Goal: Task Accomplishment & Management: Use online tool/utility

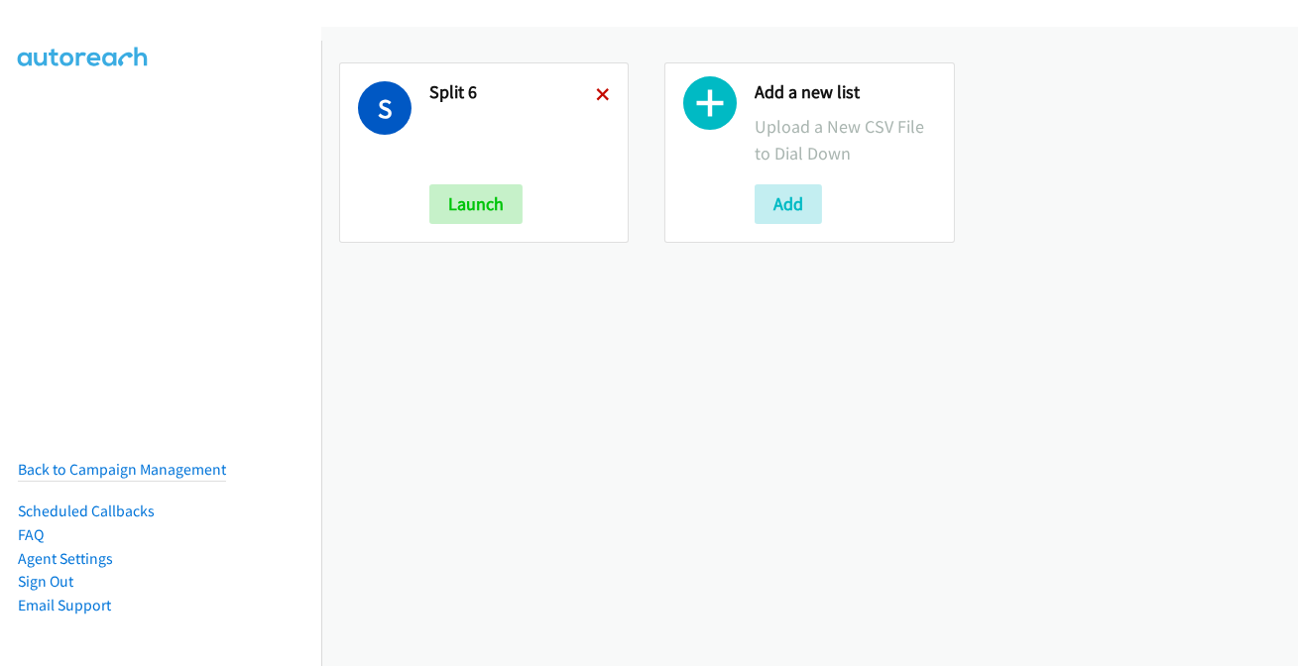
click at [603, 89] on icon at bounding box center [603, 96] width 14 height 14
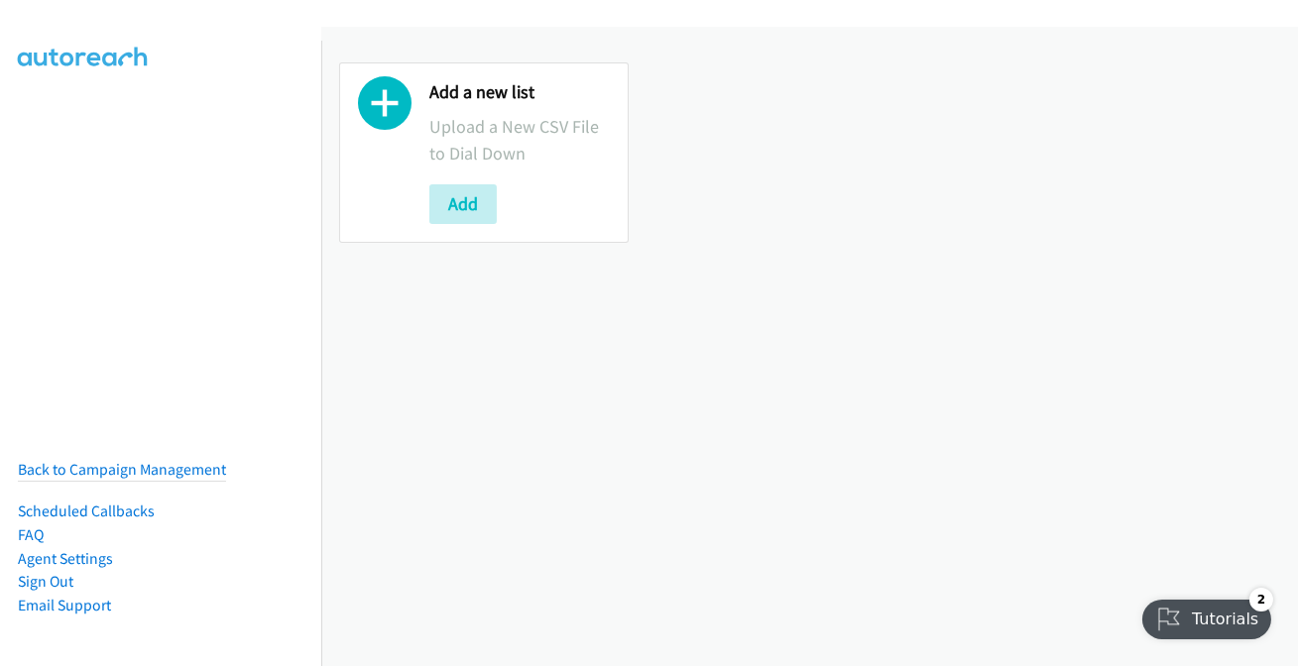
click at [469, 180] on div "Add a new list Upload a New CSV File to Dial Down Add" at bounding box center [519, 152] width 180 height 143
click at [459, 209] on button "Add" at bounding box center [462, 204] width 67 height 40
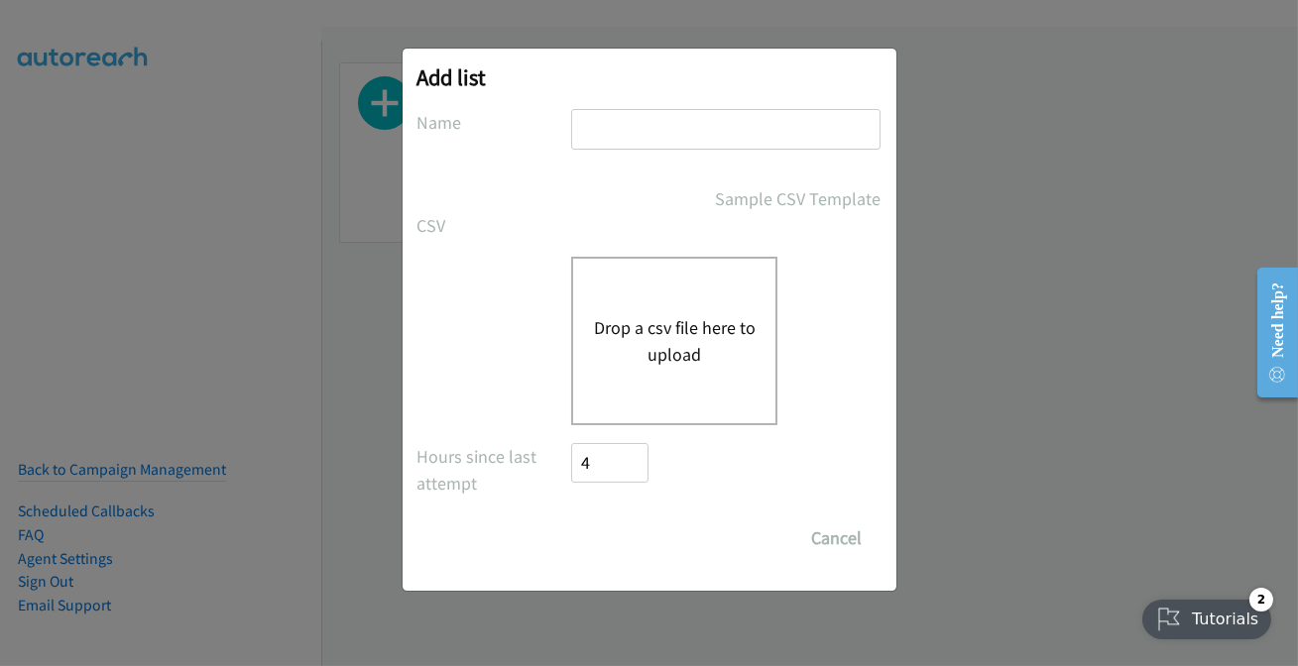
drag, startPoint x: 660, startPoint y: 132, endPoint x: 670, endPoint y: 148, distance: 19.3
click at [660, 132] on input "text" at bounding box center [725, 129] width 309 height 41
click at [725, 148] on input "text" at bounding box center [725, 129] width 309 height 41
type input "split2"
click at [637, 315] on button "Drop a csv file here to upload" at bounding box center [674, 341] width 163 height 54
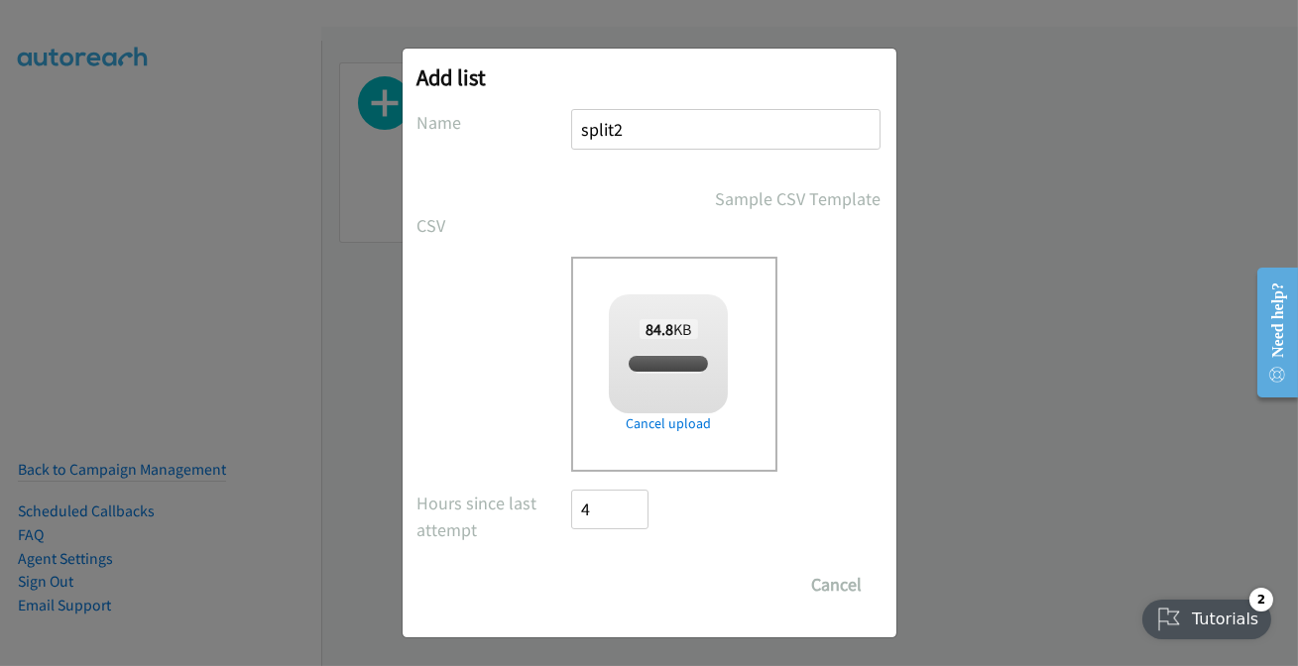
checkbox input "true"
click at [618, 599] on input "Save List" at bounding box center [624, 585] width 104 height 40
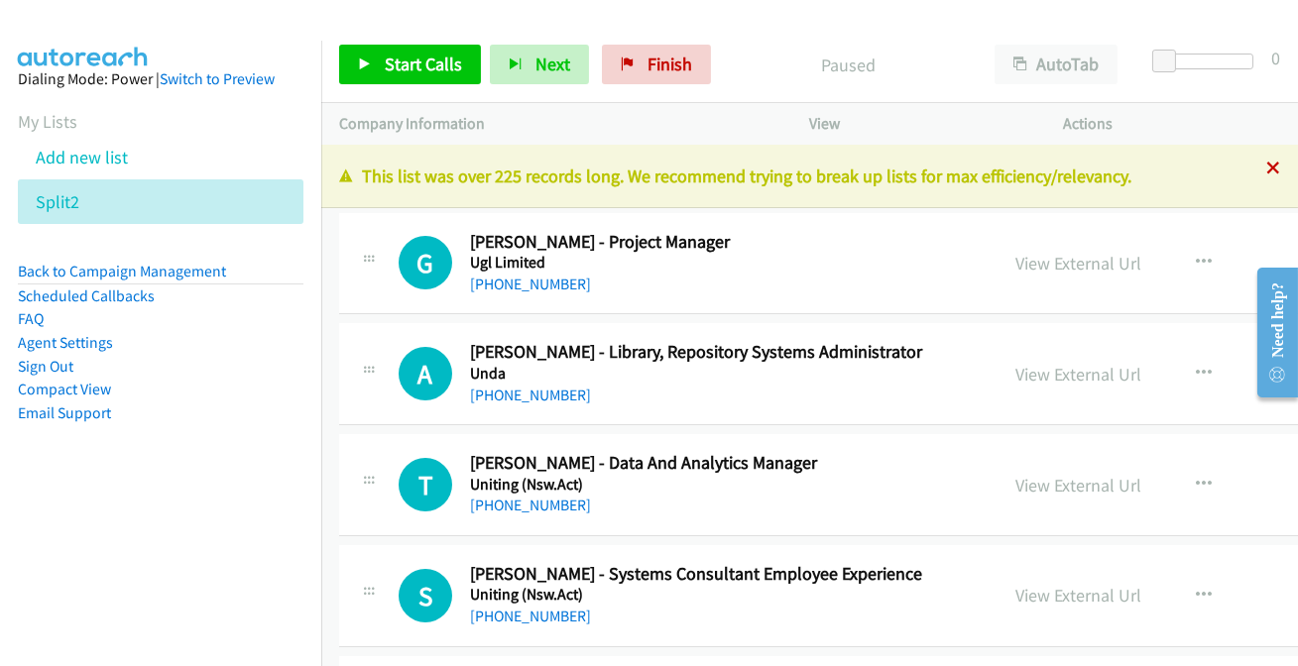
click at [1266, 165] on icon at bounding box center [1273, 170] width 14 height 14
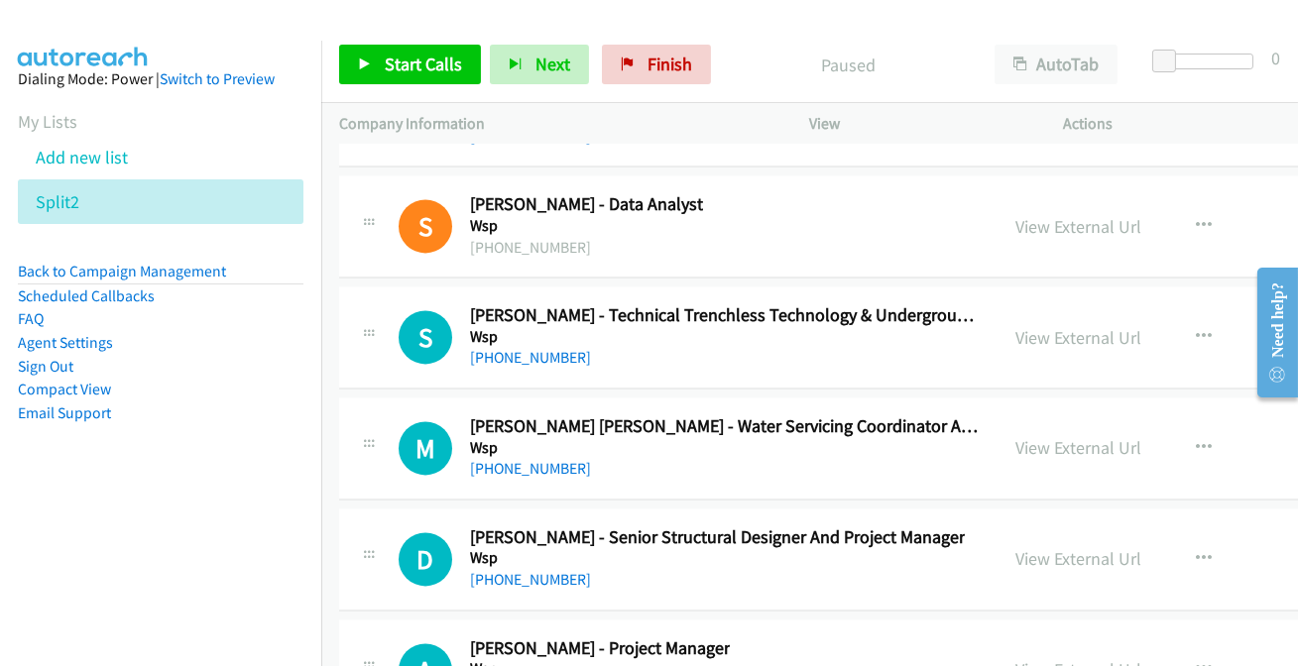
scroll to position [38819, 0]
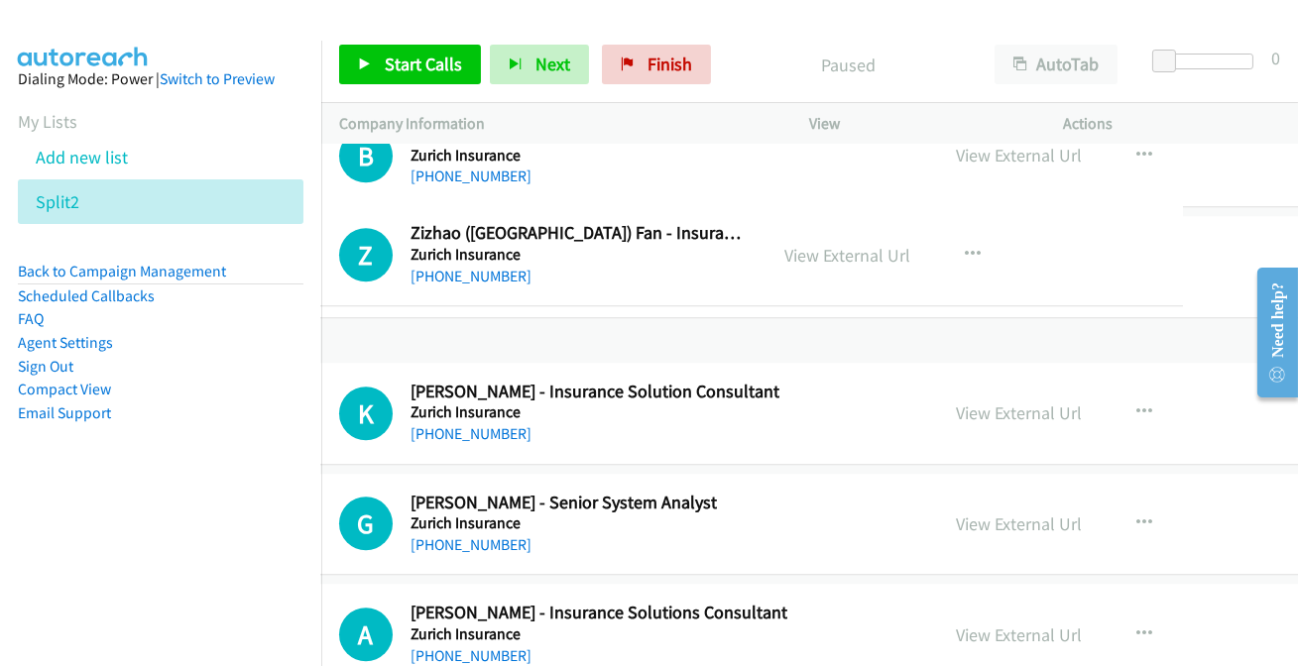
drag, startPoint x: 1285, startPoint y: 211, endPoint x: 1261, endPoint y: 472, distance: 262.0
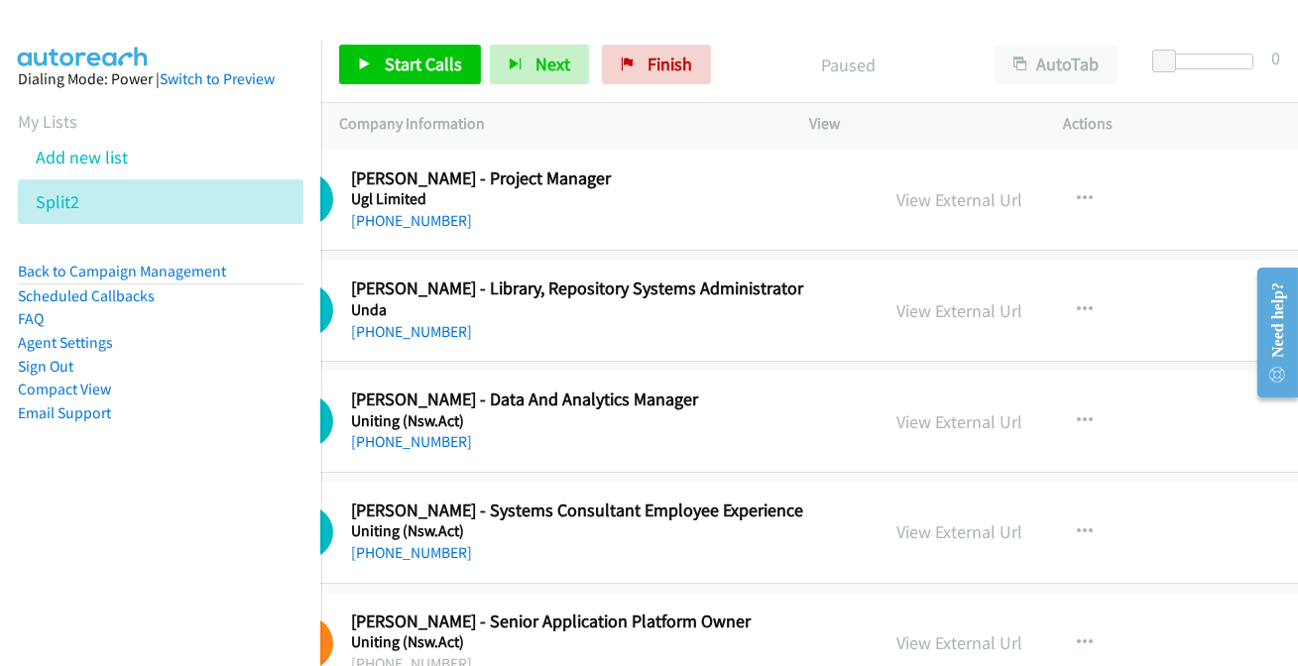
scroll to position [0, 0]
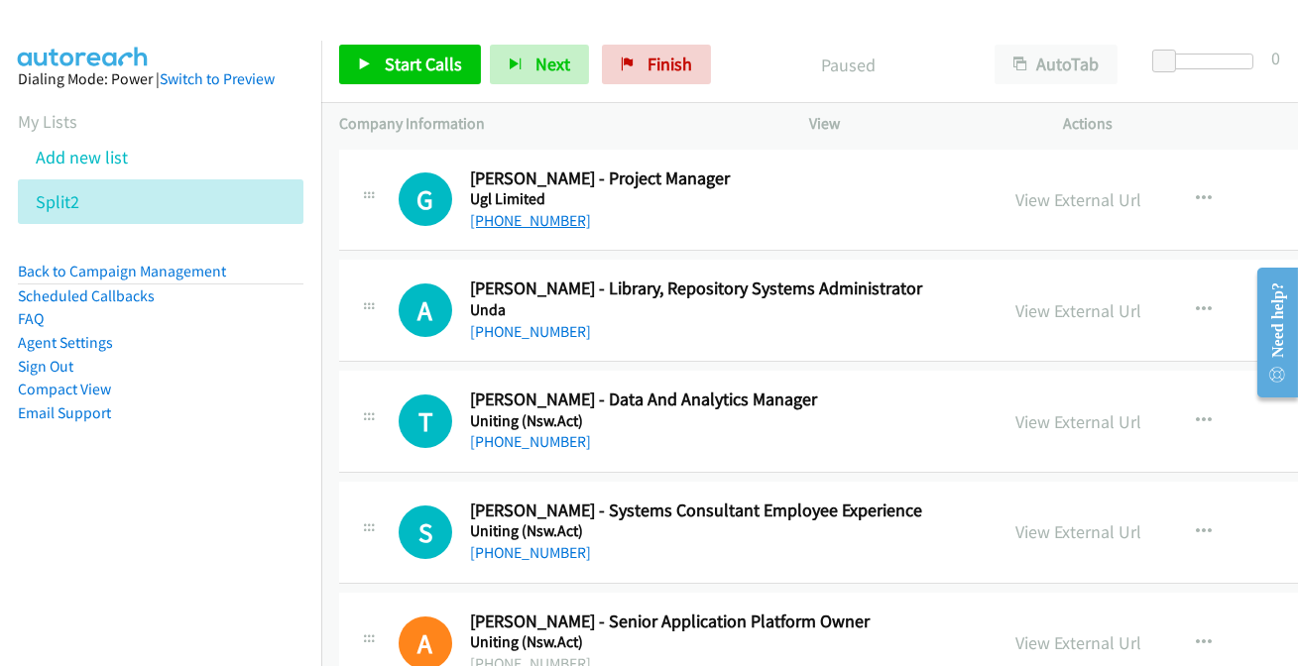
click at [539, 215] on link "+61 413 779 131" at bounding box center [530, 220] width 121 height 19
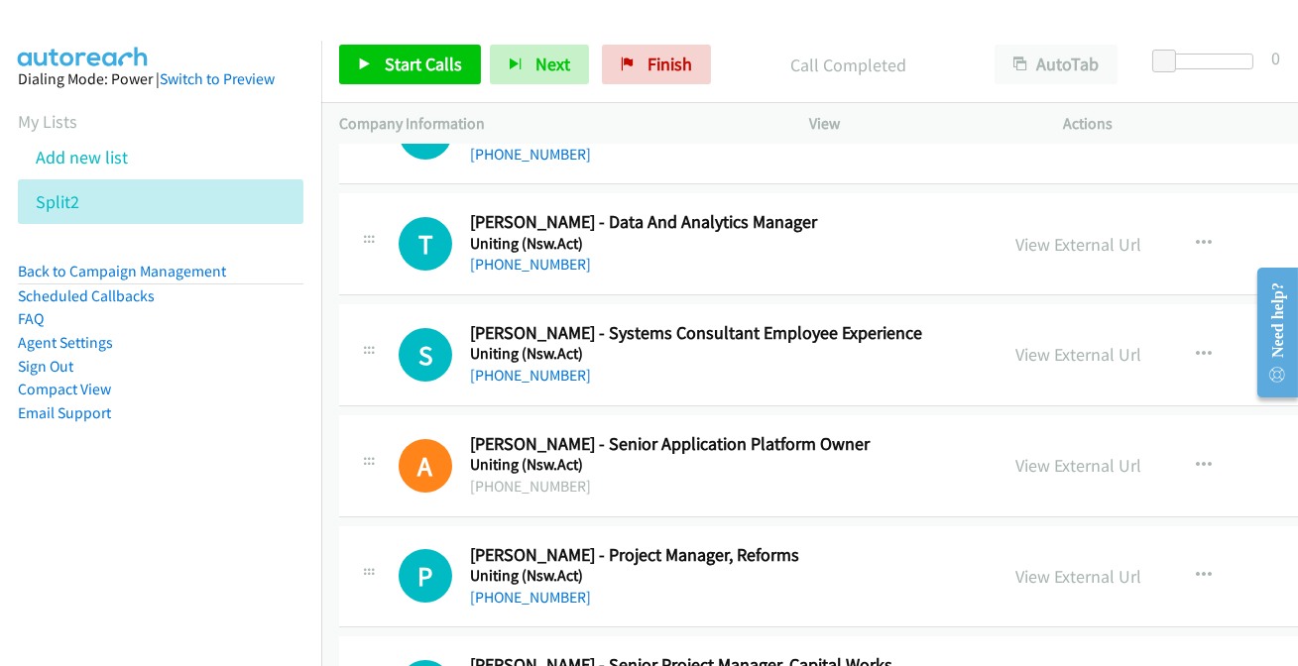
scroll to position [180, 0]
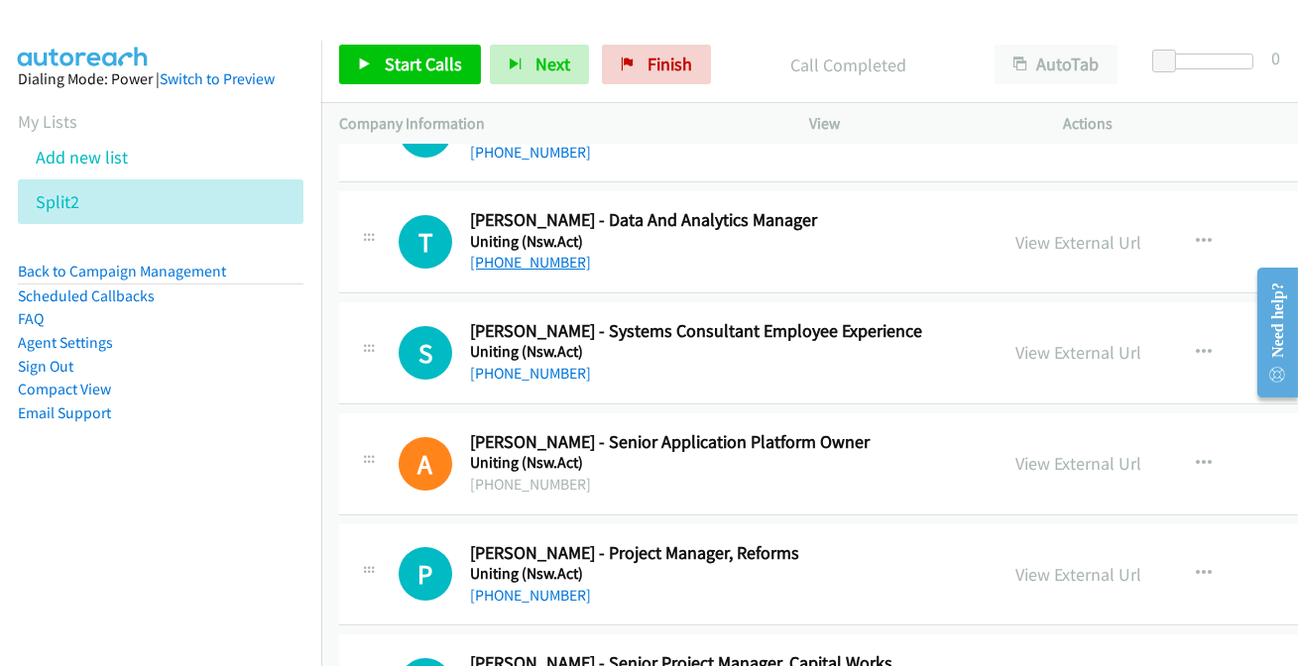
click at [493, 259] on link "+61 408 466 379" at bounding box center [530, 262] width 121 height 19
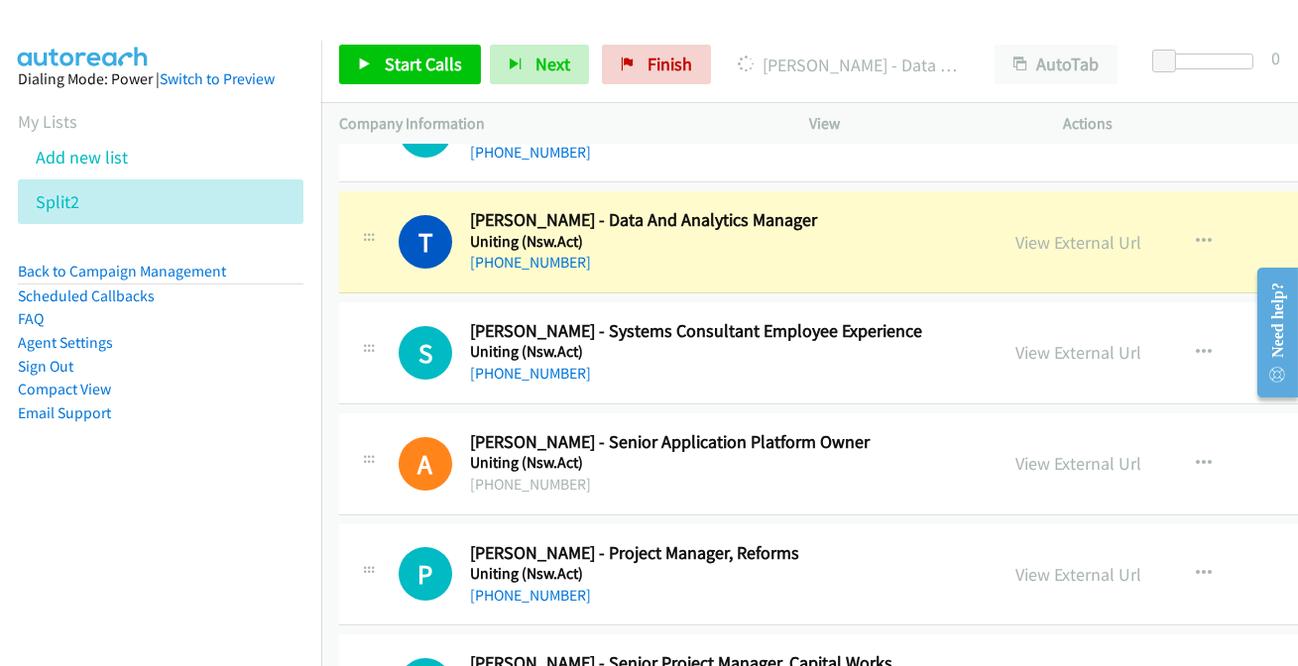
click at [403, 118] on p "Company Information" at bounding box center [556, 124] width 435 height 24
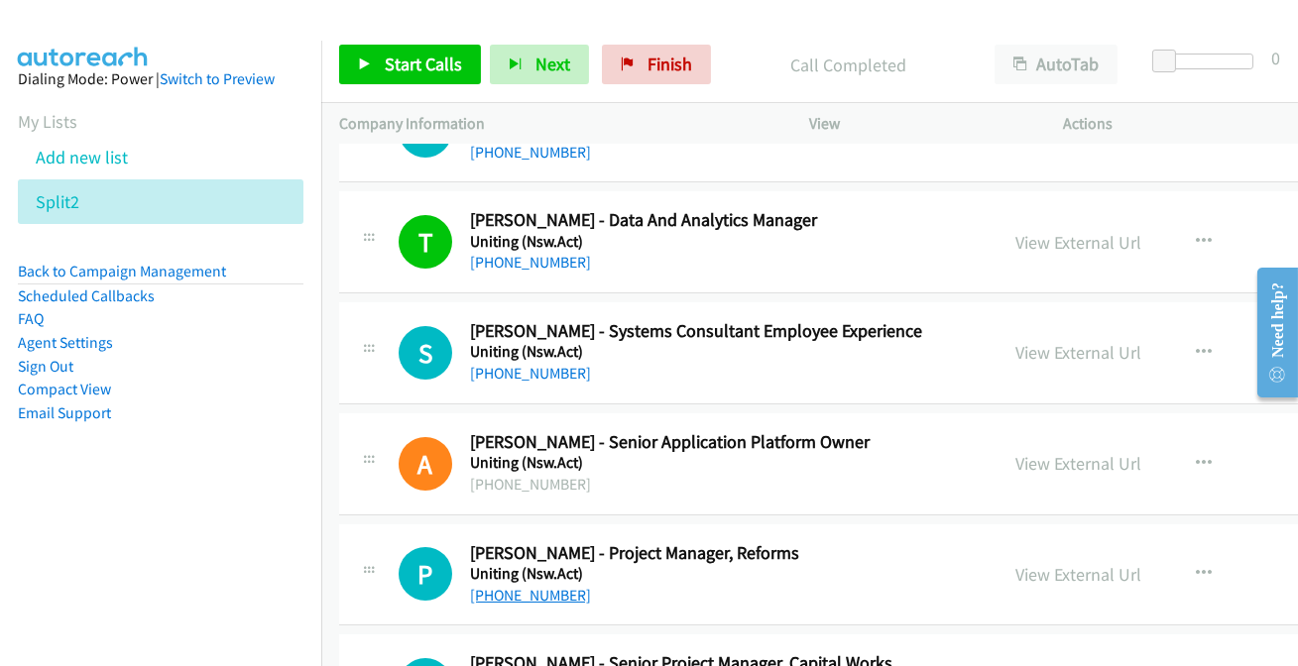
click at [491, 592] on link "+61 414 279 584" at bounding box center [530, 595] width 121 height 19
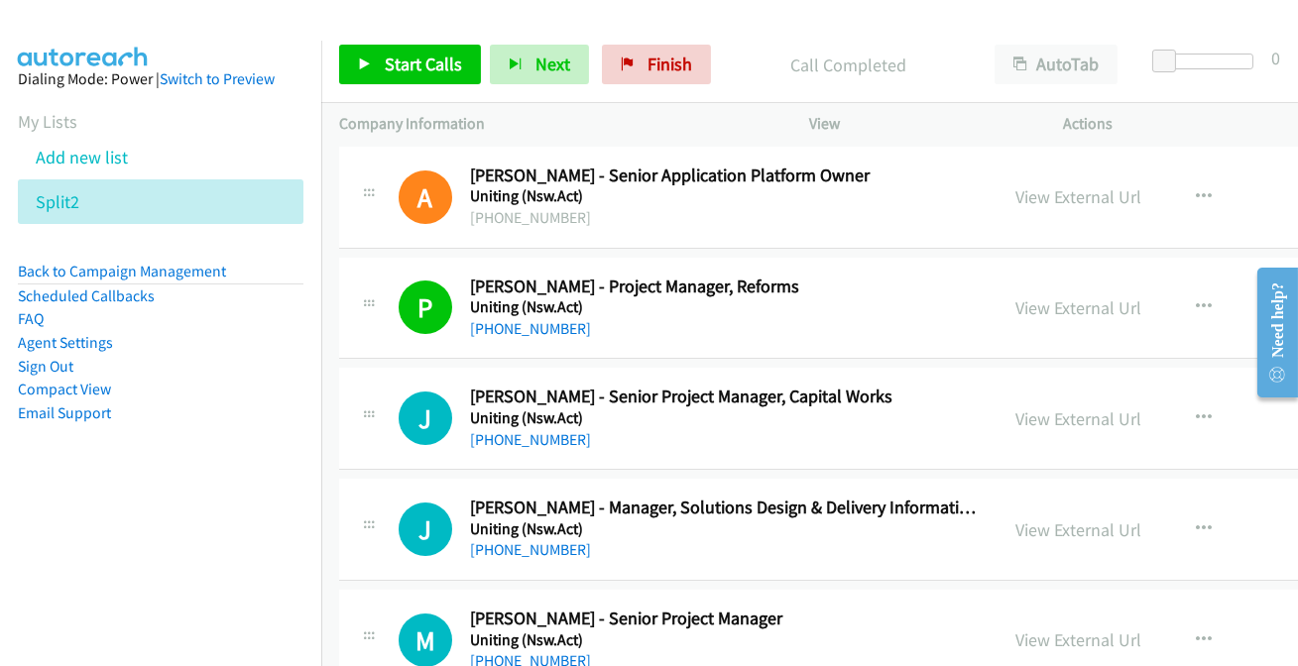
scroll to position [450, 0]
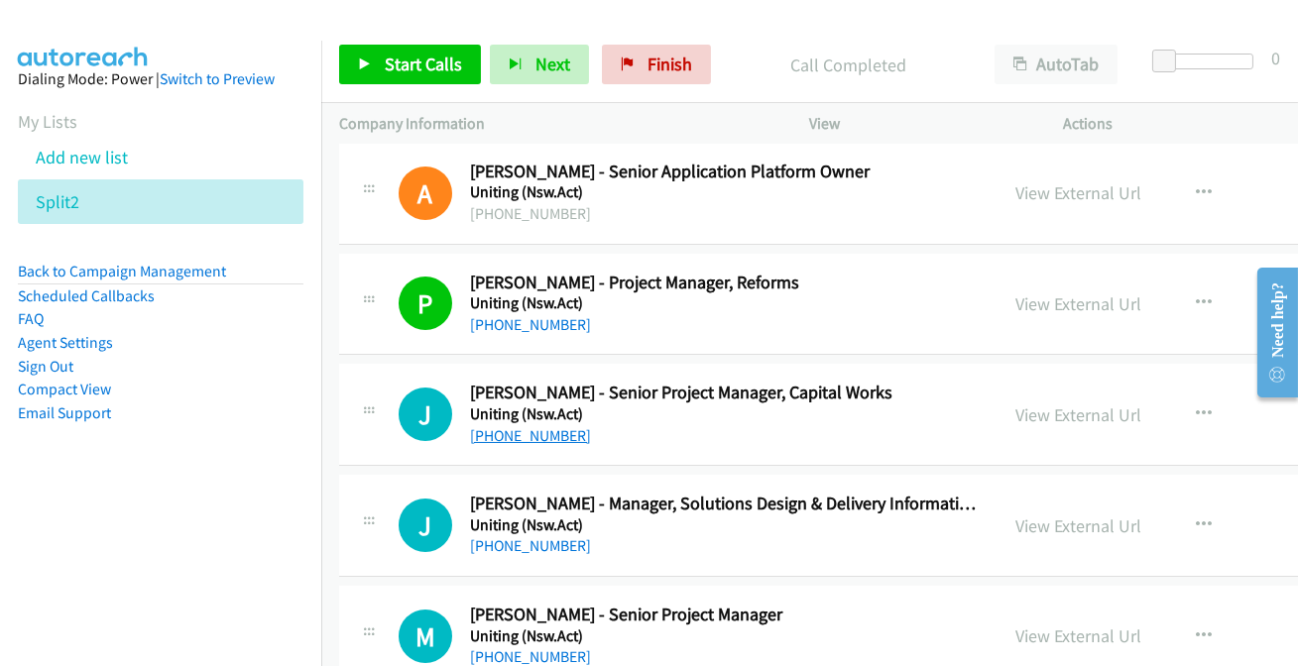
click at [481, 429] on link "+61 435 754 517" at bounding box center [530, 435] width 121 height 19
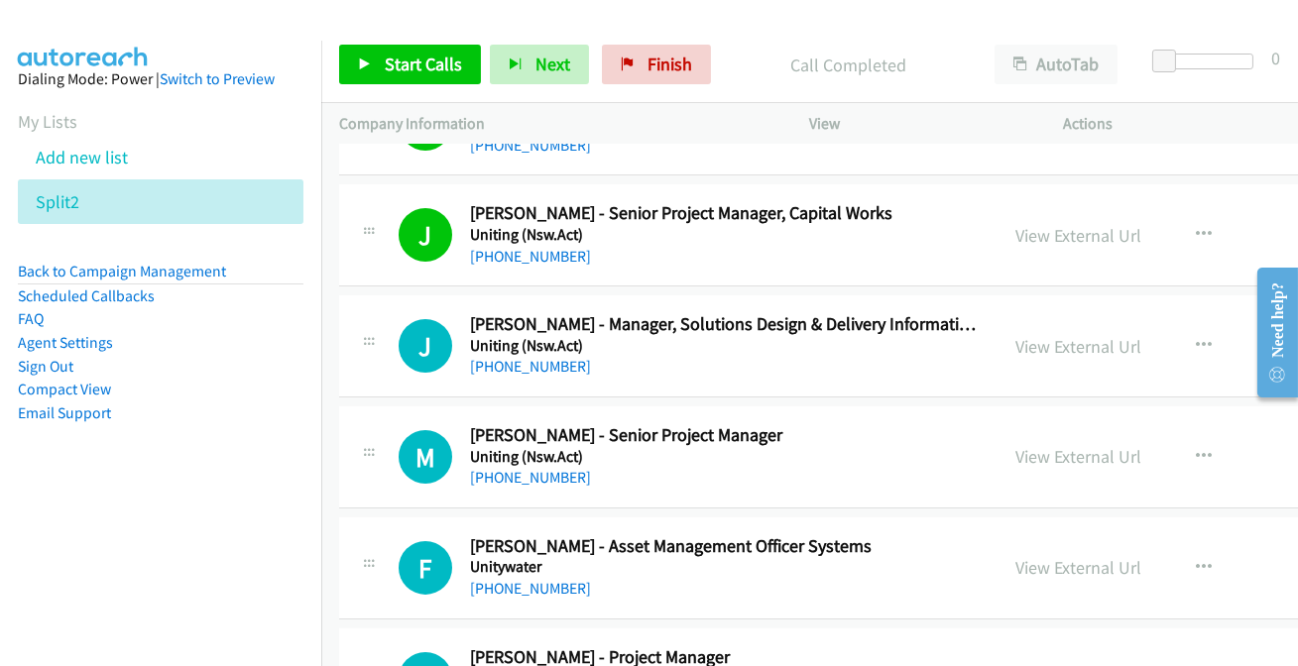
scroll to position [631, 0]
click at [489, 376] on div "+61 2 9159 9626" at bounding box center [723, 366] width 506 height 24
click at [531, 371] on link "+61 2 9159 9626" at bounding box center [530, 365] width 121 height 19
drag, startPoint x: 543, startPoint y: 481, endPoint x: 550, endPoint y: 462, distance: 20.1
click at [539, 468] on link "+61 466 503 851" at bounding box center [530, 476] width 121 height 19
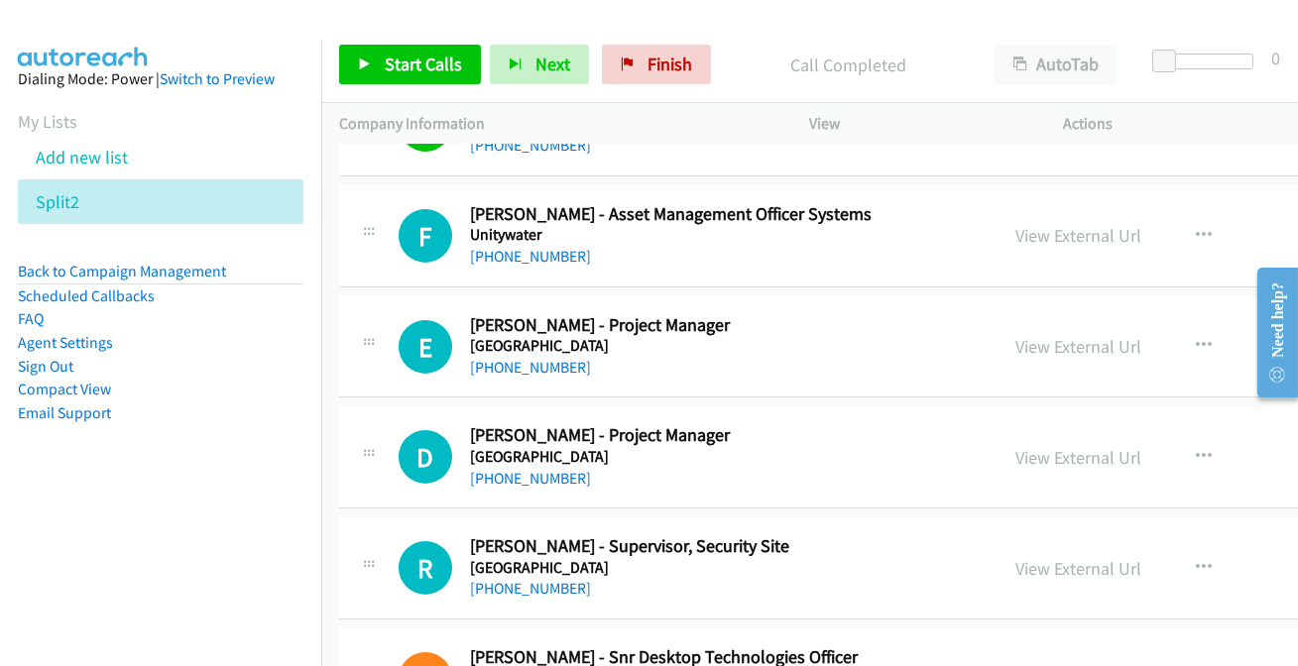
scroll to position [992, 0]
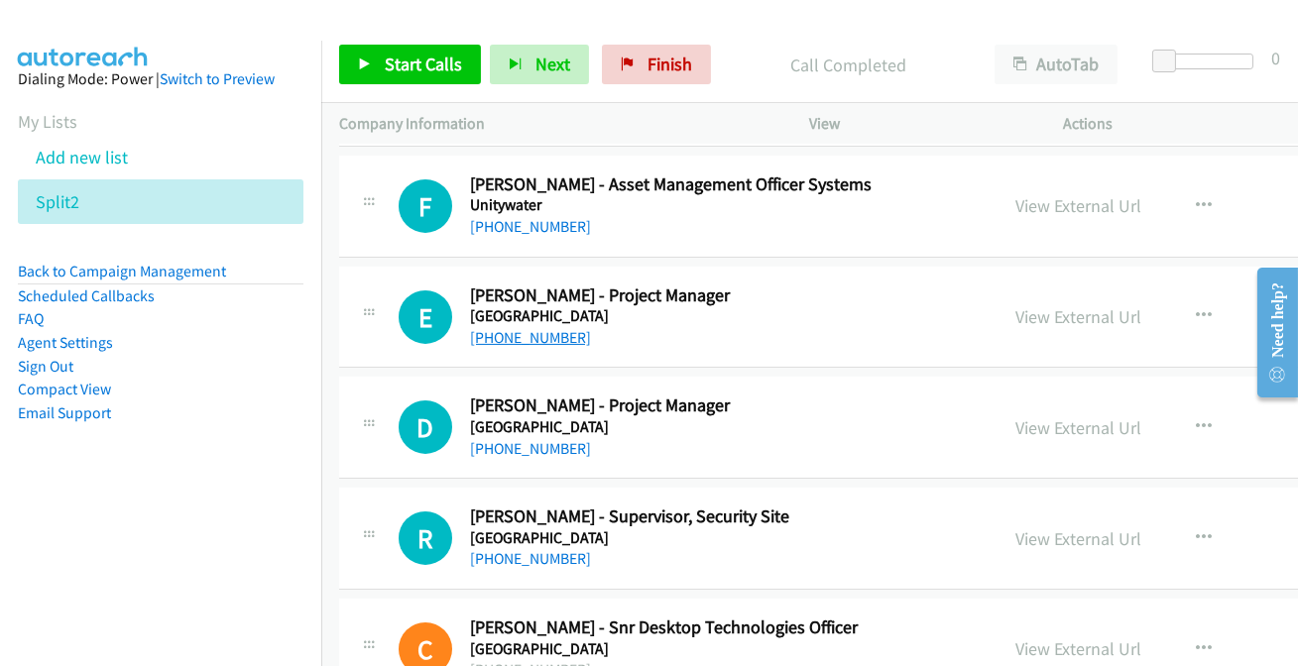
click at [503, 341] on link "+61 2 4042 0099" at bounding box center [530, 337] width 121 height 19
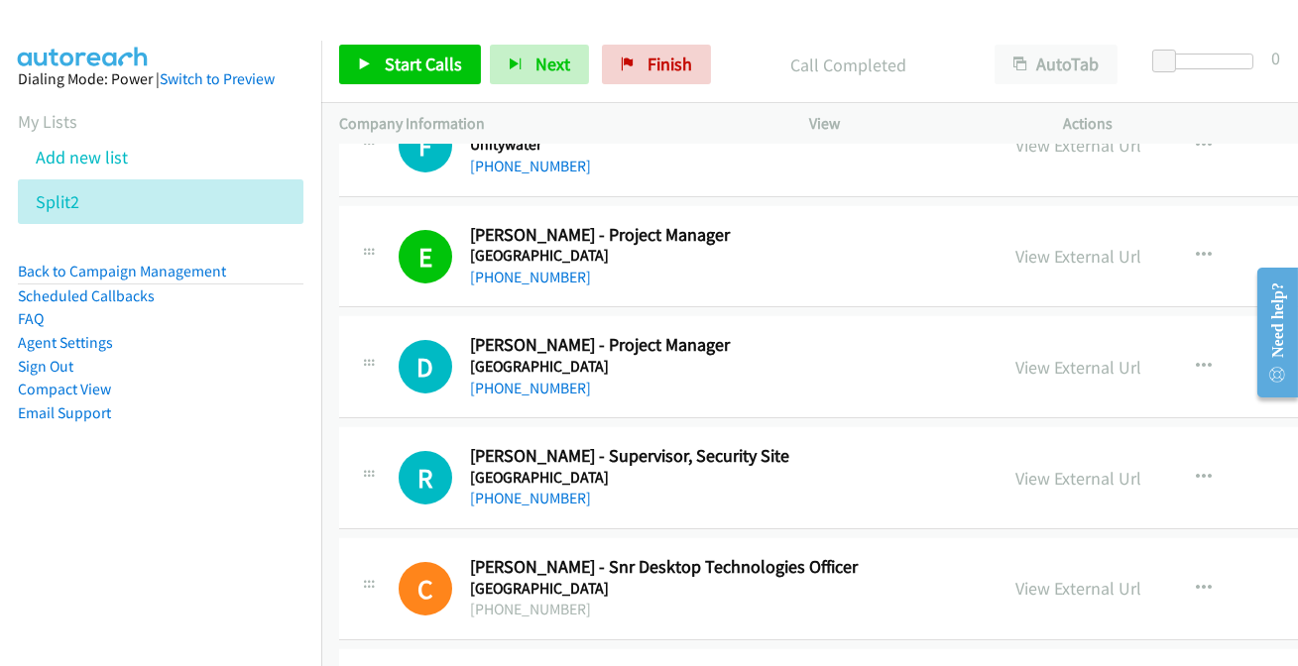
scroll to position [1081, 0]
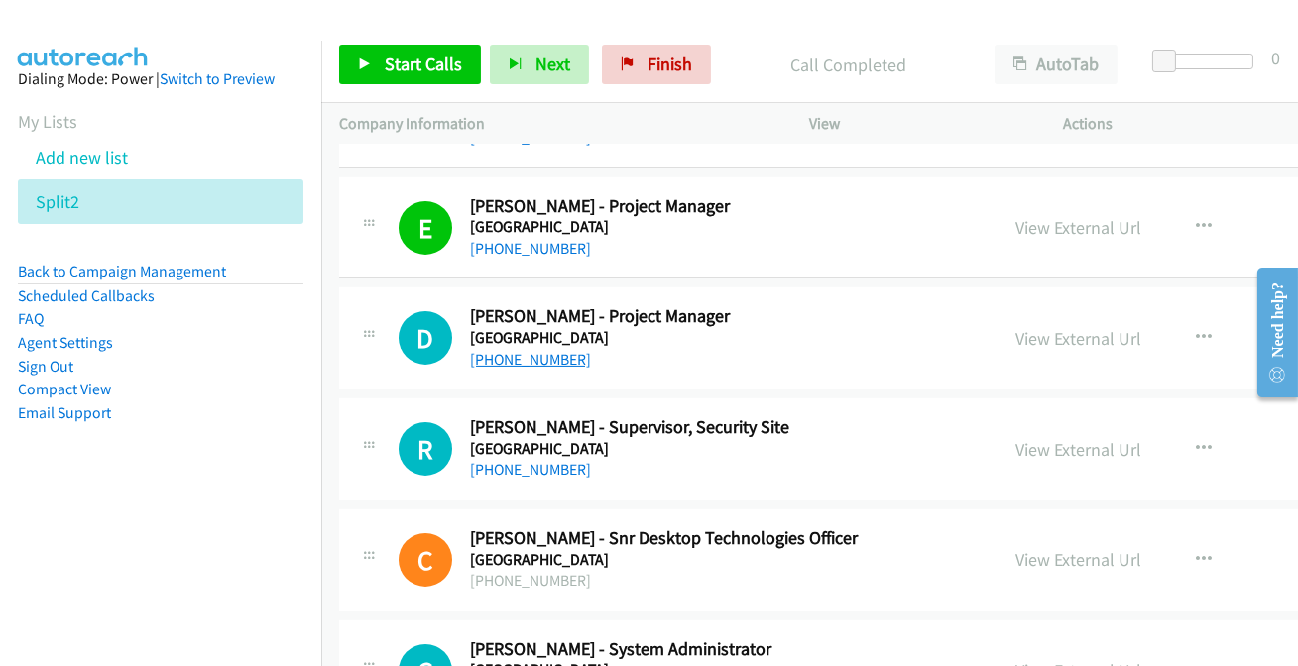
click at [538, 357] on link "+61 408 251 047" at bounding box center [530, 359] width 121 height 19
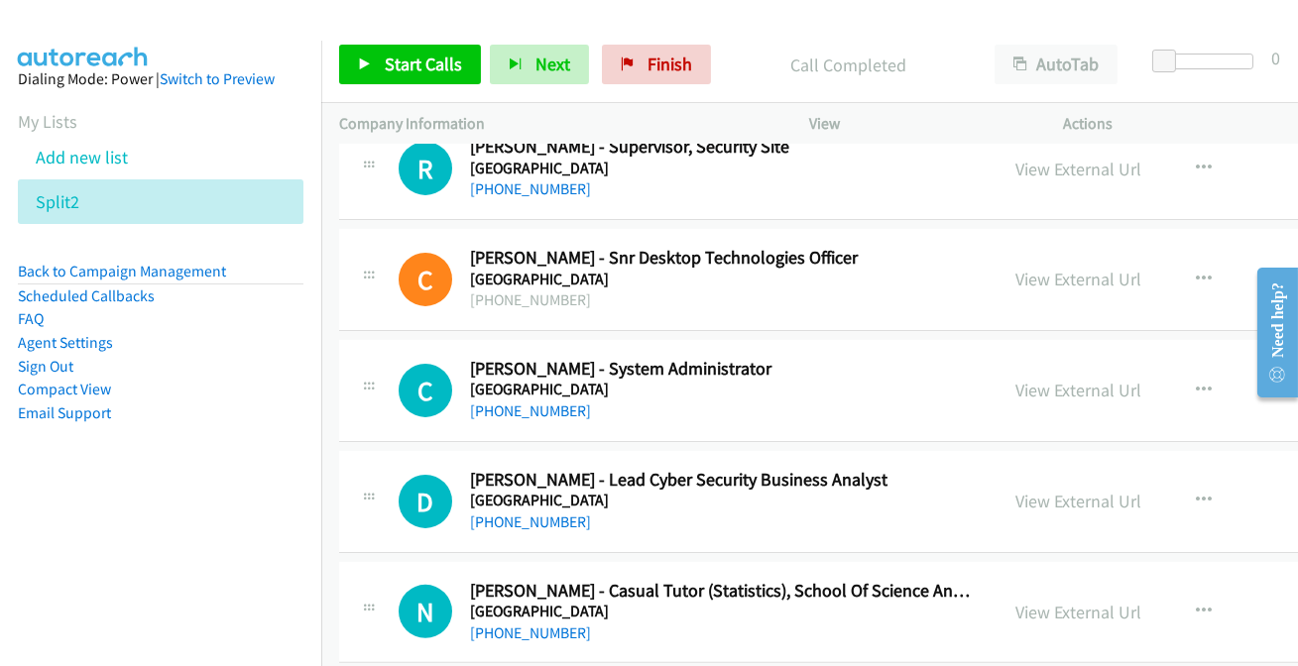
scroll to position [1442, 0]
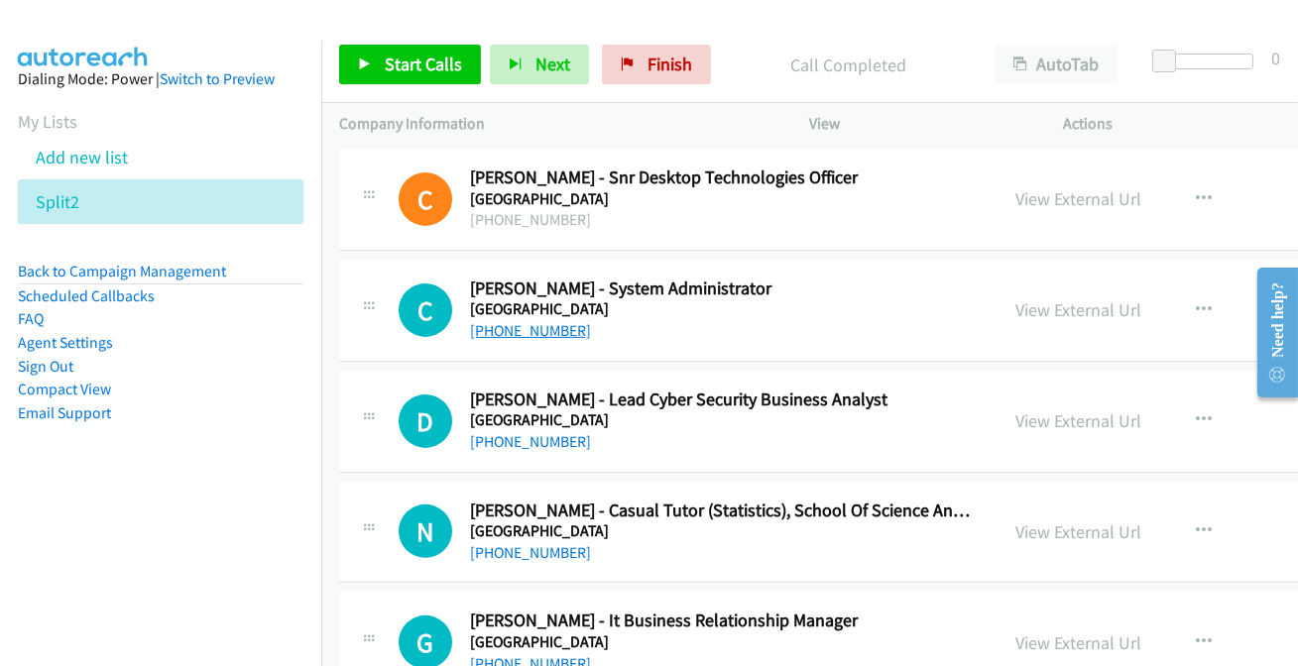
click at [538, 321] on link "+61 2 4985 4335" at bounding box center [530, 330] width 121 height 19
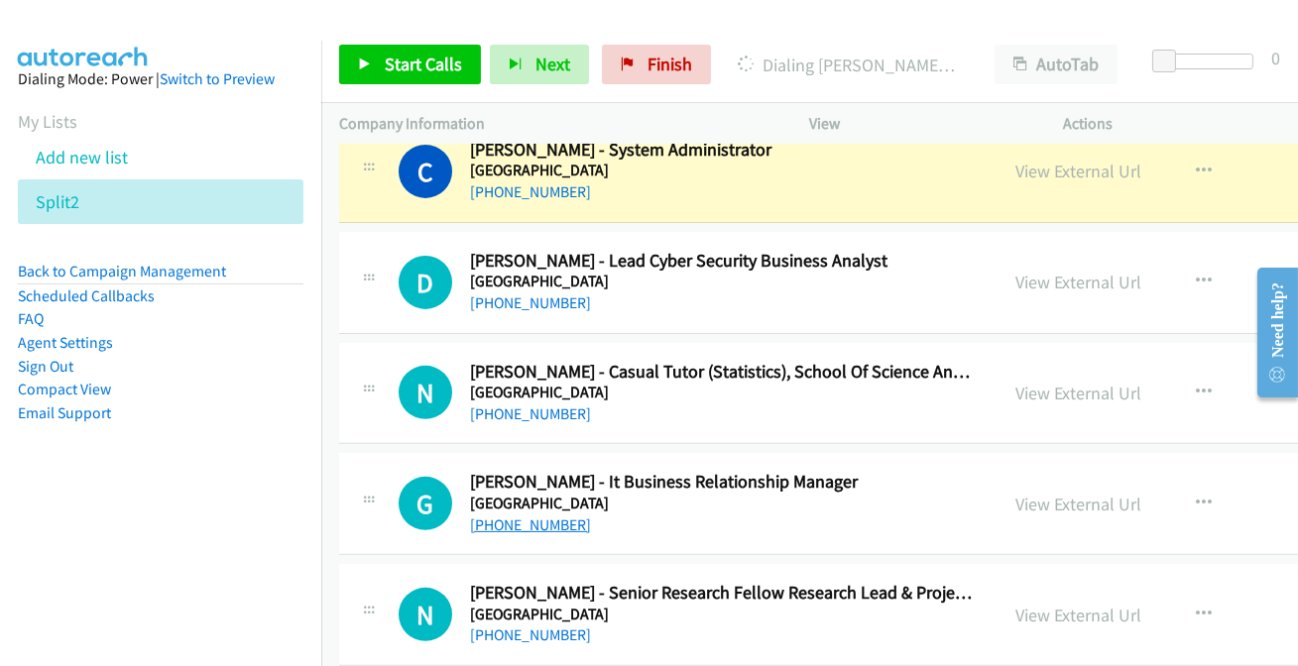
scroll to position [1622, 0]
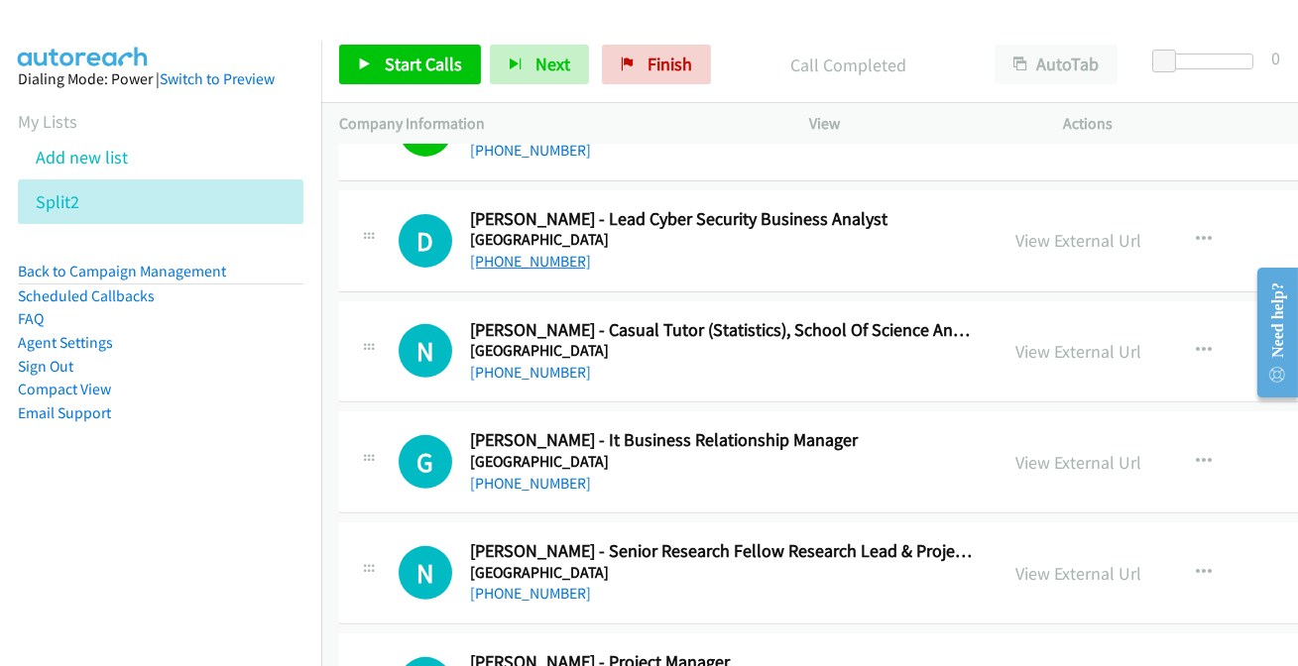
click at [532, 258] on link "+61 2 9669 4914" at bounding box center [530, 261] width 121 height 19
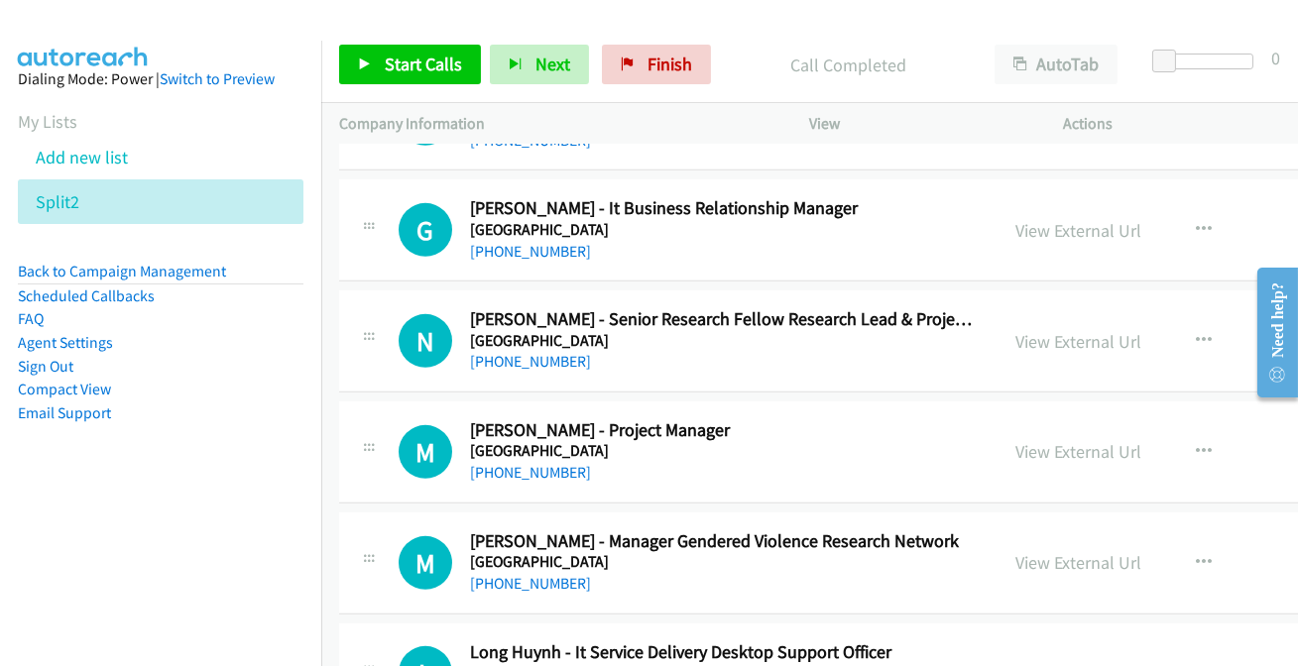
scroll to position [1893, 0]
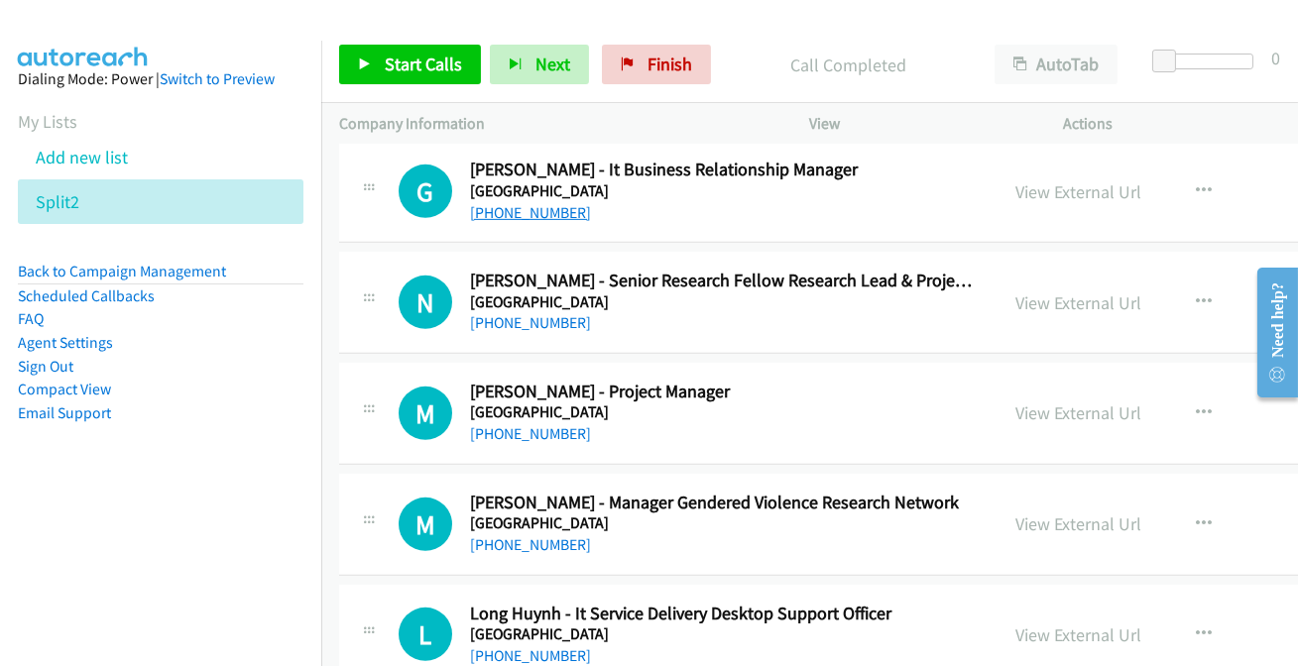
click at [545, 209] on link "+61 2 6773 3632" at bounding box center [530, 212] width 121 height 19
click at [524, 434] on link "+61 407 936 618" at bounding box center [530, 433] width 121 height 19
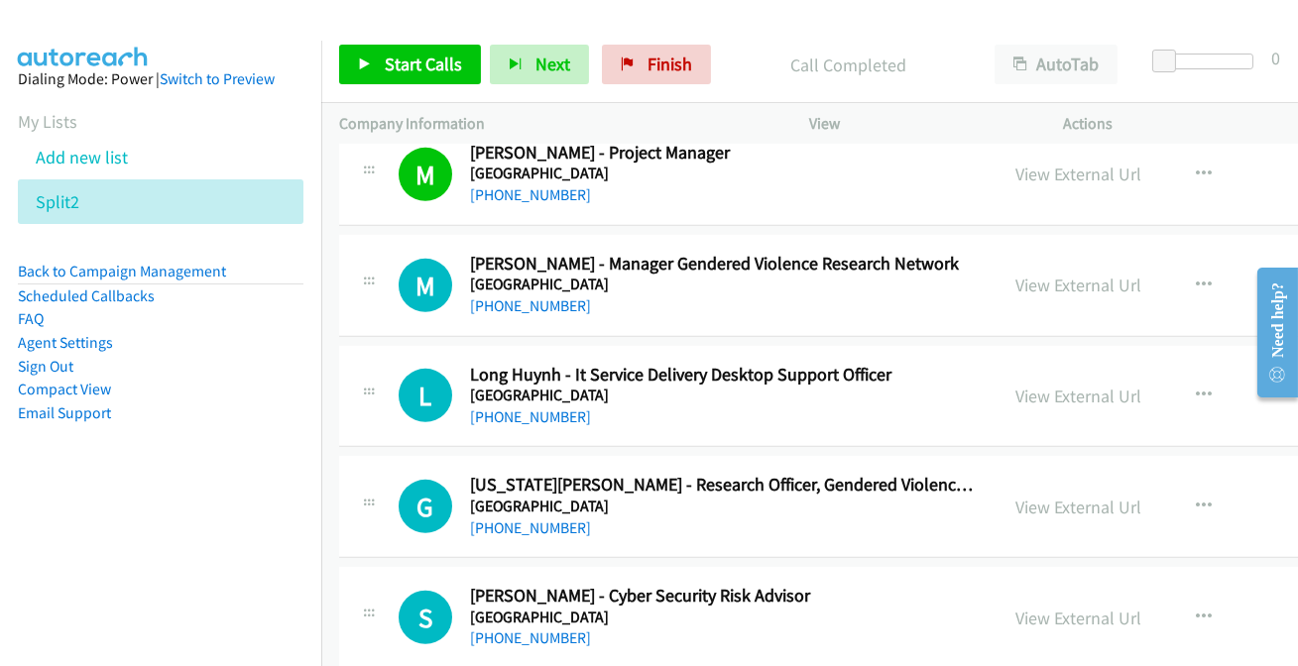
scroll to position [2163, 0]
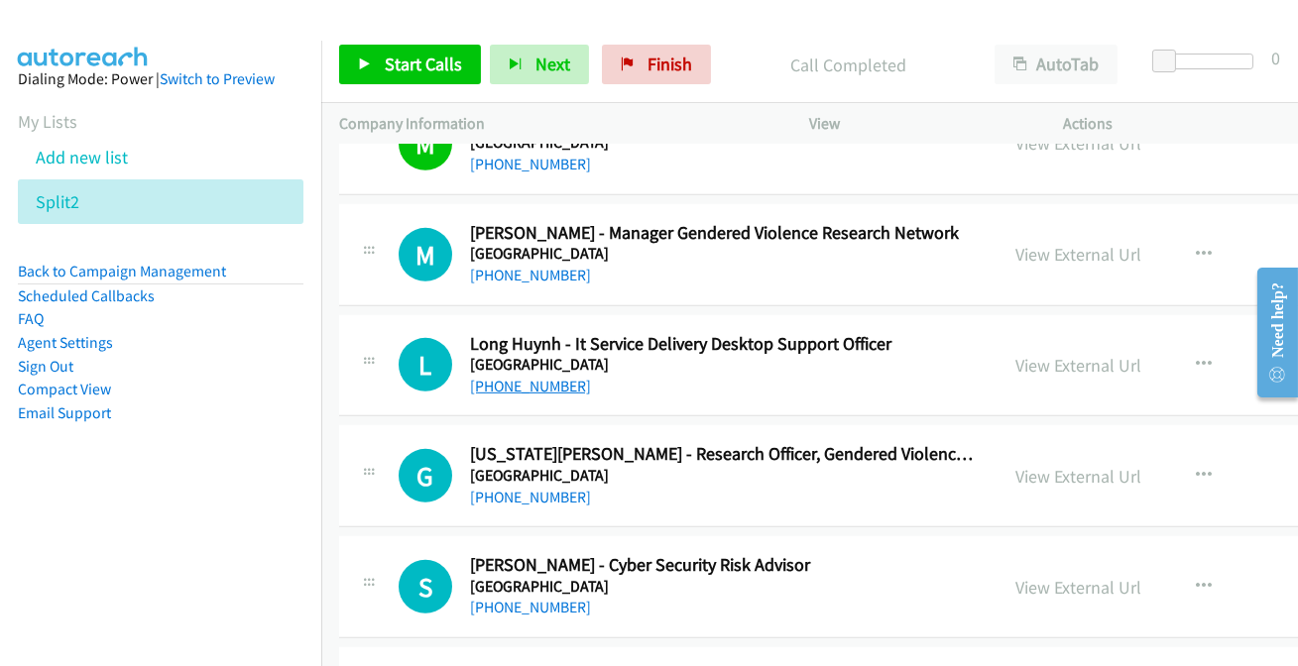
click at [517, 387] on link "+64 9 525 9458" at bounding box center [530, 386] width 121 height 19
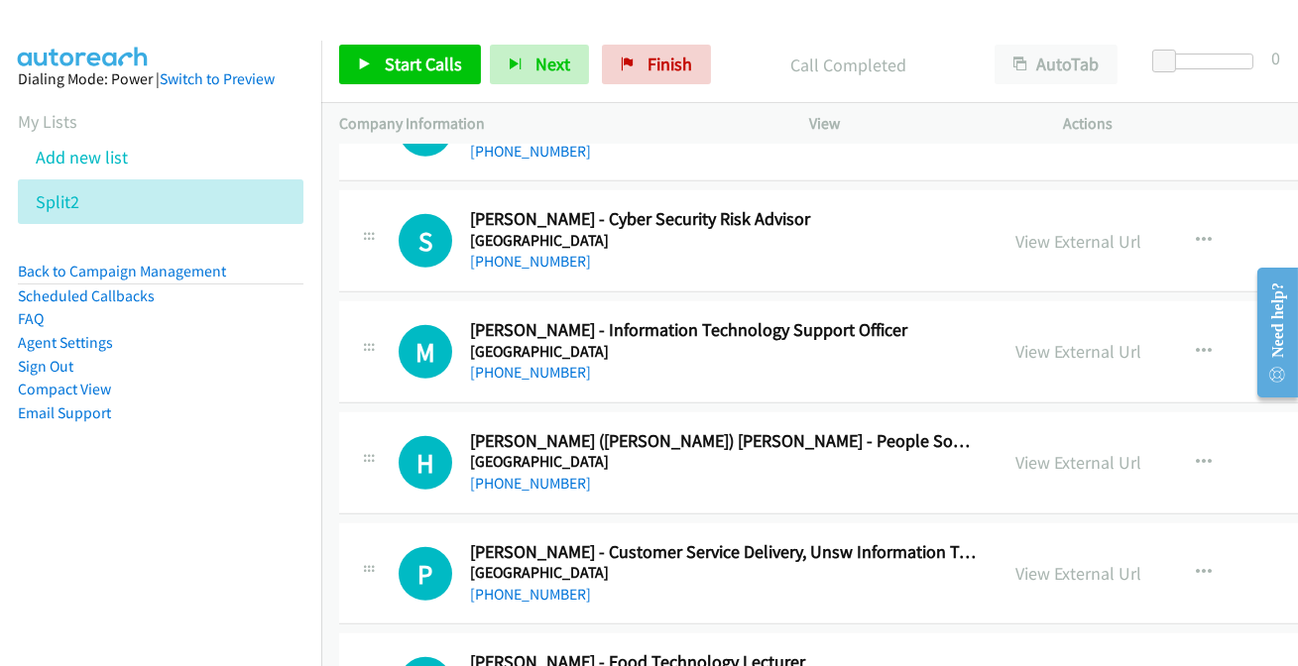
scroll to position [2524, 0]
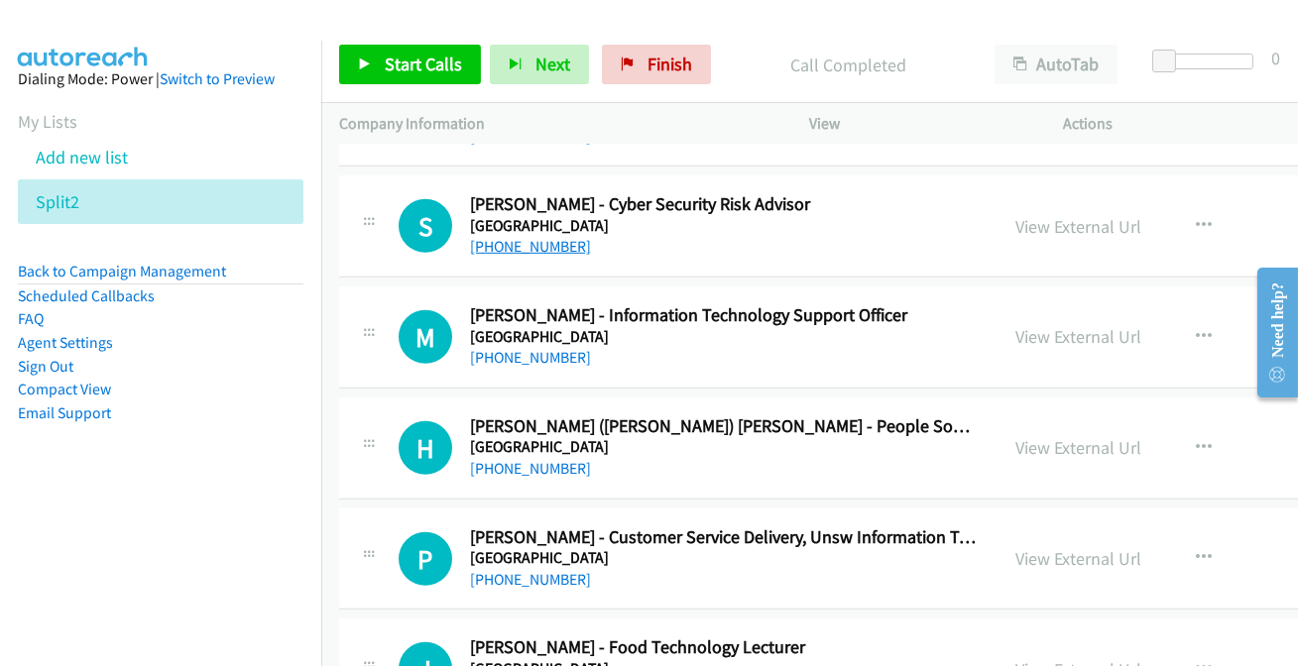
click at [524, 242] on link "+61 451 904 593" at bounding box center [530, 246] width 121 height 19
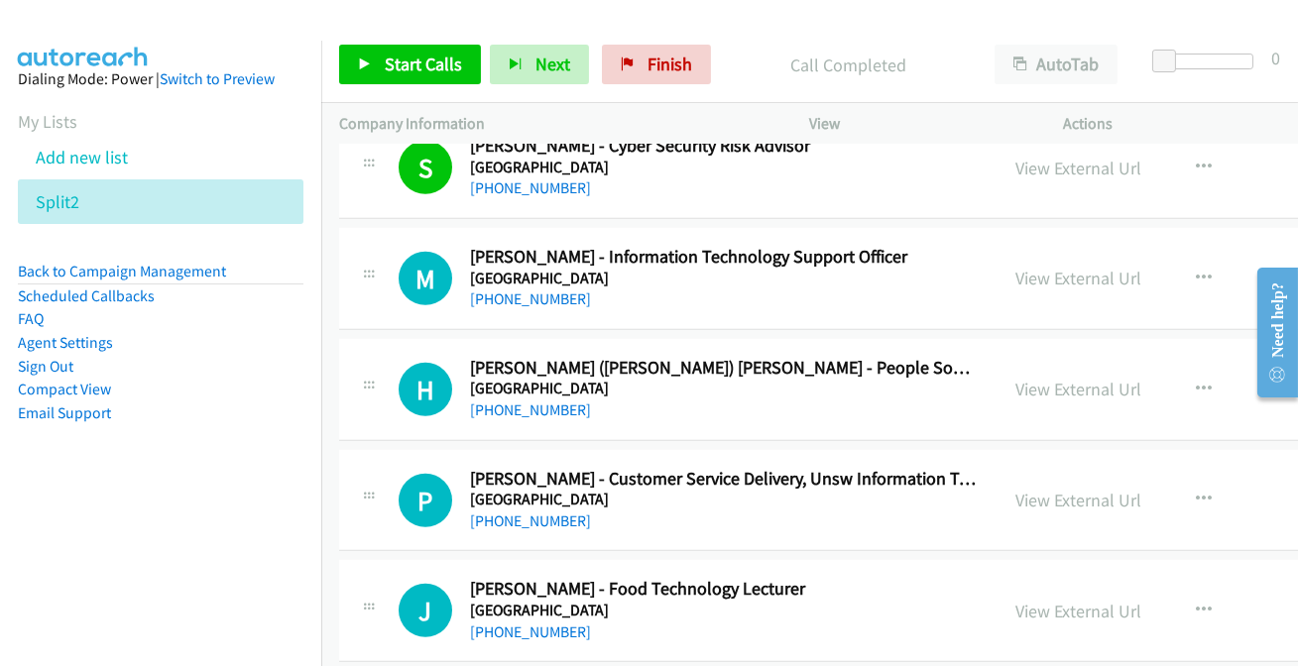
scroll to position [2614, 0]
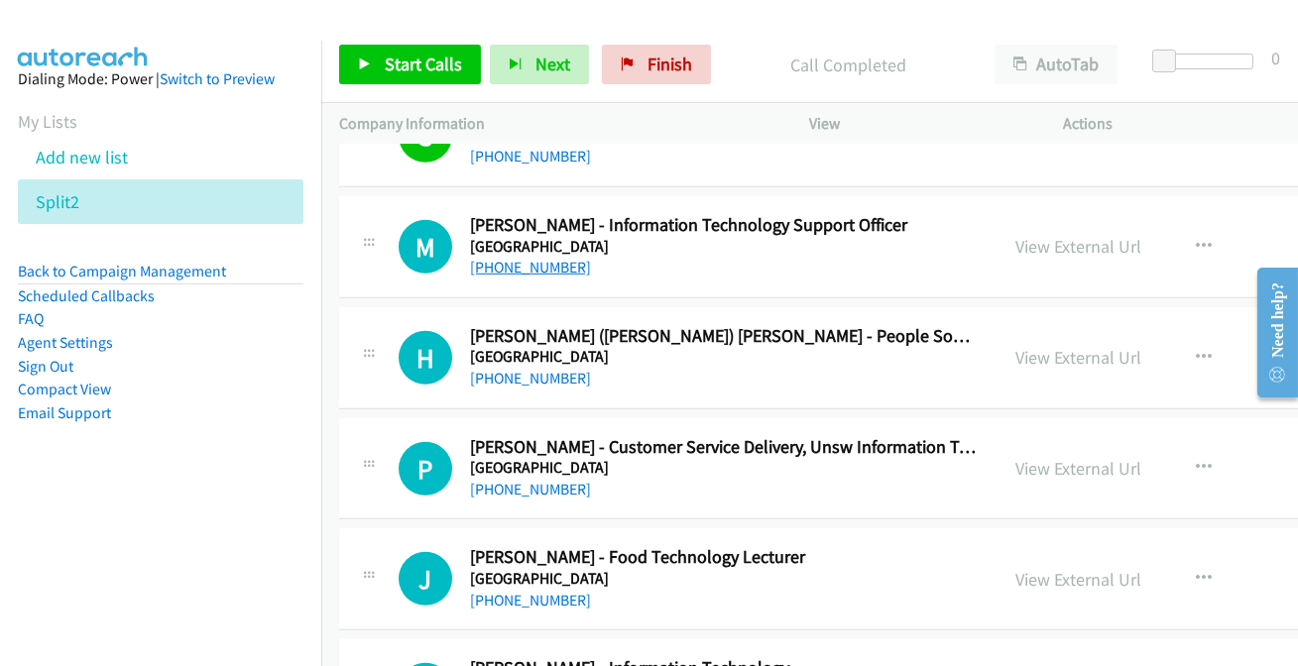
click at [502, 264] on link "+61 2 8258 9937" at bounding box center [530, 267] width 121 height 19
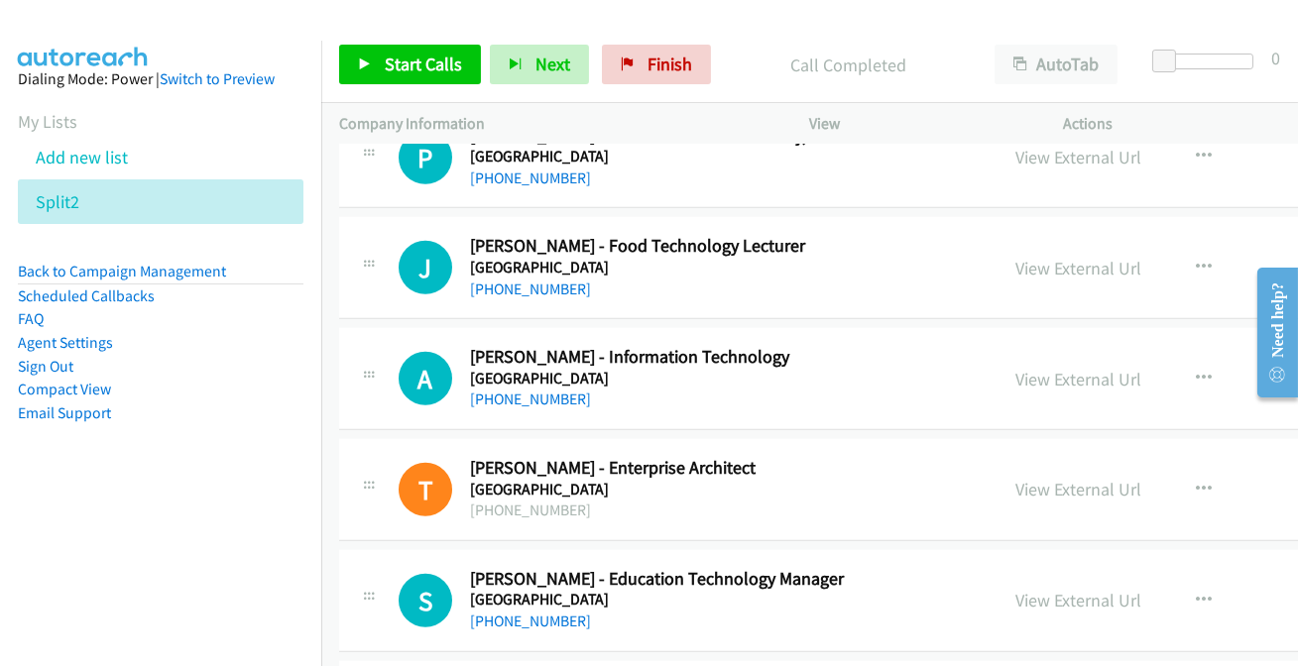
scroll to position [2975, 0]
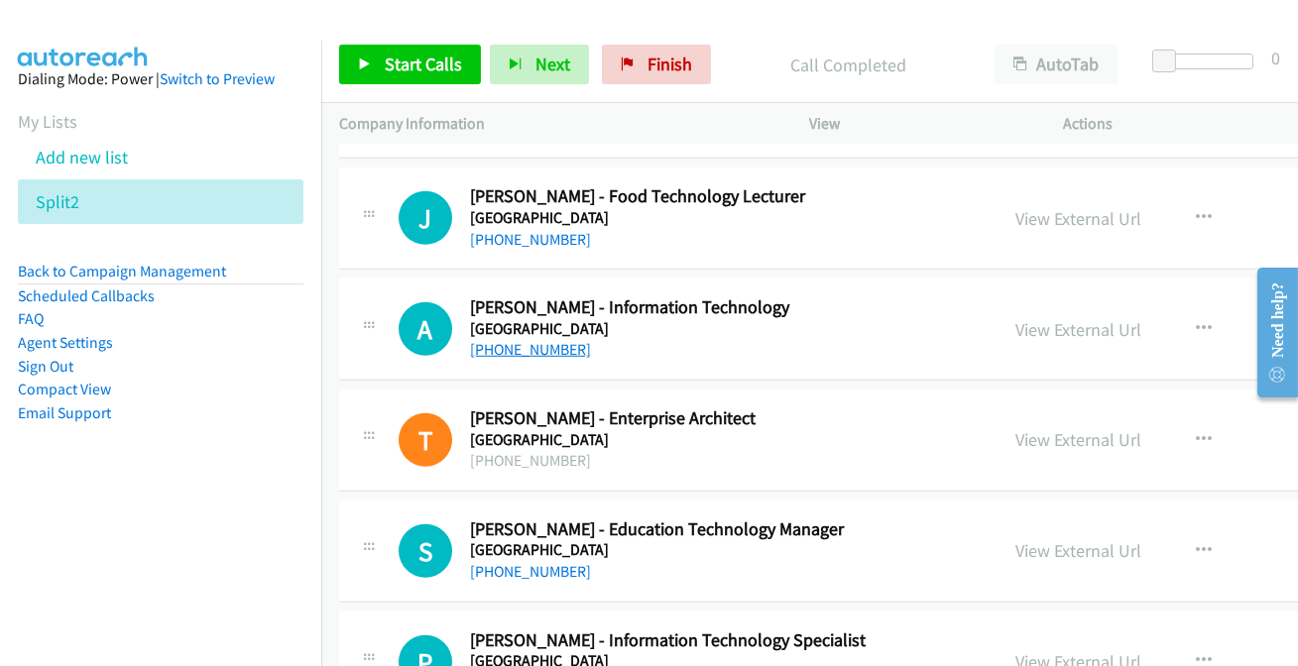
click at [550, 349] on link "+61 2 9385 1000" at bounding box center [530, 349] width 121 height 19
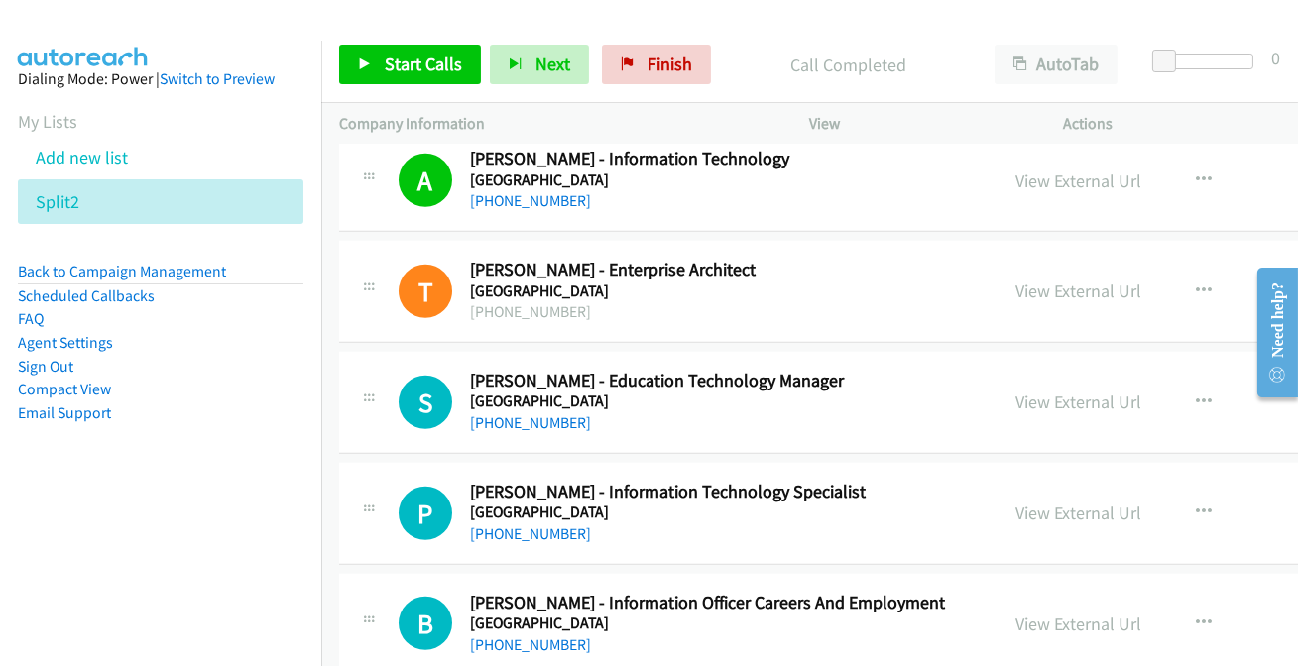
scroll to position [3245, 0]
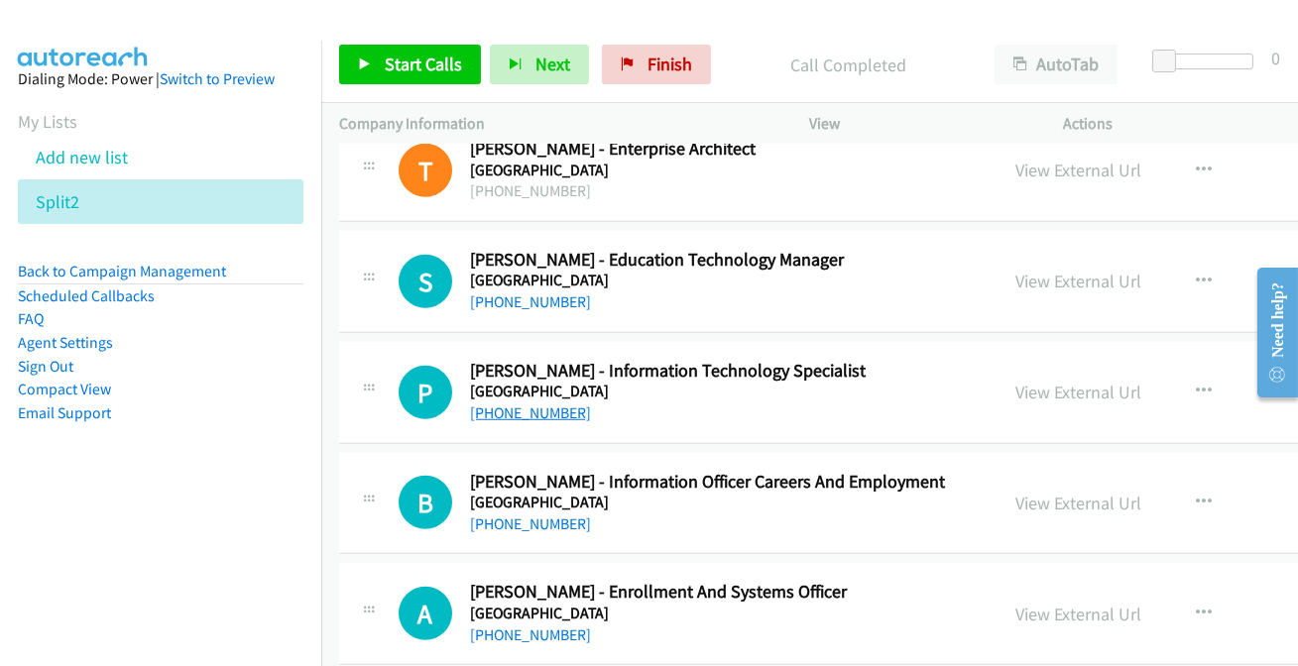
click at [564, 407] on link "+61 2 9385 7013" at bounding box center [530, 413] width 121 height 19
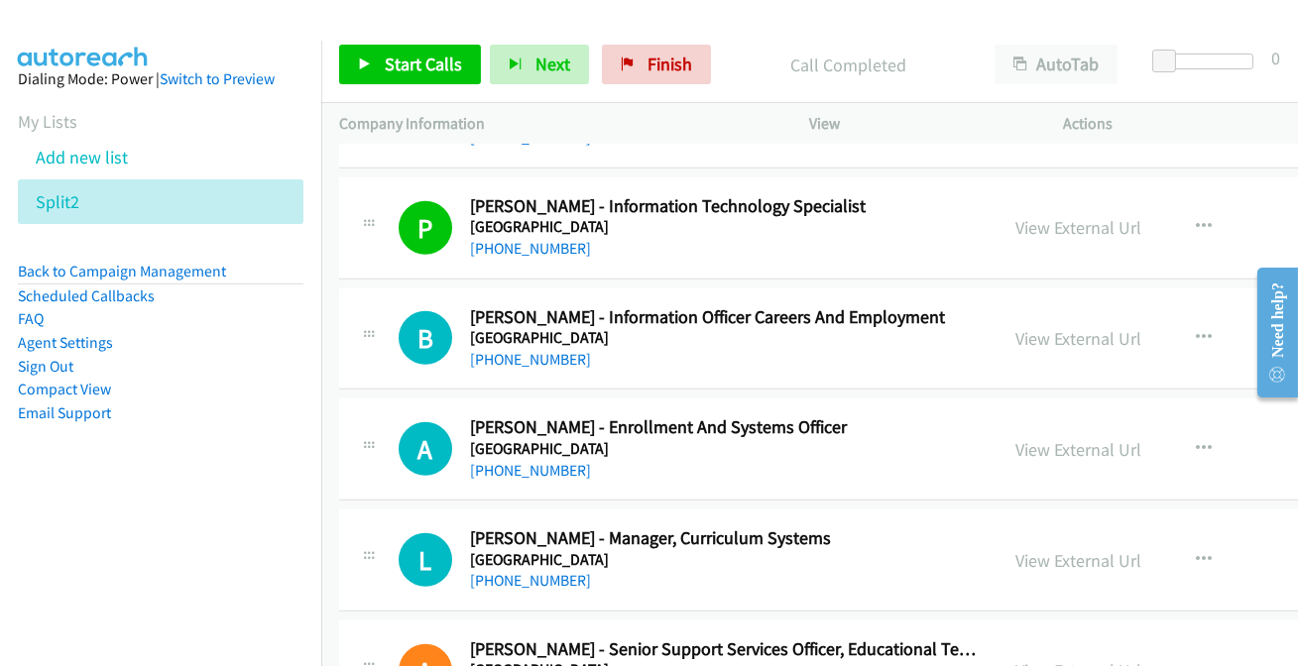
scroll to position [3425, 0]
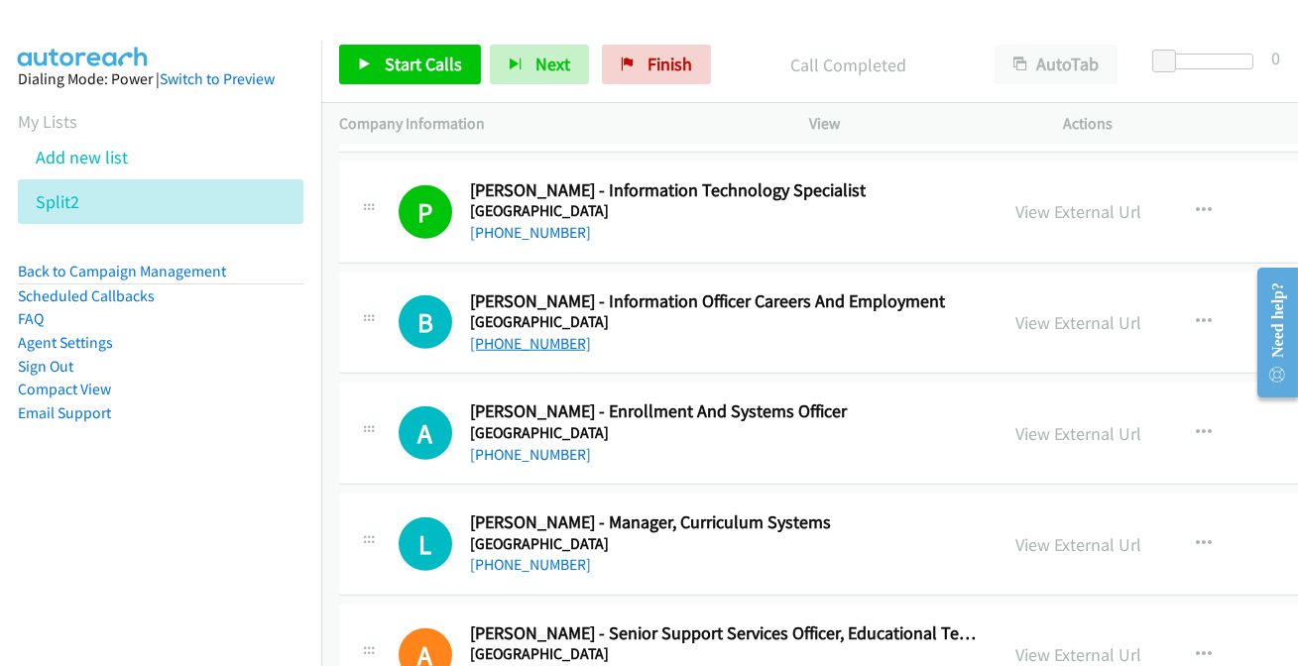
click at [536, 338] on link "+61 412 988 810" at bounding box center [530, 343] width 121 height 19
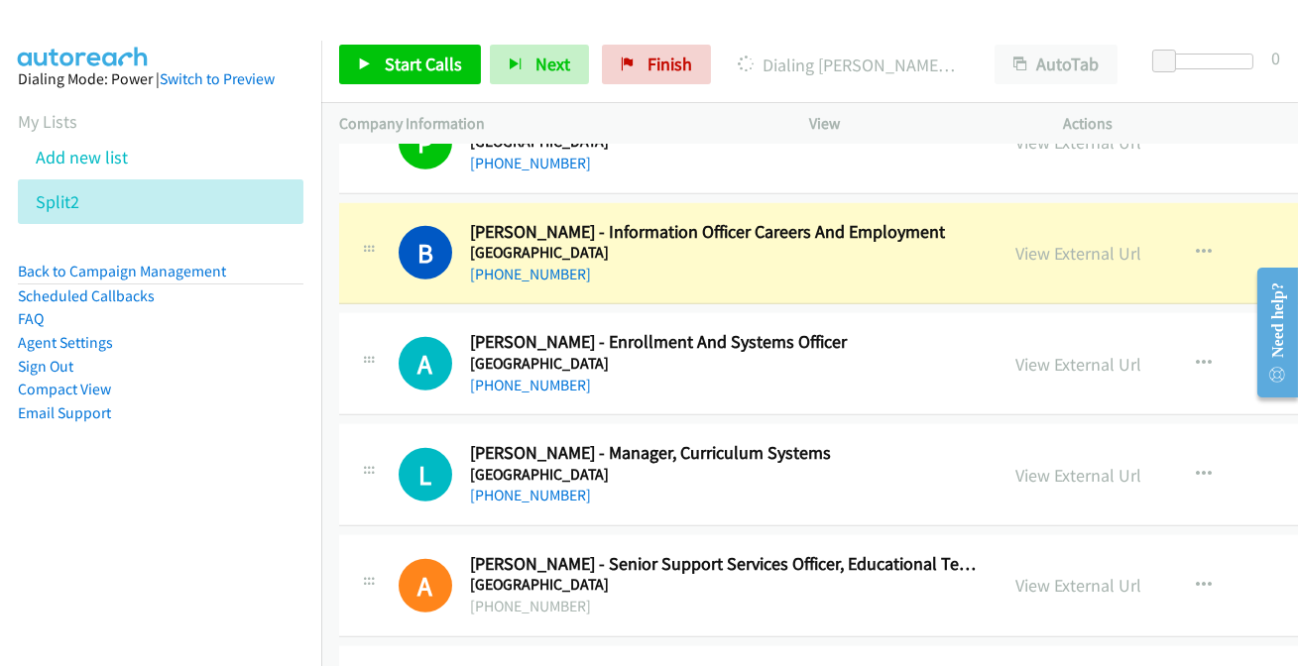
scroll to position [3516, 0]
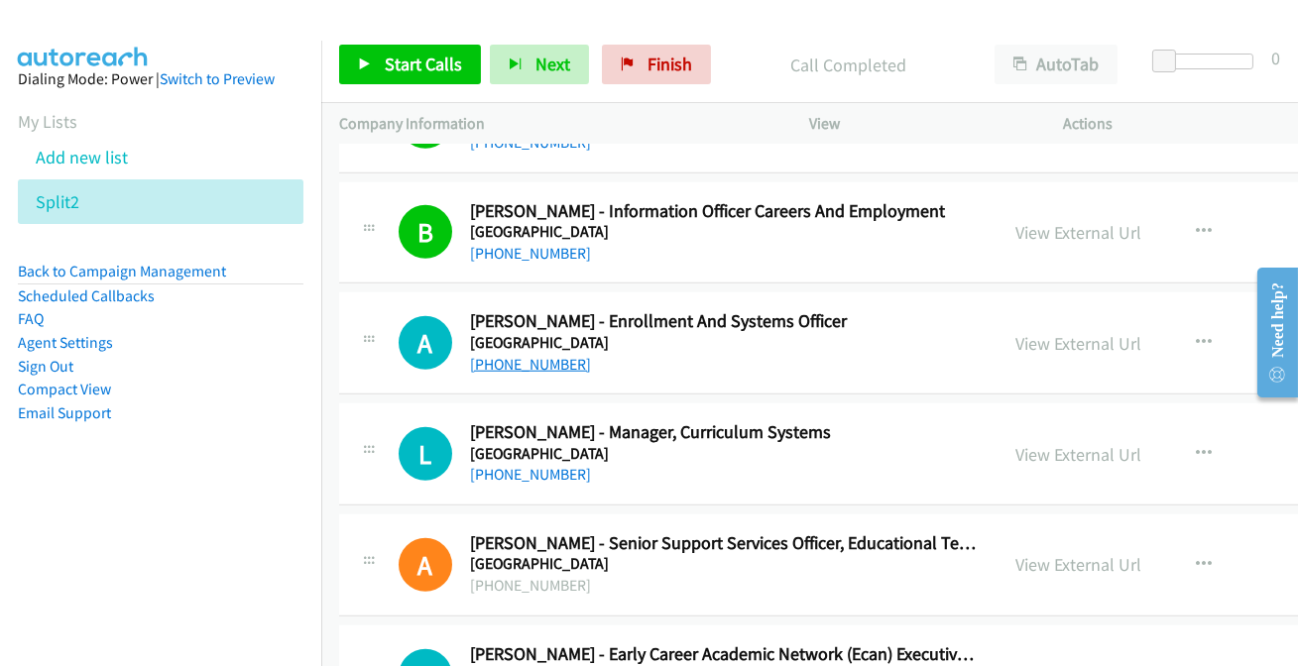
click at [535, 360] on link "+61 403 720 052" at bounding box center [530, 364] width 121 height 19
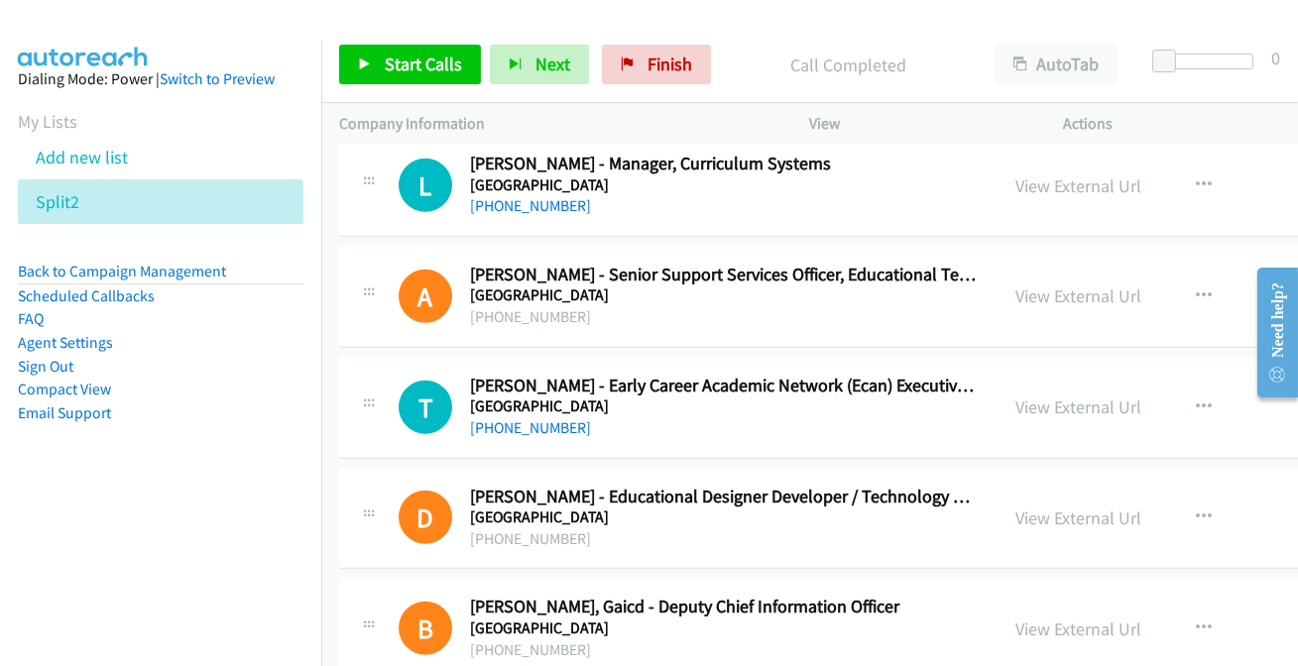
scroll to position [3786, 0]
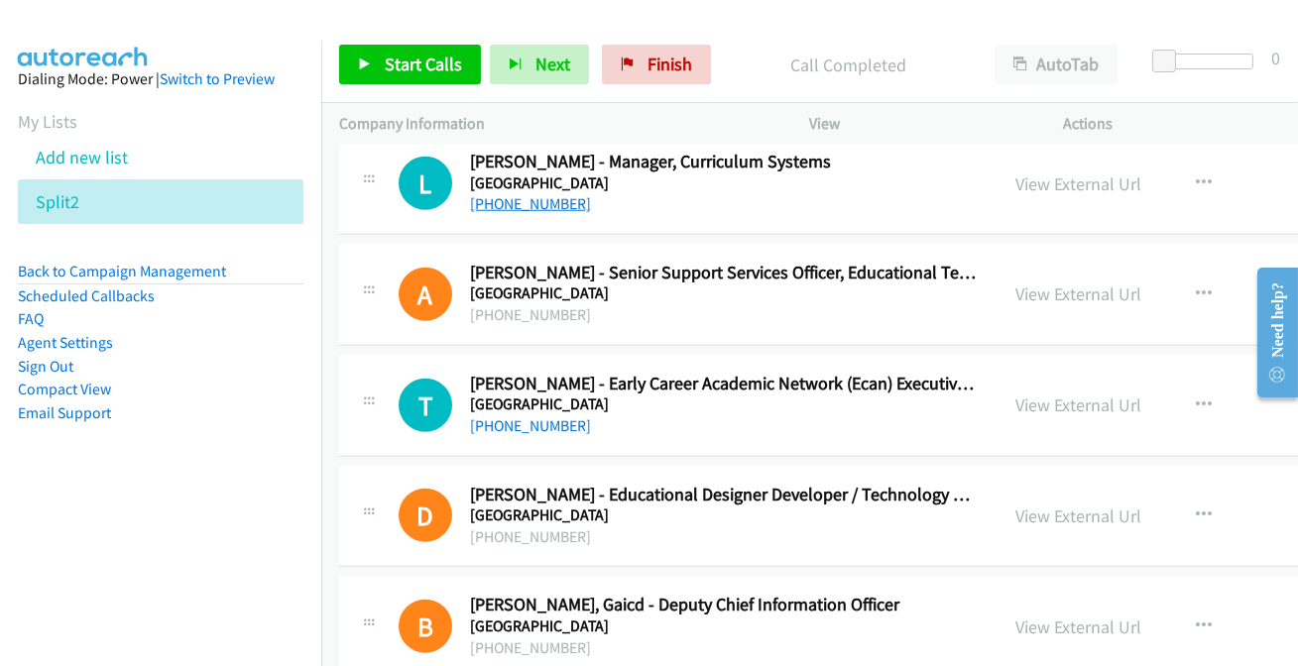
click at [545, 199] on link "+61 2 9385 3881" at bounding box center [530, 203] width 121 height 19
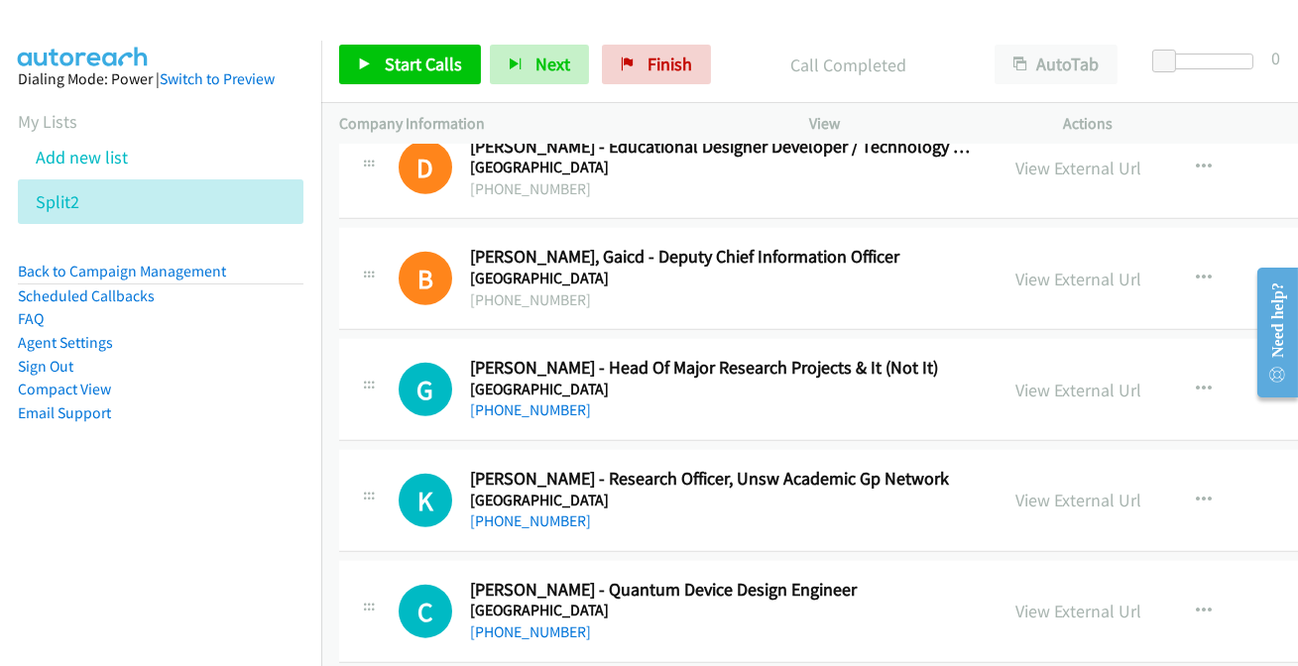
scroll to position [4327, 0]
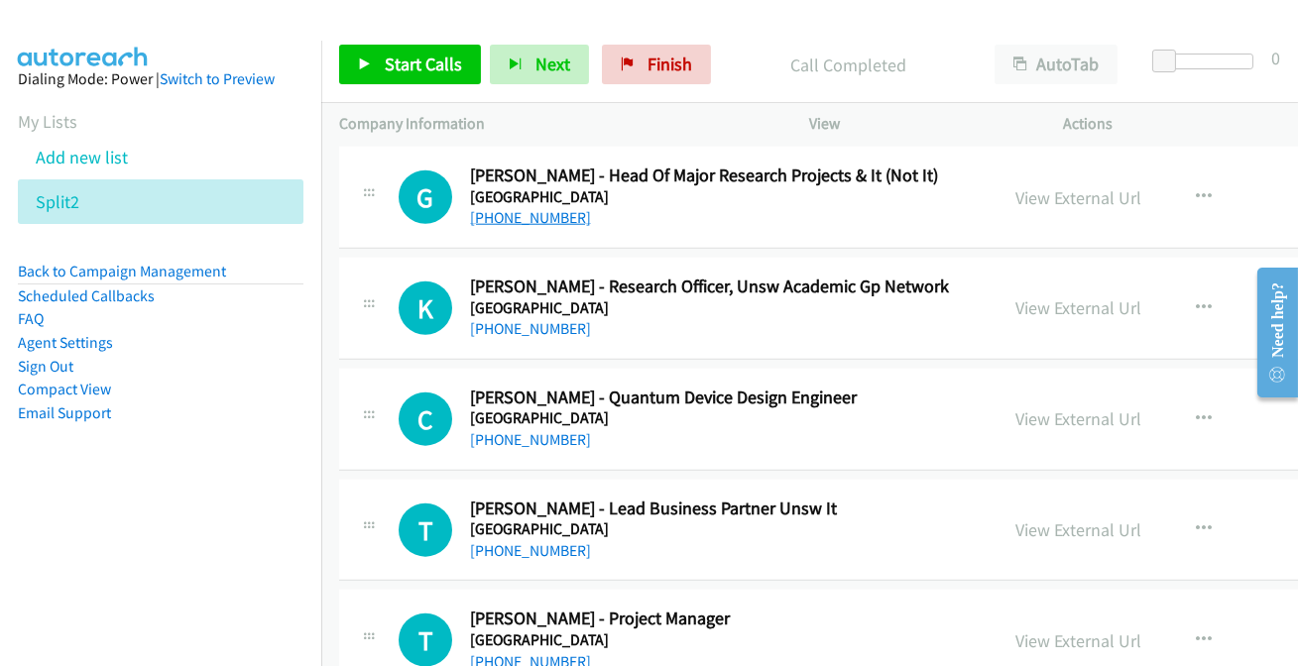
click at [540, 217] on link "+61 466 770 170" at bounding box center [530, 217] width 121 height 19
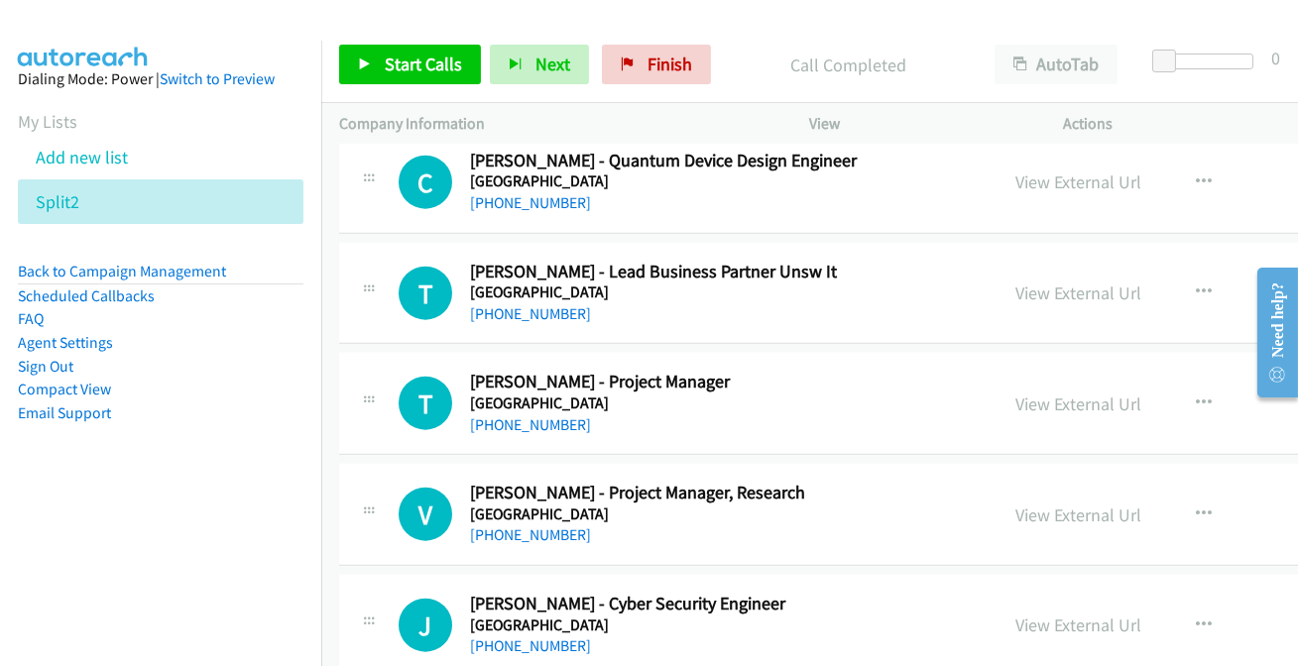
scroll to position [4598, 0]
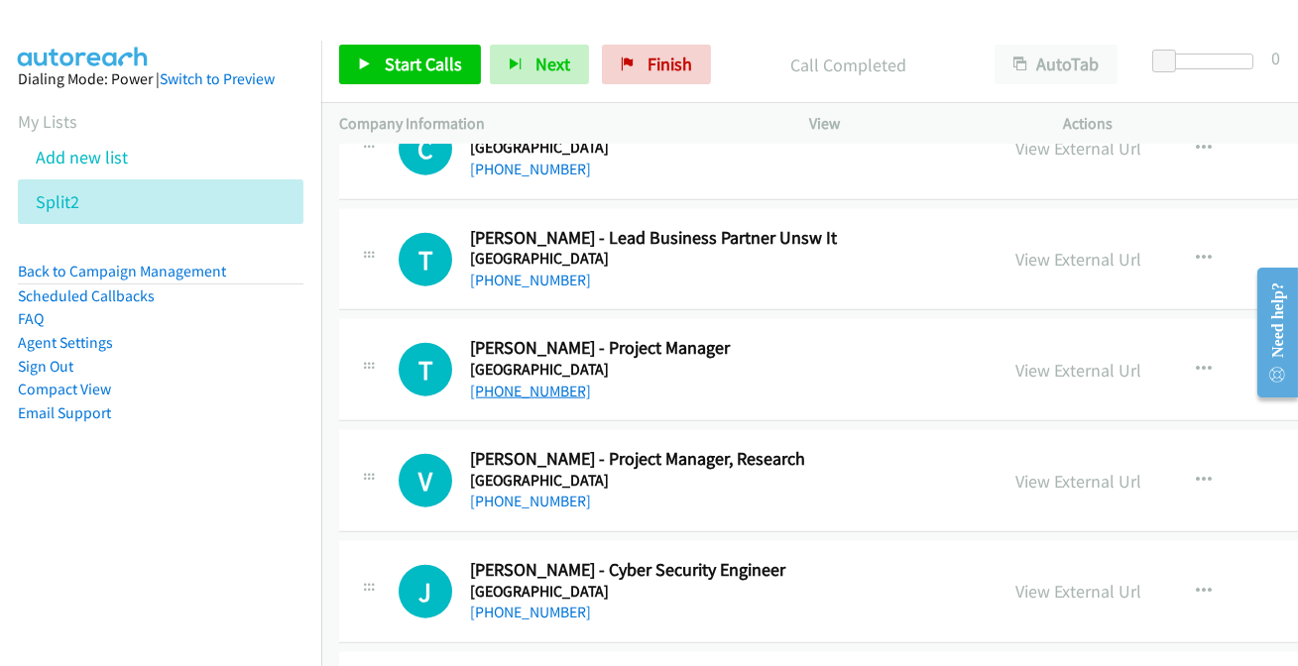
click at [512, 383] on link "+61 410 882 050" at bounding box center [530, 391] width 121 height 19
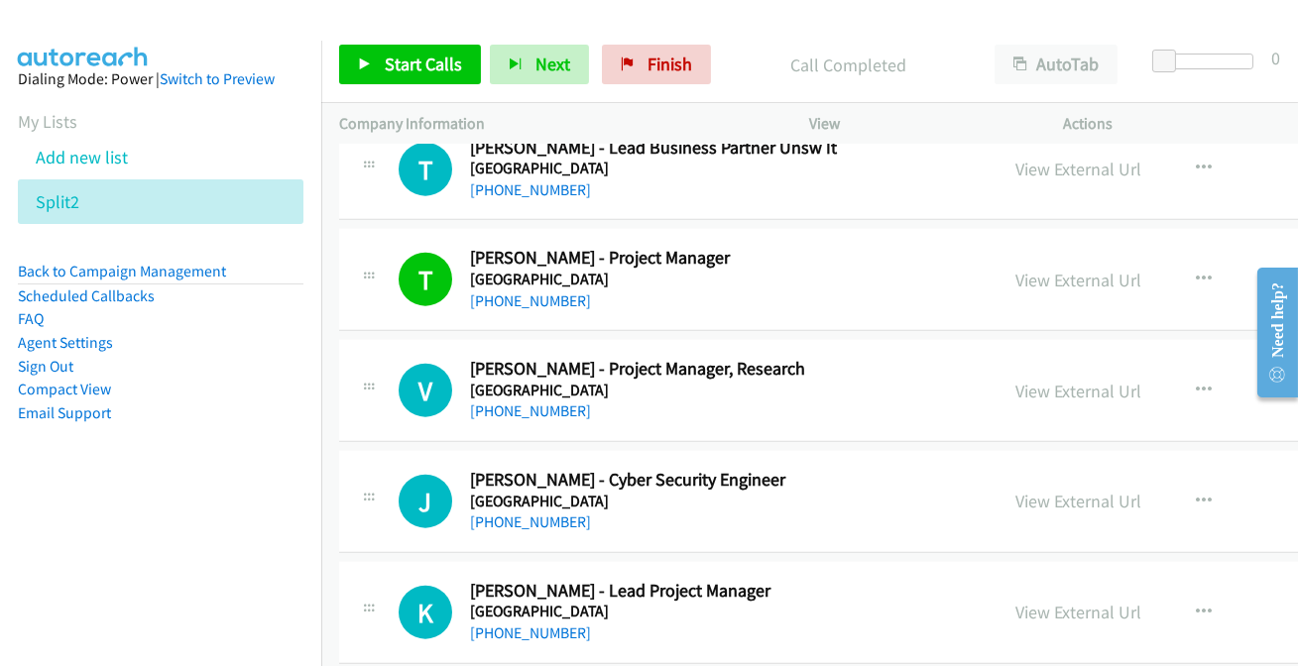
scroll to position [4778, 0]
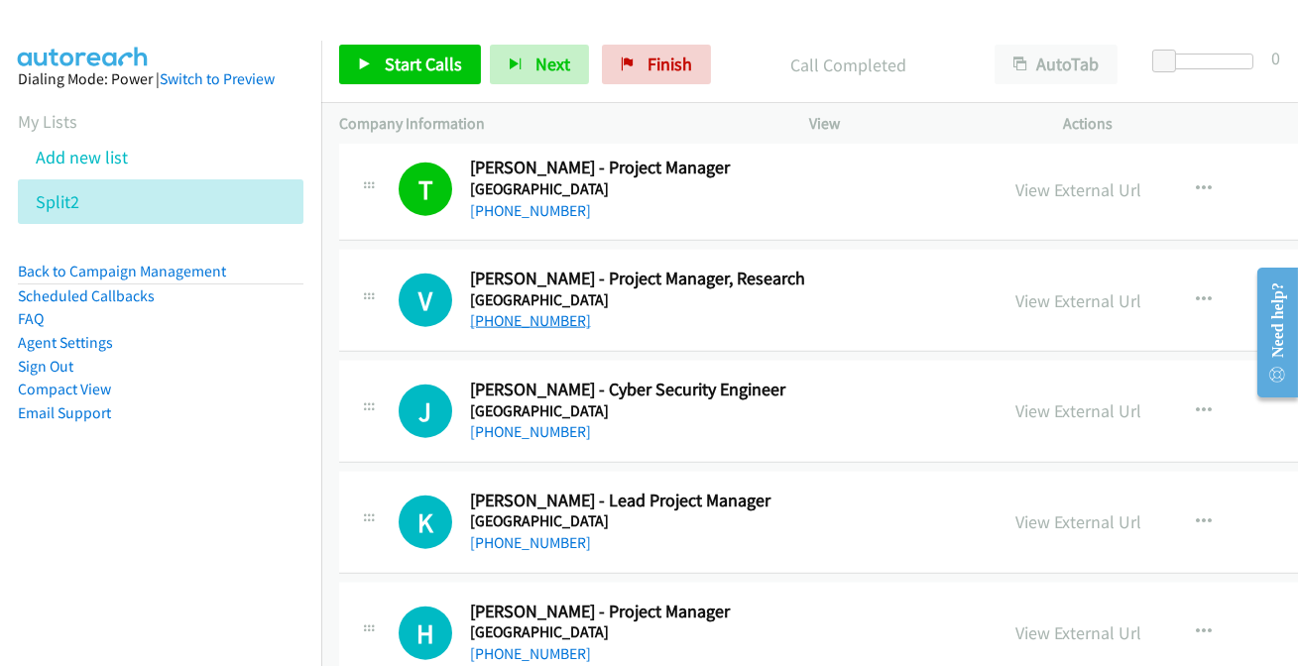
click at [522, 316] on link "+61 418 115 959" at bounding box center [530, 320] width 121 height 19
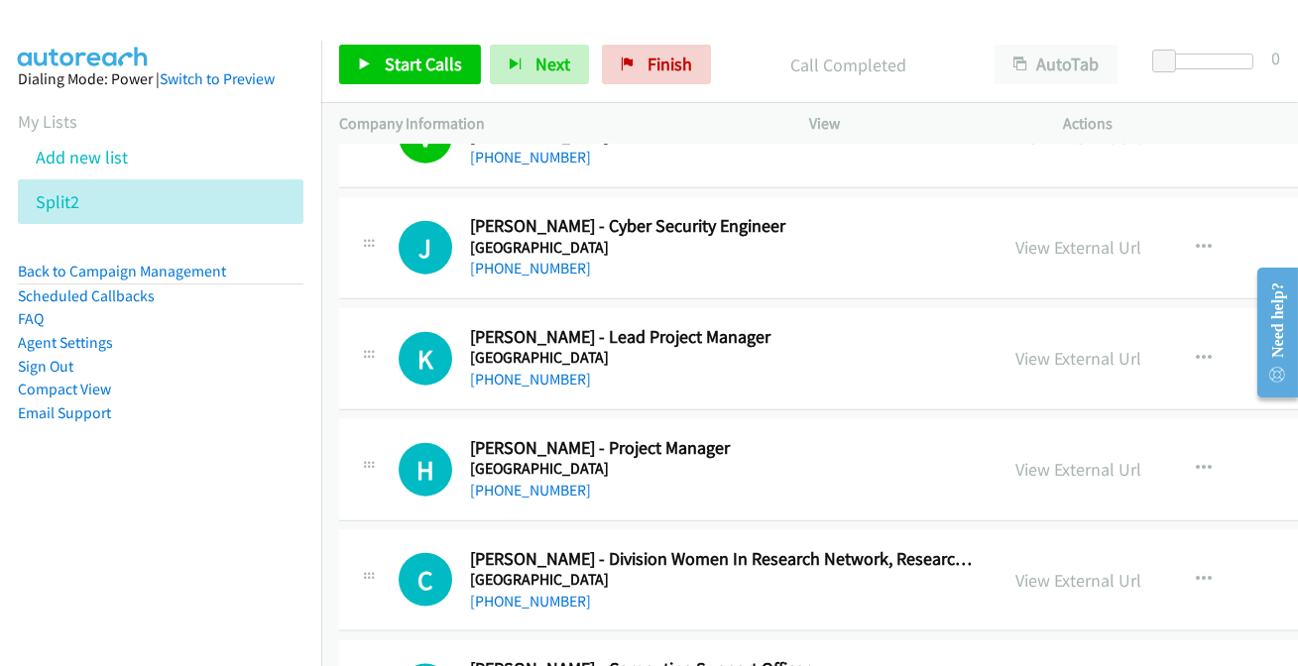
scroll to position [4959, 0]
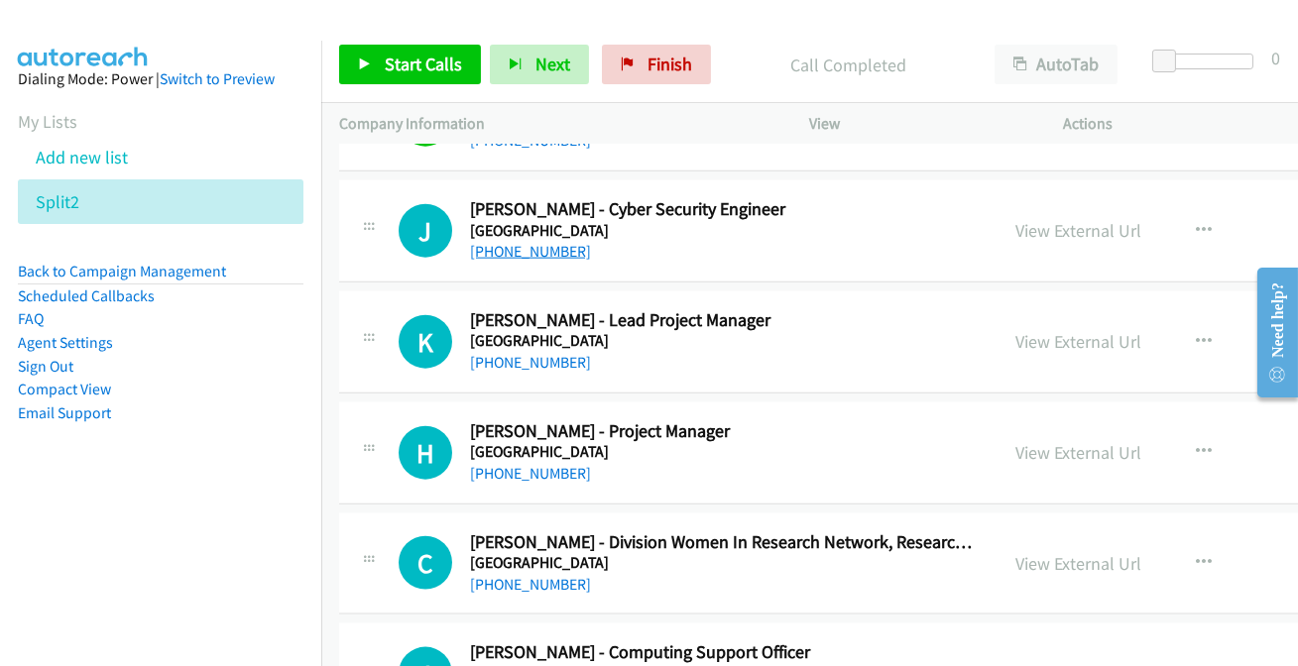
click at [514, 248] on link "+61 450 347 584" at bounding box center [530, 251] width 121 height 19
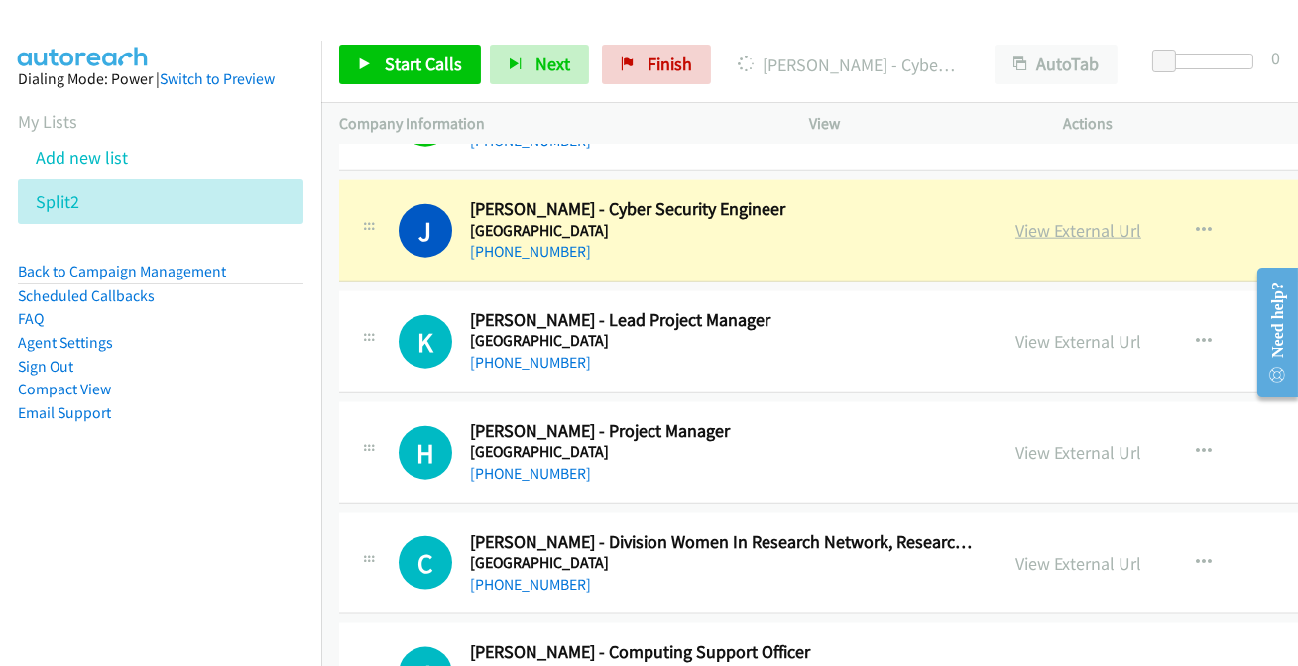
click at [1016, 227] on link "View External Url" at bounding box center [1079, 230] width 126 height 23
click at [1016, 221] on link "View External Url" at bounding box center [1079, 230] width 126 height 23
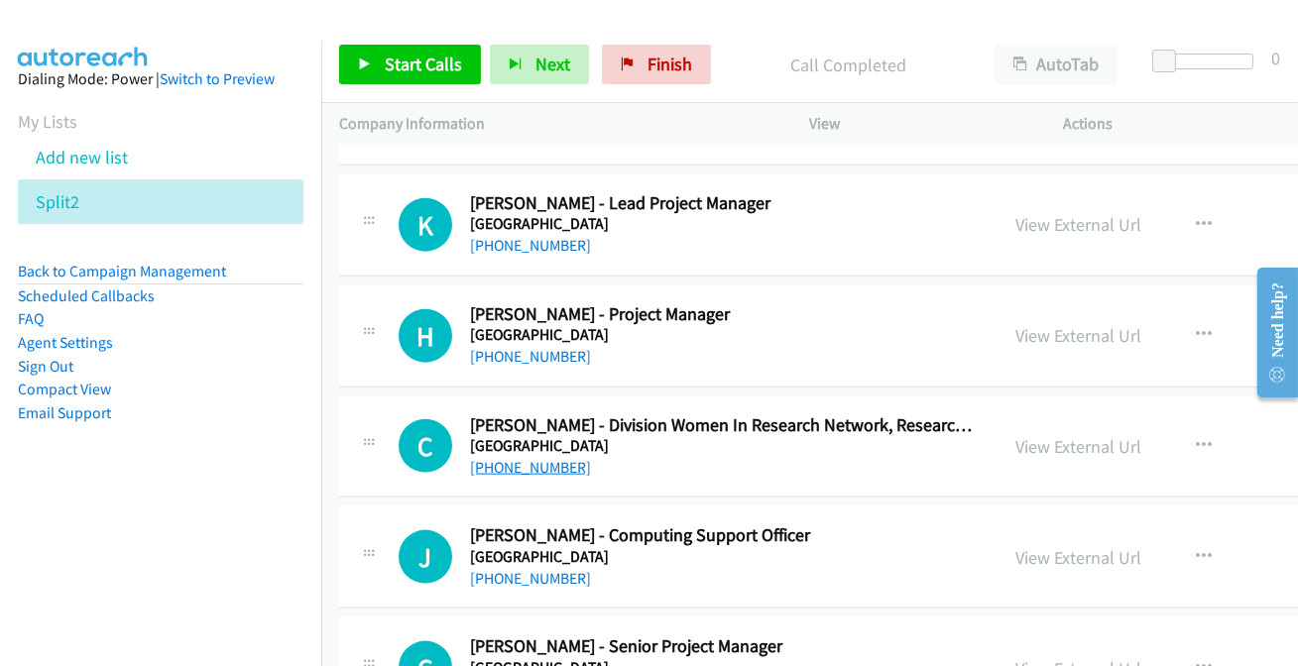
scroll to position [5048, 0]
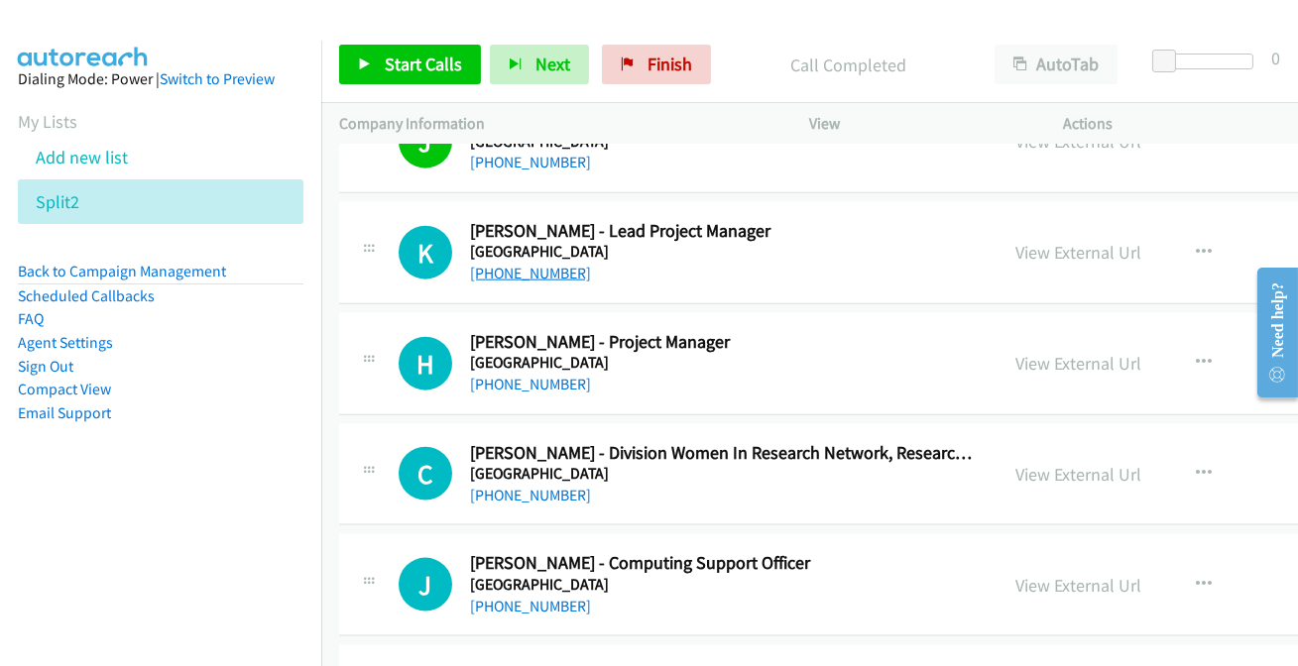
click at [544, 274] on link "+61 404 394 225" at bounding box center [530, 273] width 121 height 19
click at [545, 377] on link "+61 2 9113 2995" at bounding box center [530, 384] width 121 height 19
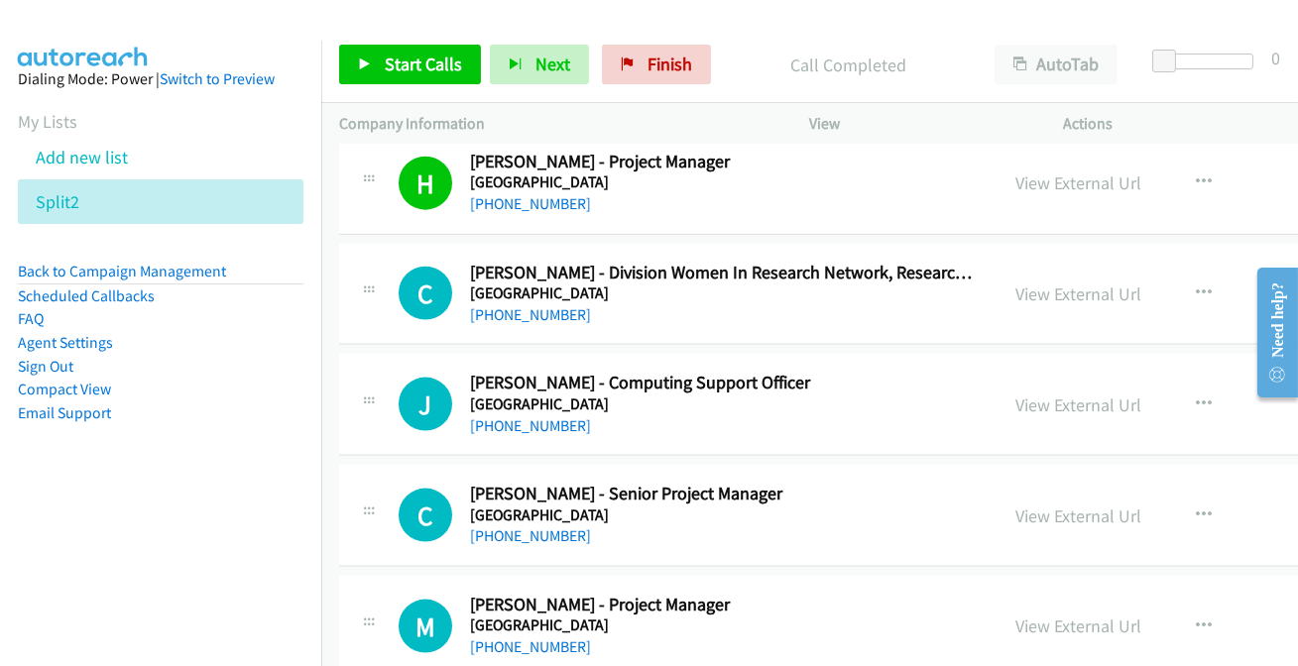
scroll to position [5319, 0]
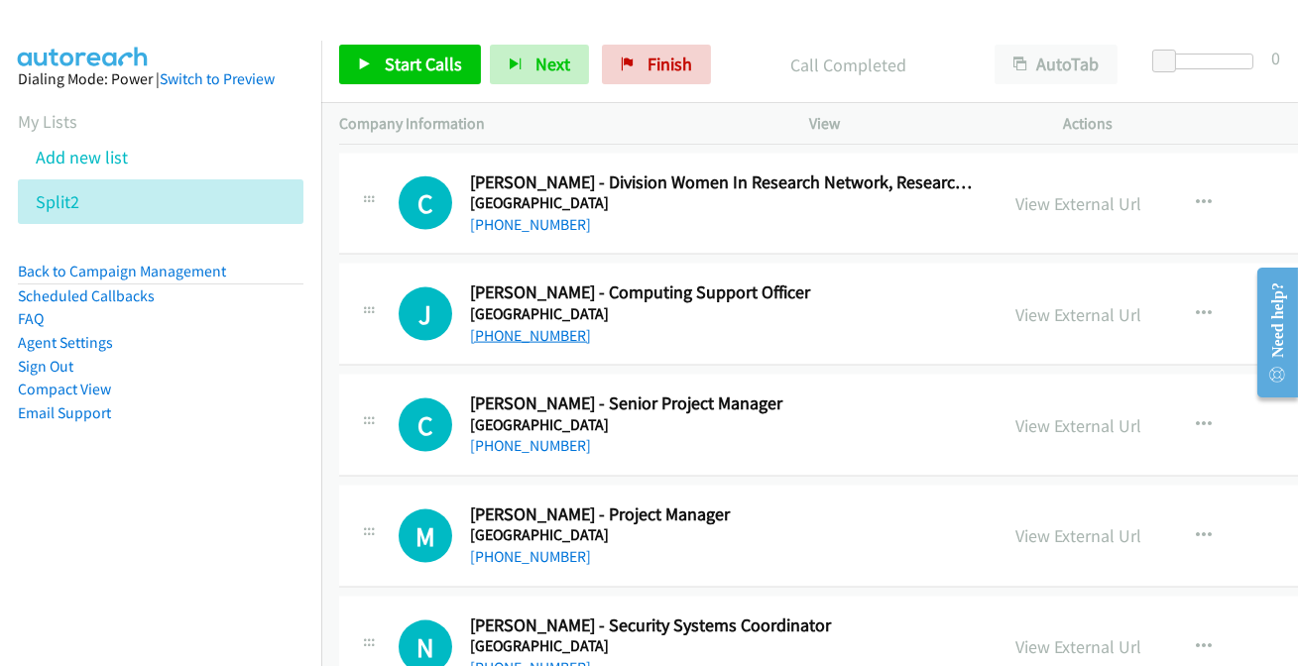
click at [543, 327] on link "+61 2 9836 0807" at bounding box center [530, 335] width 121 height 19
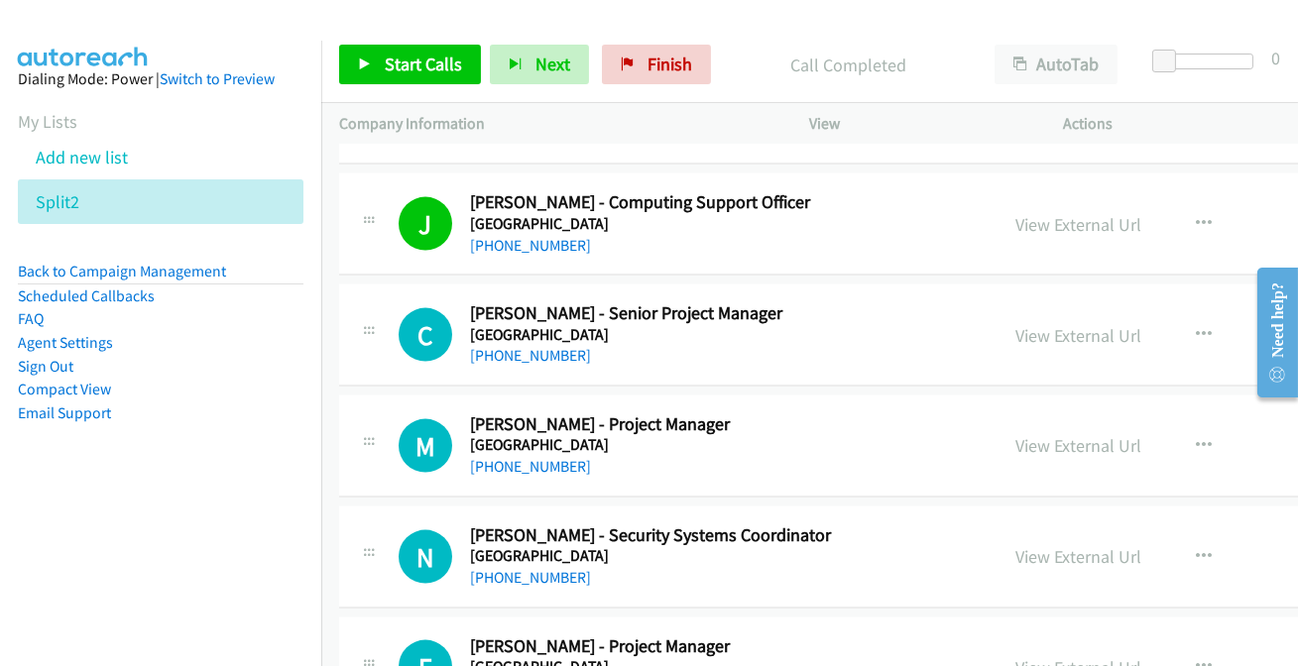
scroll to position [5499, 0]
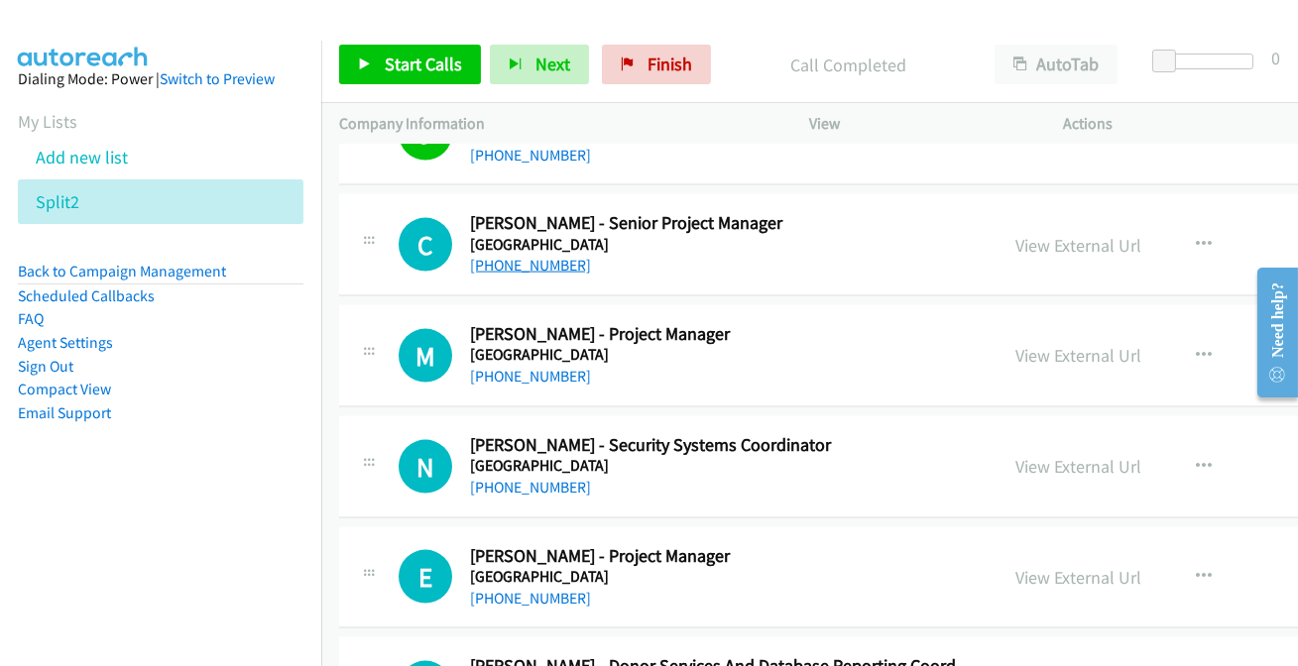
click at [498, 259] on link "+61 417 657 573" at bounding box center [530, 265] width 121 height 19
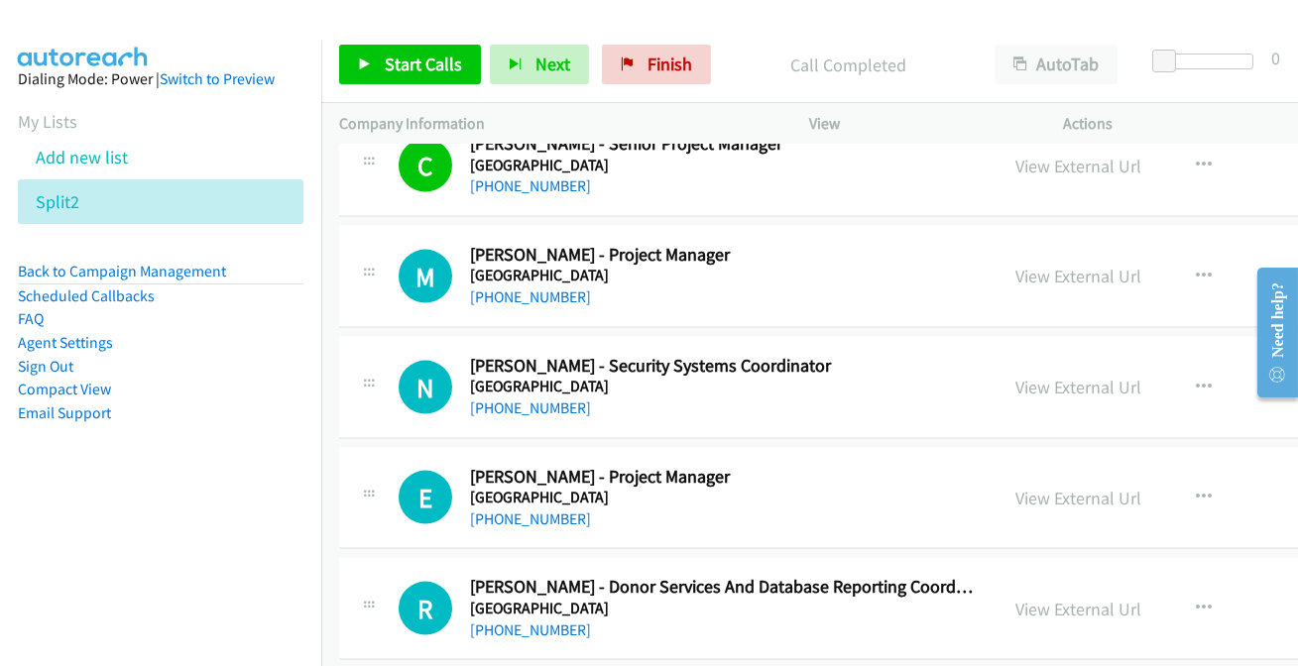
scroll to position [5589, 0]
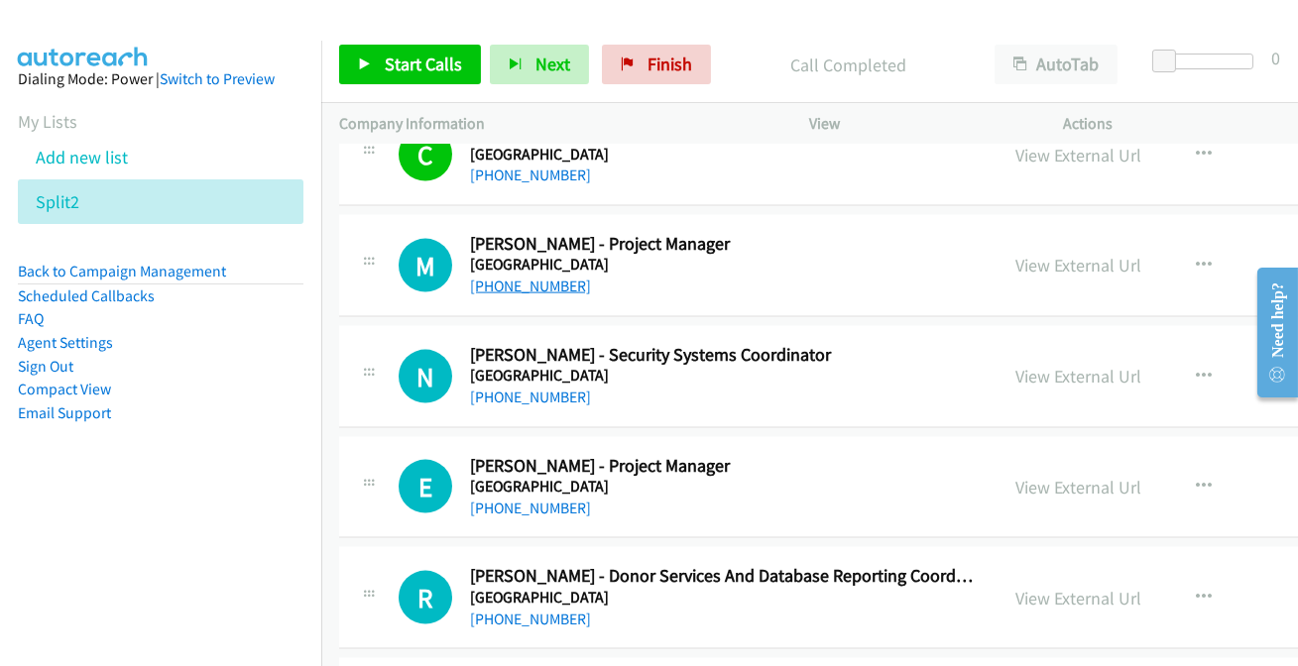
click at [497, 277] on link "+61 2 9385 4898" at bounding box center [530, 286] width 121 height 19
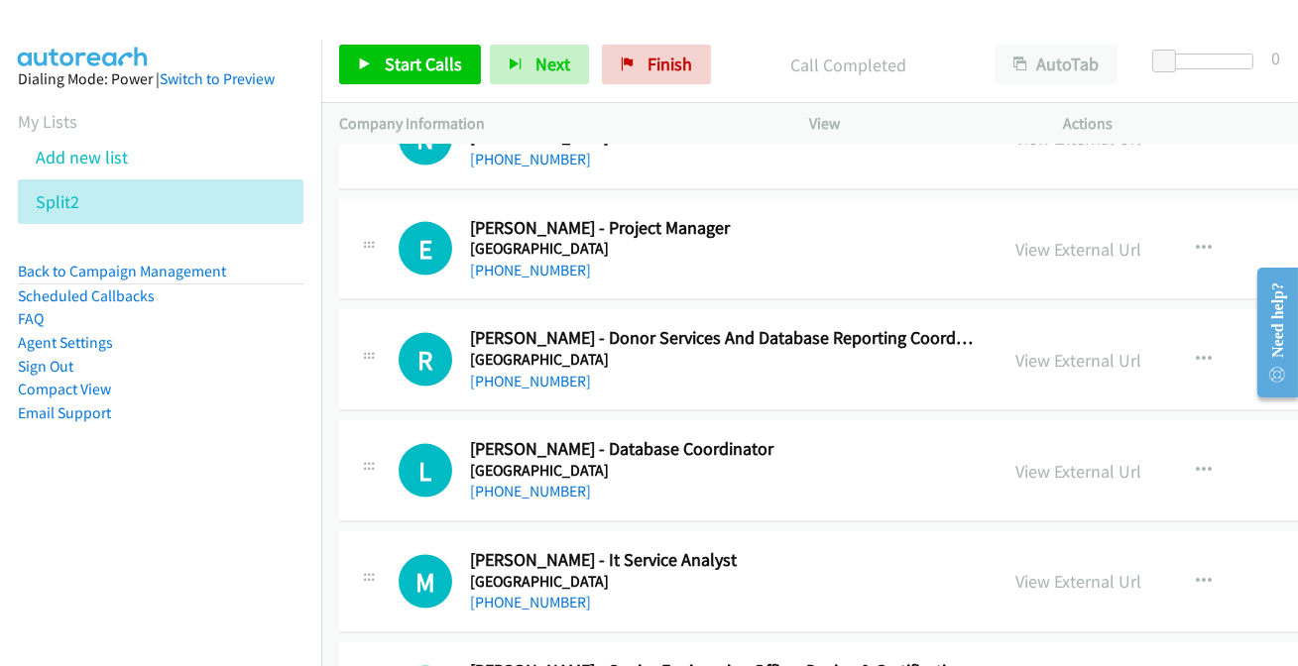
scroll to position [5860, 0]
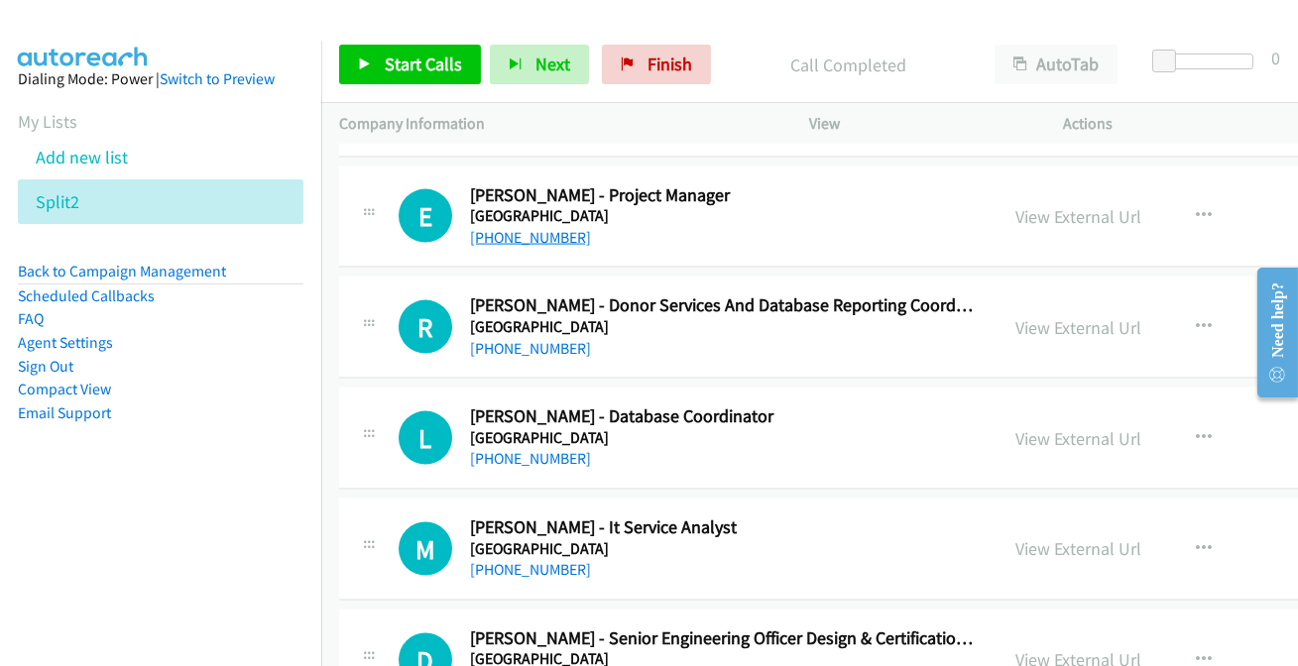
click at [541, 230] on link "+61 426 242 468" at bounding box center [530, 237] width 121 height 19
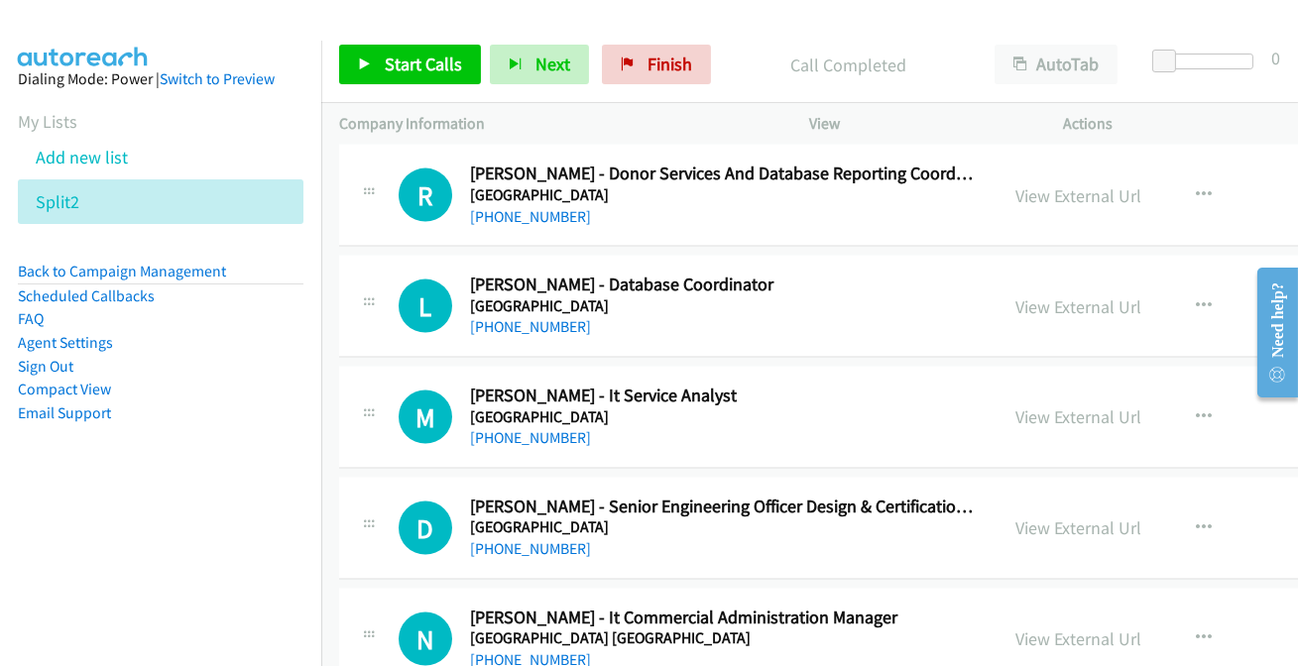
scroll to position [6040, 0]
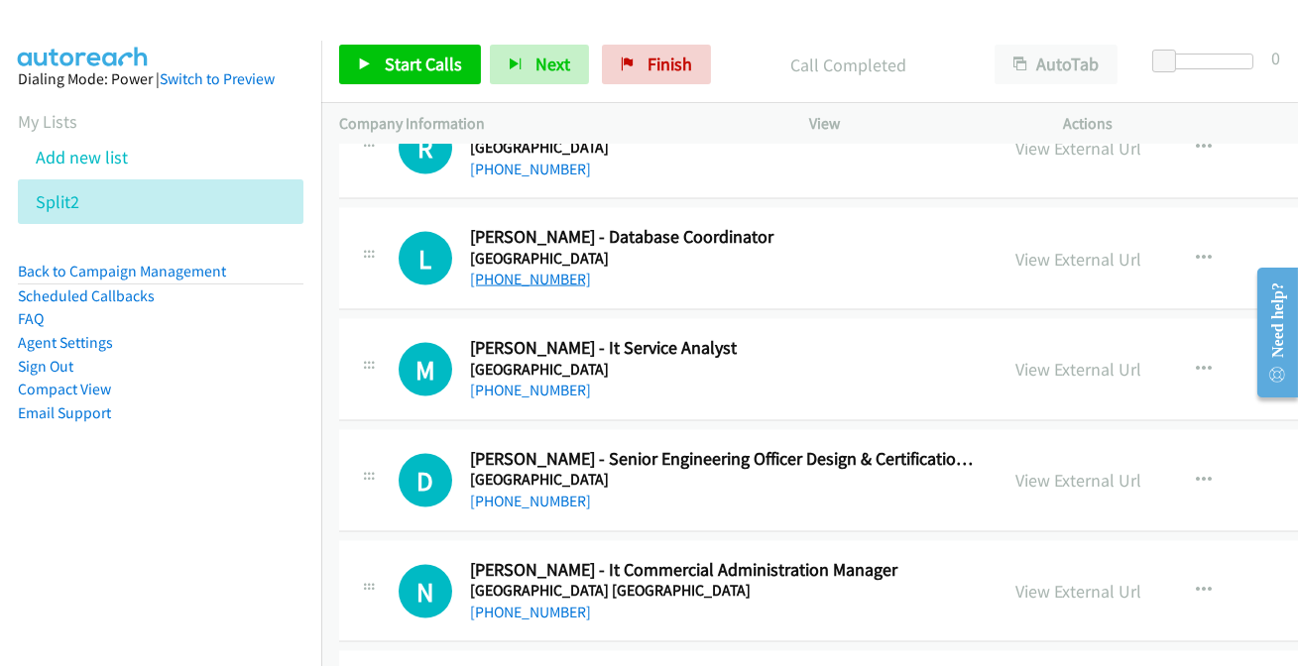
click at [512, 277] on link "+61 426 292 224" at bounding box center [530, 279] width 121 height 19
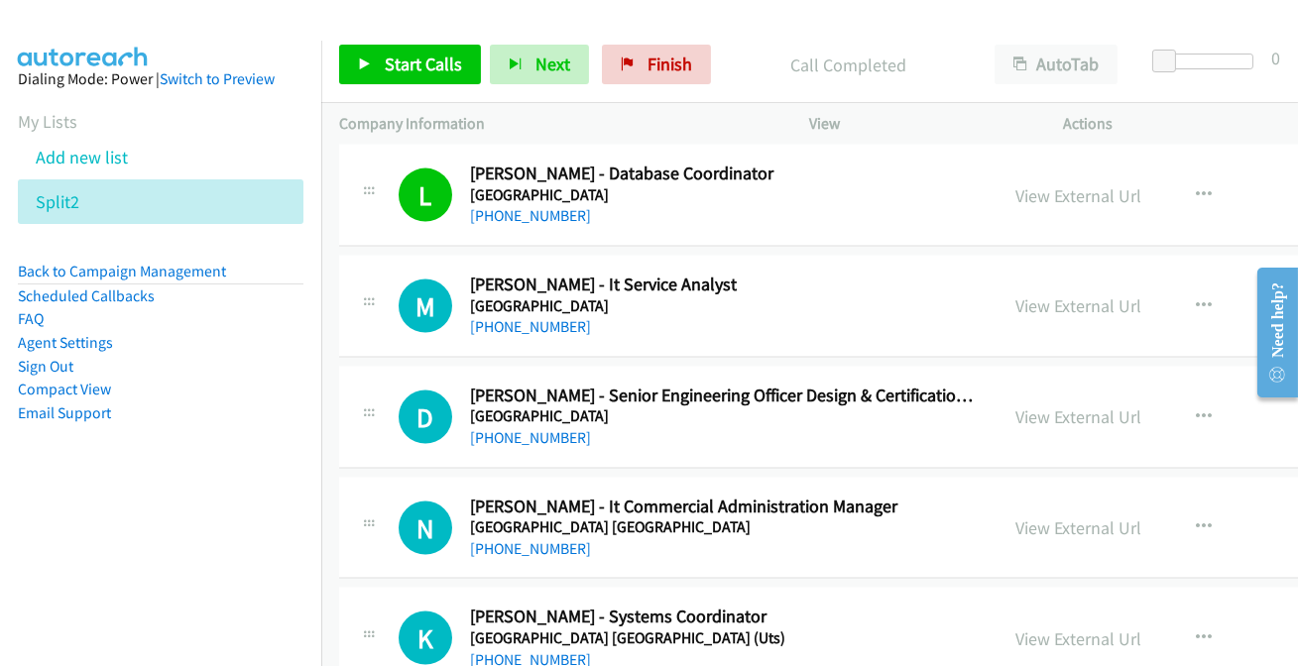
scroll to position [6130, 0]
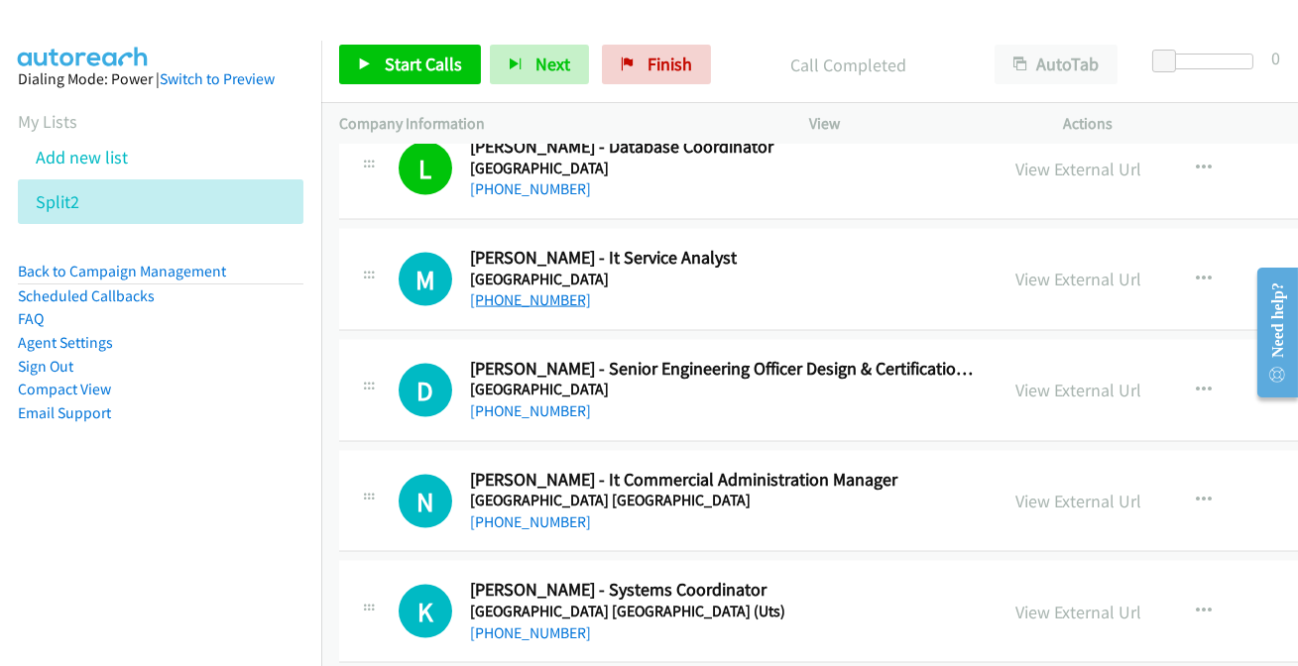
click at [537, 295] on link "+61 424 167 310" at bounding box center [530, 300] width 121 height 19
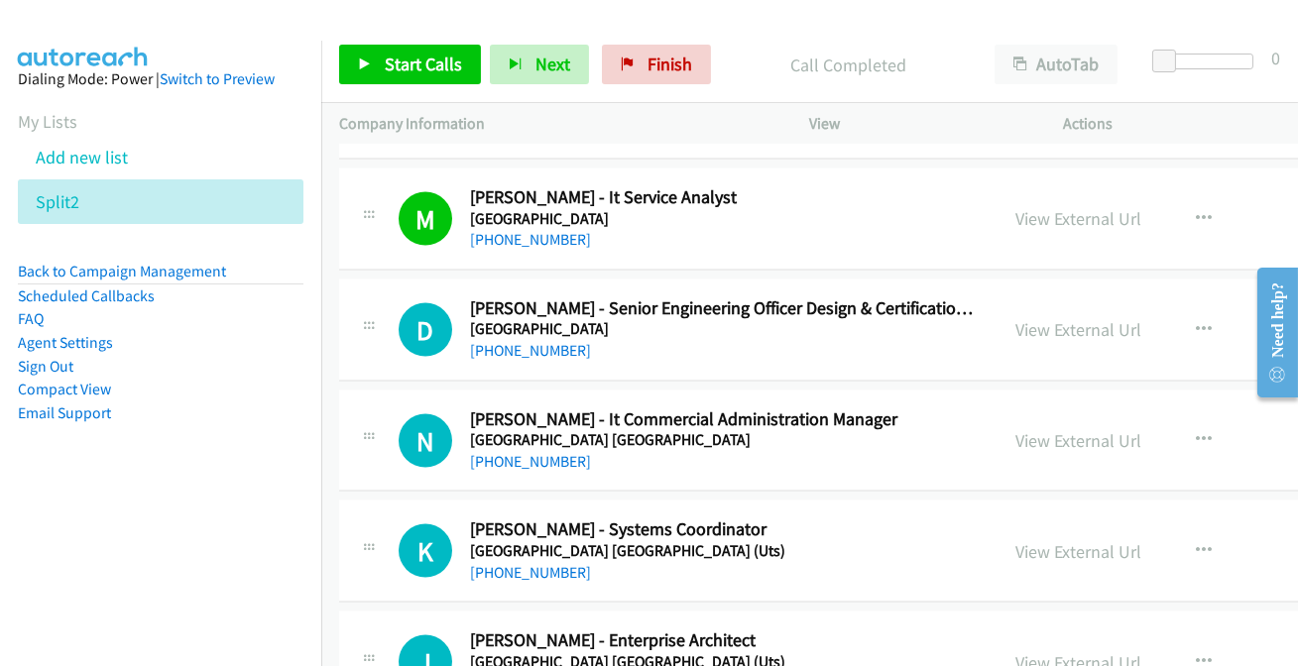
scroll to position [6220, 0]
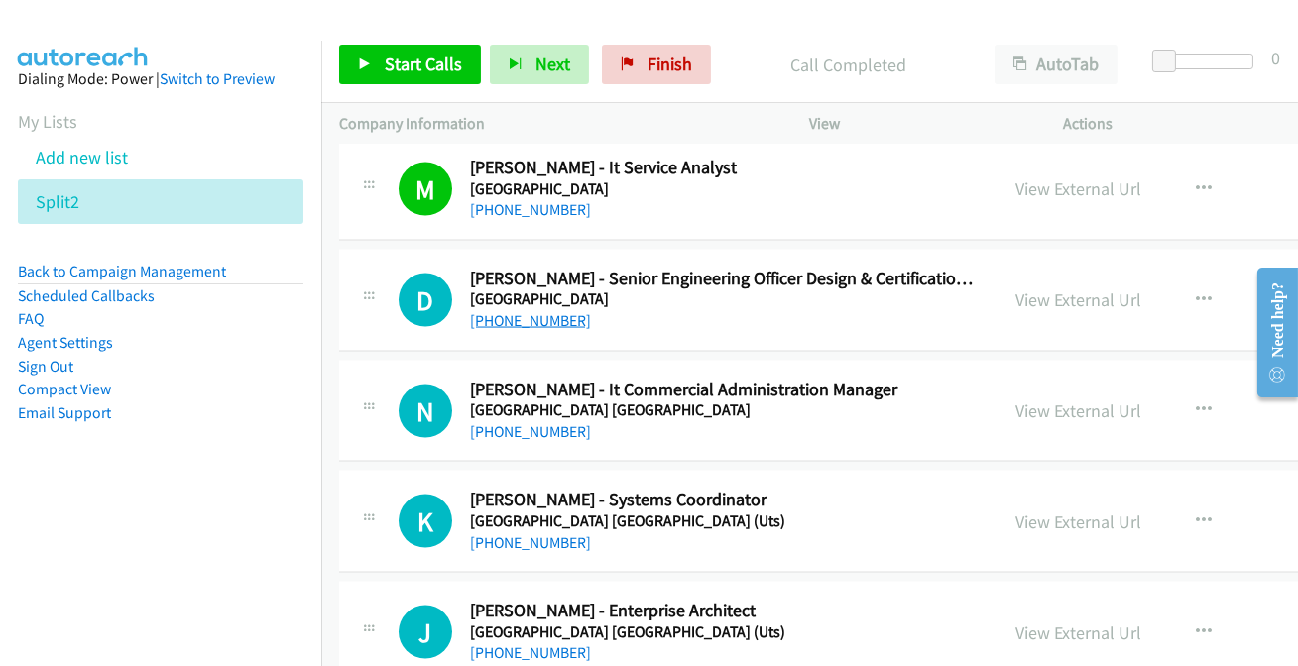
click at [545, 311] on link "+61 7 3365 3636" at bounding box center [530, 320] width 121 height 19
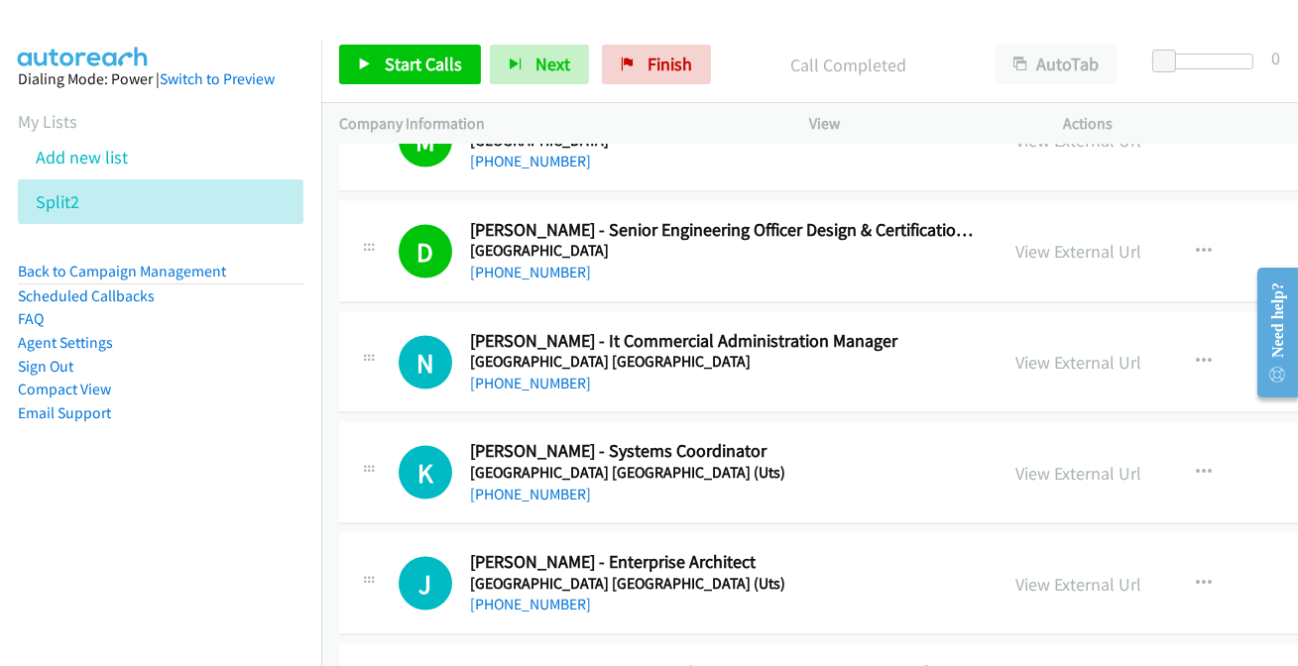
scroll to position [6310, 0]
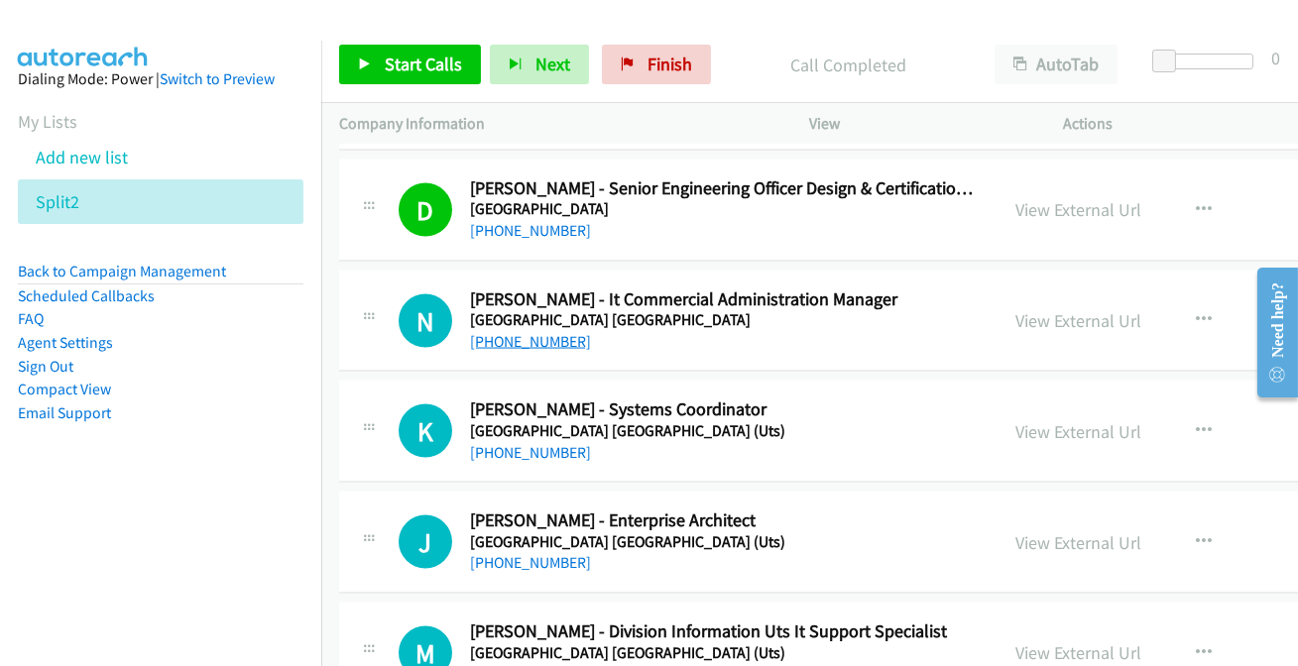
click at [511, 334] on link "+61 426 450 837" at bounding box center [530, 341] width 121 height 19
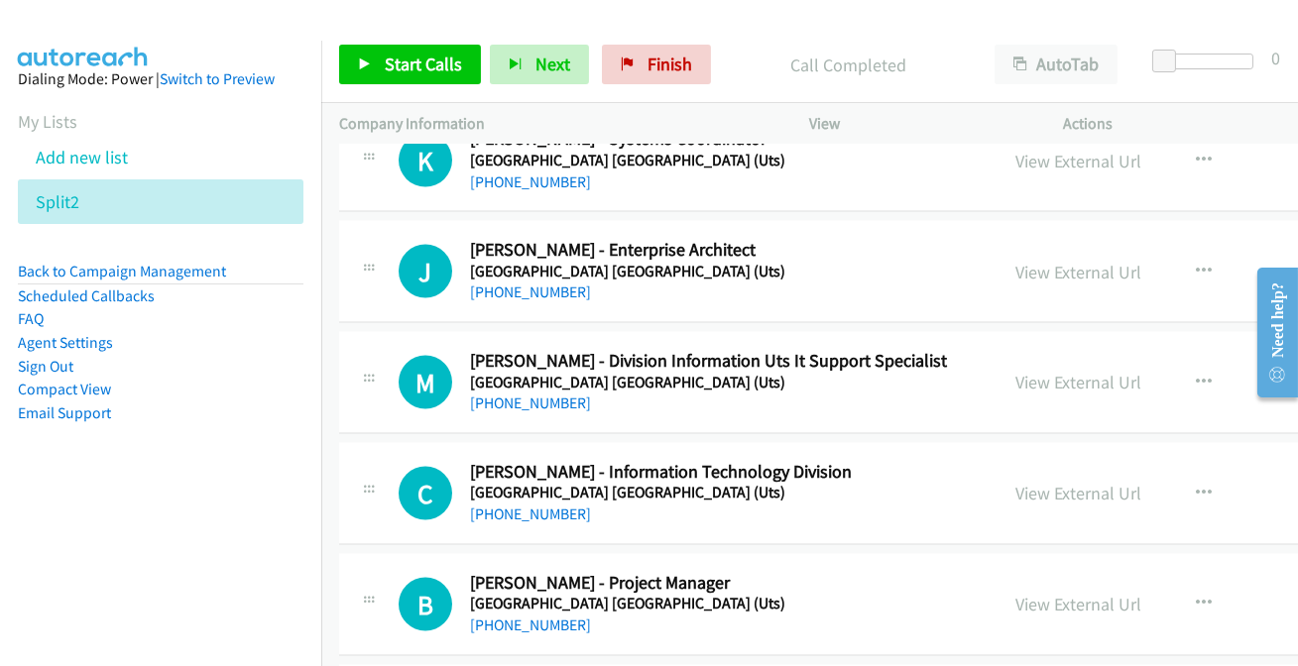
scroll to position [6491, 0]
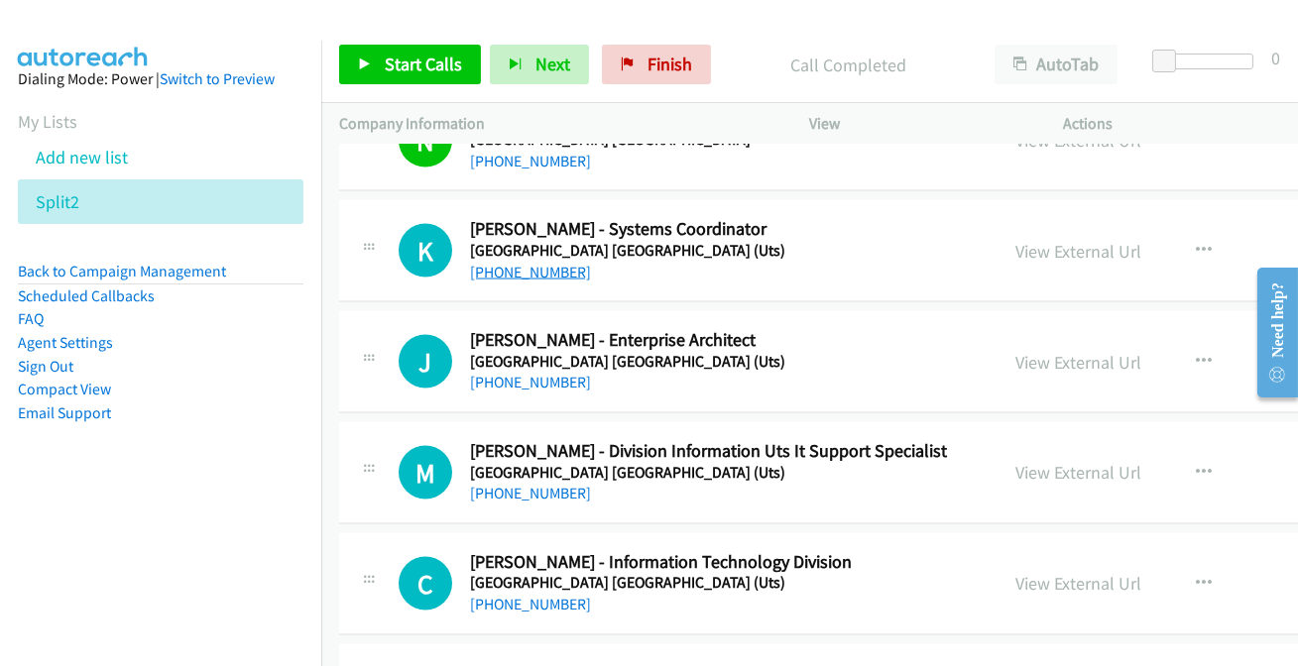
click at [539, 268] on link "+61 497 168 604" at bounding box center [530, 272] width 121 height 19
click at [522, 373] on link "+61 433 578 496" at bounding box center [530, 382] width 121 height 19
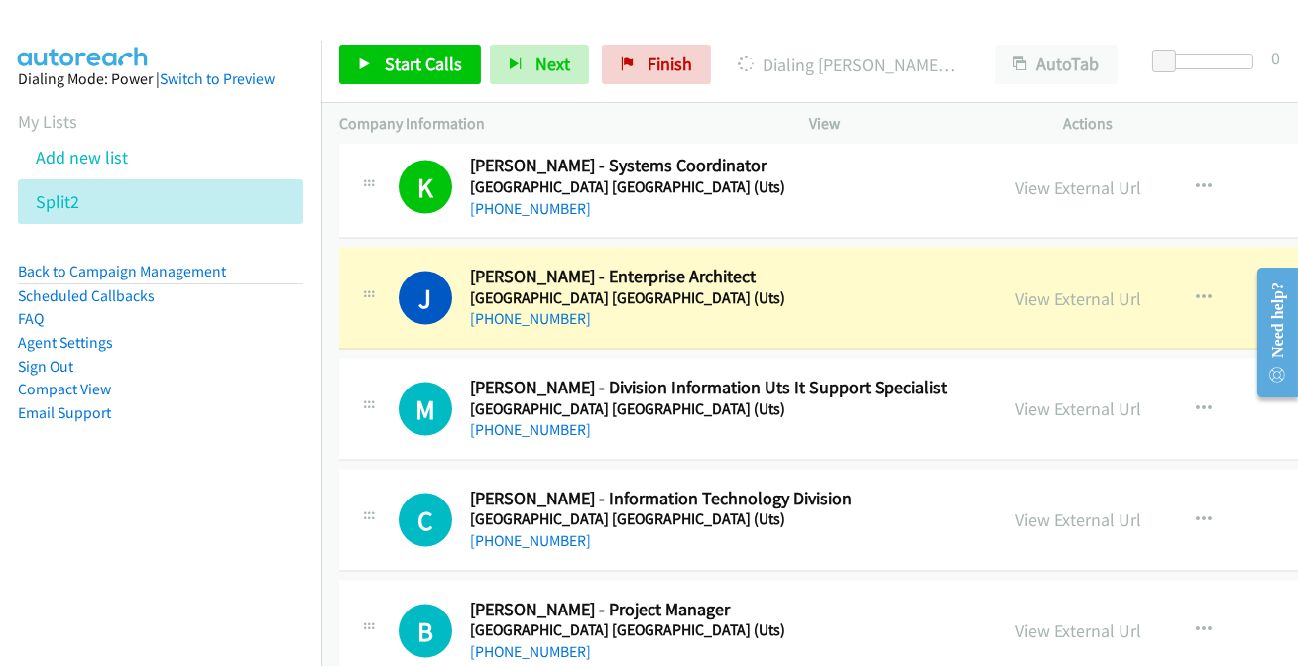
scroll to position [6581, 0]
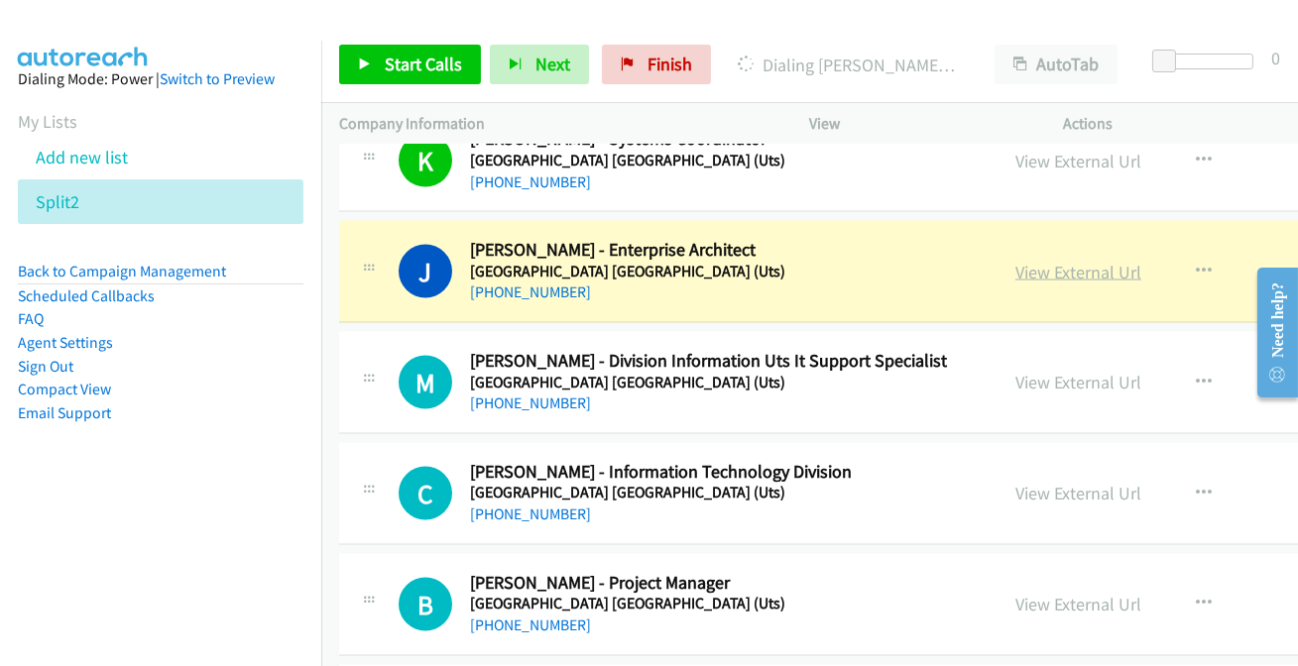
click at [1016, 268] on link "View External Url" at bounding box center [1079, 272] width 126 height 23
drag, startPoint x: 1028, startPoint y: 260, endPoint x: 1011, endPoint y: 276, distance: 23.9
click at [1016, 264] on link "View External Url" at bounding box center [1079, 272] width 126 height 23
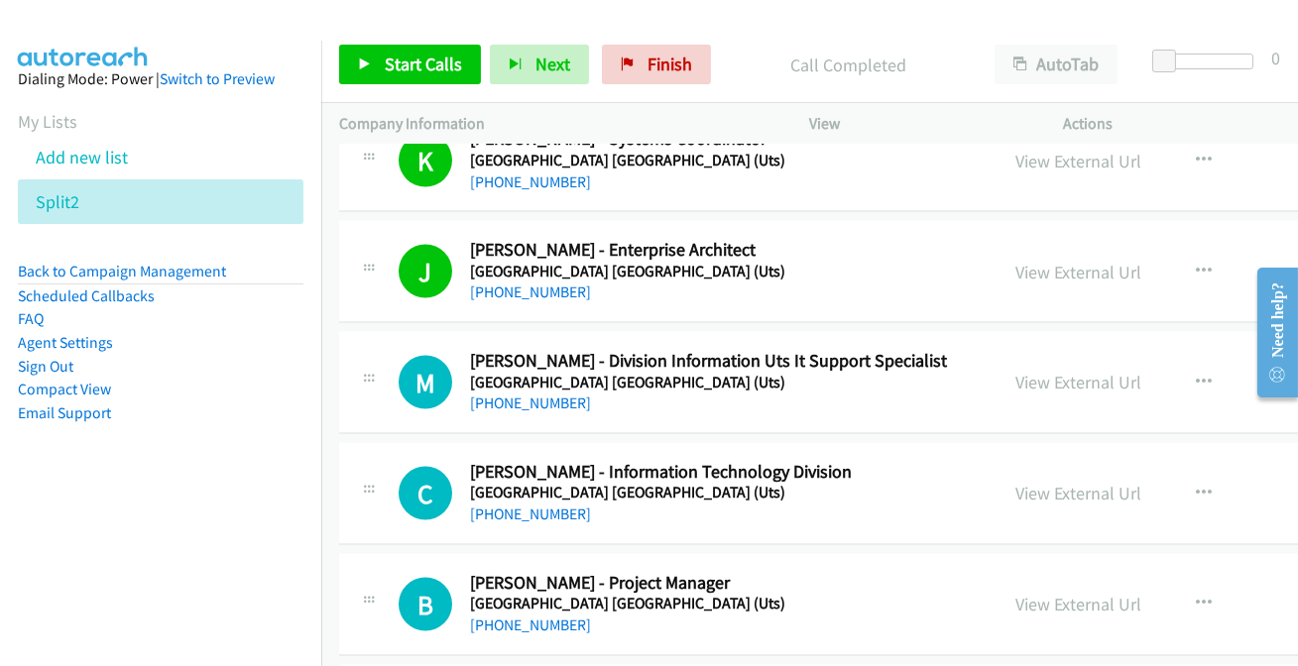
scroll to position [6671, 0]
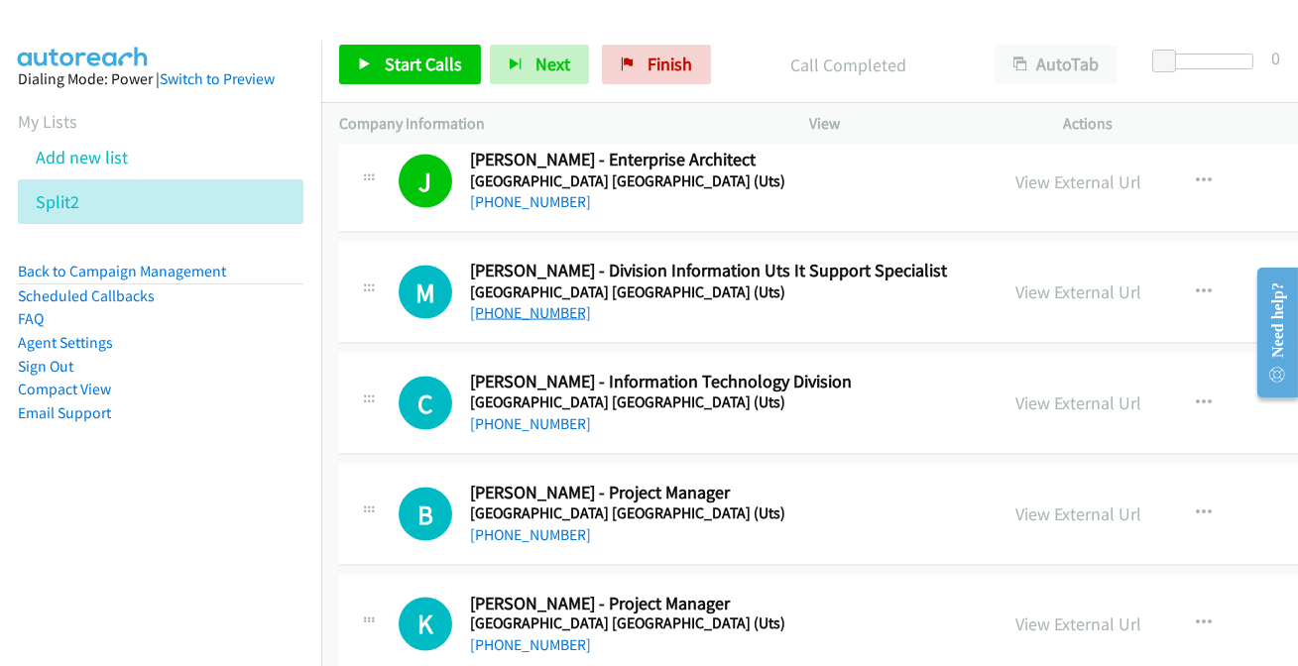
click at [518, 311] on link "+61 448 421 691" at bounding box center [530, 312] width 121 height 19
click at [564, 420] on link "+61 2 9514 2111" at bounding box center [530, 424] width 121 height 19
click at [1177, 285] on button "button" at bounding box center [1204, 293] width 54 height 40
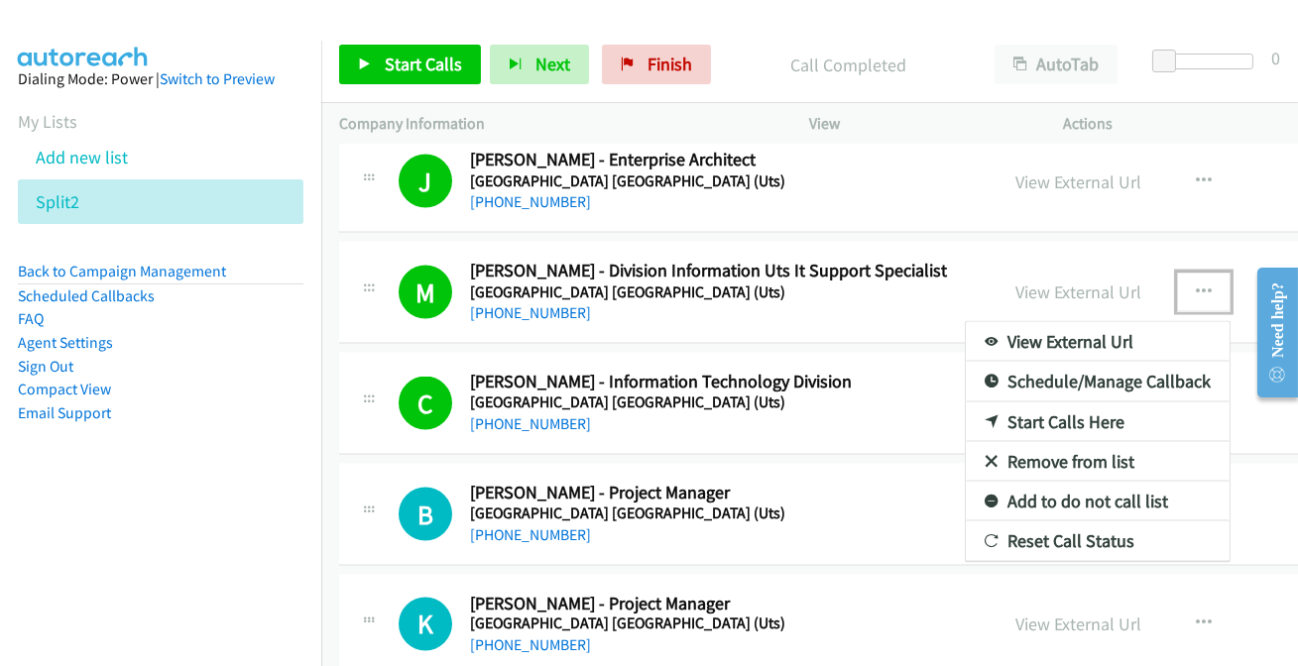
click at [979, 490] on link "Add to do not call list" at bounding box center [1098, 502] width 264 height 40
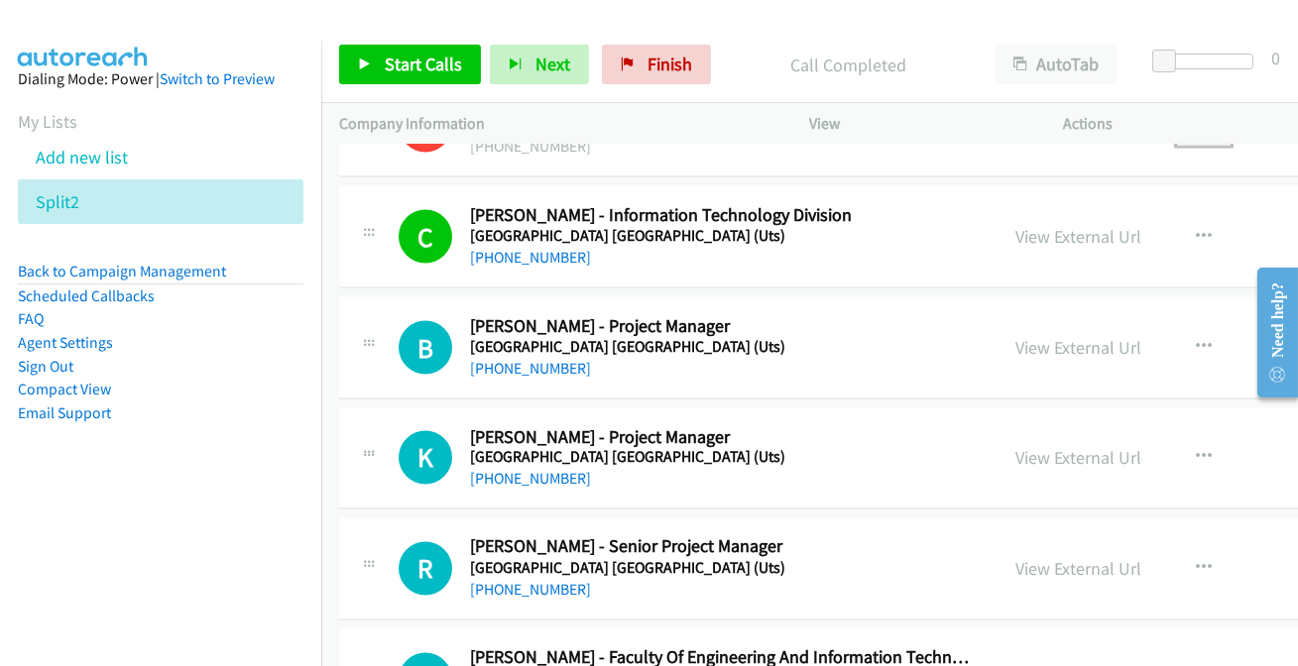
scroll to position [6852, 0]
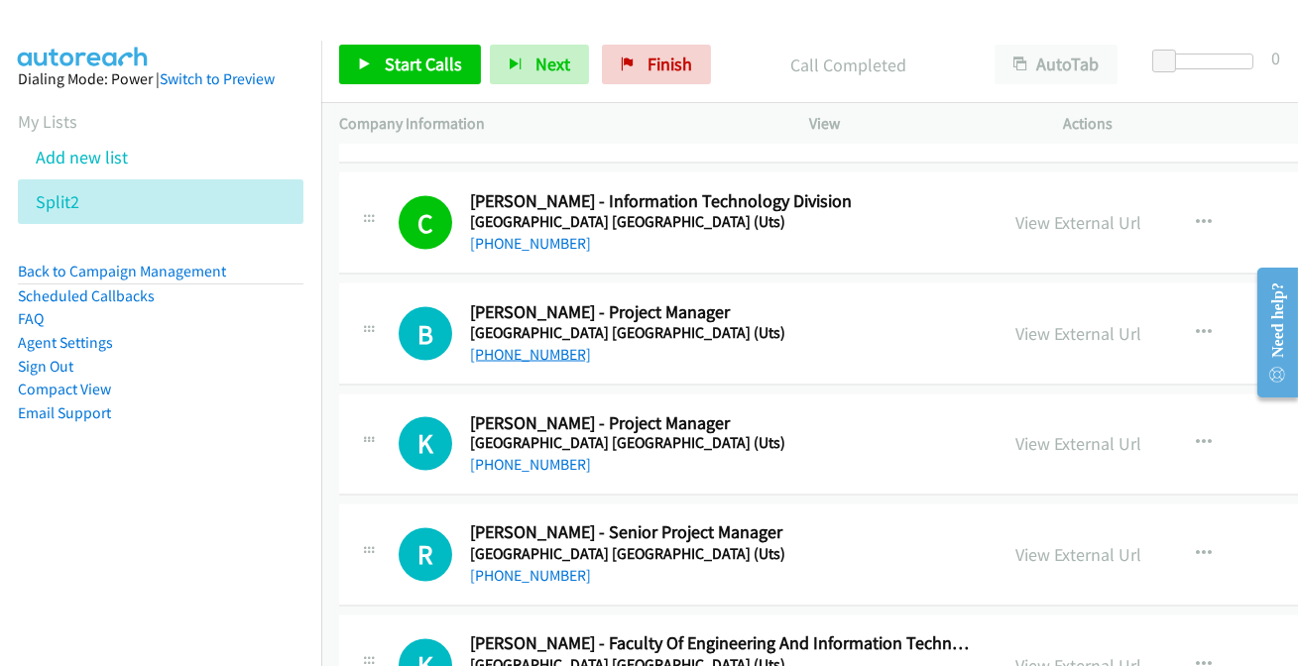
click at [524, 345] on link "+61 490 430 320" at bounding box center [530, 354] width 121 height 19
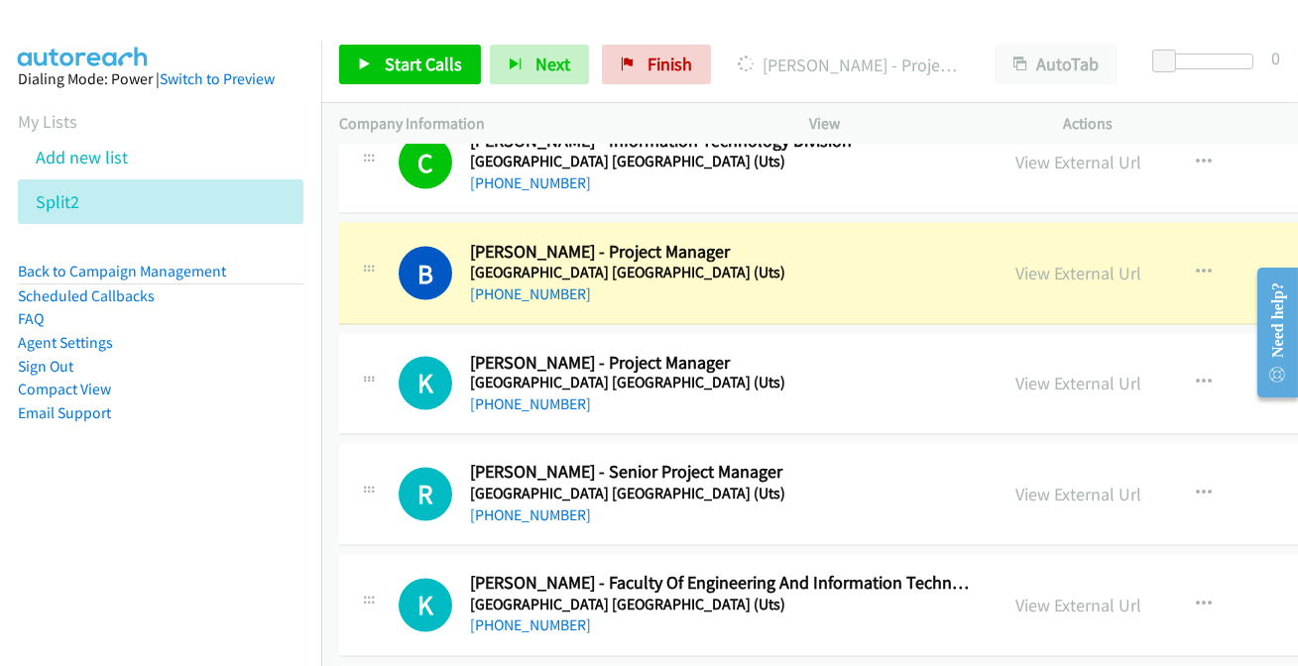
scroll to position [6942, 0]
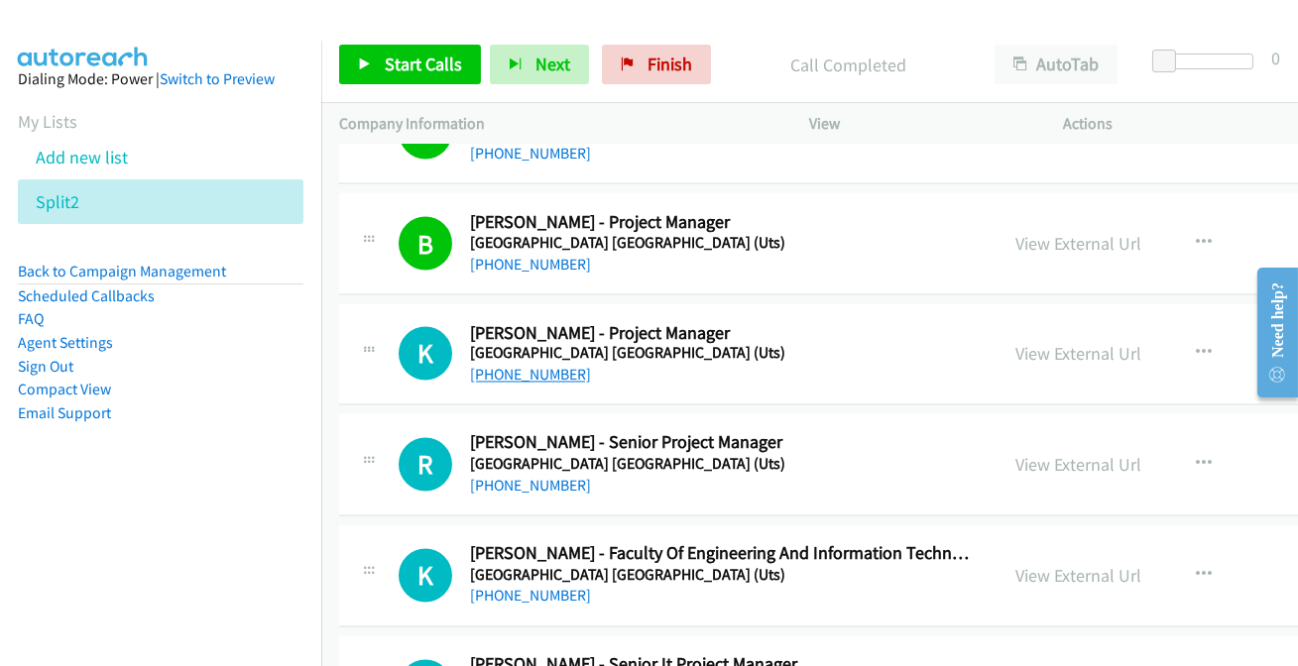
click at [543, 375] on link "+61 431 445 670" at bounding box center [530, 375] width 121 height 19
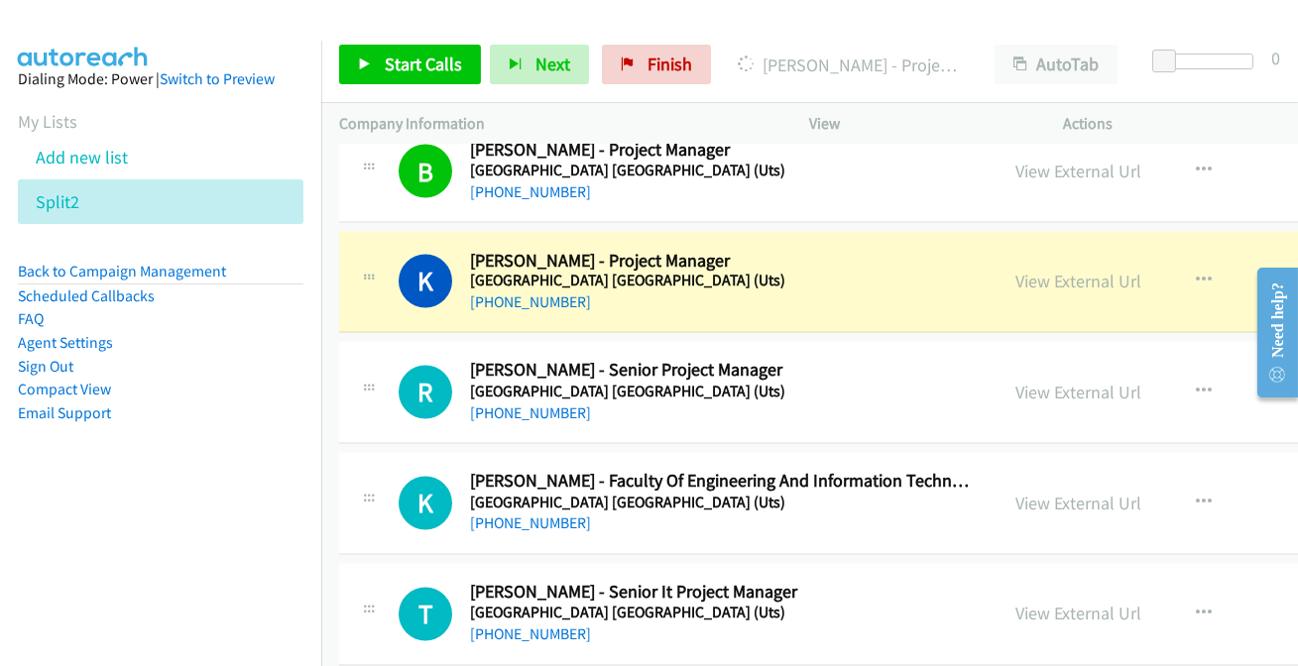
scroll to position [7031, 0]
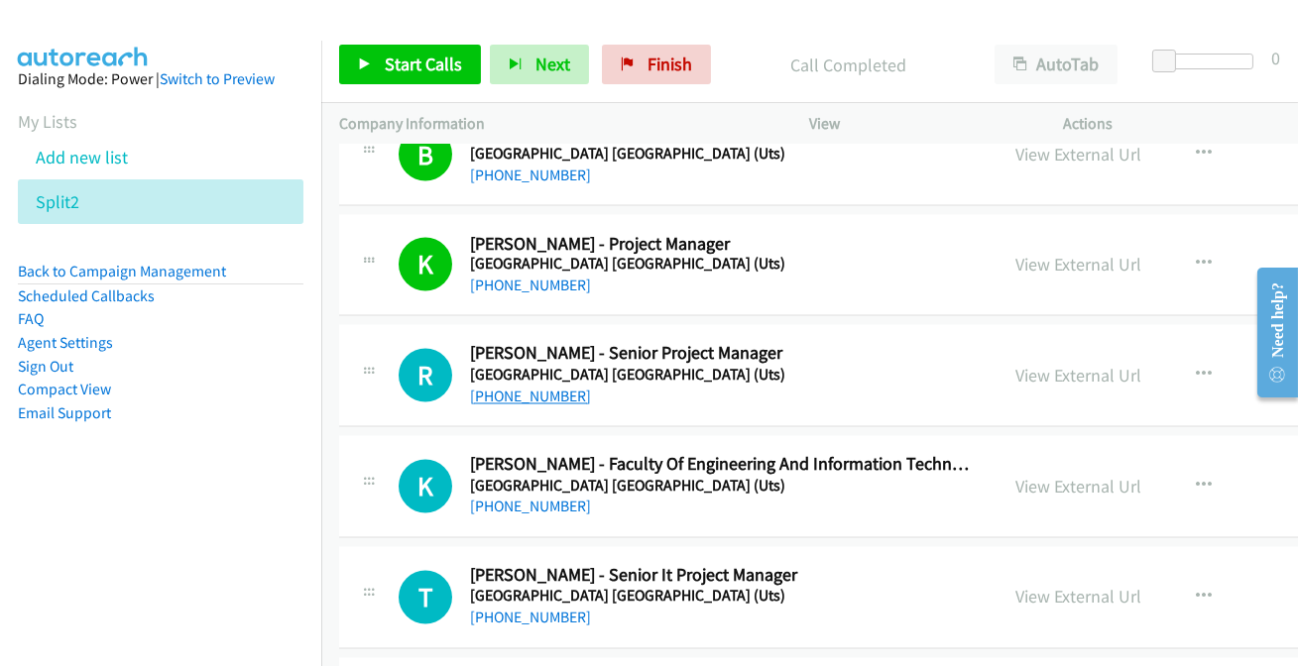
click at [526, 388] on link "+61 417 200 054" at bounding box center [530, 397] width 121 height 19
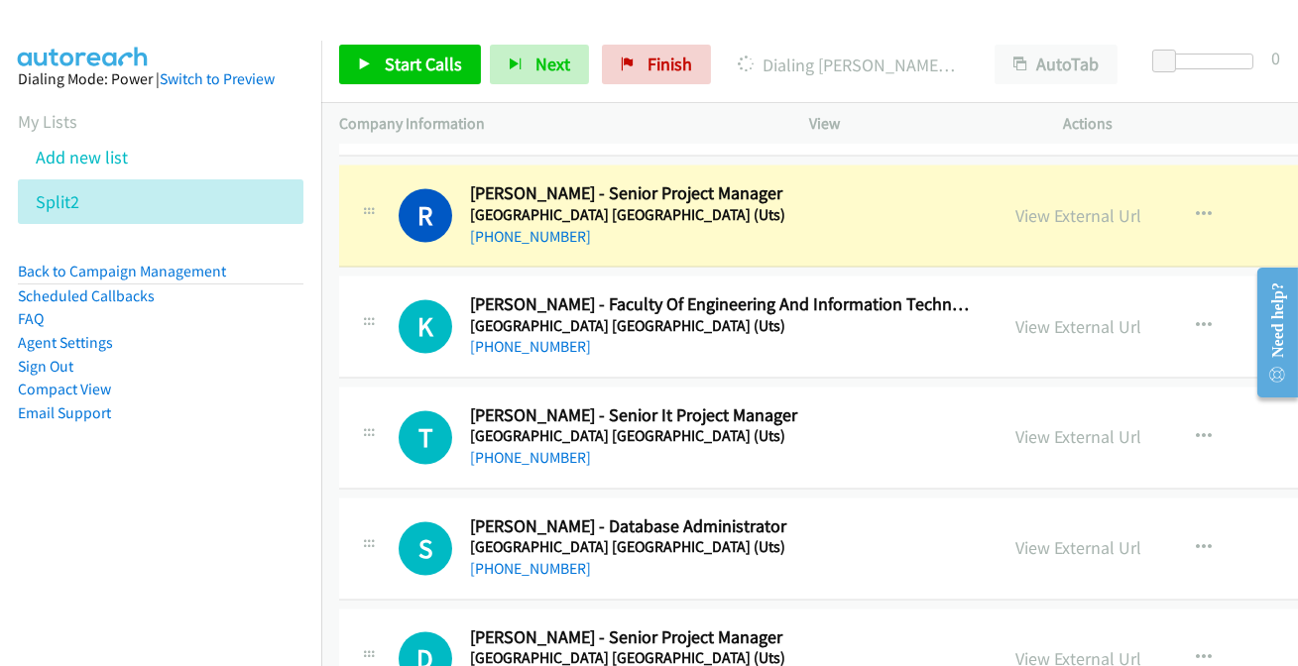
scroll to position [7212, 0]
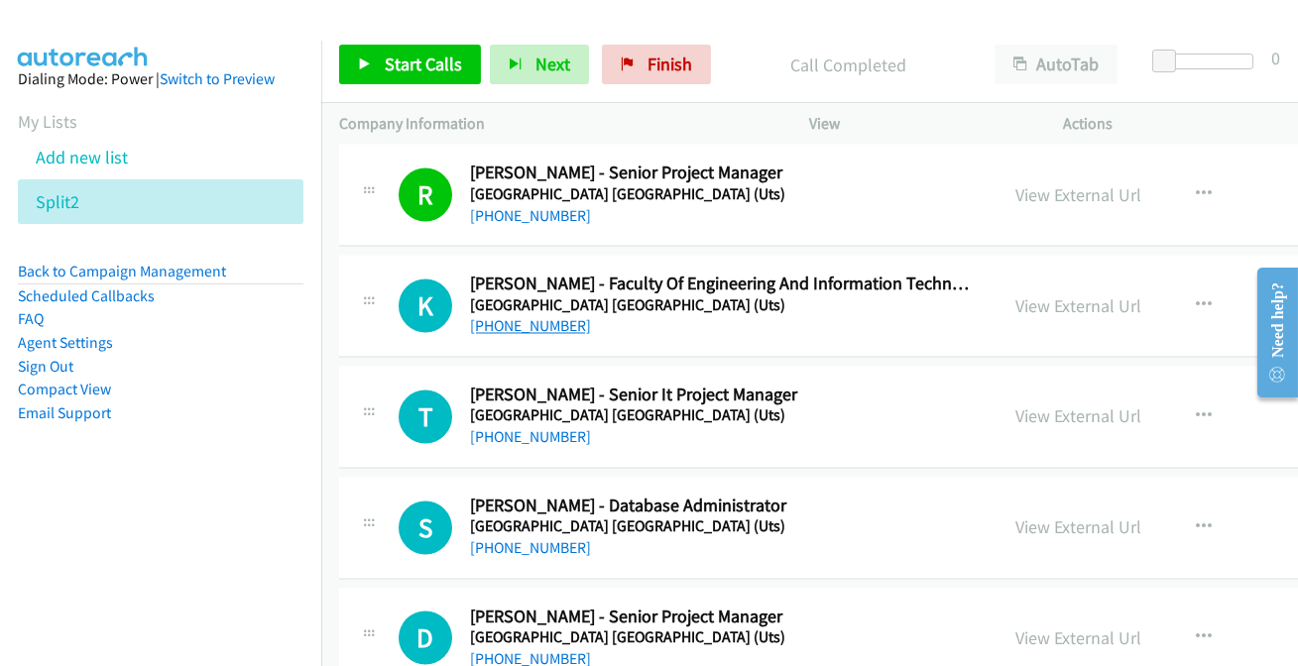
click at [533, 317] on link "+61 2 9514 2518" at bounding box center [530, 326] width 121 height 19
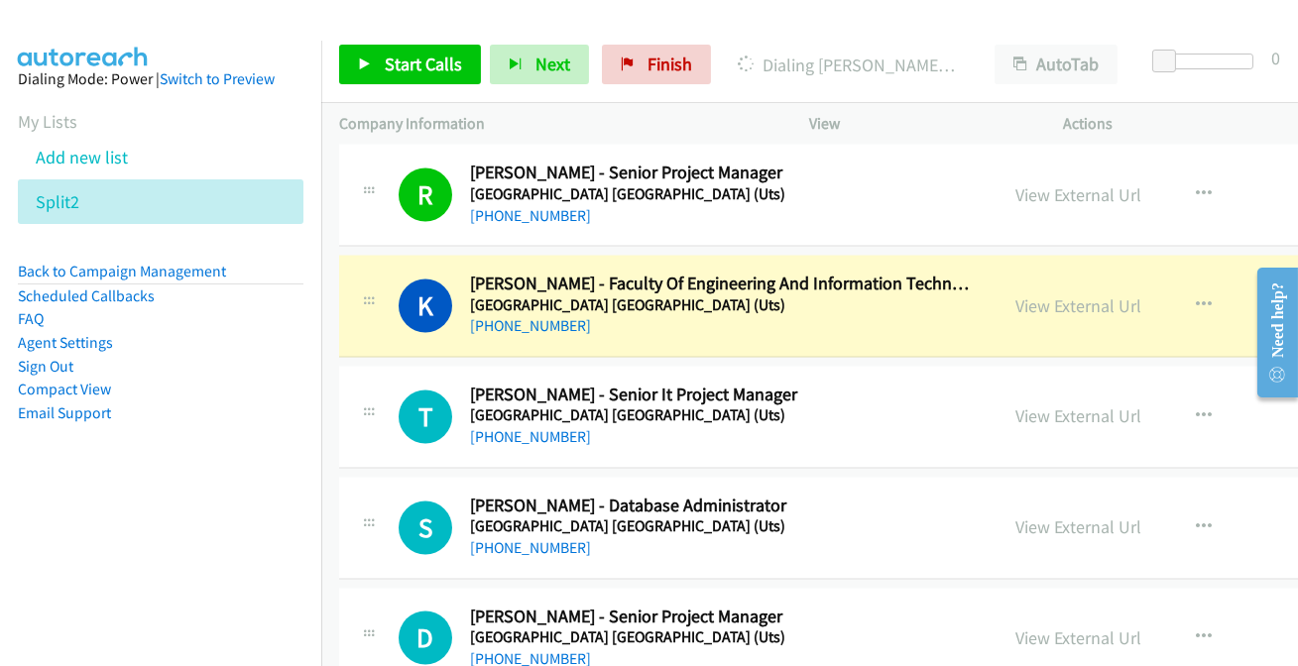
scroll to position [7302, 0]
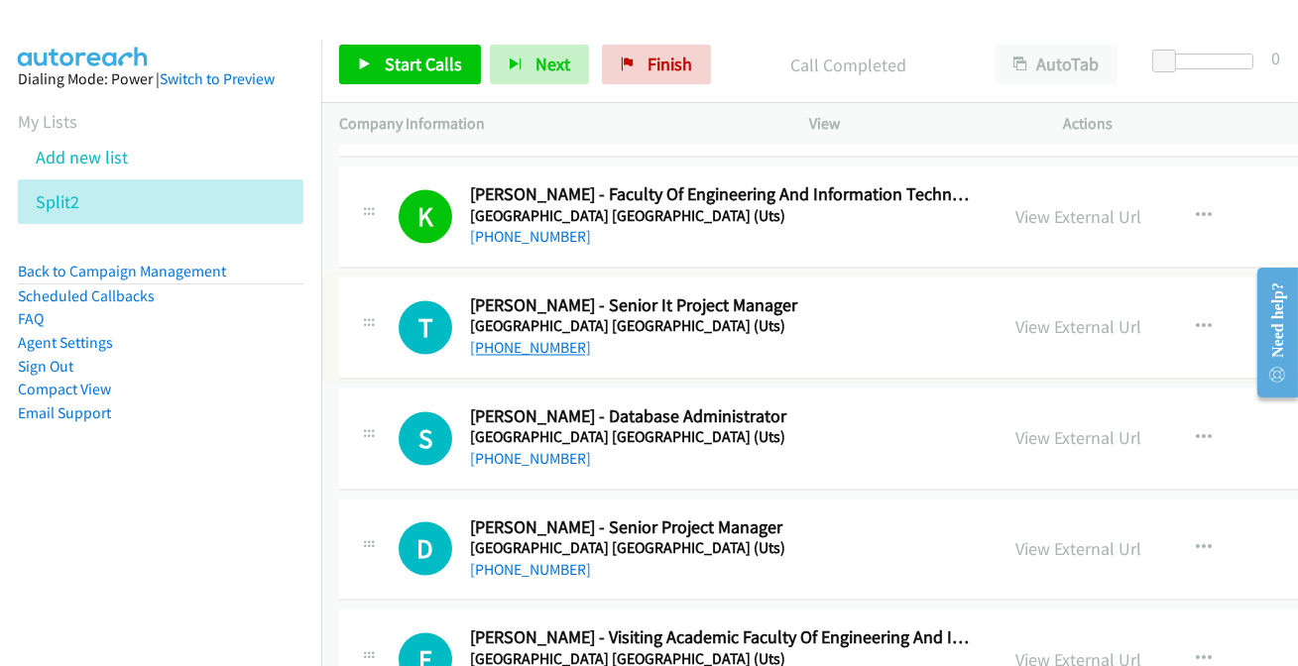
click at [542, 339] on link "+61 401 824 027" at bounding box center [530, 347] width 121 height 19
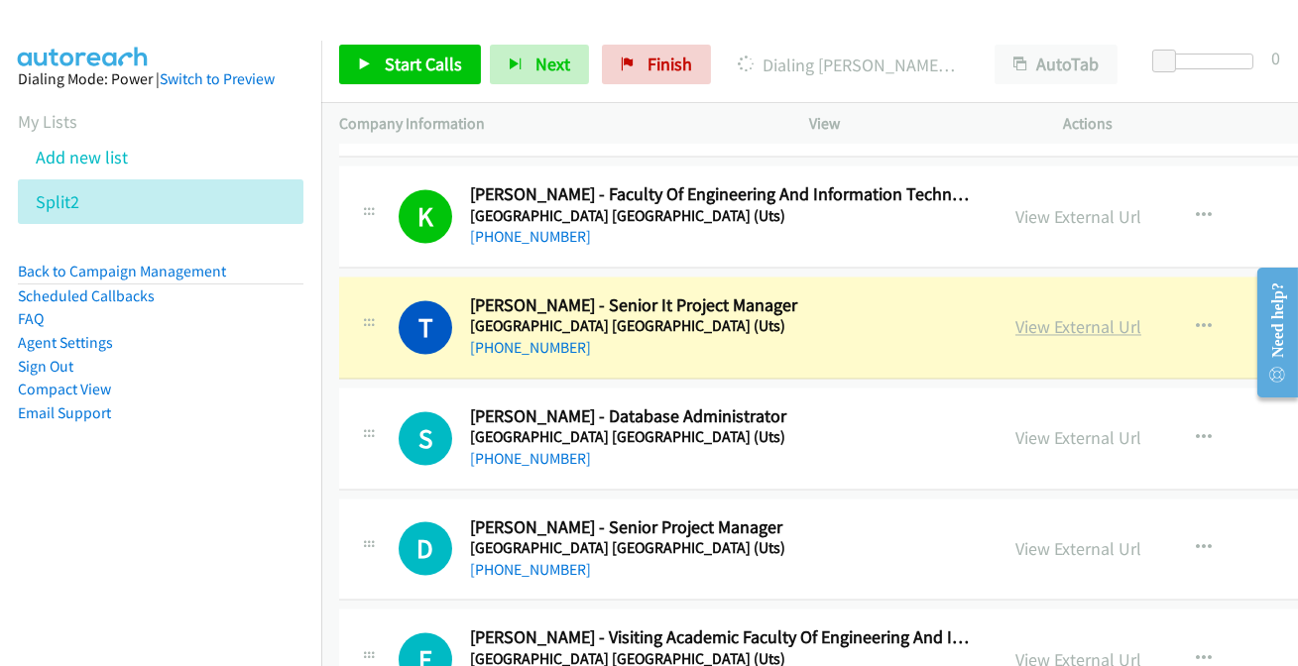
click at [1016, 315] on link "View External Url" at bounding box center [1079, 326] width 126 height 23
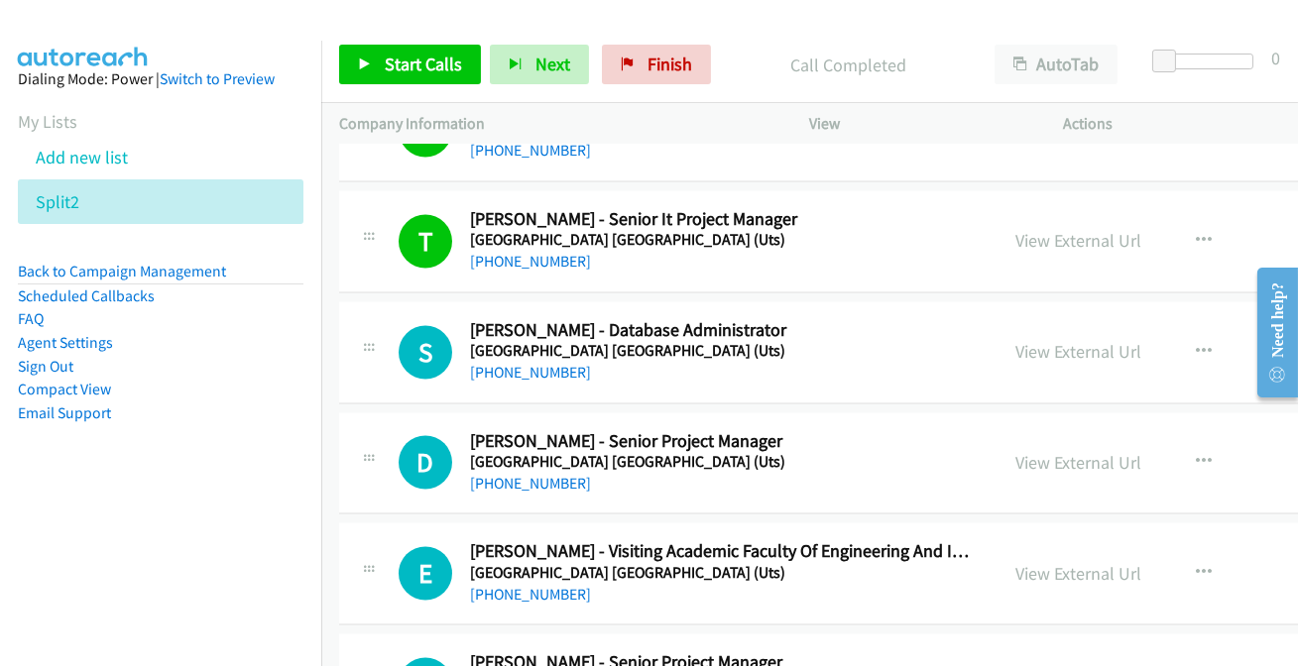
scroll to position [7483, 0]
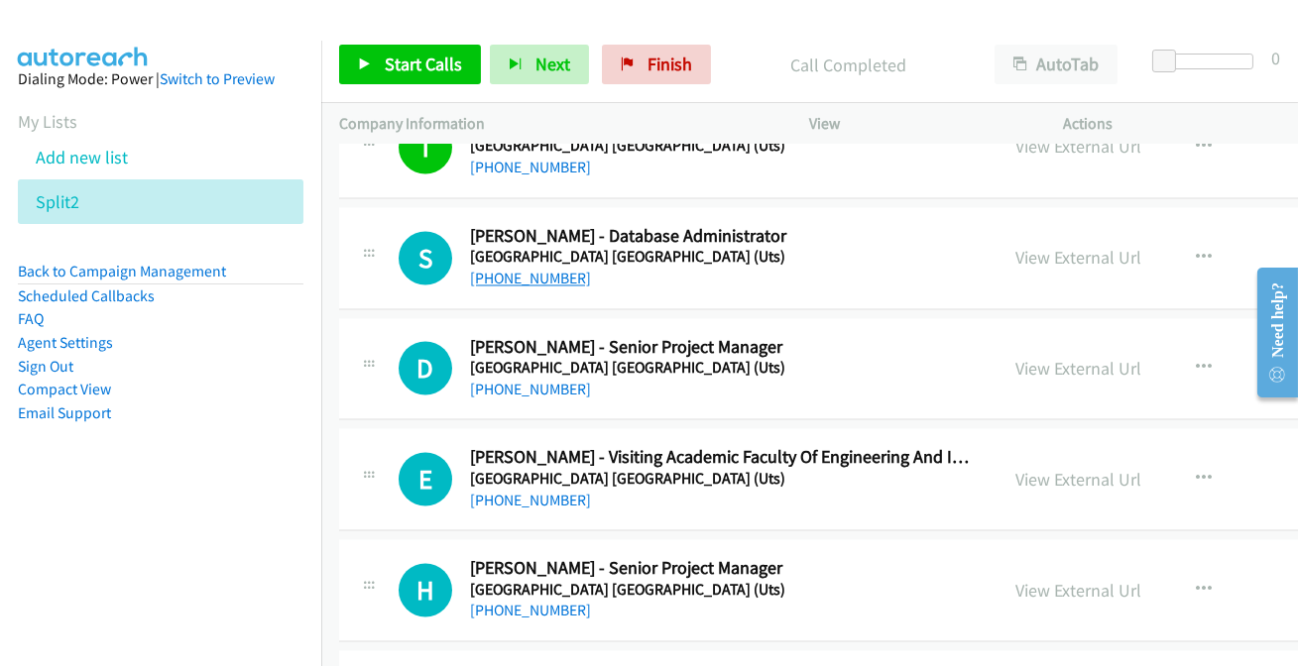
click at [525, 269] on link "+61 2 9514 4441" at bounding box center [530, 278] width 121 height 19
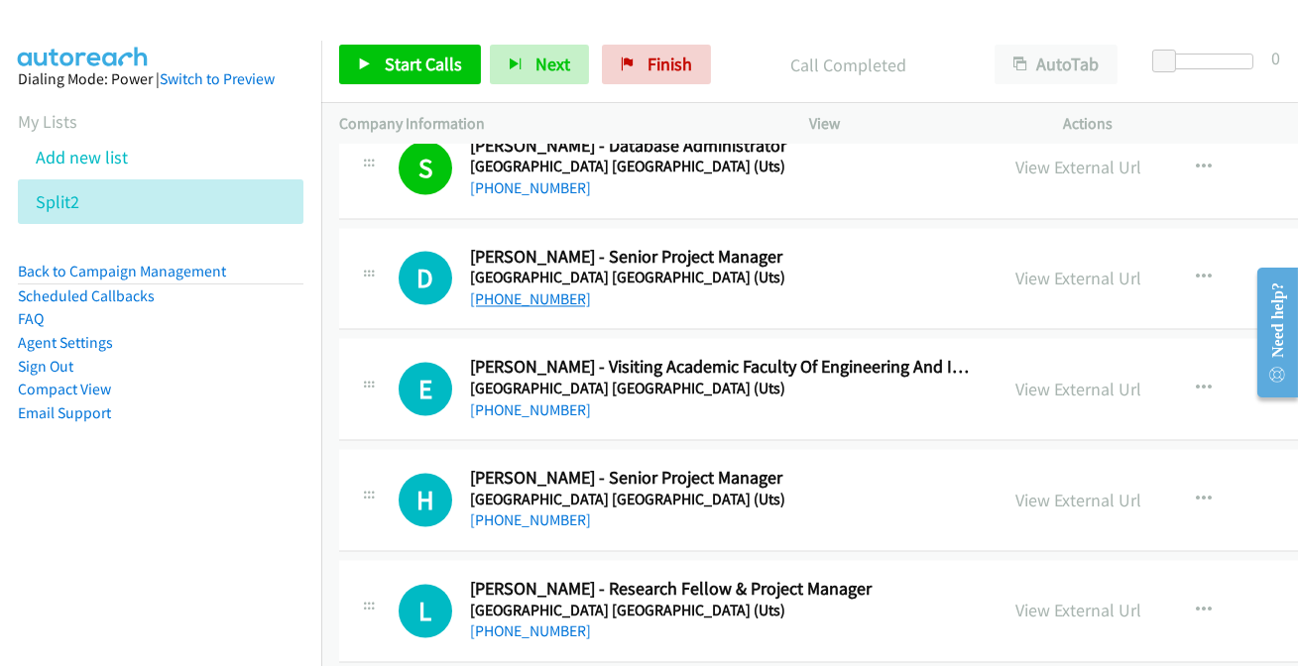
click at [540, 290] on link "+61 412 302 219" at bounding box center [530, 299] width 121 height 19
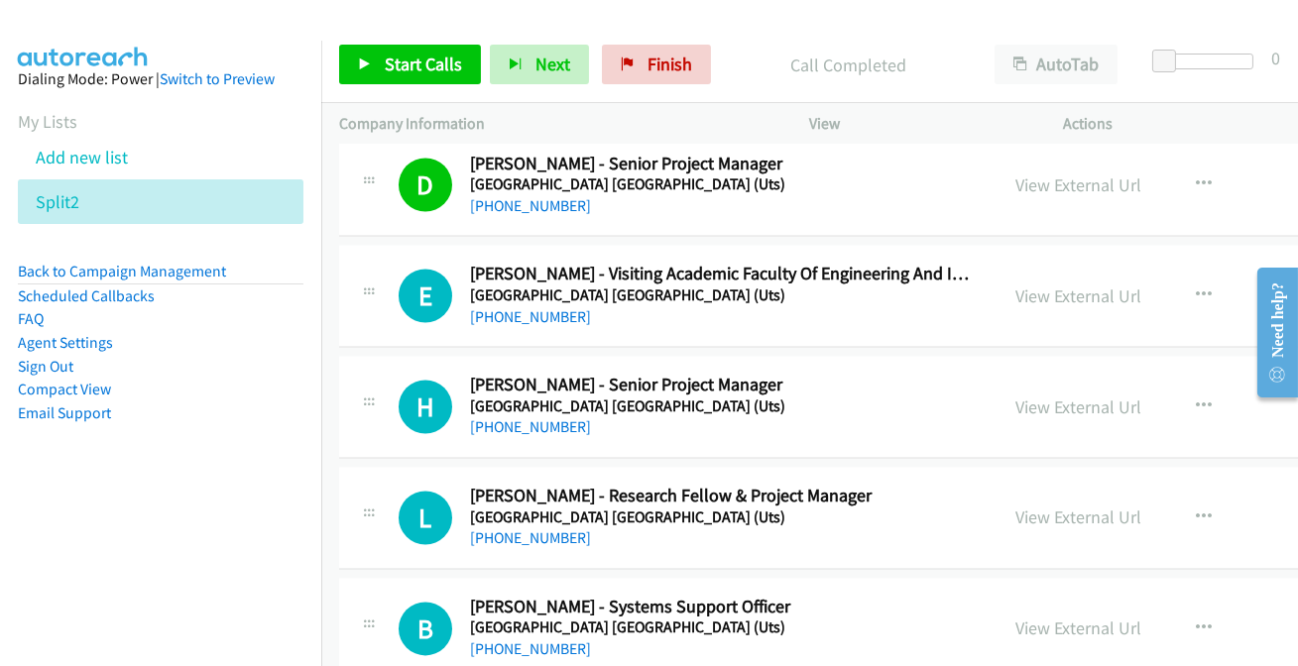
scroll to position [7753, 0]
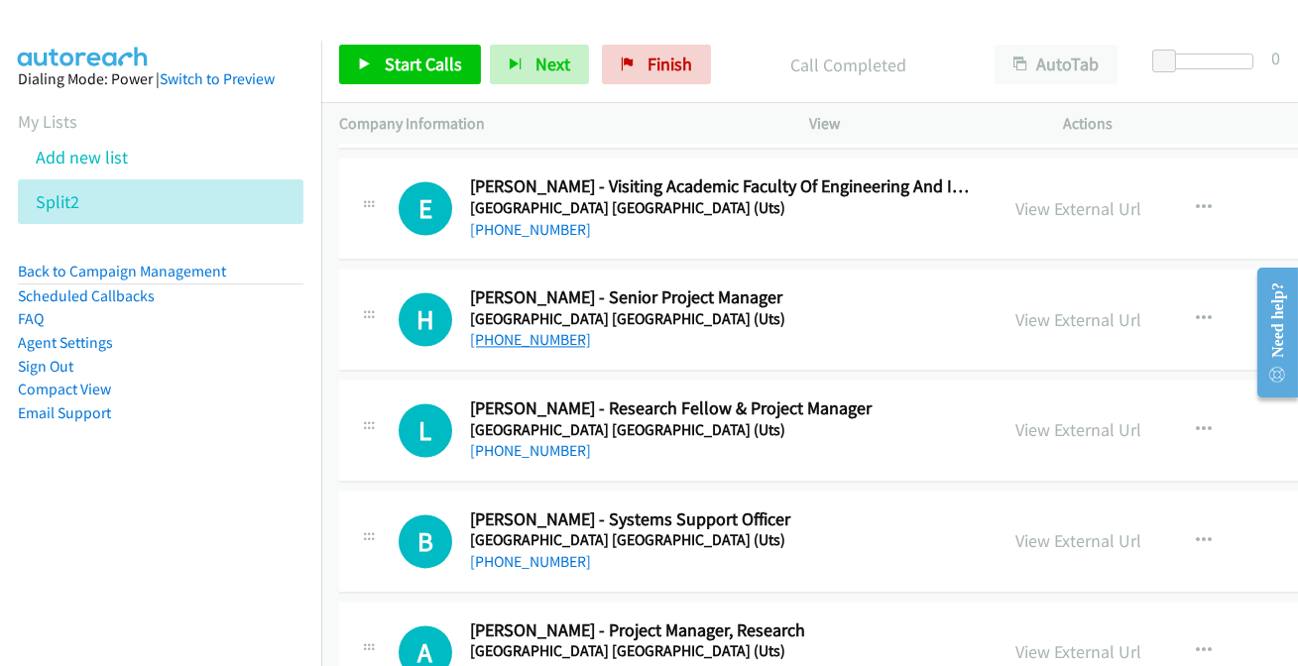
click at [536, 330] on link "+61 490 423 524" at bounding box center [530, 339] width 121 height 19
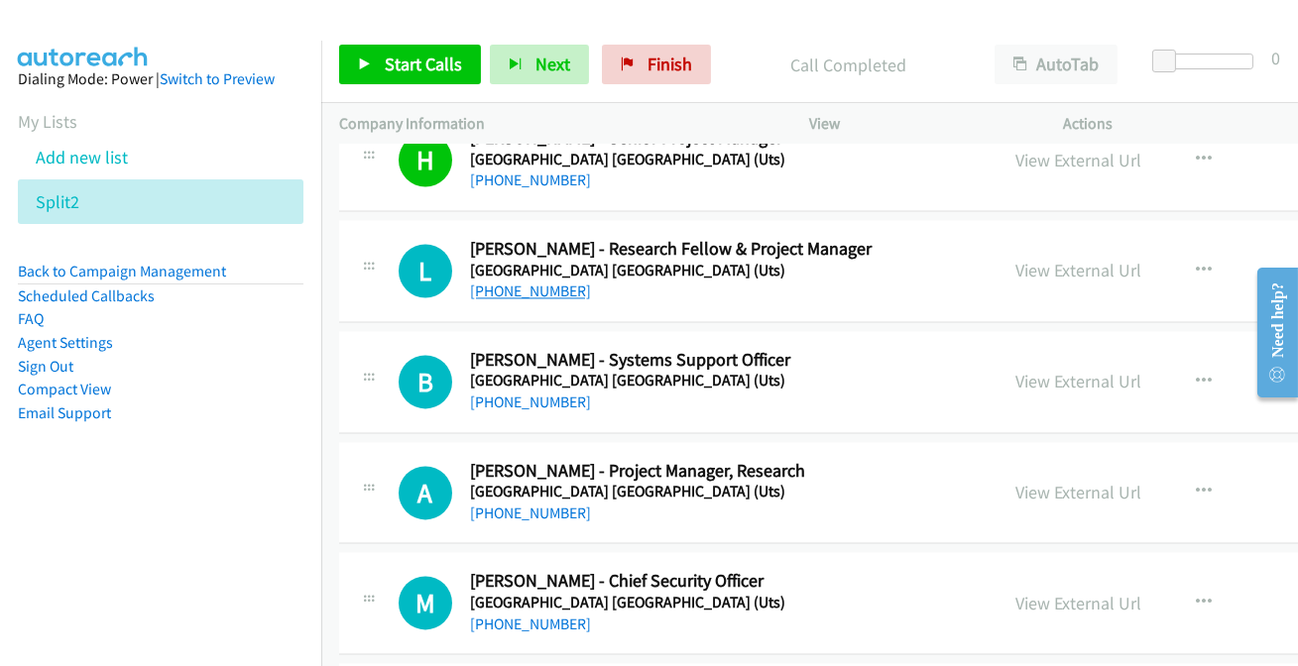
scroll to position [7934, 0]
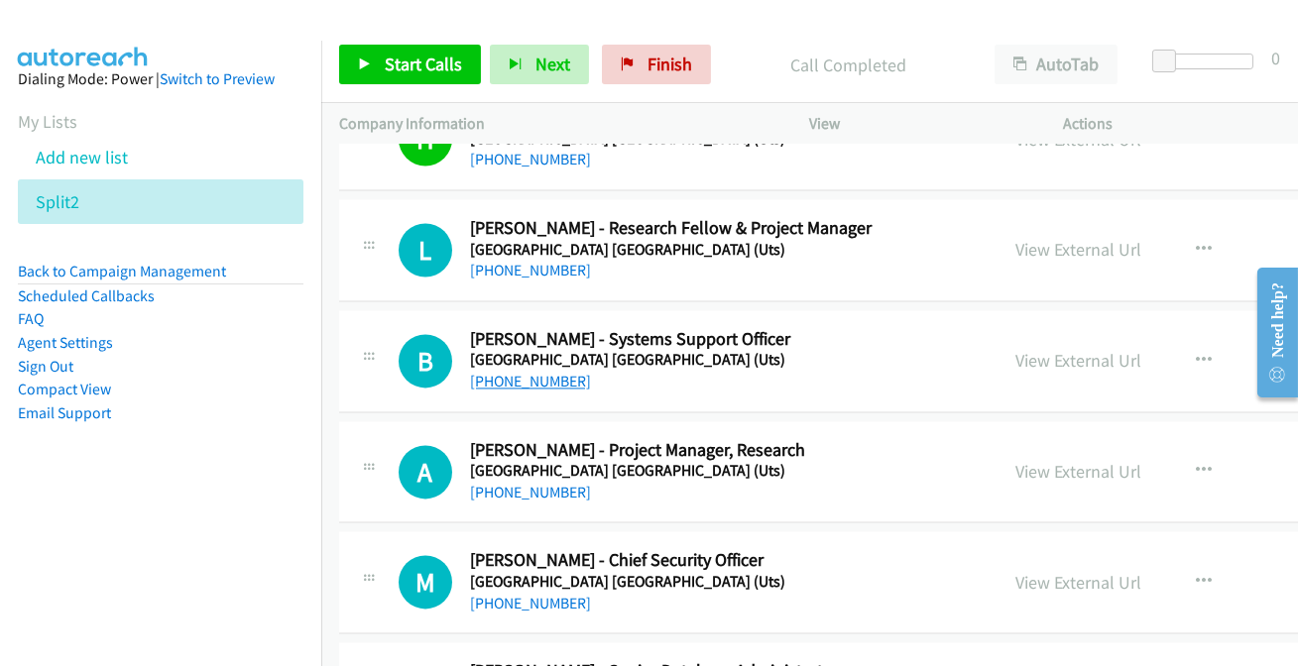
click at [503, 372] on link "+61 416 461 702" at bounding box center [530, 381] width 121 height 19
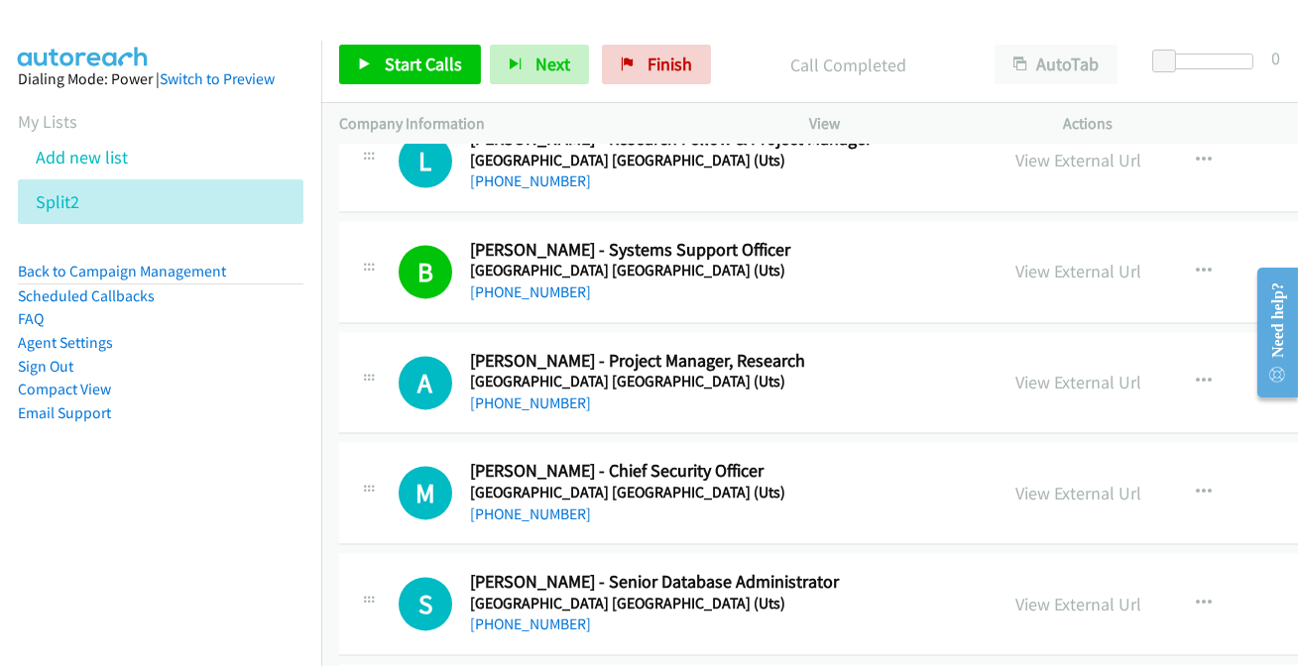
scroll to position [8113, 0]
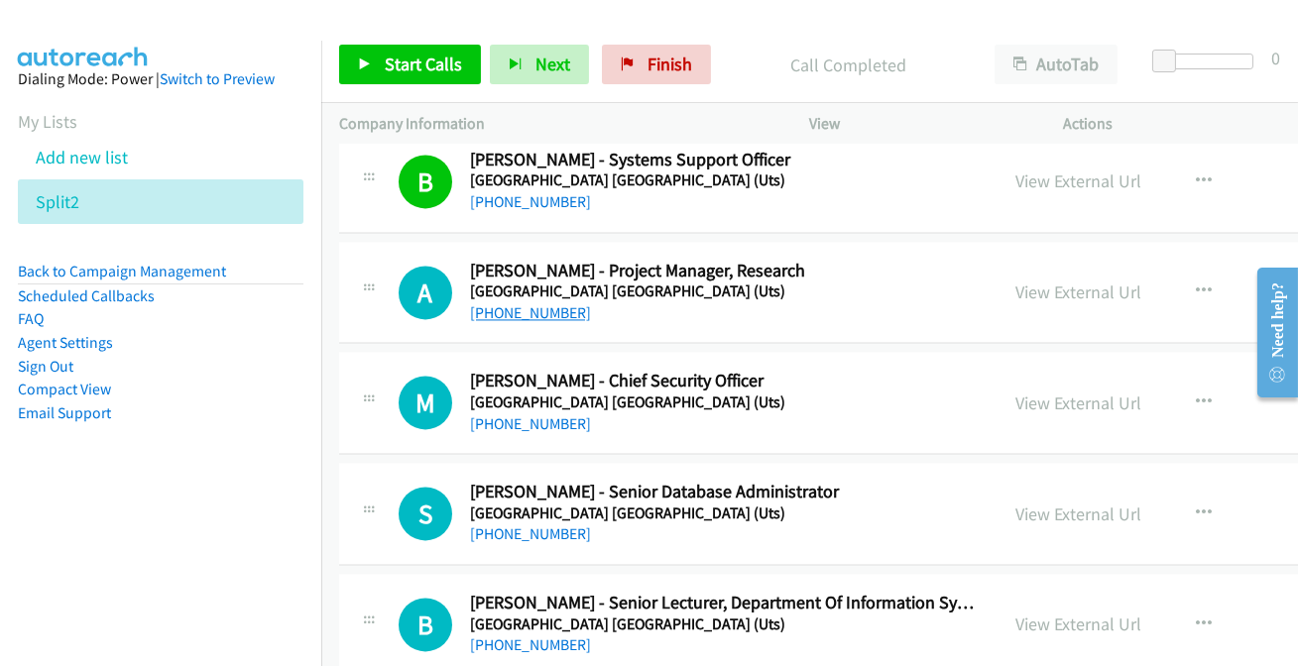
click at [501, 303] on link "+61 491 154 100" at bounding box center [530, 312] width 121 height 19
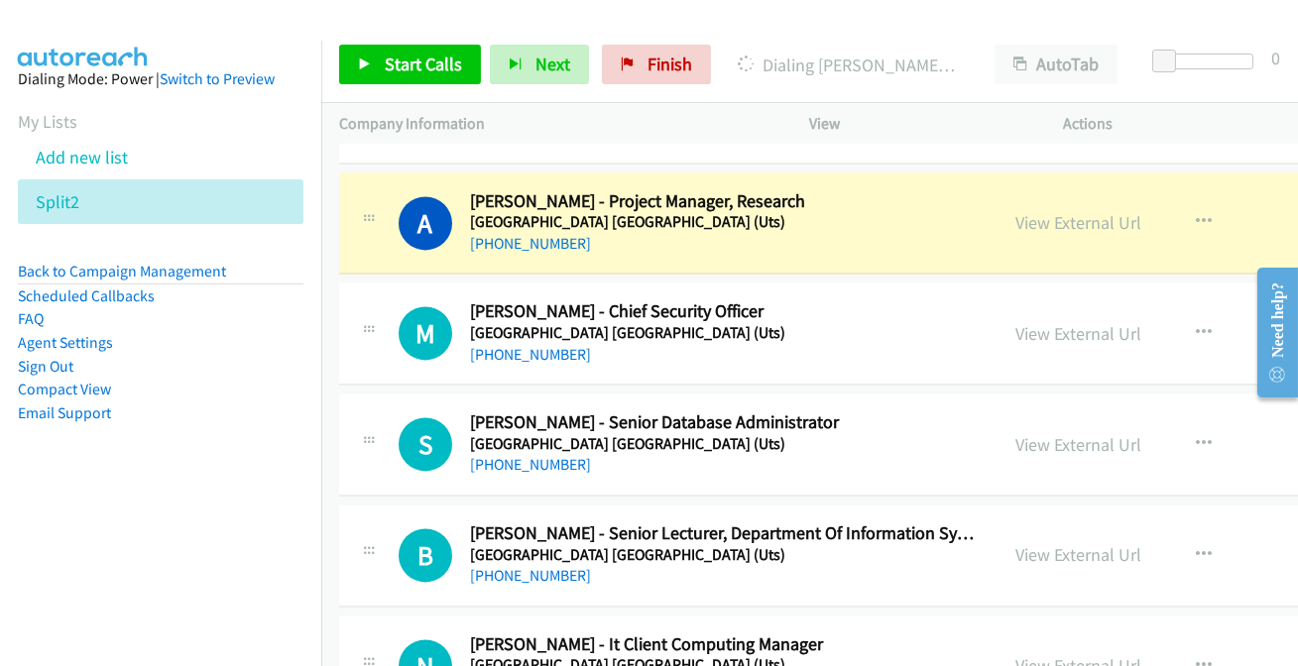
scroll to position [8204, 0]
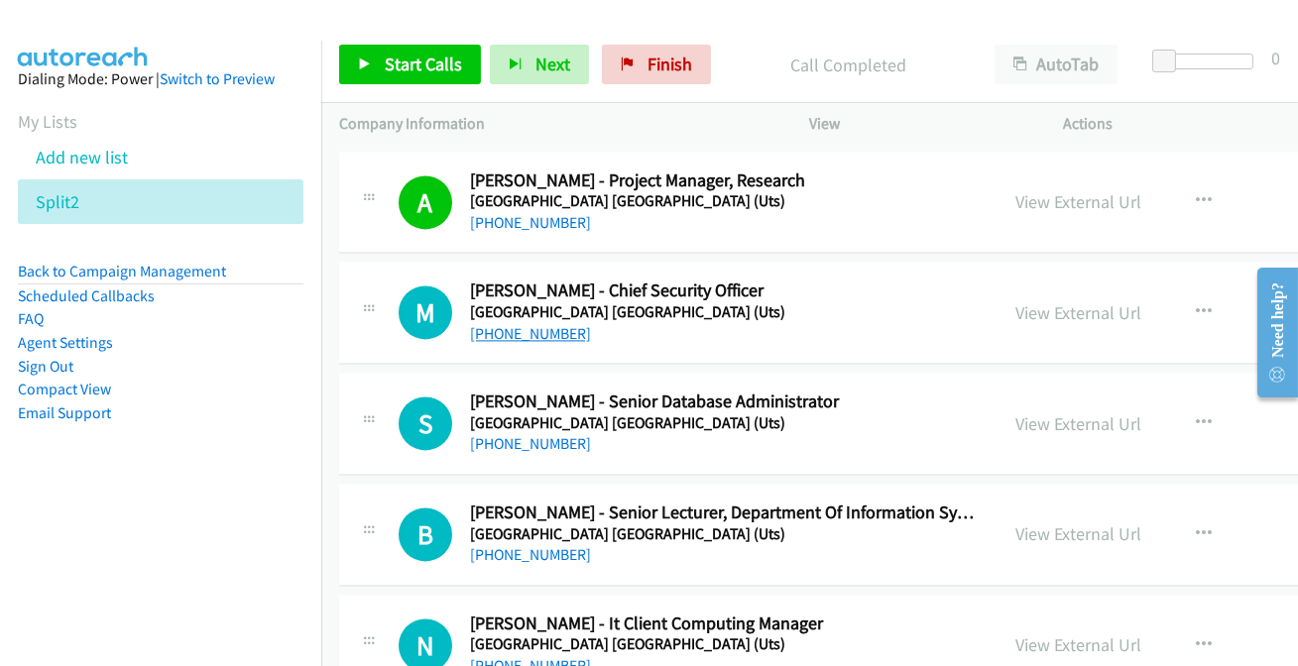
click at [507, 324] on link "+61 406 542 896" at bounding box center [530, 333] width 121 height 19
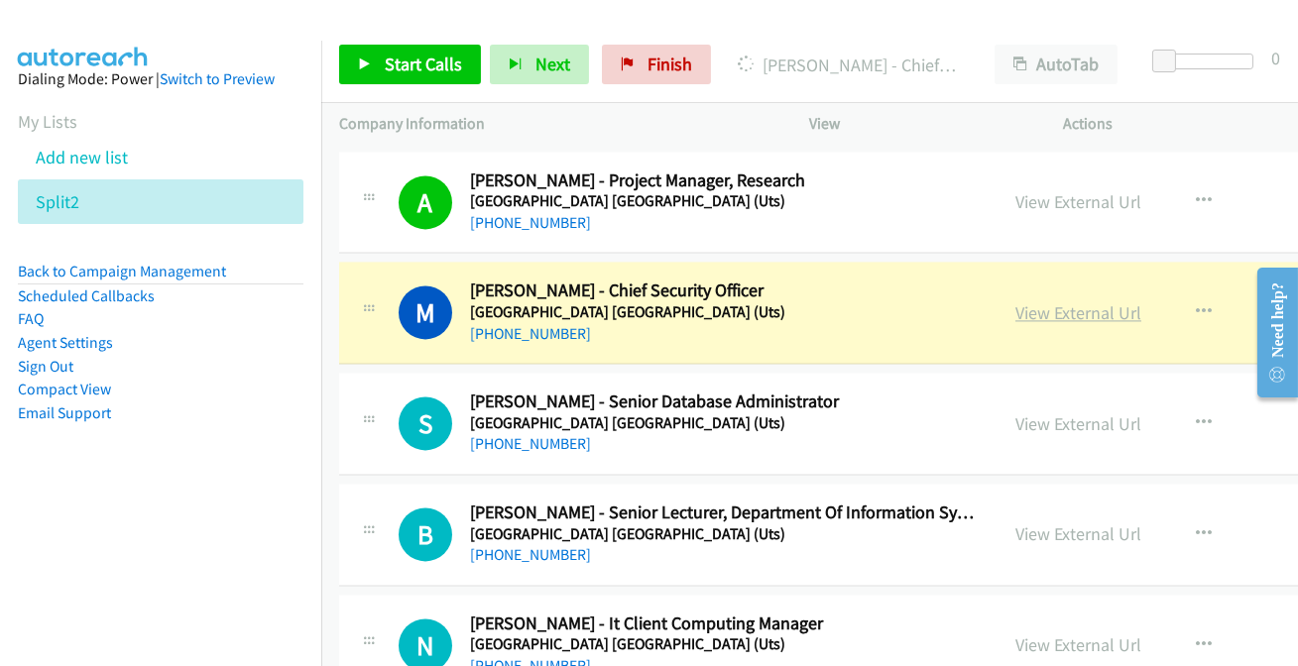
click at [1016, 301] on link "View External Url" at bounding box center [1079, 312] width 126 height 23
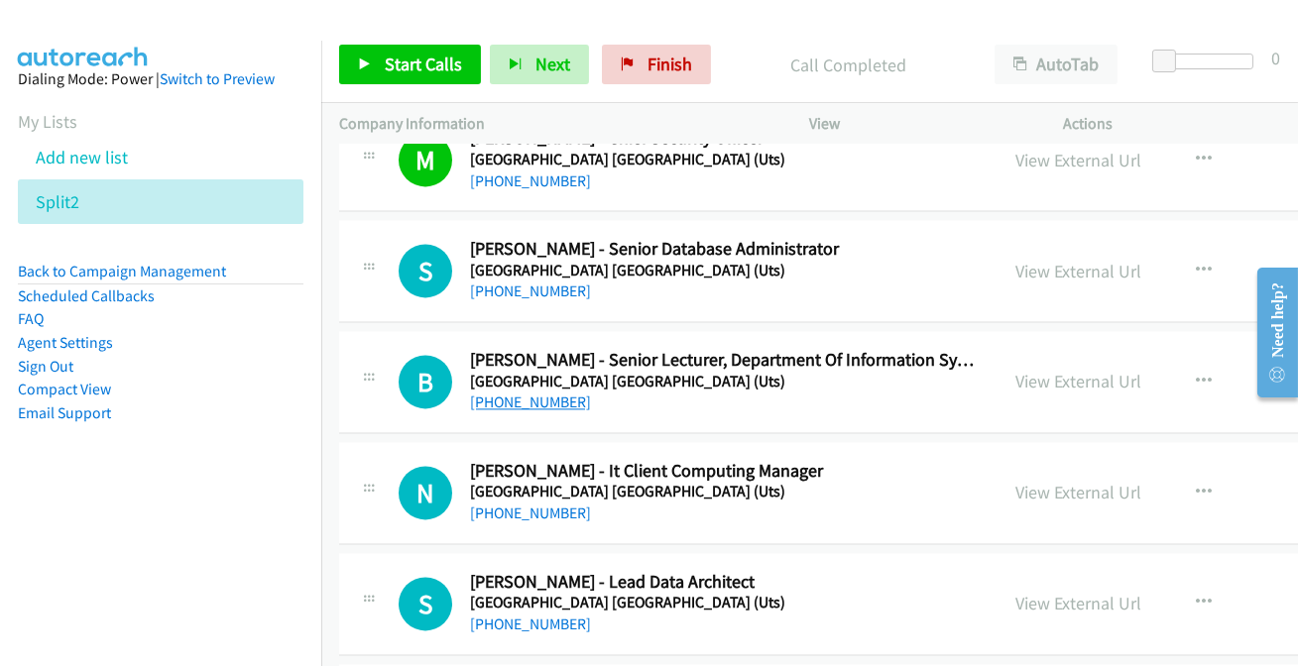
scroll to position [8384, 0]
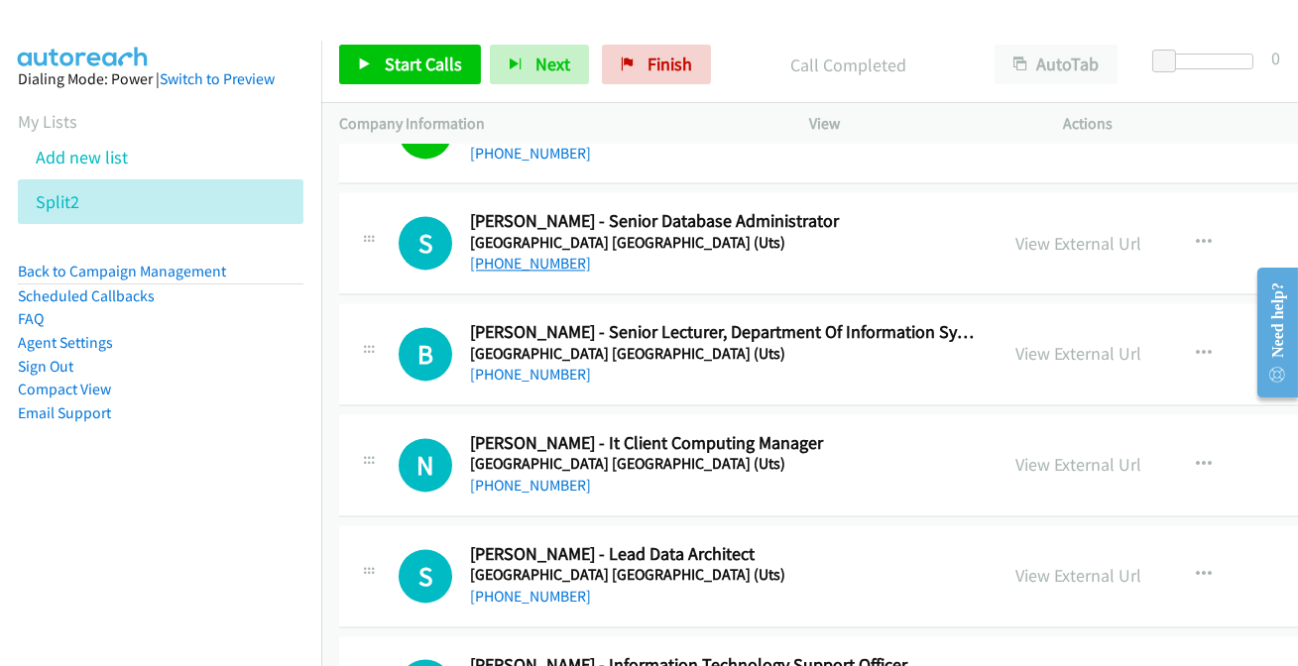
click at [530, 254] on link "+61 478 941 431" at bounding box center [530, 263] width 121 height 19
click at [495, 365] on link "+61 2 9514 1825" at bounding box center [530, 374] width 121 height 19
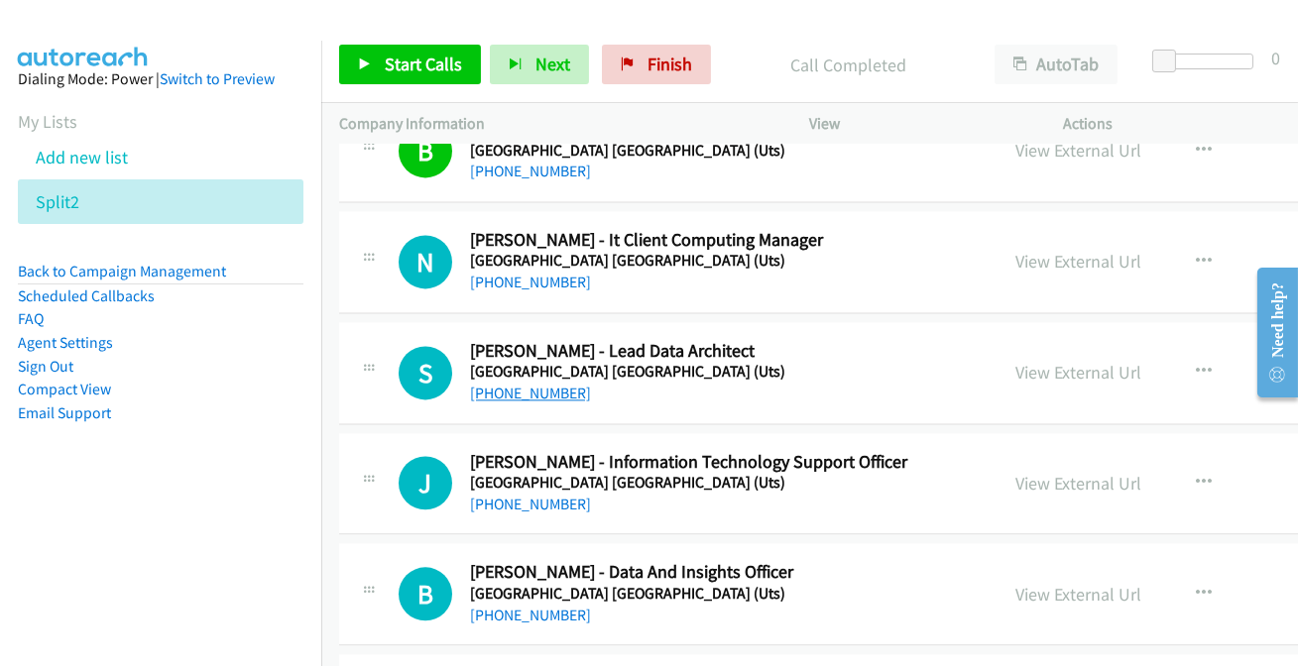
scroll to position [8655, 0]
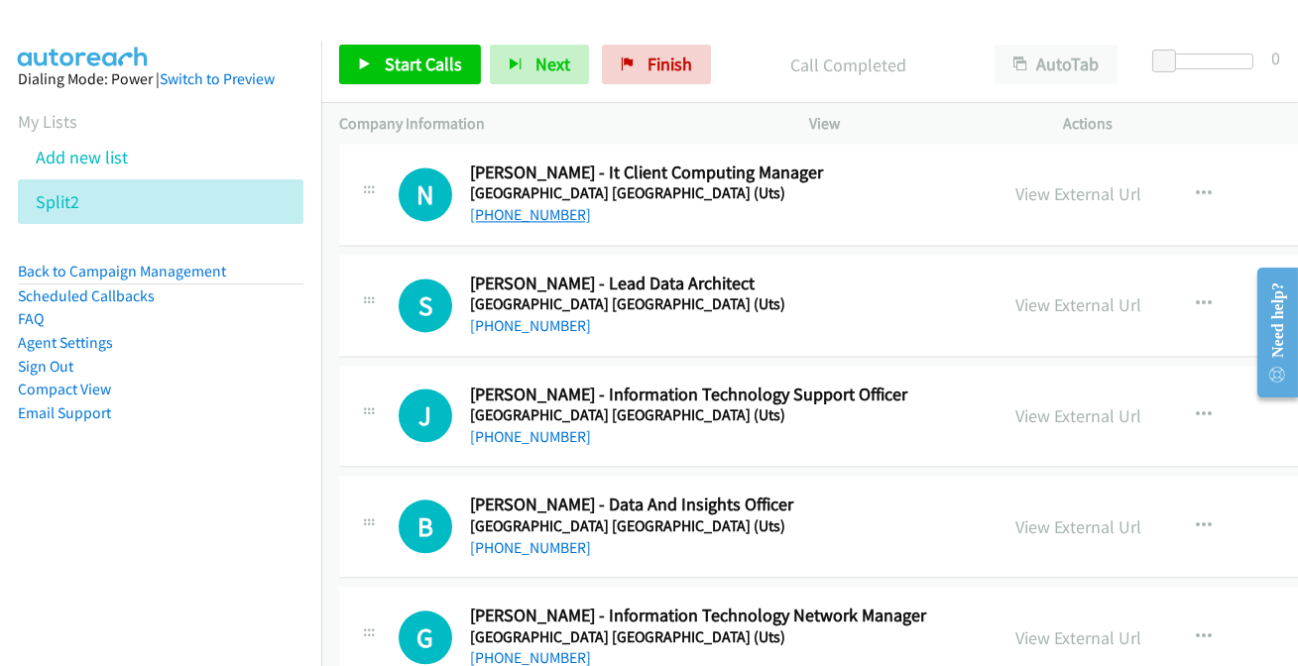
click at [510, 205] on link "+61 415 171 066" at bounding box center [530, 214] width 121 height 19
click at [475, 316] on link "+61 417 215 657" at bounding box center [530, 325] width 121 height 19
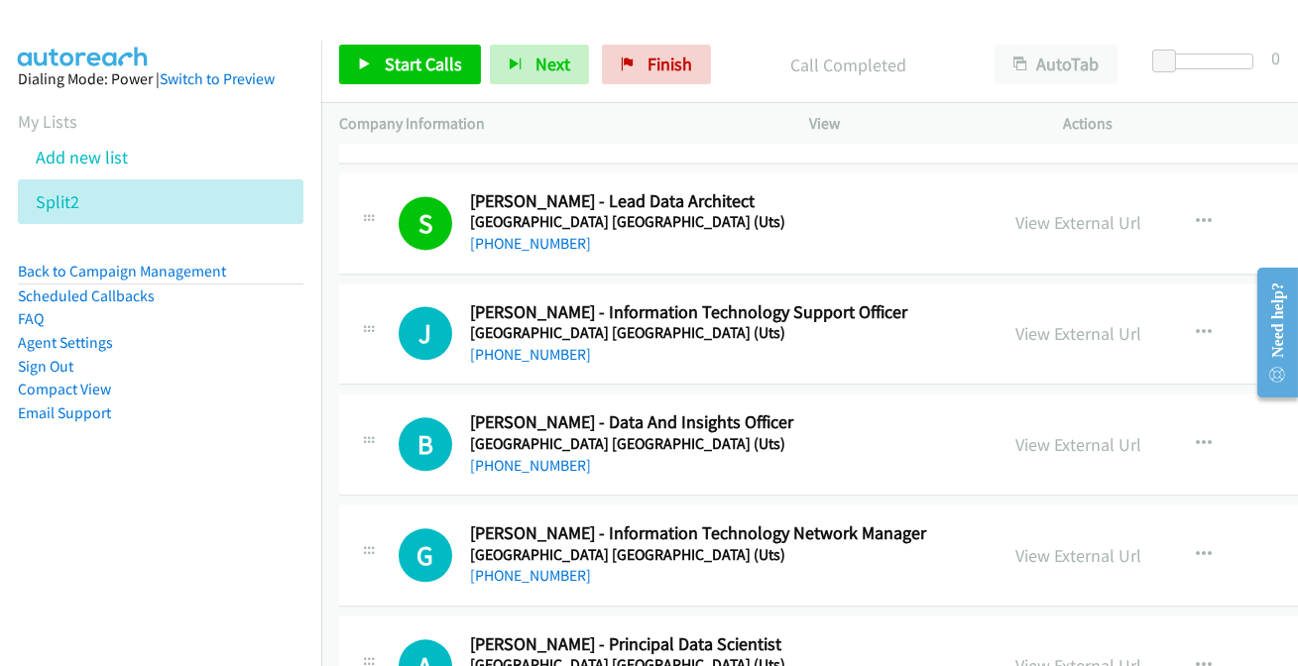
scroll to position [8835, 0]
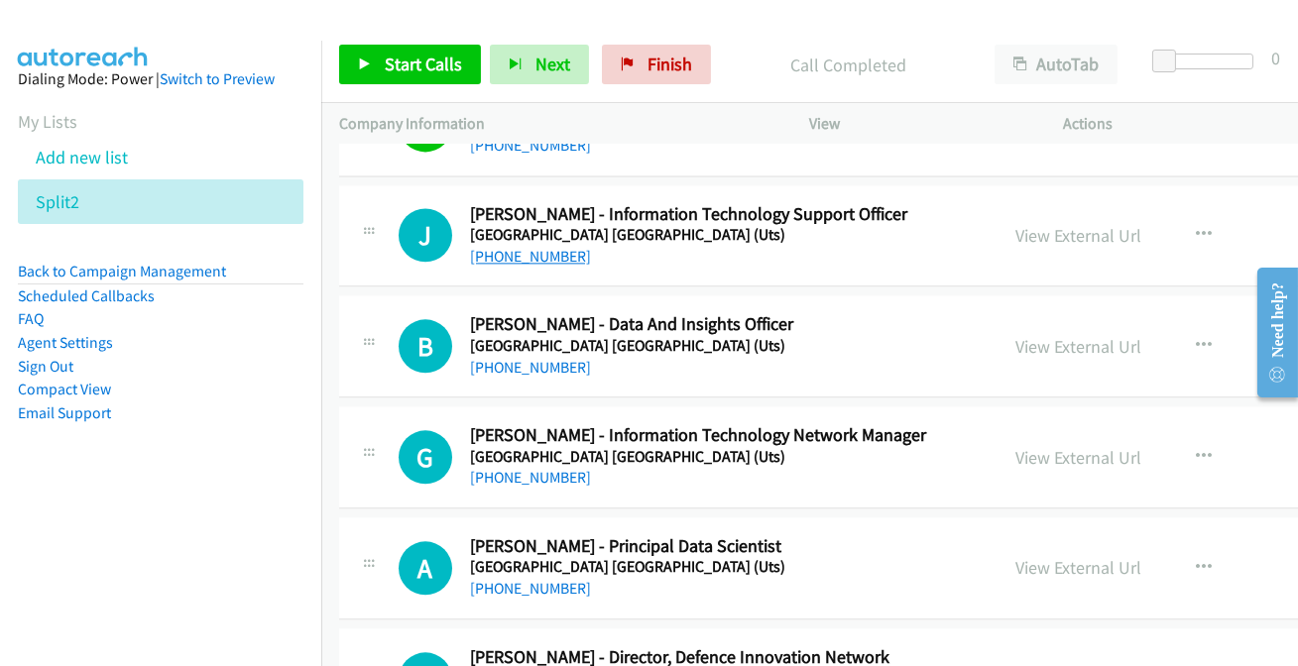
click at [531, 247] on link "+61 490 549 990" at bounding box center [530, 256] width 121 height 19
click at [522, 358] on link "+61 480 135 889" at bounding box center [530, 367] width 121 height 19
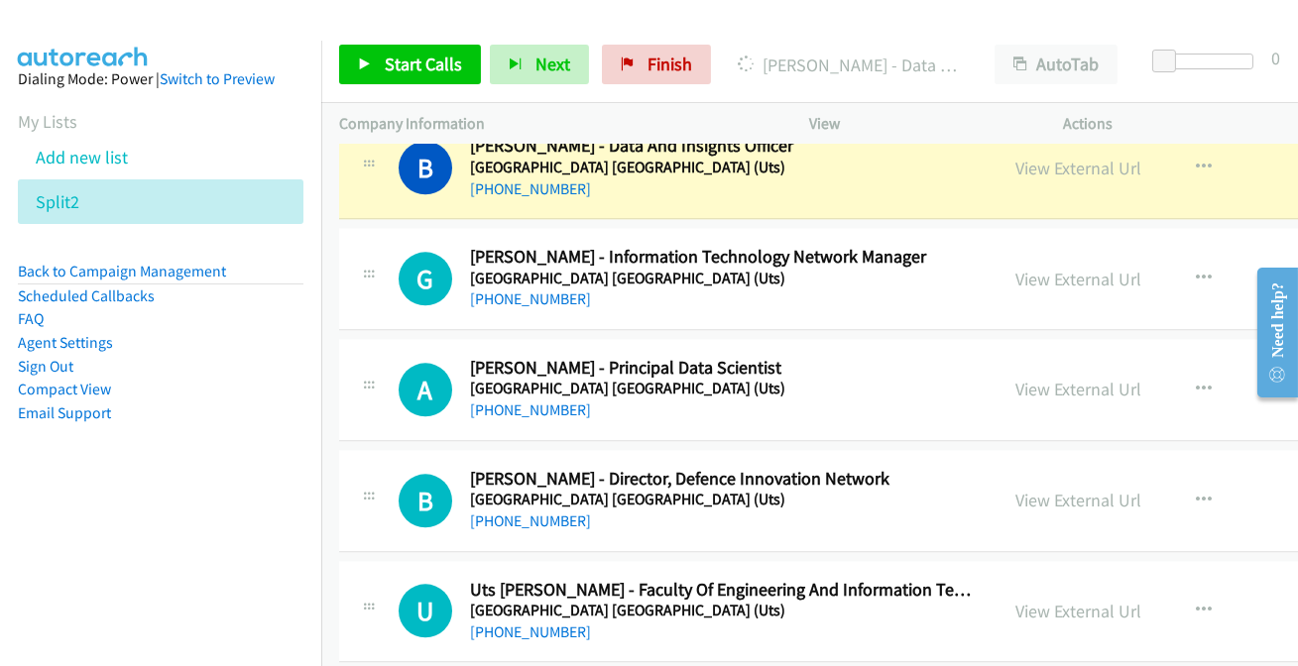
scroll to position [9015, 0]
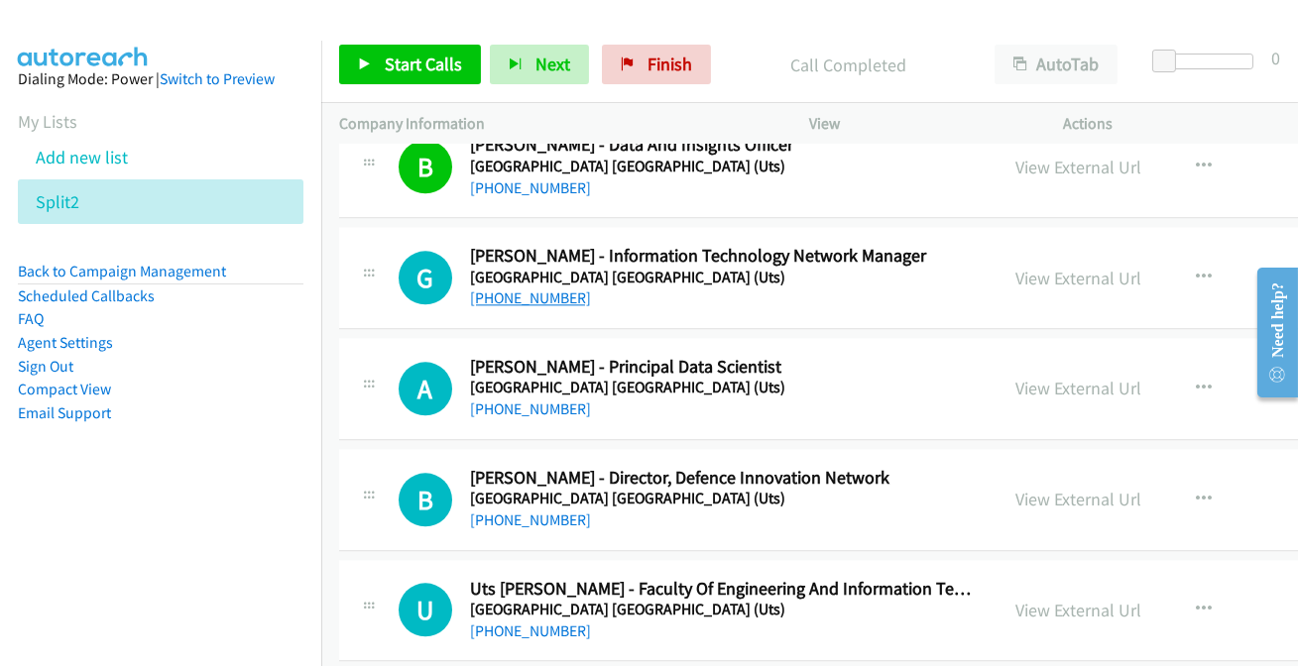
click at [481, 294] on link "+61 418 265 603" at bounding box center [530, 298] width 121 height 19
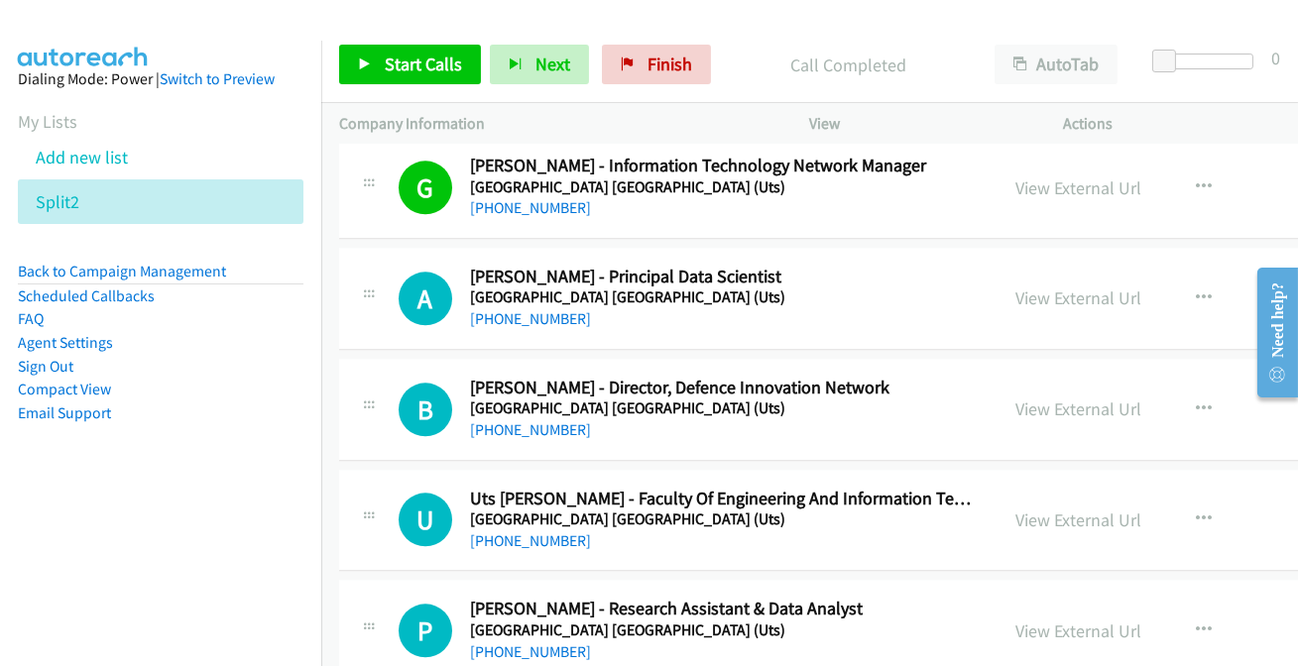
scroll to position [9195, 0]
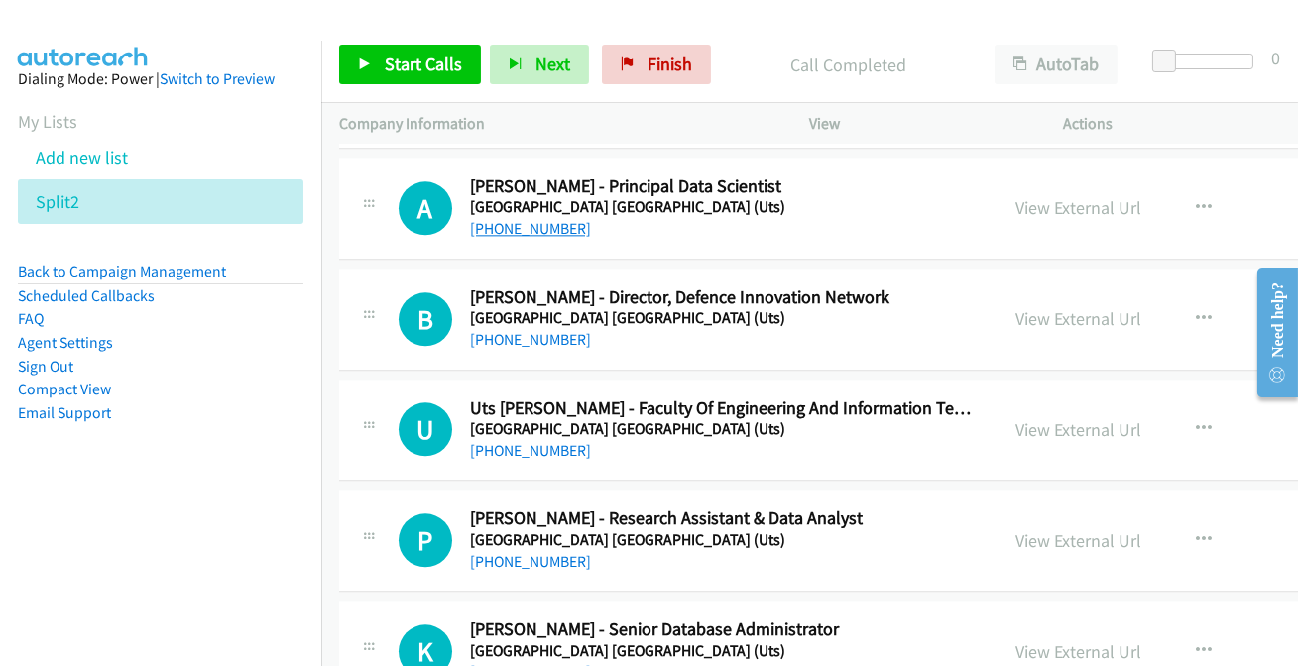
click at [553, 220] on link "+61 409 076 025" at bounding box center [530, 228] width 121 height 19
click at [530, 331] on link "+61 490 436 325" at bounding box center [530, 339] width 121 height 19
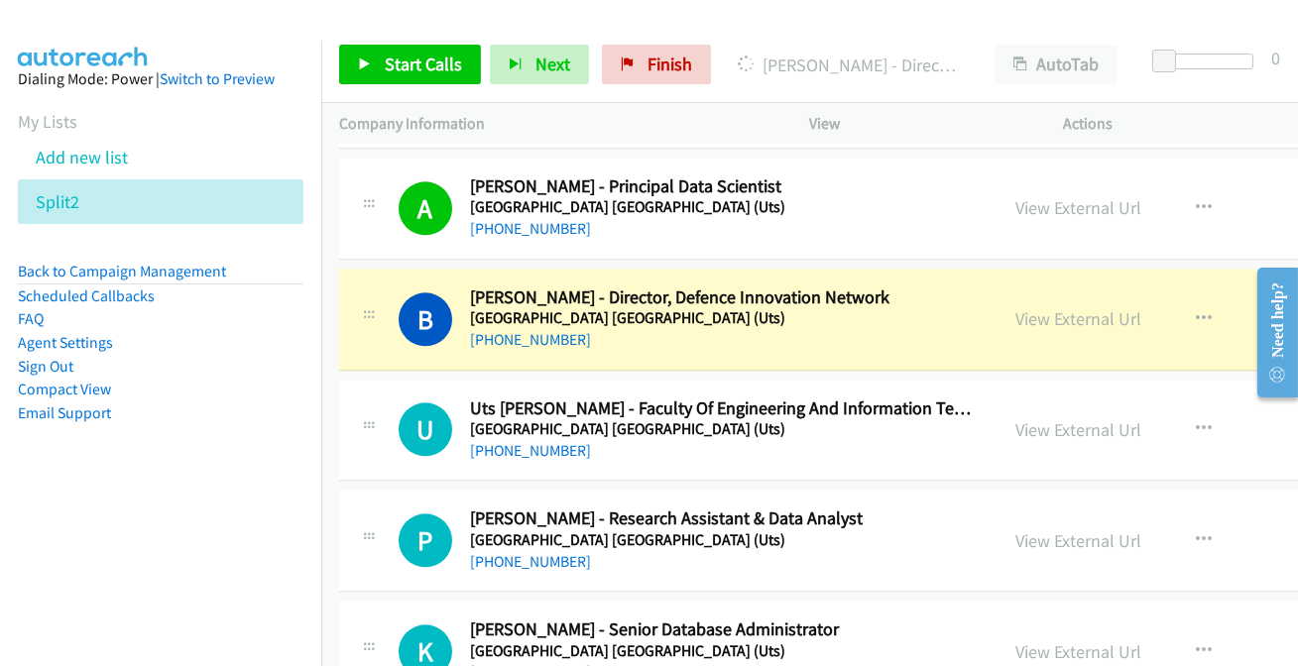
scroll to position [9286, 0]
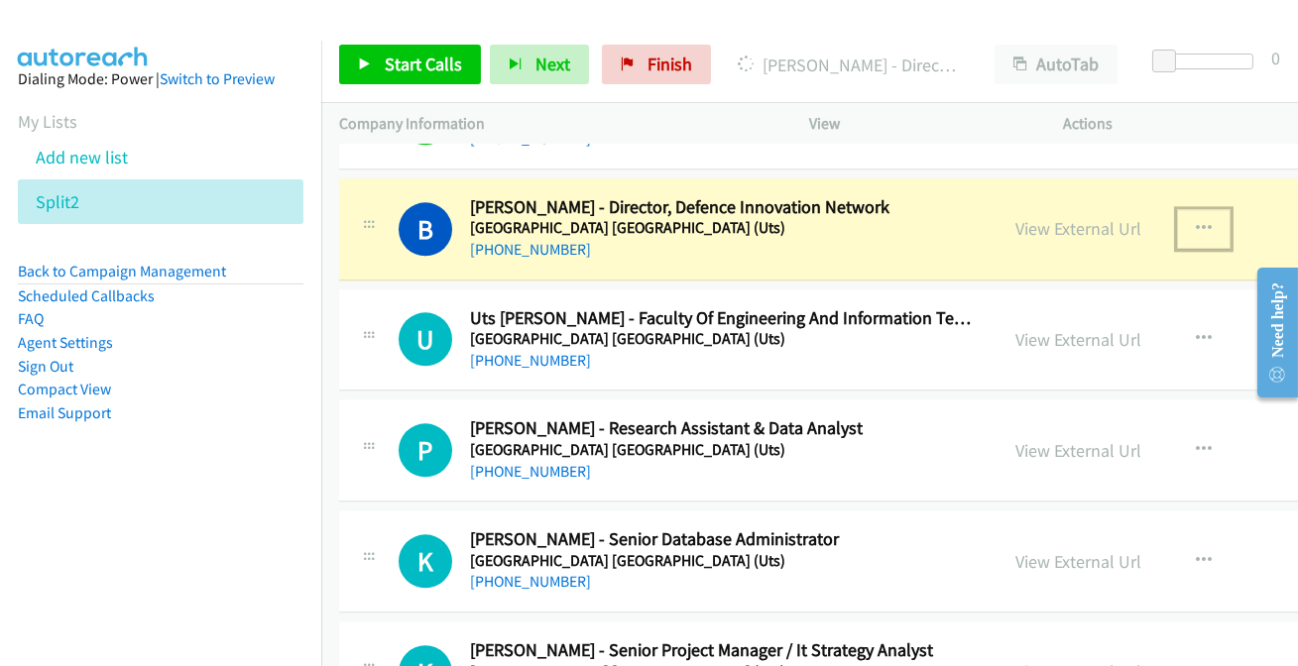
click at [1196, 221] on icon "button" at bounding box center [1204, 229] width 16 height 16
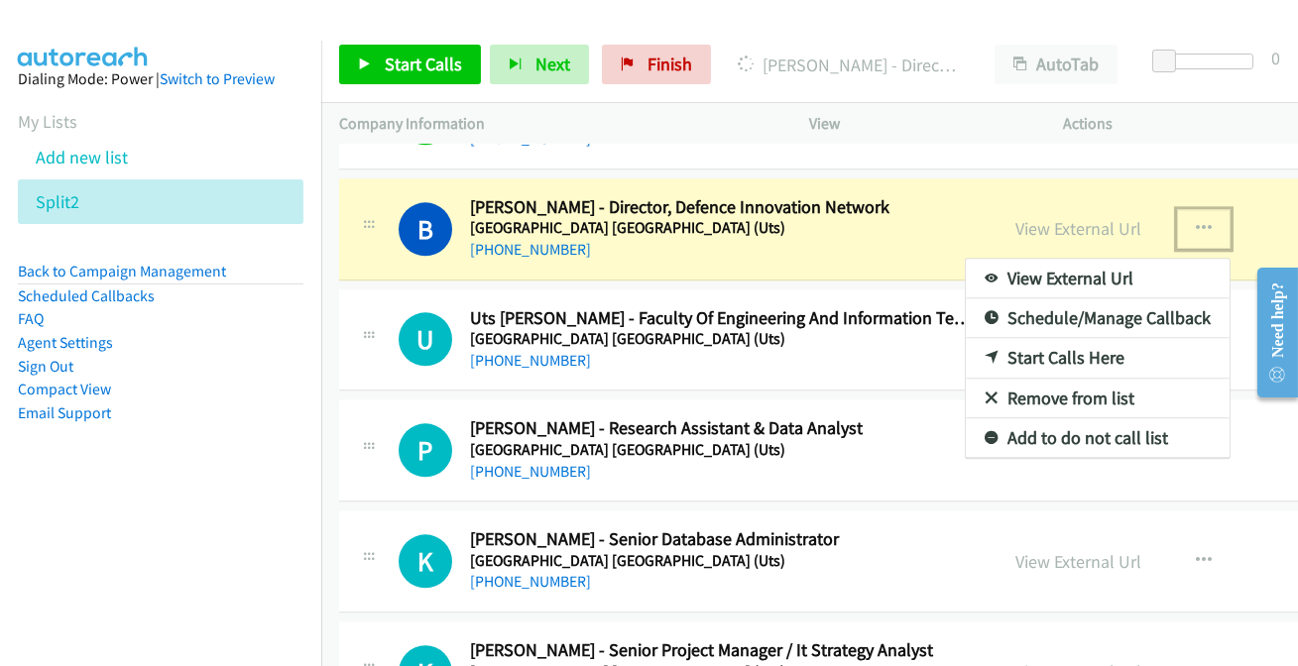
click at [1006, 426] on link "Add to do not call list" at bounding box center [1098, 439] width 264 height 40
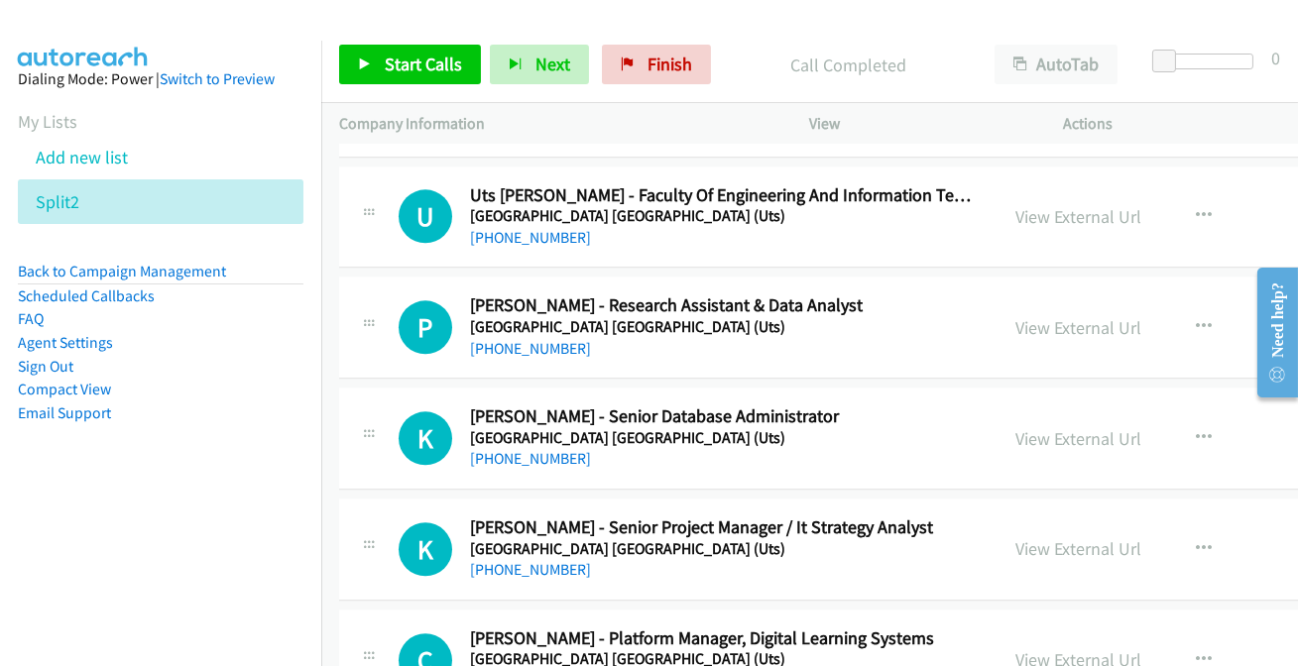
scroll to position [9376, 0]
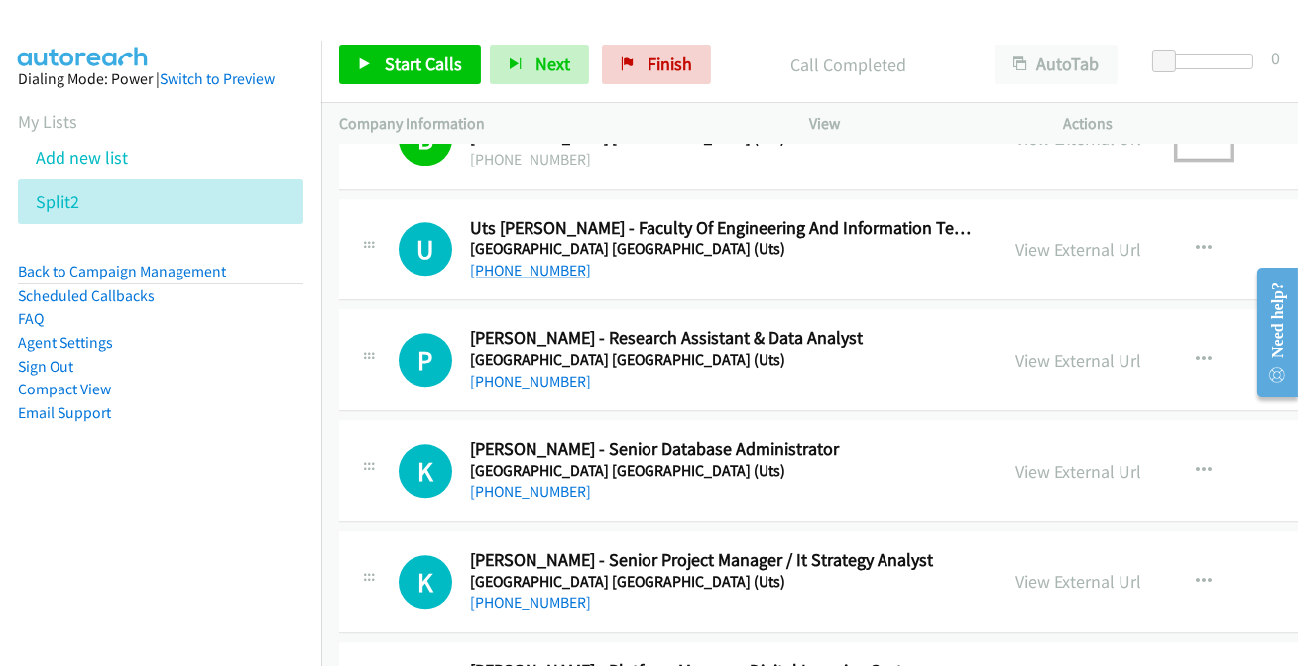
click at [527, 261] on link "+61 2 9514 2666" at bounding box center [530, 270] width 121 height 19
click at [518, 482] on link "+61 2 9514 7916" at bounding box center [530, 491] width 121 height 19
click at [516, 482] on link "+61 2 9514 7916" at bounding box center [530, 491] width 121 height 19
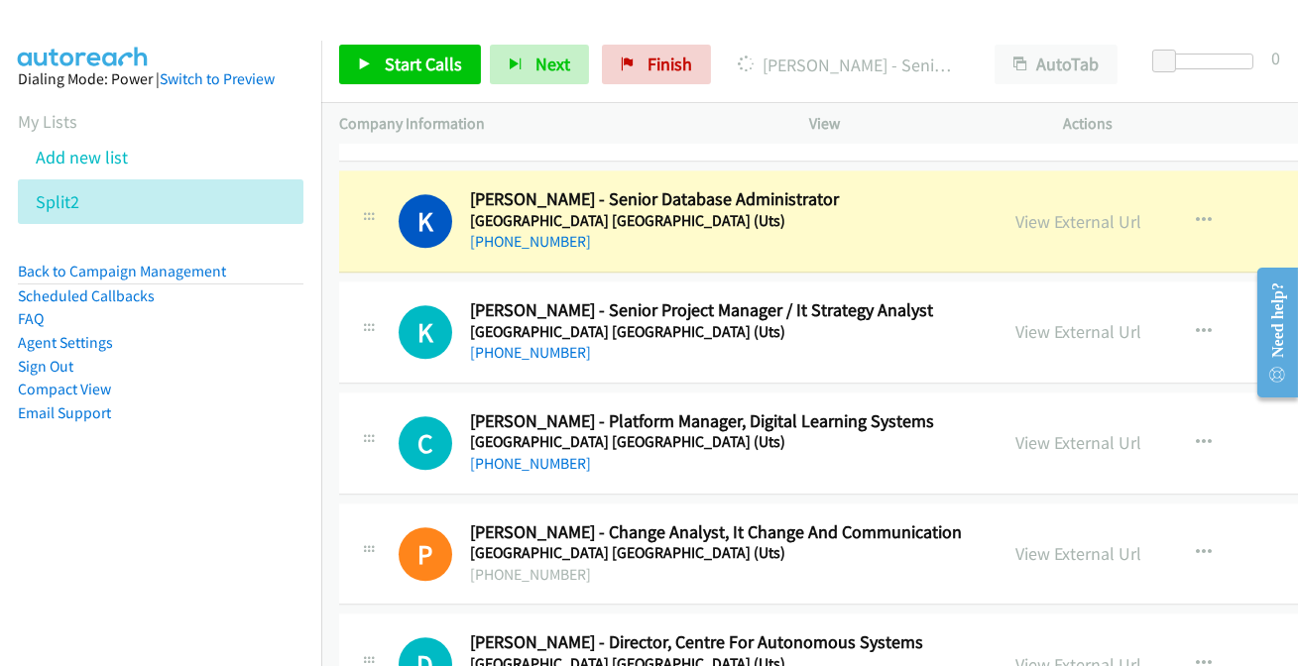
scroll to position [9647, 0]
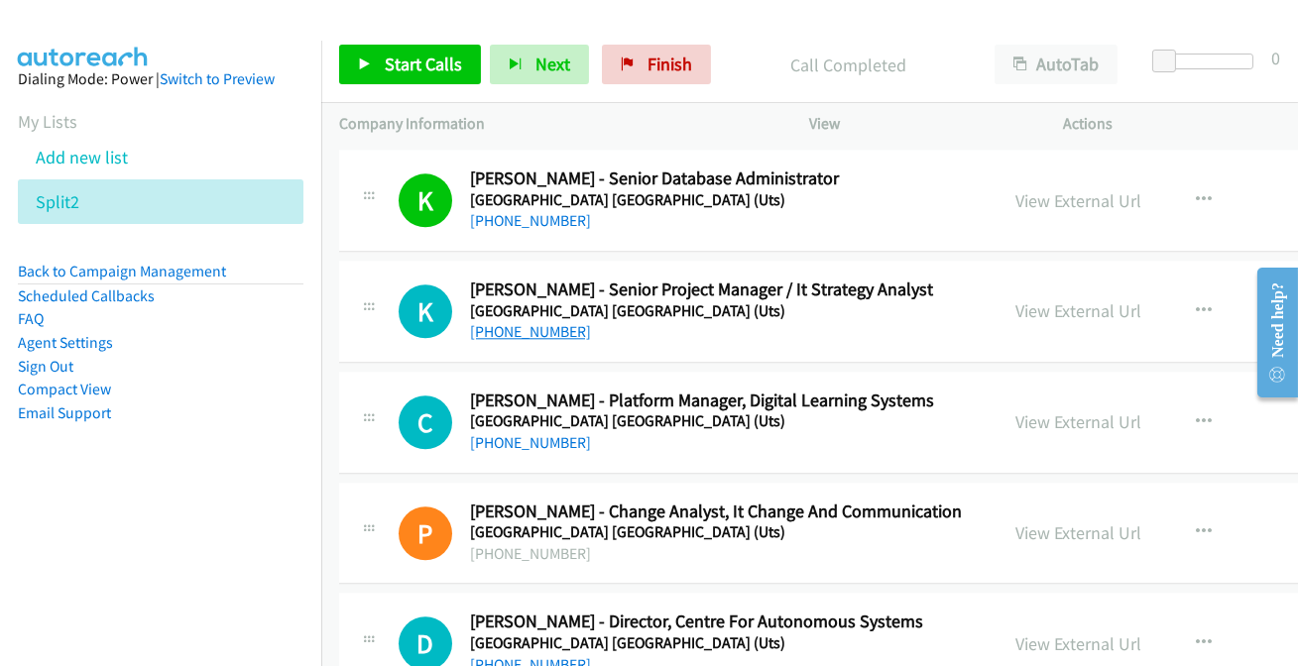
click at [535, 322] on link "+61 2 4256 9660" at bounding box center [530, 331] width 121 height 19
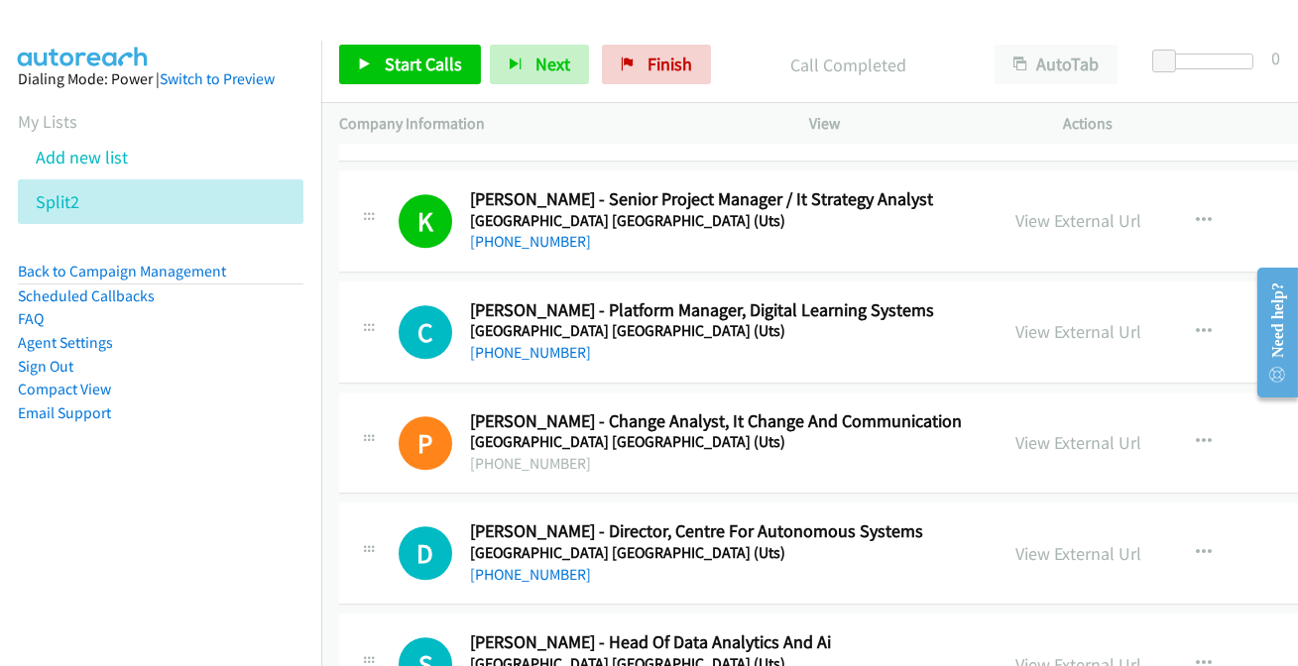
click at [531, 349] on div "+61 418 434 876" at bounding box center [723, 353] width 506 height 24
click at [531, 343] on link "+61 418 434 876" at bounding box center [530, 352] width 121 height 19
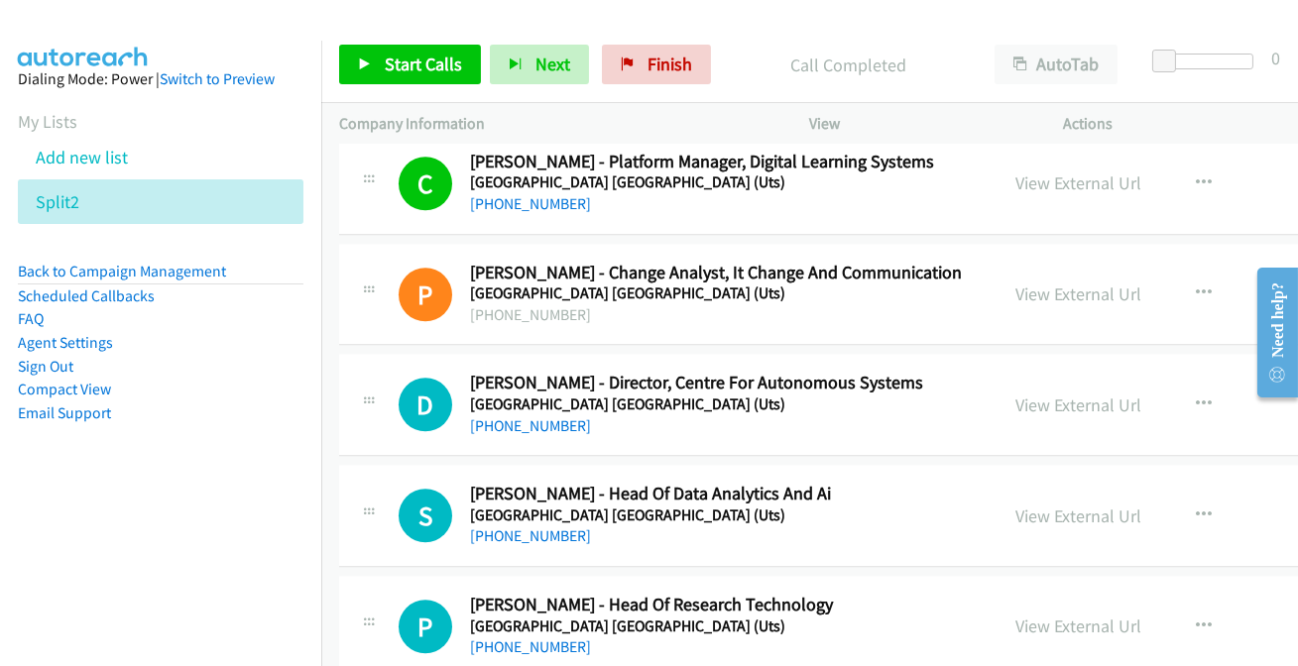
scroll to position [9917, 0]
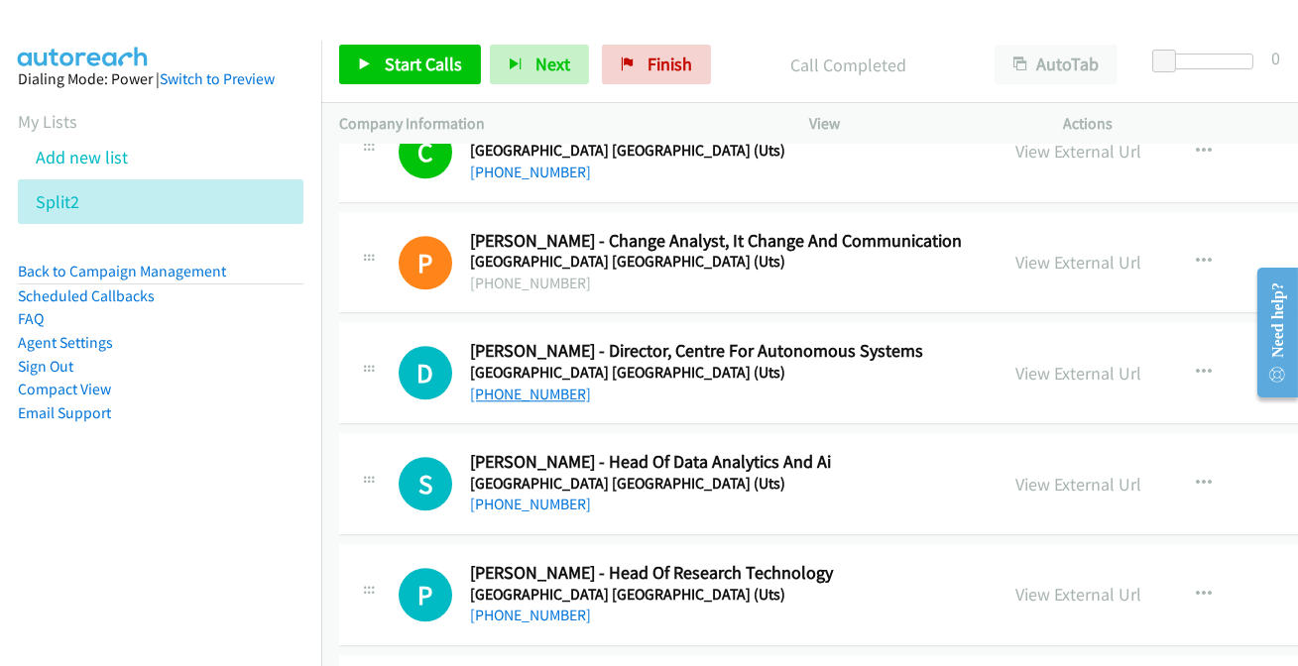
click at [518, 387] on link "+61 2 9514 2587" at bounding box center [530, 394] width 121 height 19
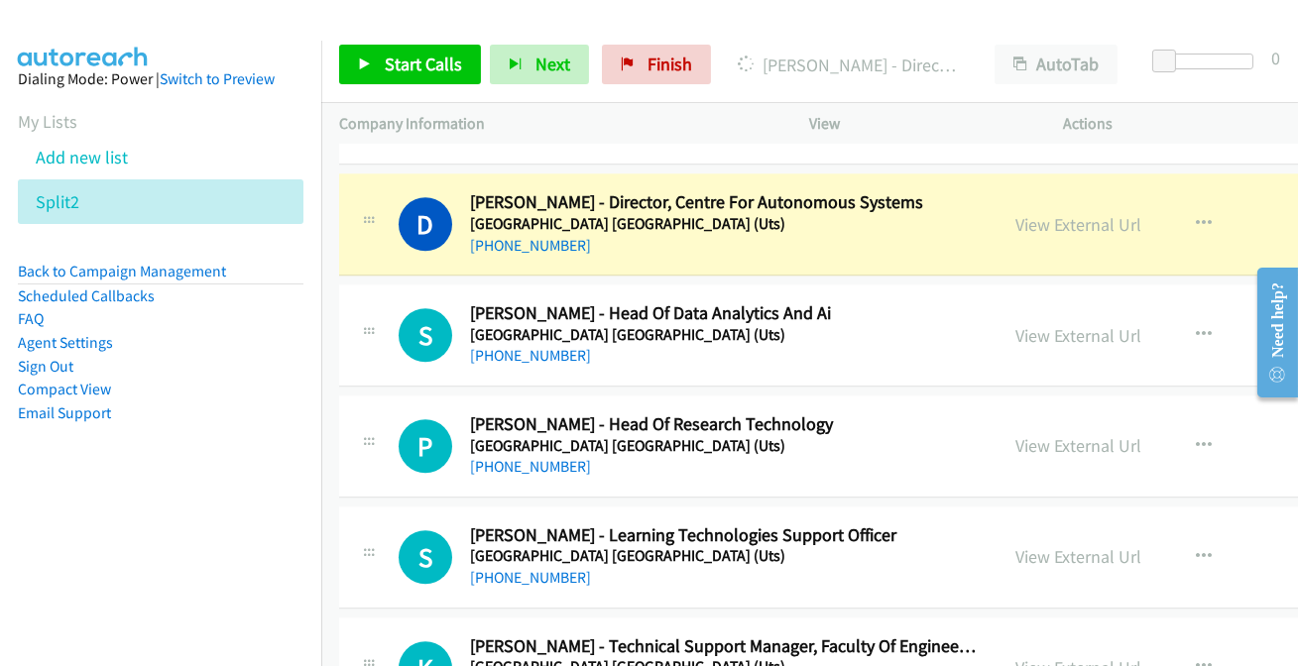
scroll to position [10097, 0]
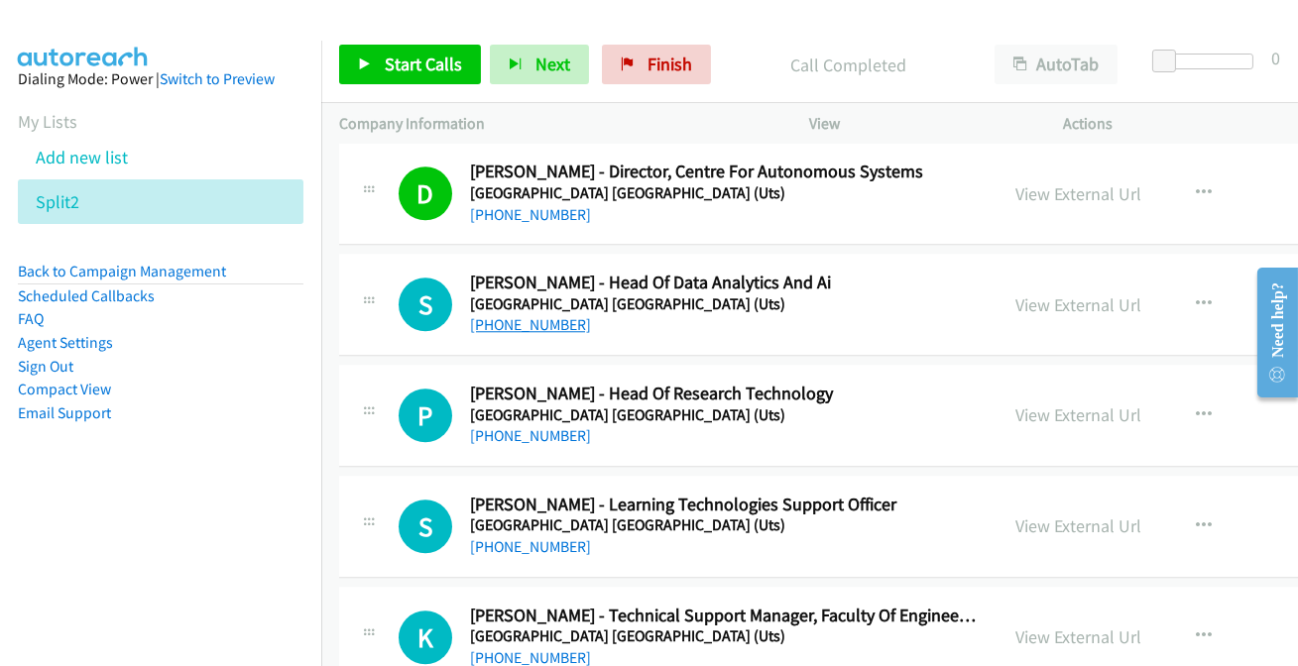
click at [533, 315] on link "+61 2 9741 3000" at bounding box center [530, 324] width 121 height 19
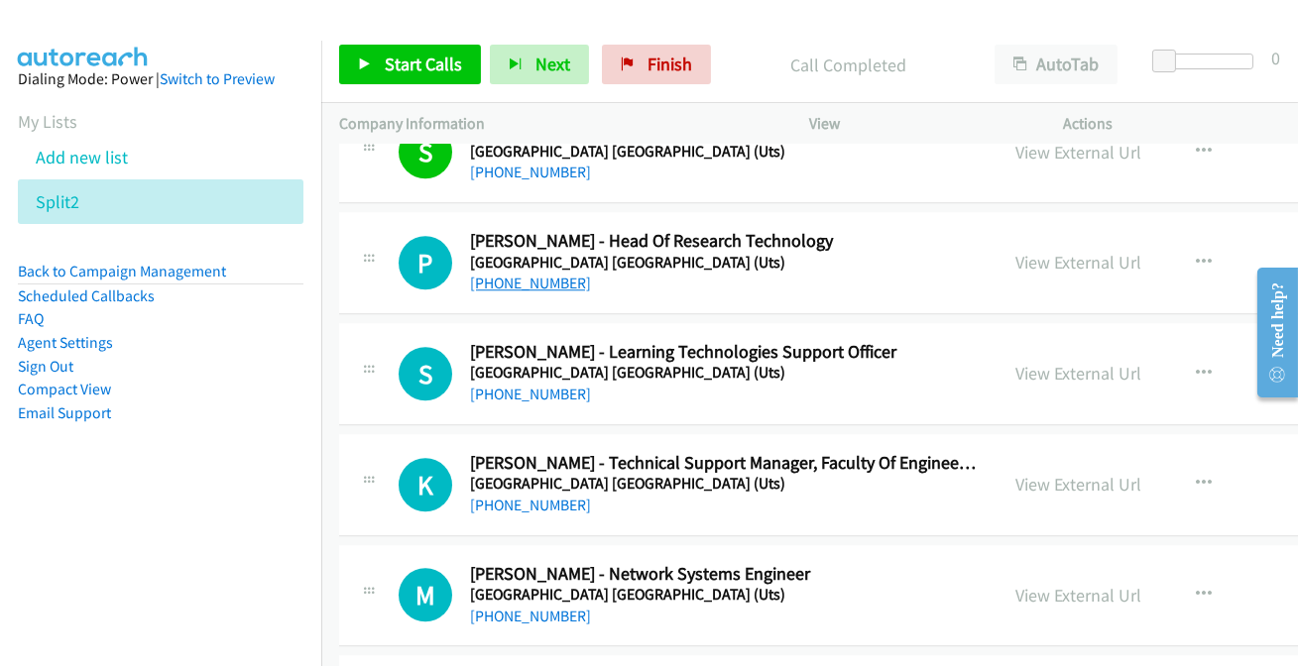
scroll to position [10277, 0]
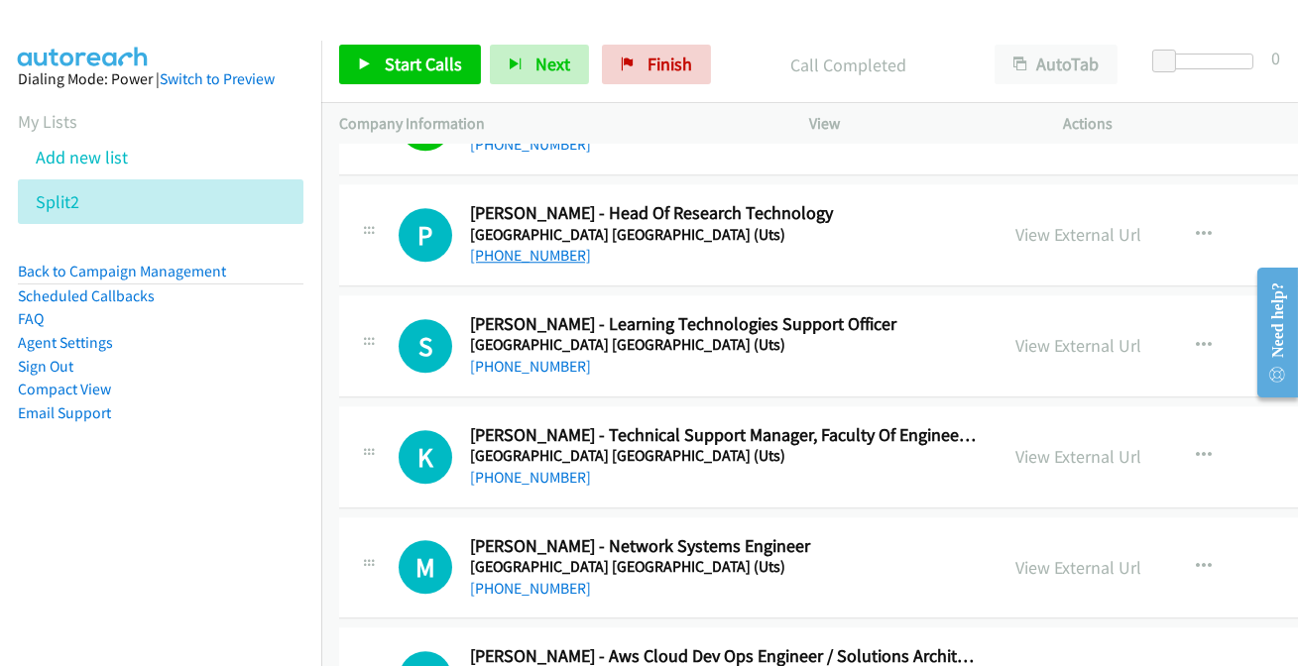
click at [542, 246] on link "+61 437 869 826" at bounding box center [530, 255] width 121 height 19
click at [535, 357] on link "+61 426 008 757" at bounding box center [530, 366] width 121 height 19
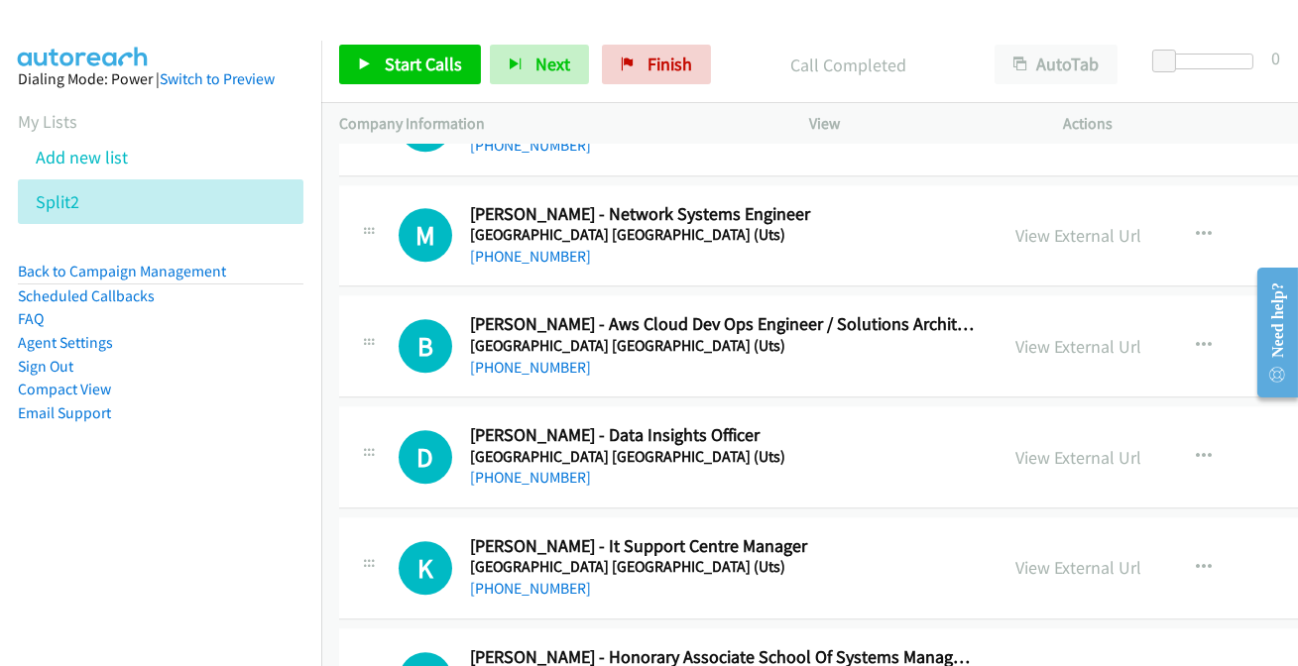
scroll to position [10638, 0]
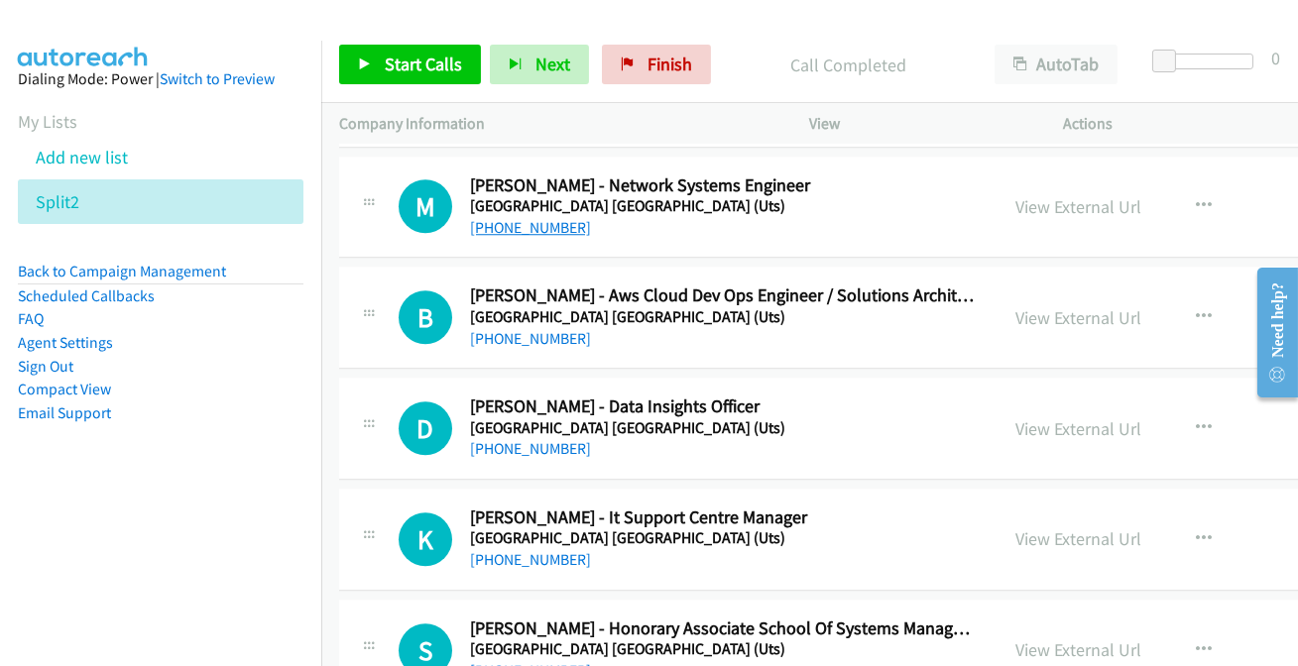
click at [535, 218] on link "+61 403 028 895" at bounding box center [530, 227] width 121 height 19
click at [510, 330] on link "+61 2 9514 4433" at bounding box center [530, 338] width 121 height 19
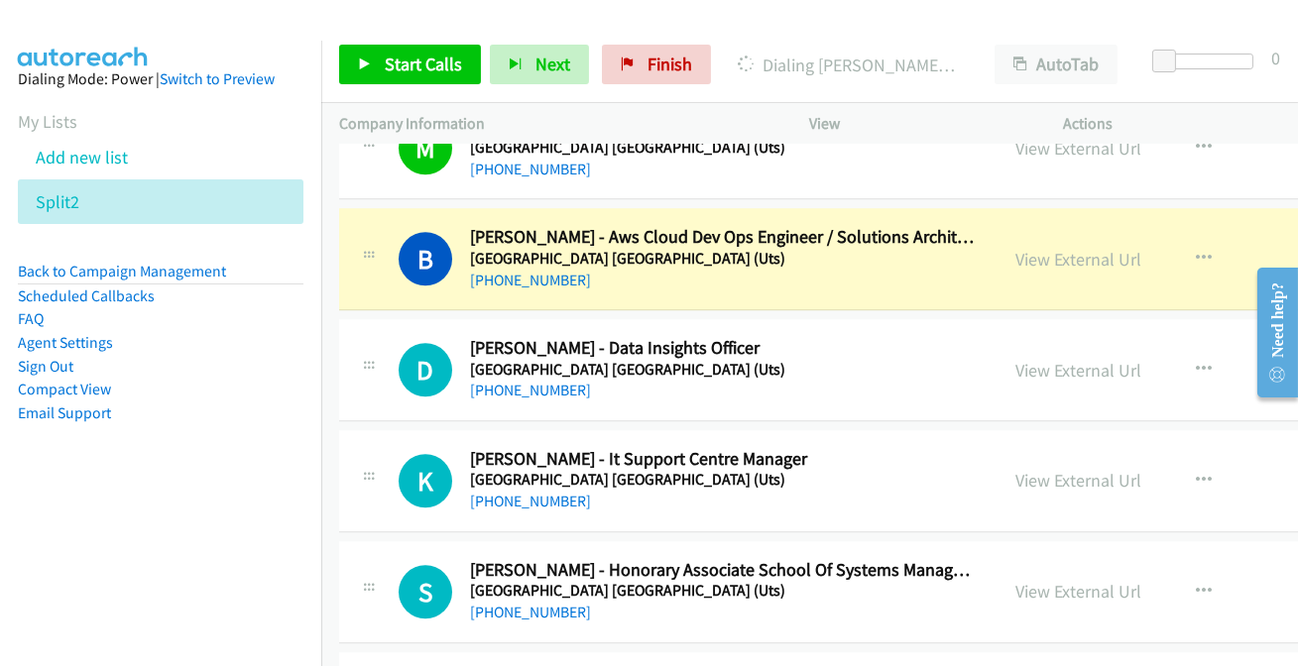
scroll to position [10729, 0]
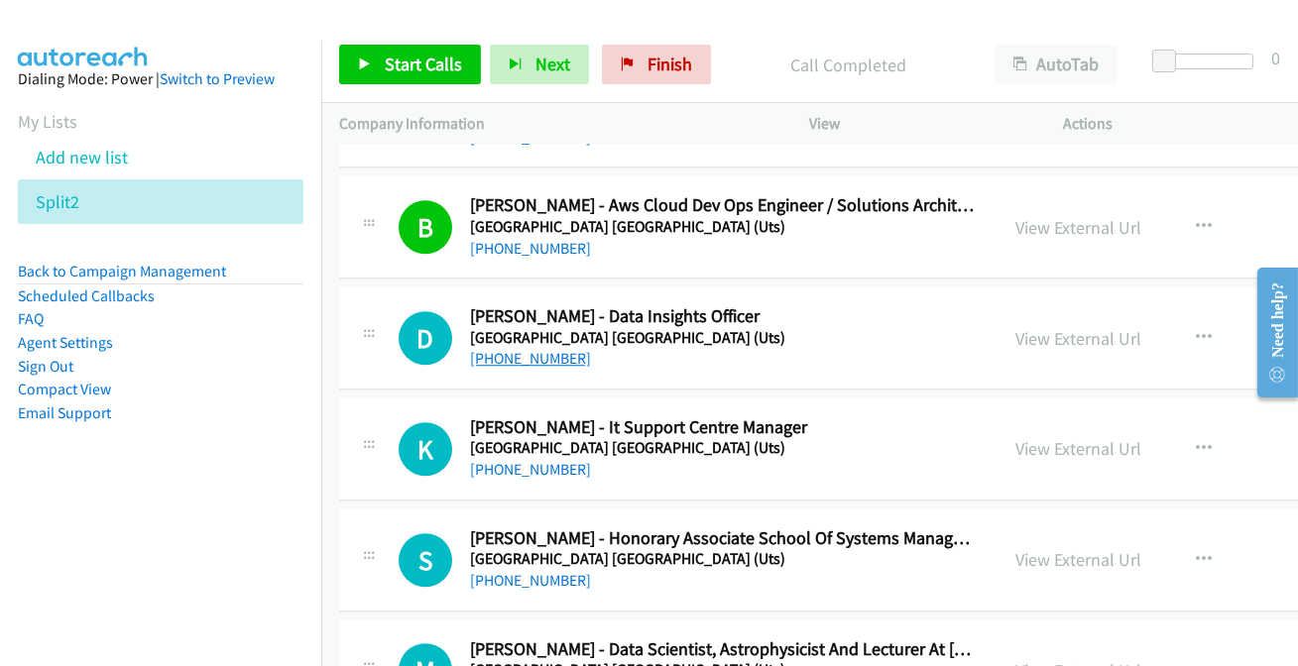
click at [558, 349] on link "+61 2 9514 9432" at bounding box center [530, 358] width 121 height 19
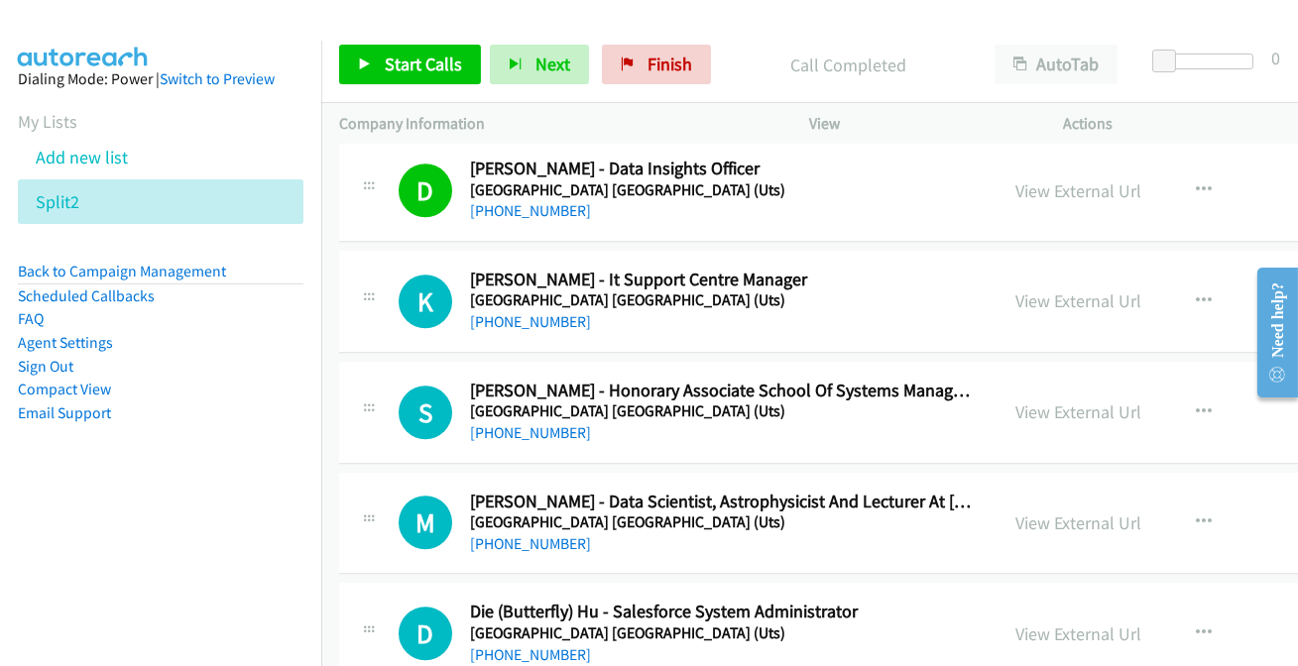
scroll to position [10909, 0]
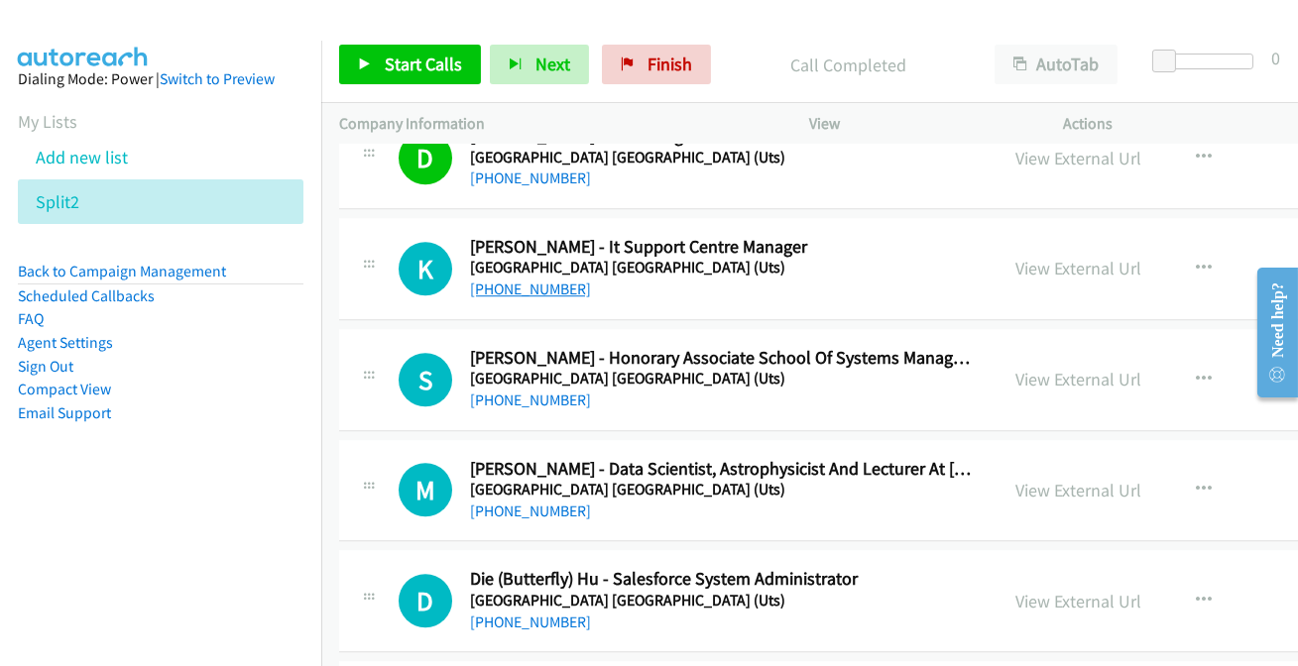
click at [505, 280] on link "+61 2 9514 2076" at bounding box center [530, 289] width 121 height 19
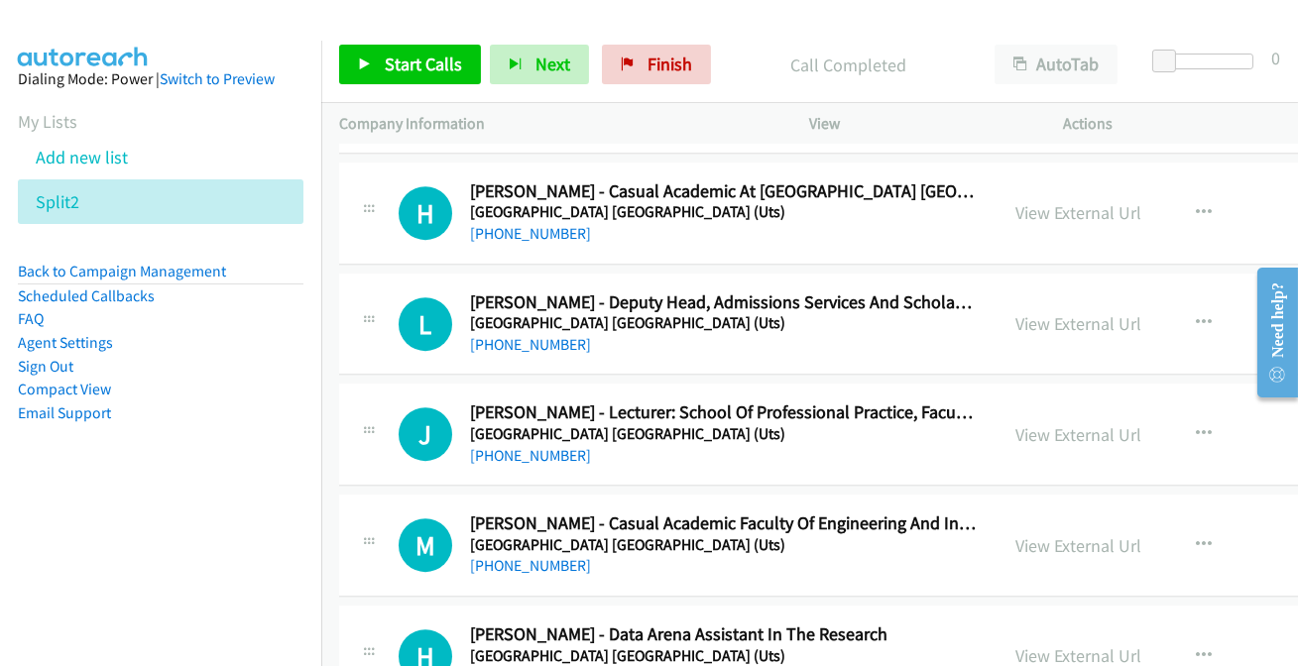
scroll to position [11720, 0]
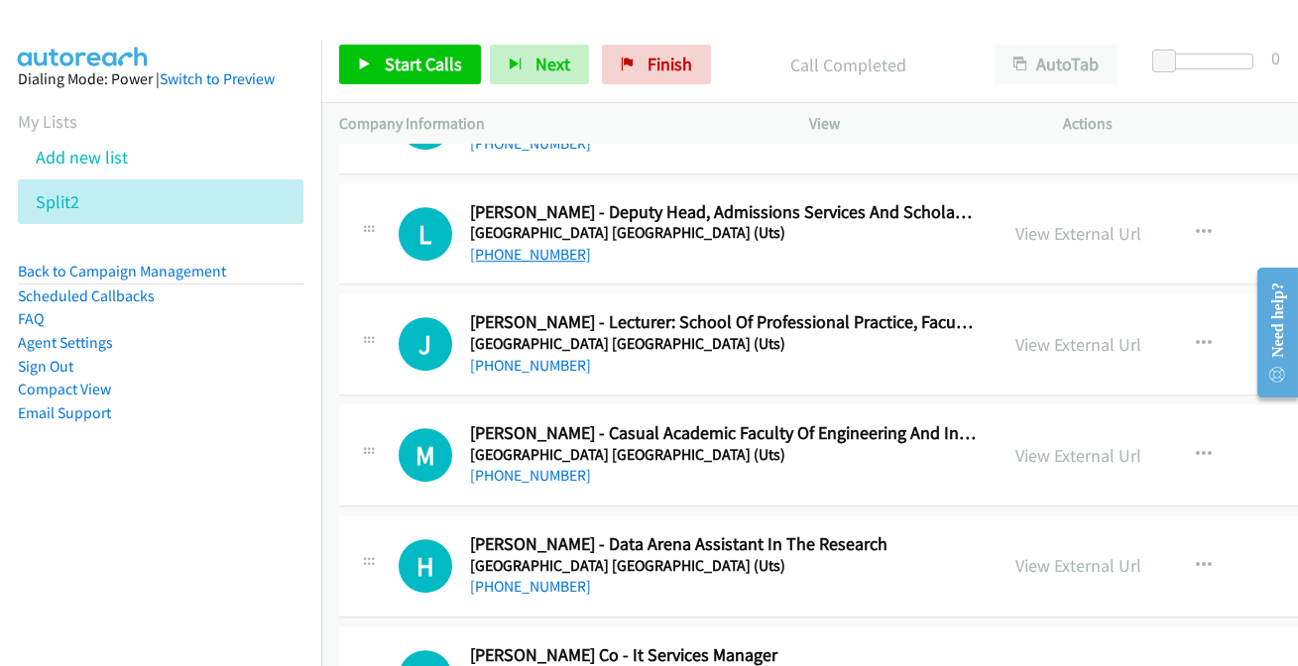
click at [529, 245] on link "+61 2 9514 7843" at bounding box center [530, 254] width 121 height 19
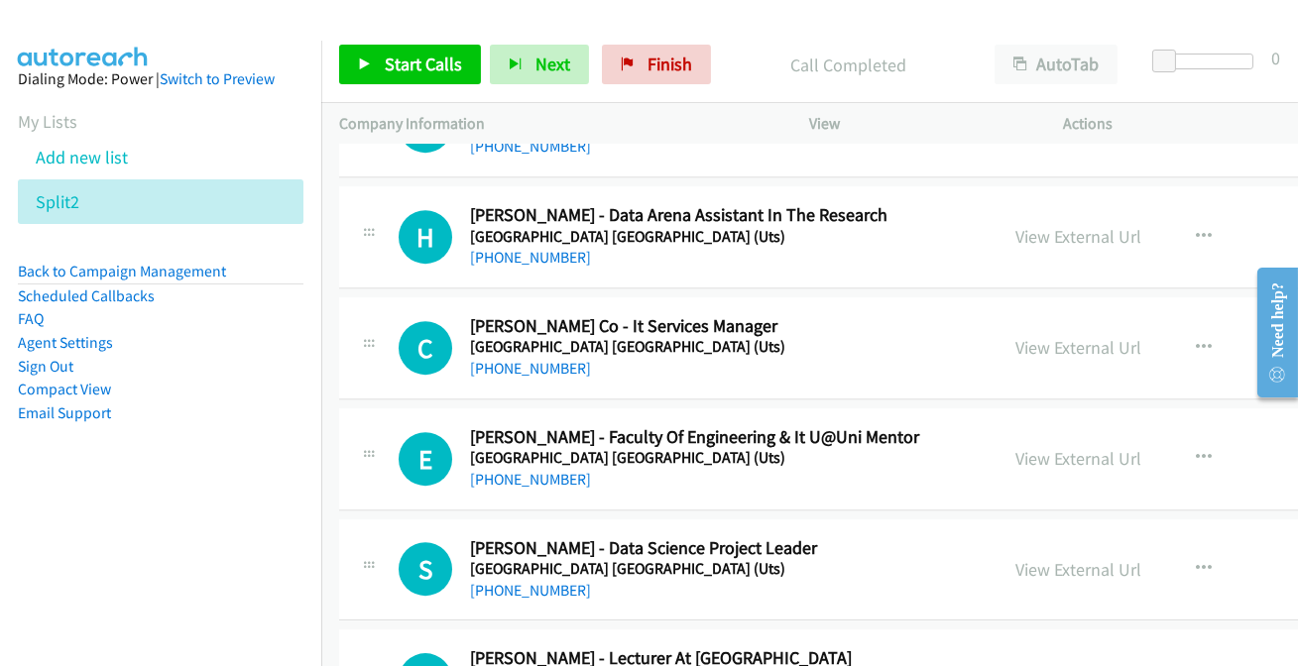
scroll to position [12080, 0]
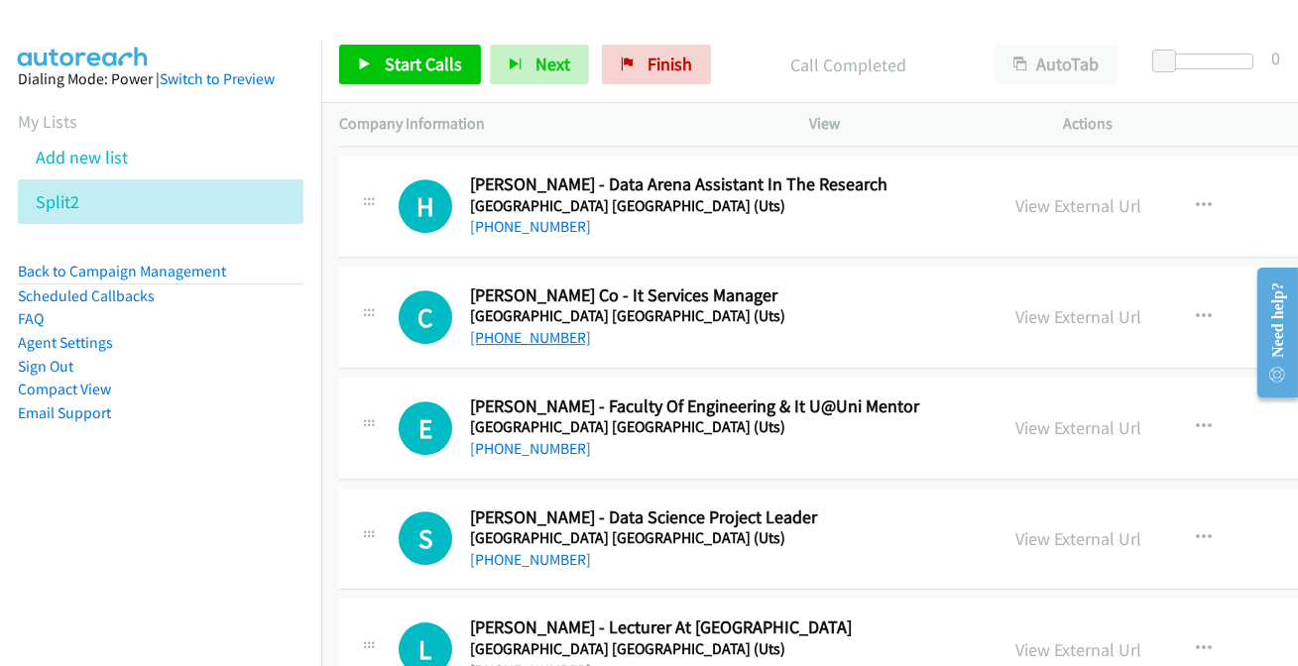
click at [480, 328] on link "+61 419 640 335" at bounding box center [530, 337] width 121 height 19
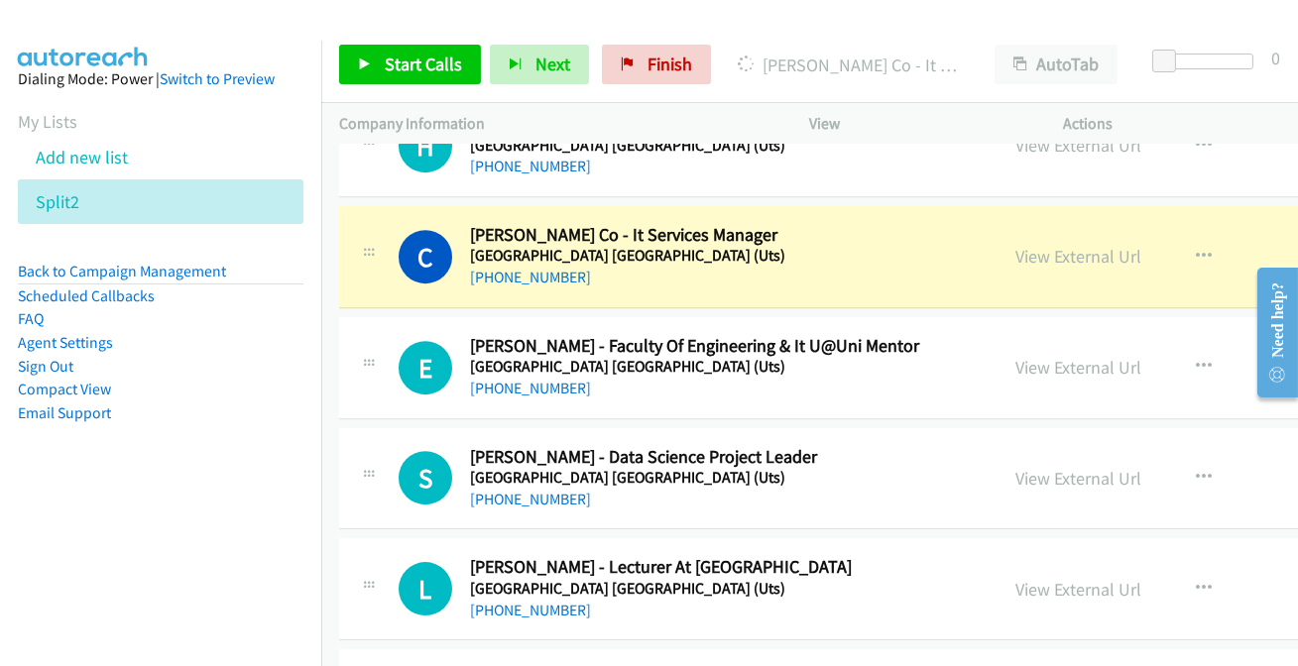
scroll to position [12171, 0]
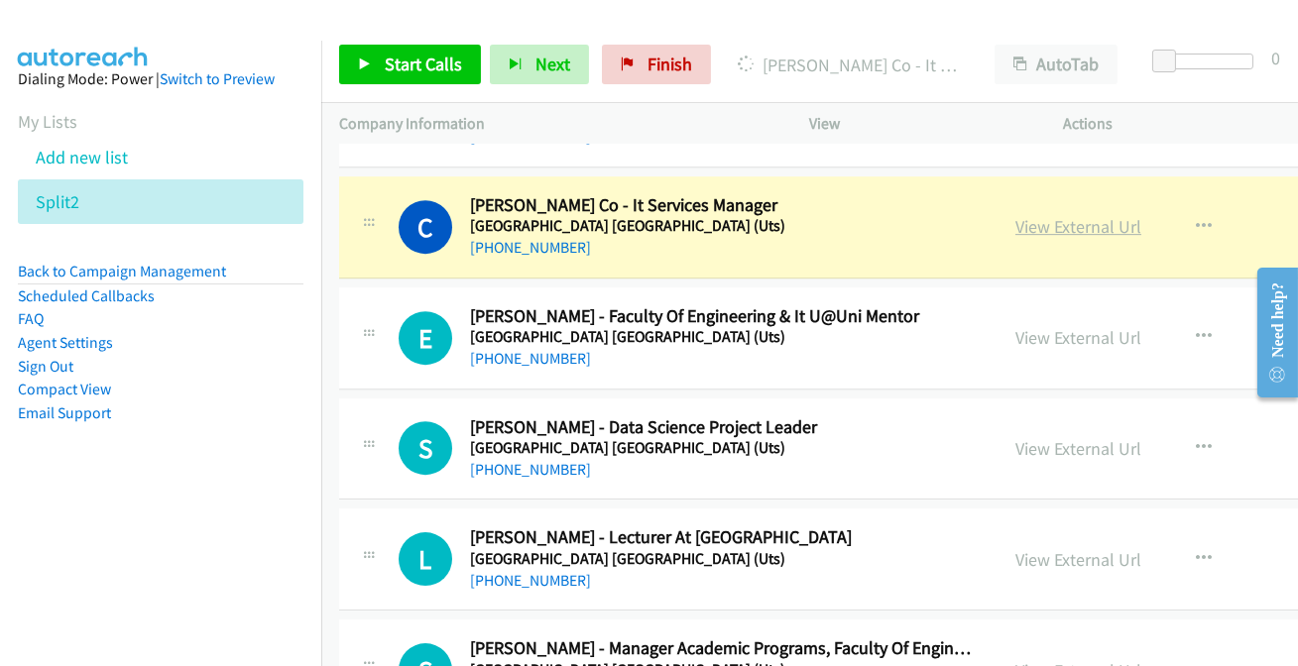
click at [1042, 215] on link "View External Url" at bounding box center [1079, 226] width 126 height 23
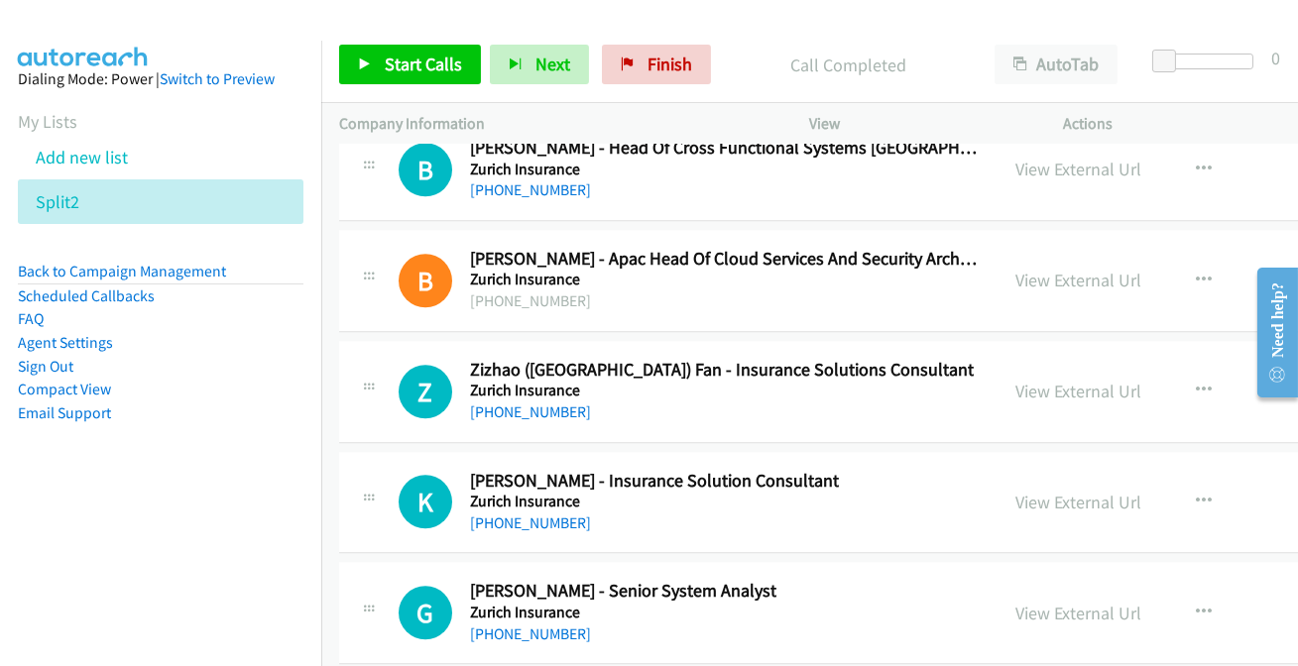
scroll to position [38819, 0]
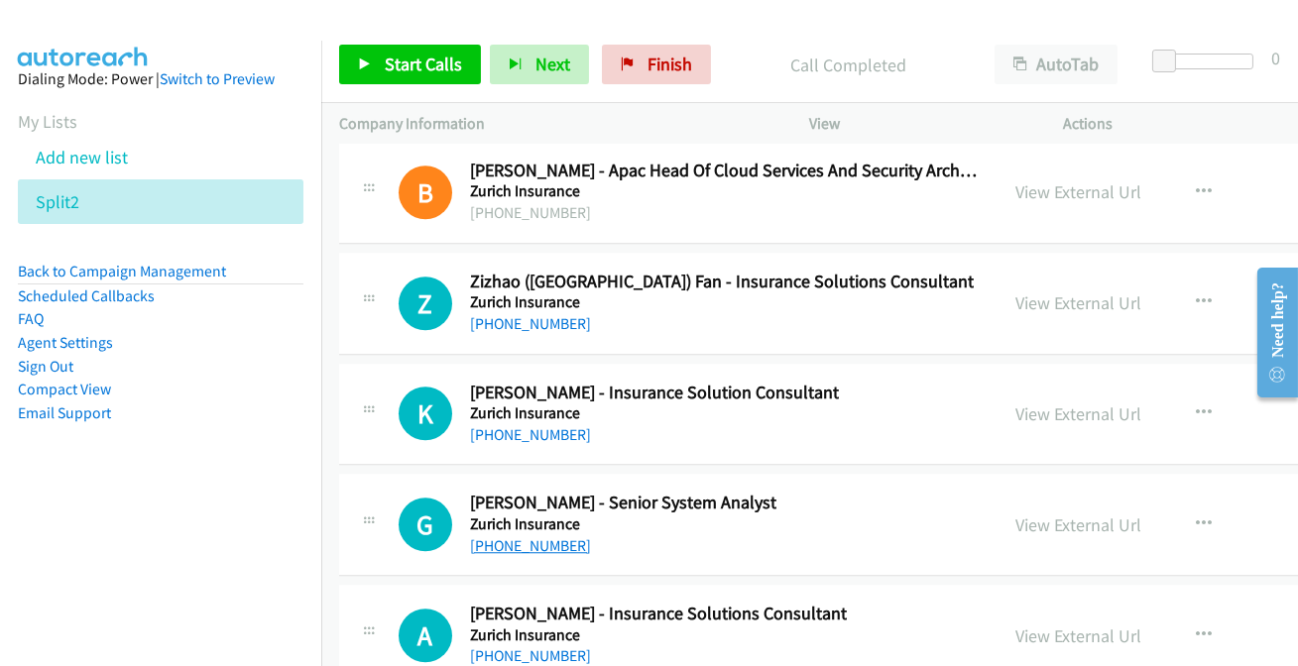
click at [501, 537] on link "+61 468 533 235" at bounding box center [530, 546] width 121 height 19
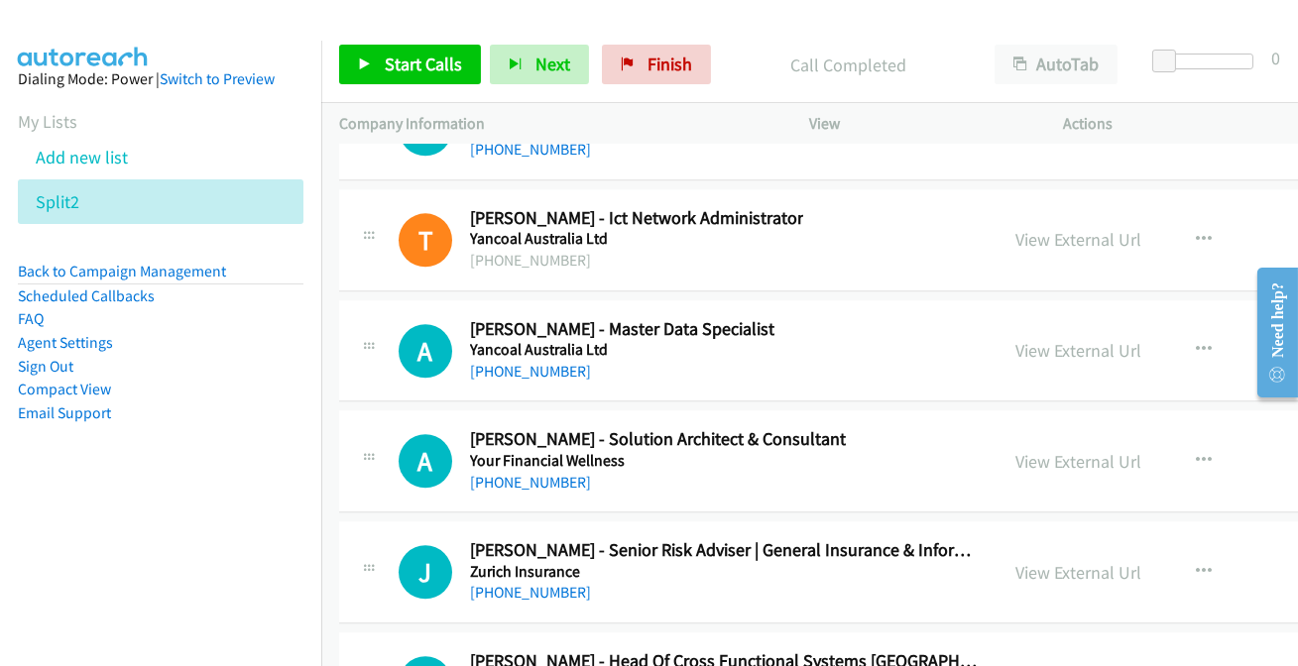
scroll to position [38188, 0]
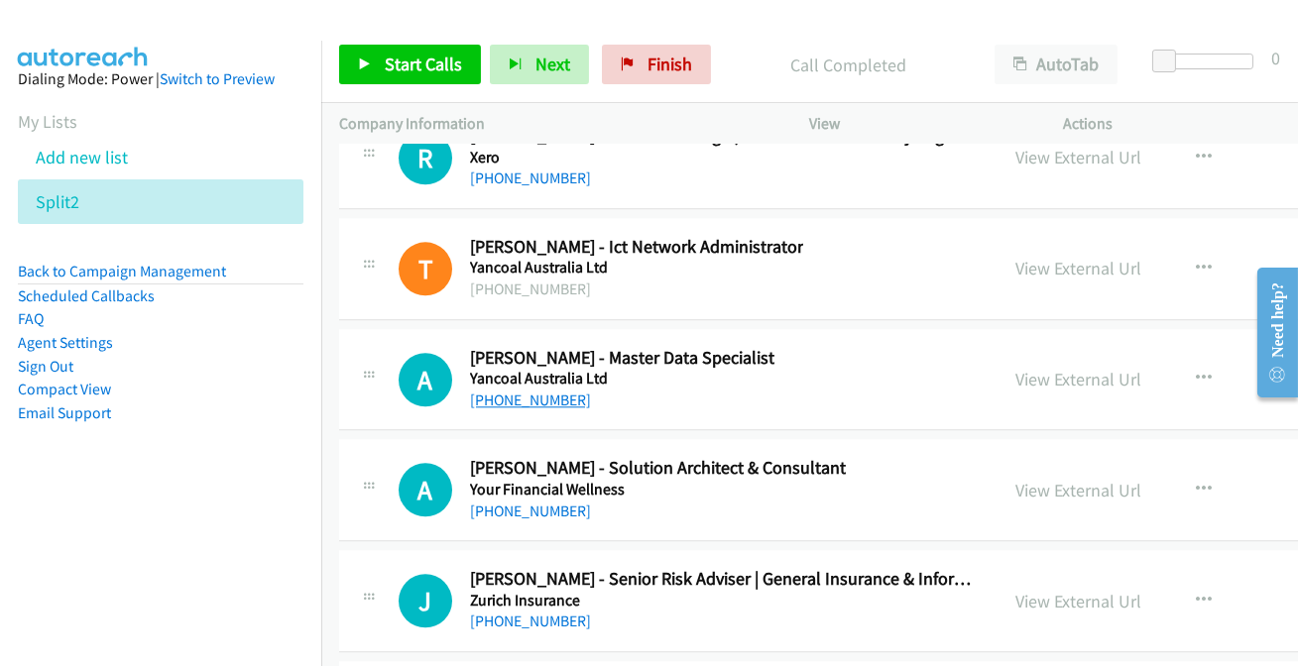
click at [504, 391] on link "+61 476 859 812" at bounding box center [530, 400] width 121 height 19
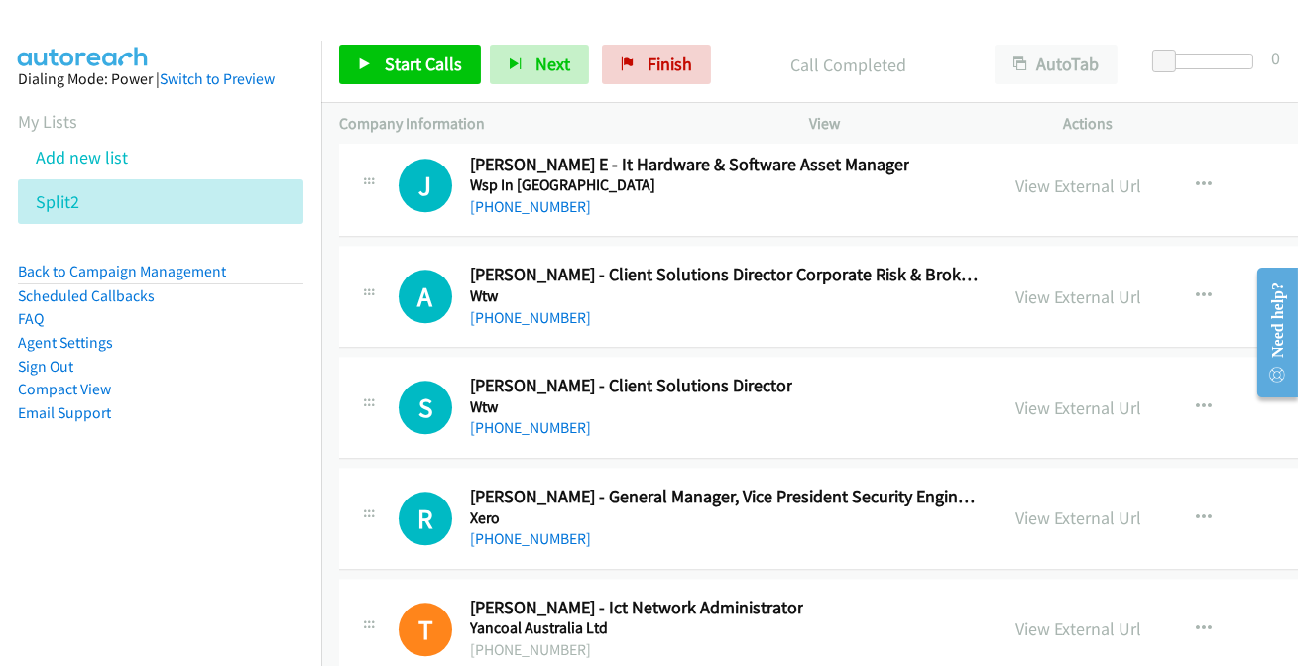
scroll to position [37737, 0]
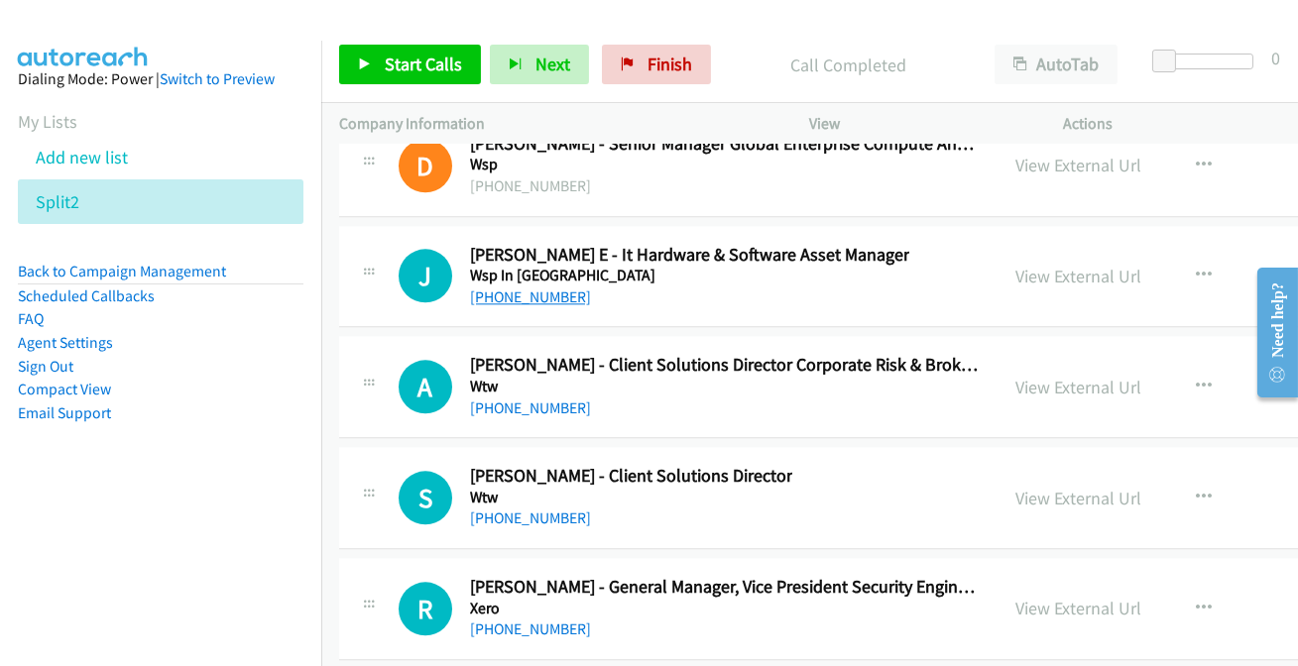
click at [508, 288] on link "+61 415 435 008" at bounding box center [530, 297] width 121 height 19
click at [475, 509] on link "+61 405 458 643" at bounding box center [530, 518] width 121 height 19
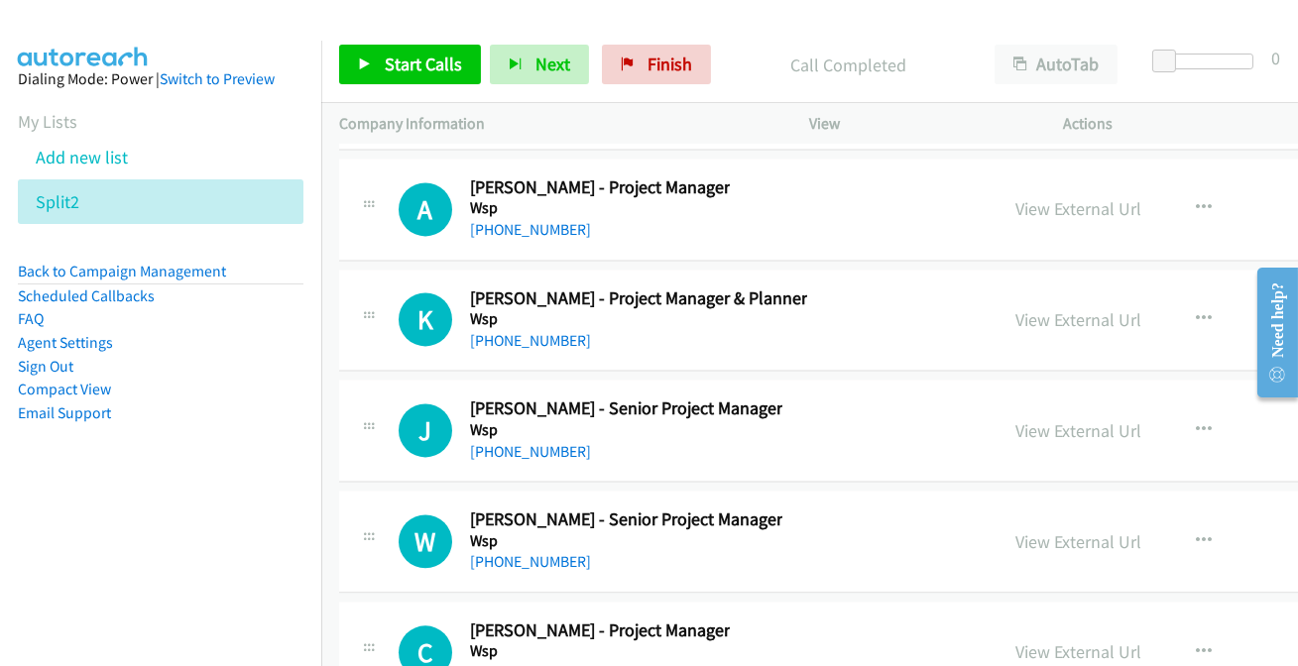
scroll to position [37106, 0]
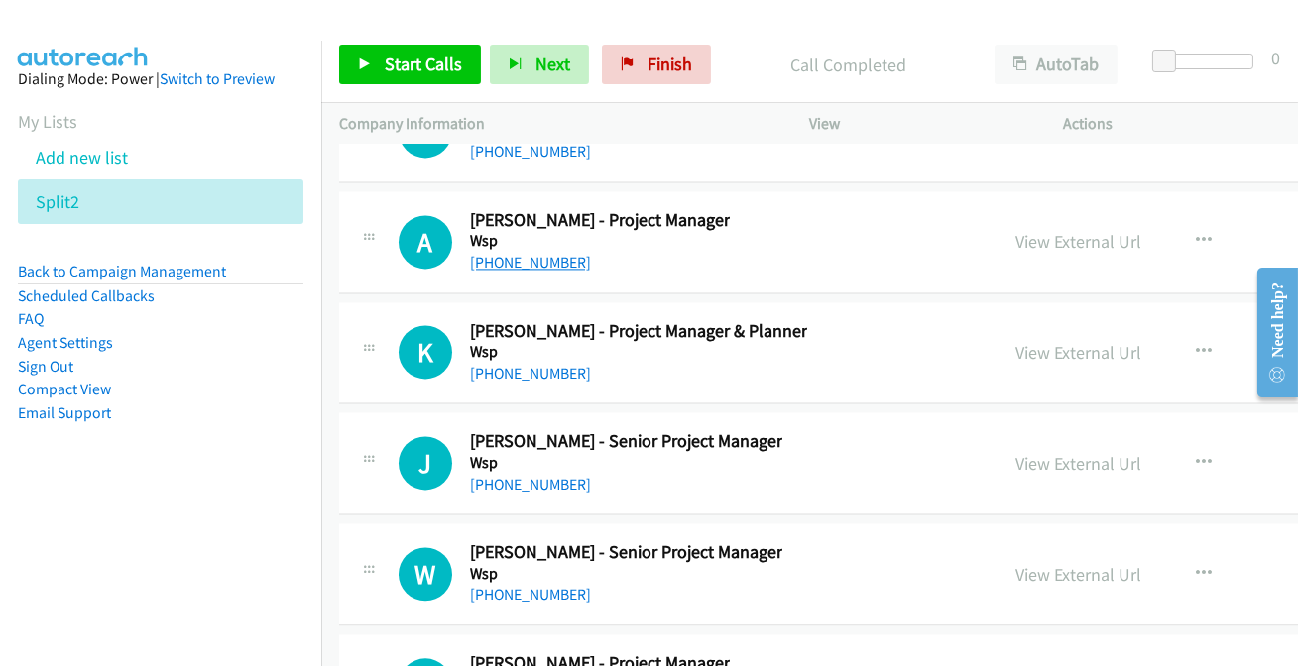
click at [493, 253] on link "+61 439 168 547" at bounding box center [530, 262] width 121 height 19
click at [537, 364] on link "+61 3 9412 5100" at bounding box center [530, 373] width 121 height 19
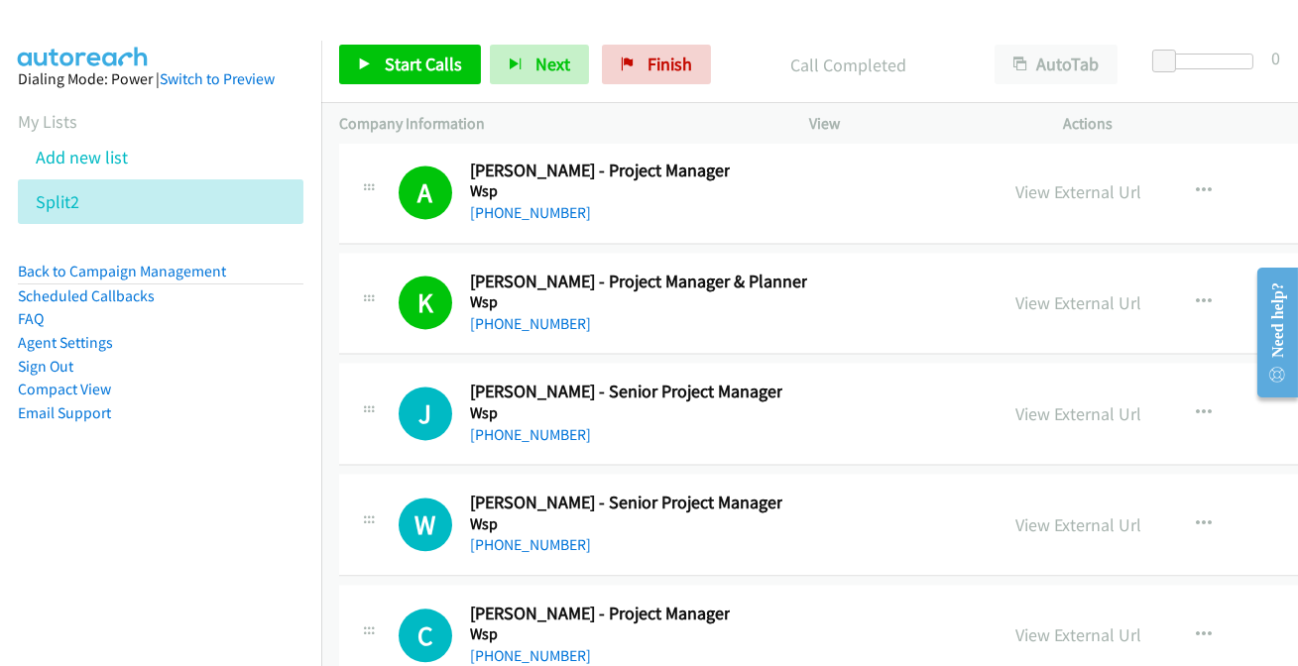
scroll to position [37196, 0]
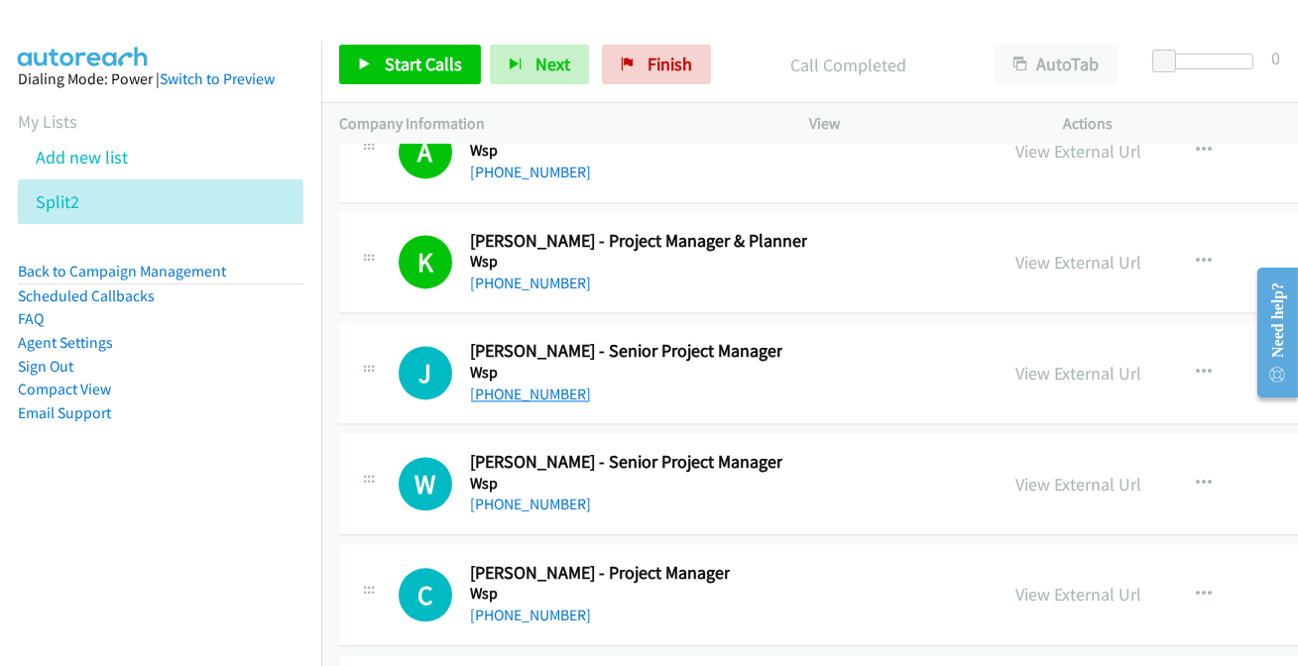
click at [534, 385] on link "+61 406 935 761" at bounding box center [530, 394] width 121 height 19
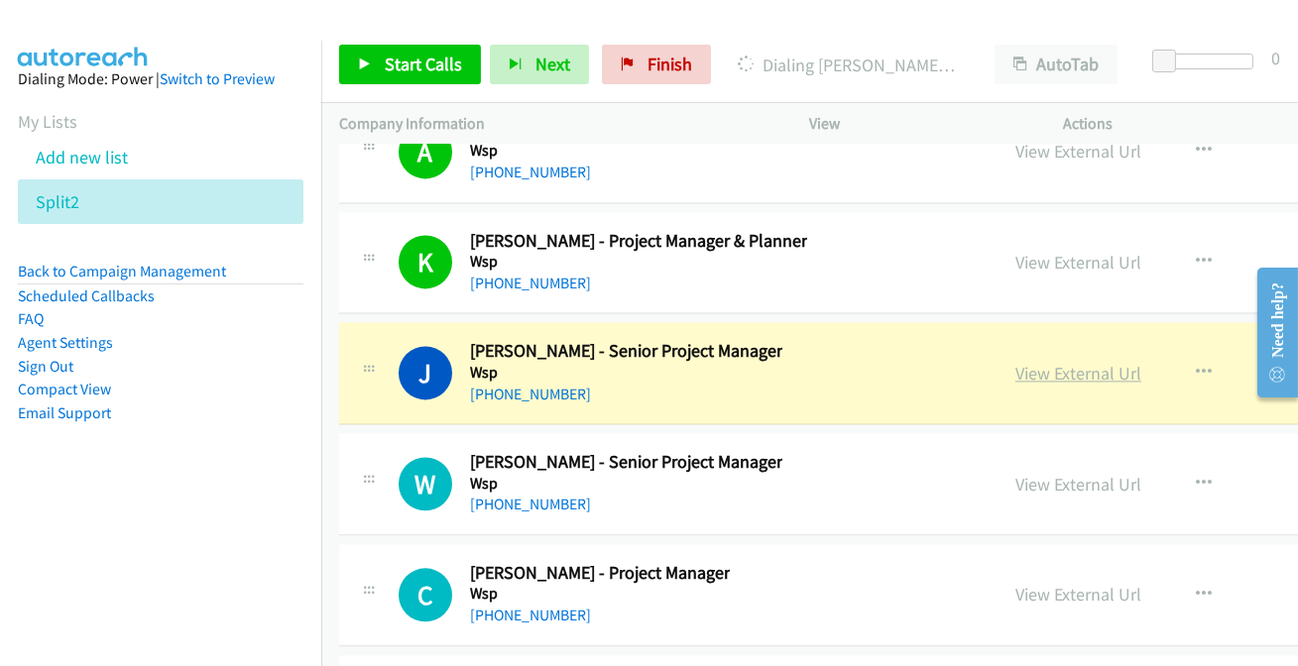
click at [1016, 362] on link "View External Url" at bounding box center [1079, 373] width 126 height 23
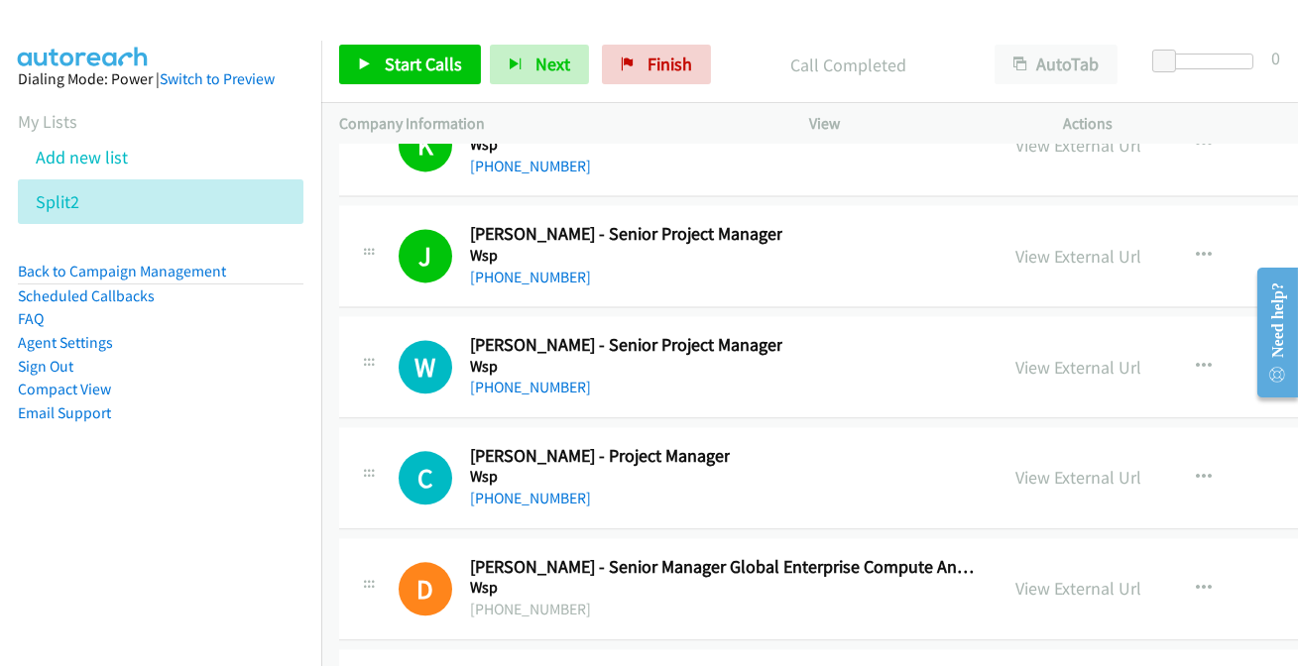
scroll to position [37377, 0]
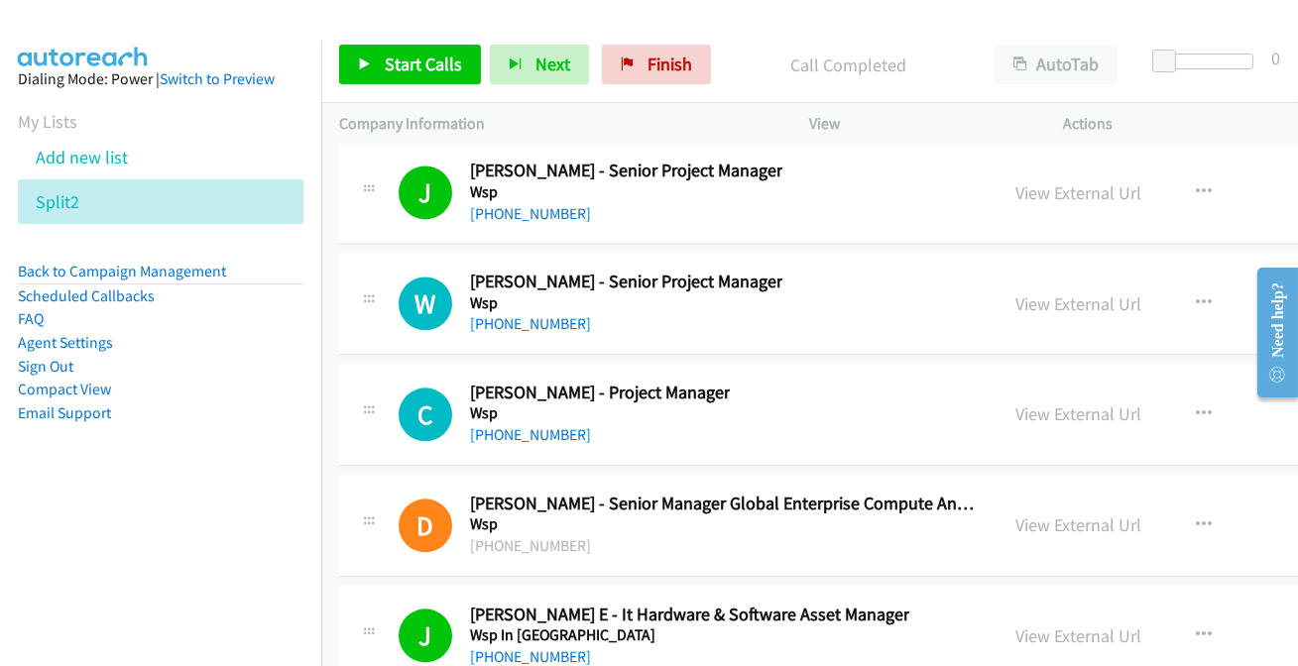
click at [500, 312] on div "+61 409 834 139" at bounding box center [626, 324] width 312 height 24
click at [506, 314] on link "+61 409 834 139" at bounding box center [530, 323] width 121 height 19
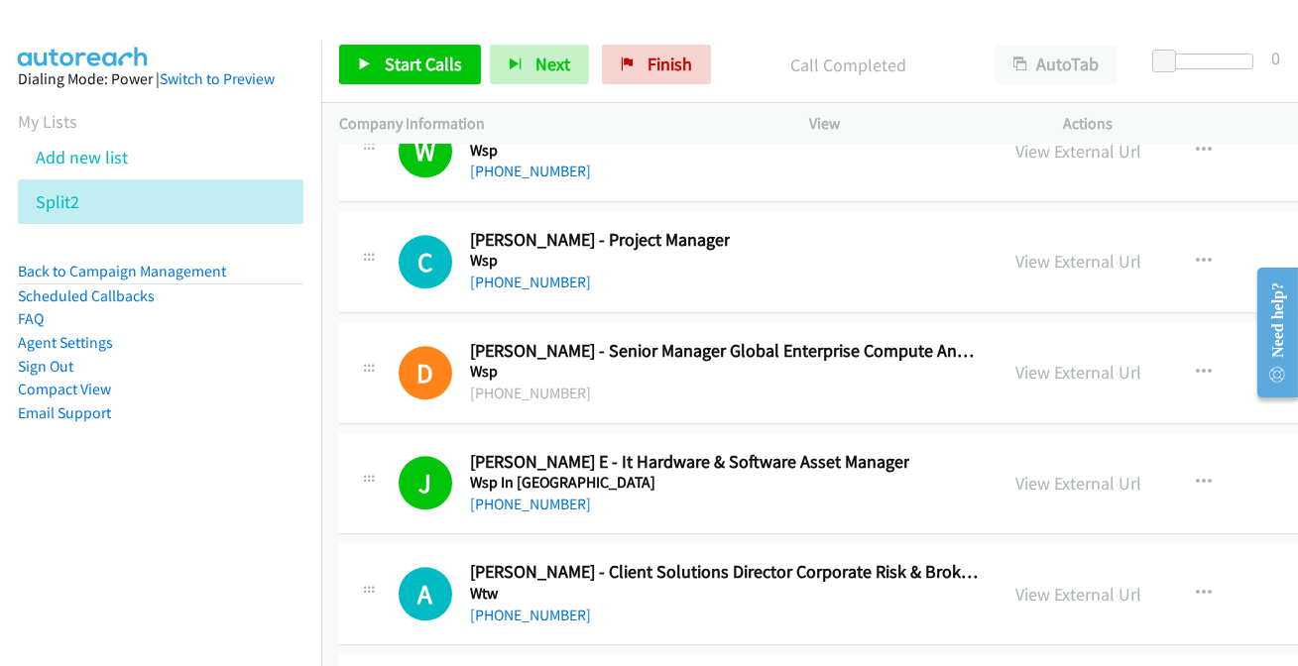
scroll to position [37557, 0]
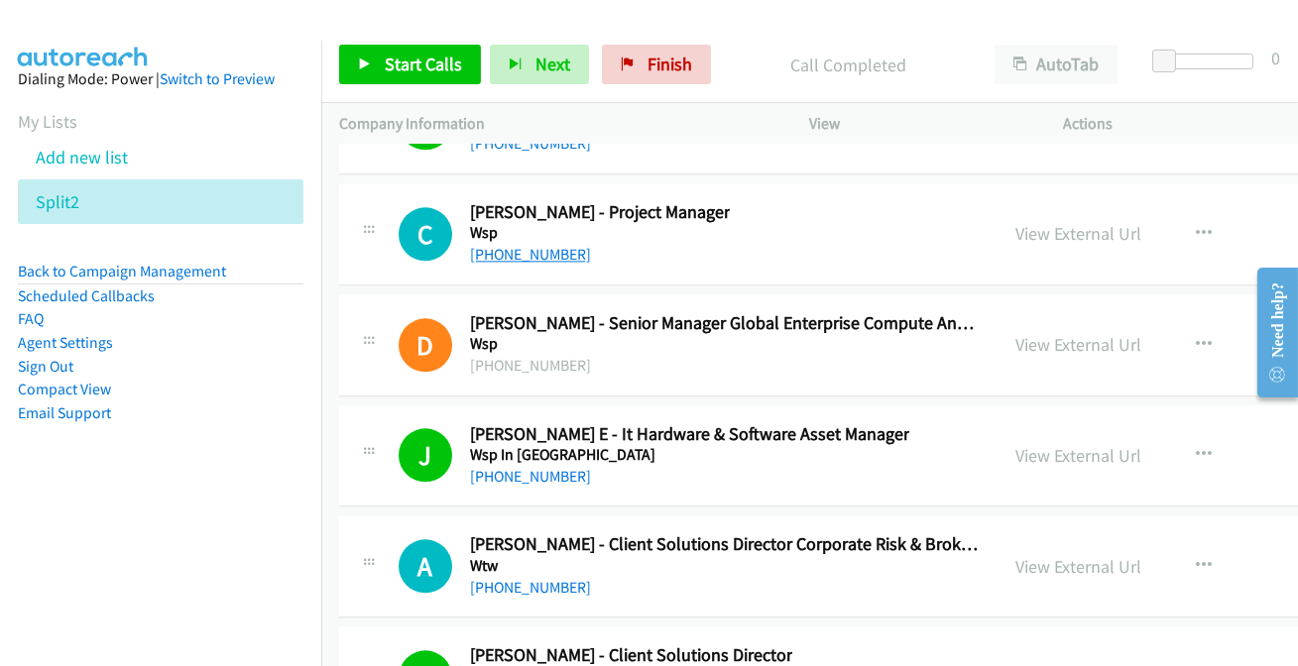
click at [526, 245] on link "+61 466 586 969" at bounding box center [530, 254] width 121 height 19
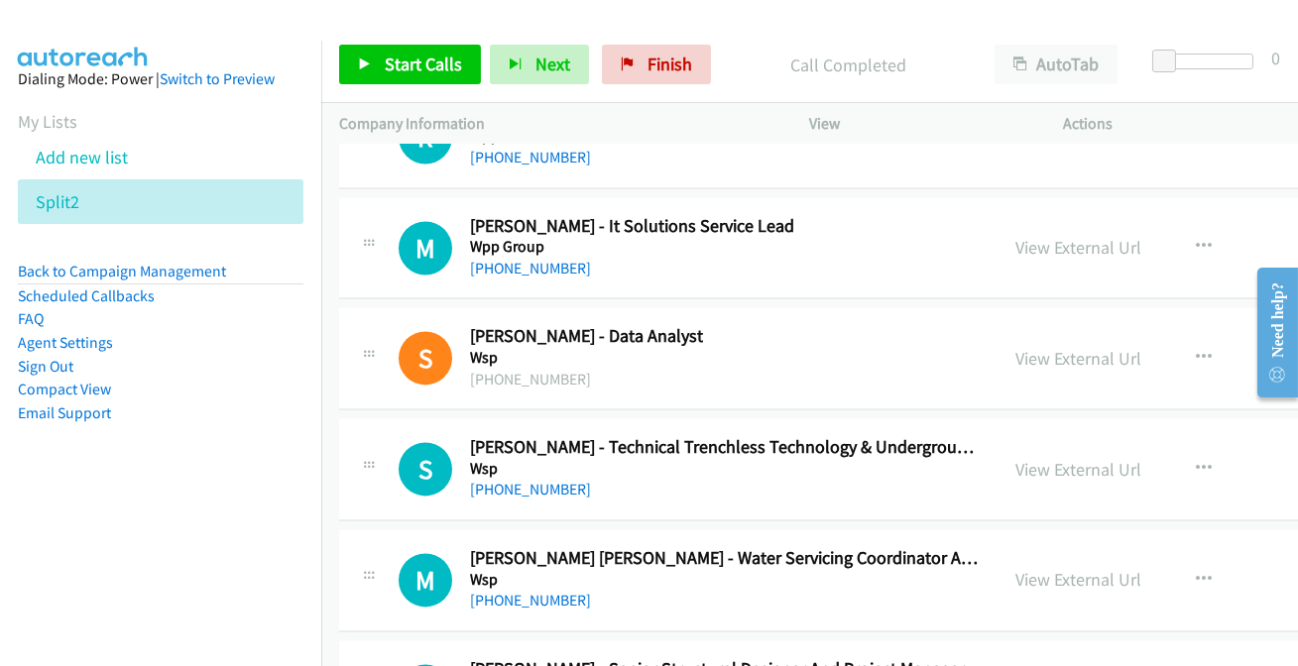
scroll to position [36565, 0]
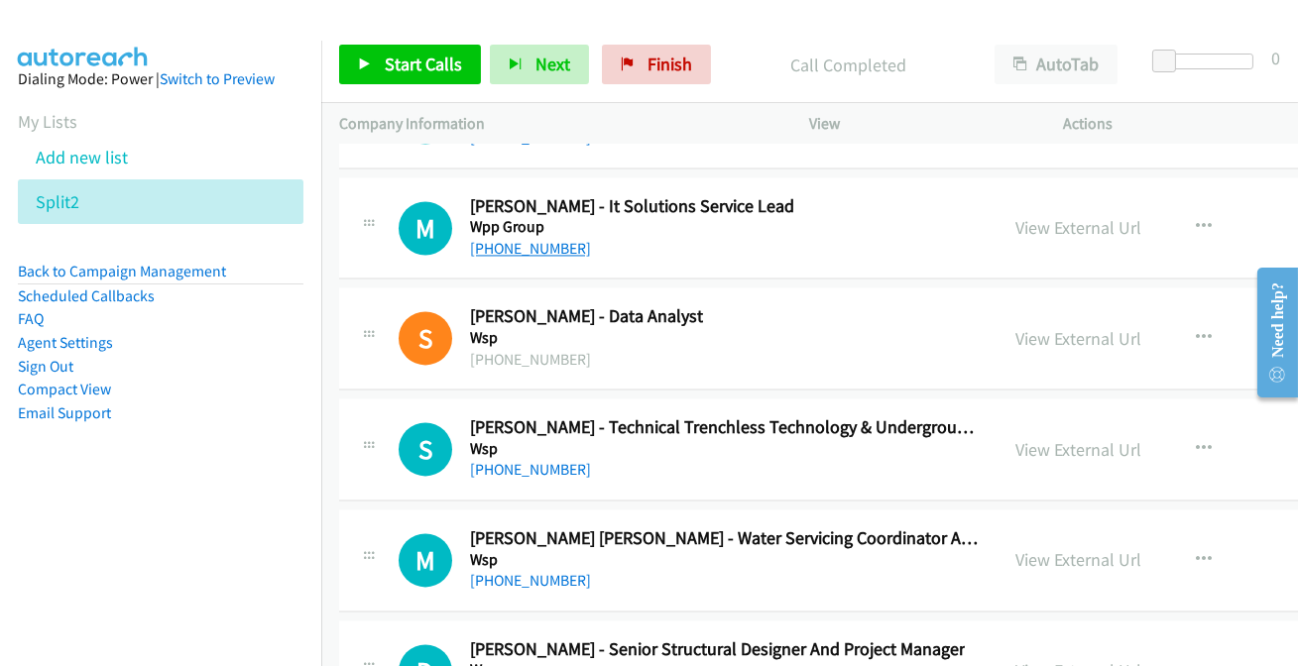
click at [516, 239] on link "+64 6 320 2033" at bounding box center [530, 248] width 121 height 19
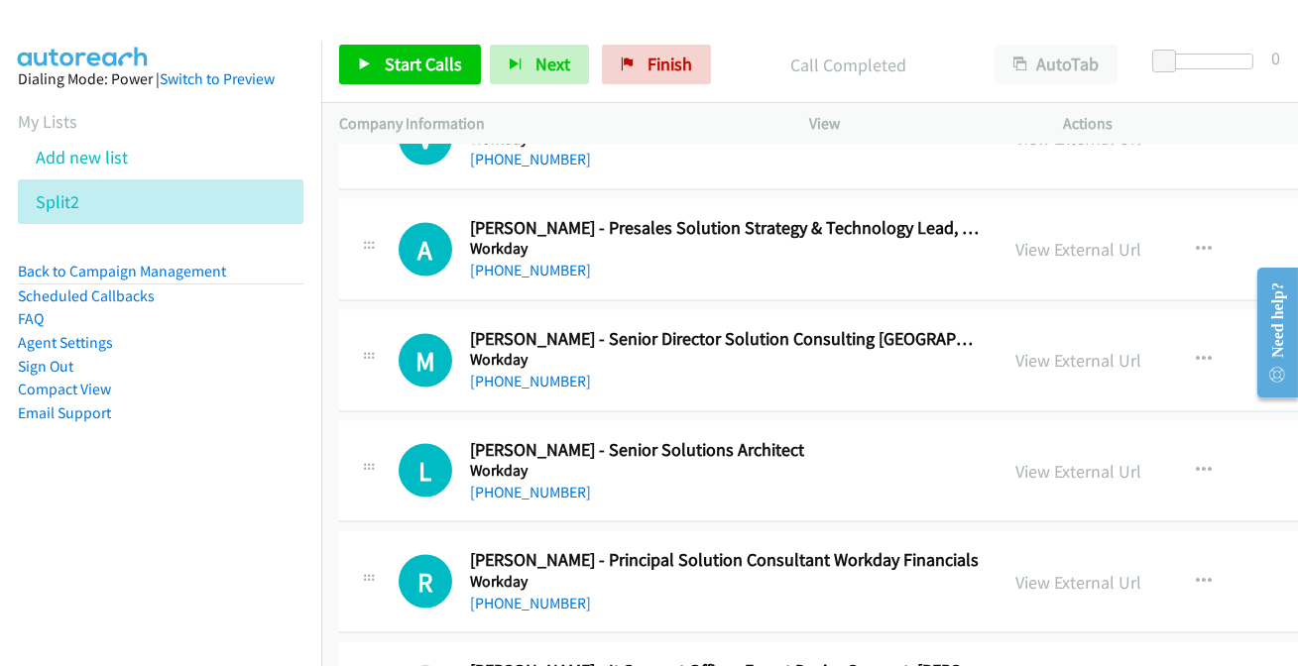
scroll to position [35123, 0]
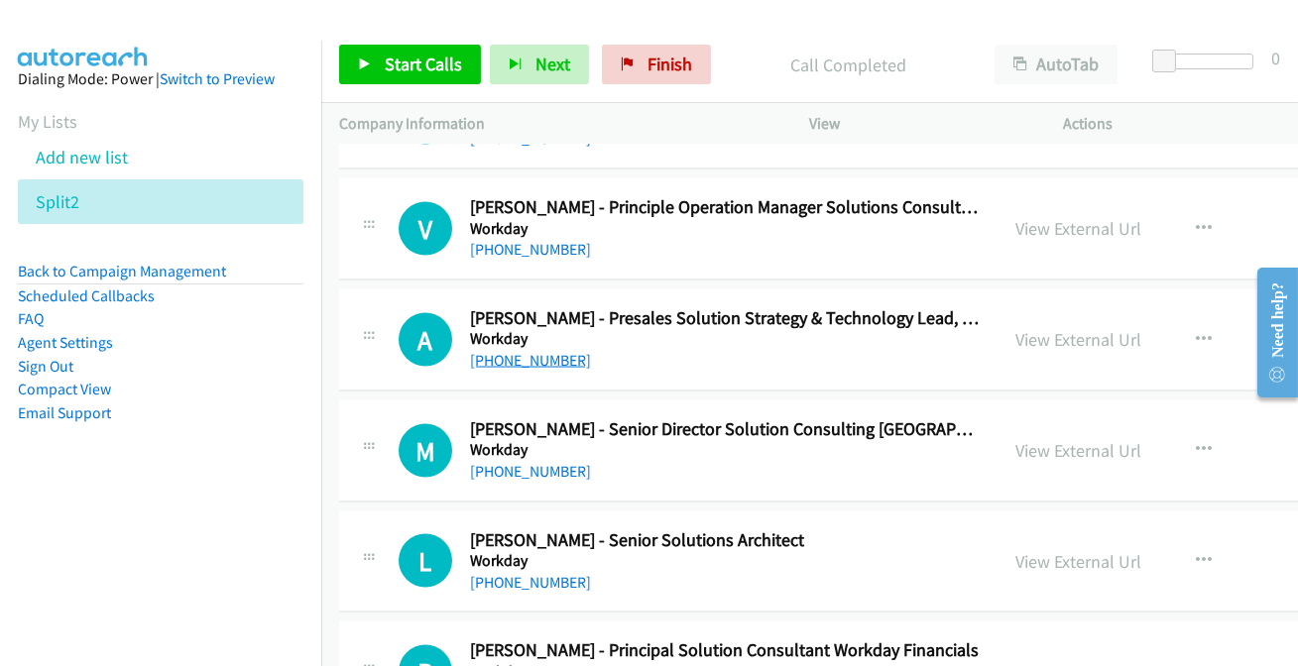
click at [568, 351] on link "+61 400 109 040" at bounding box center [530, 360] width 121 height 19
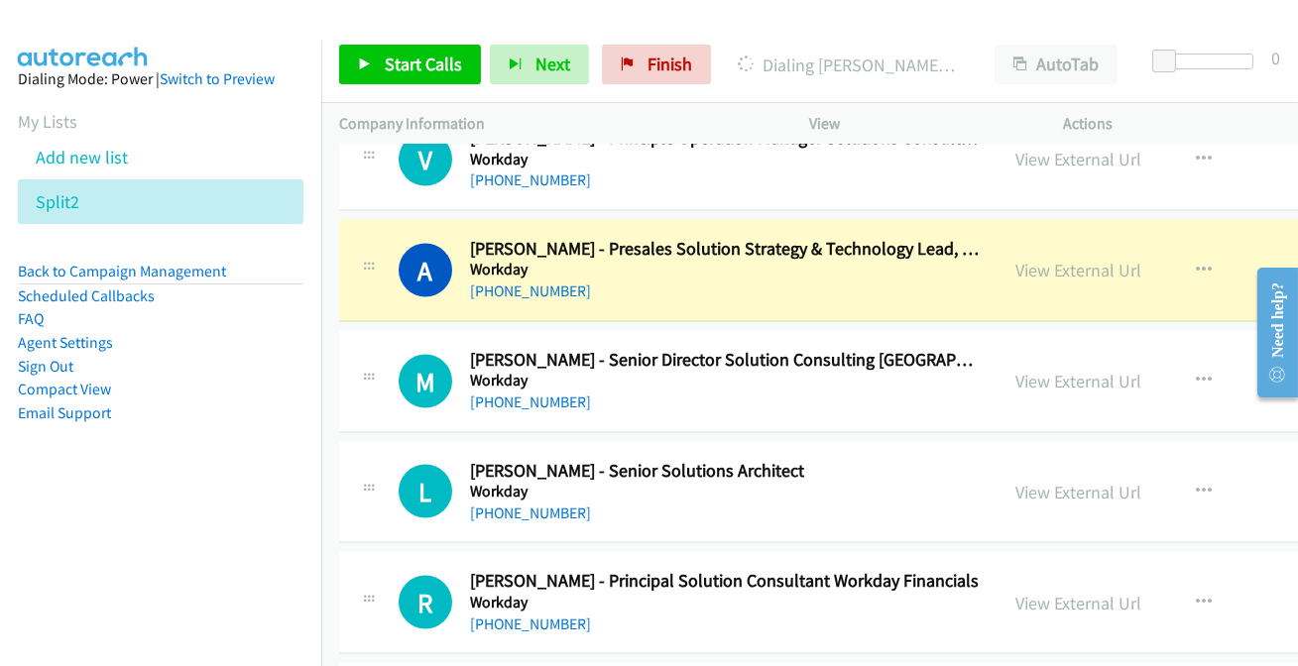
scroll to position [35213, 0]
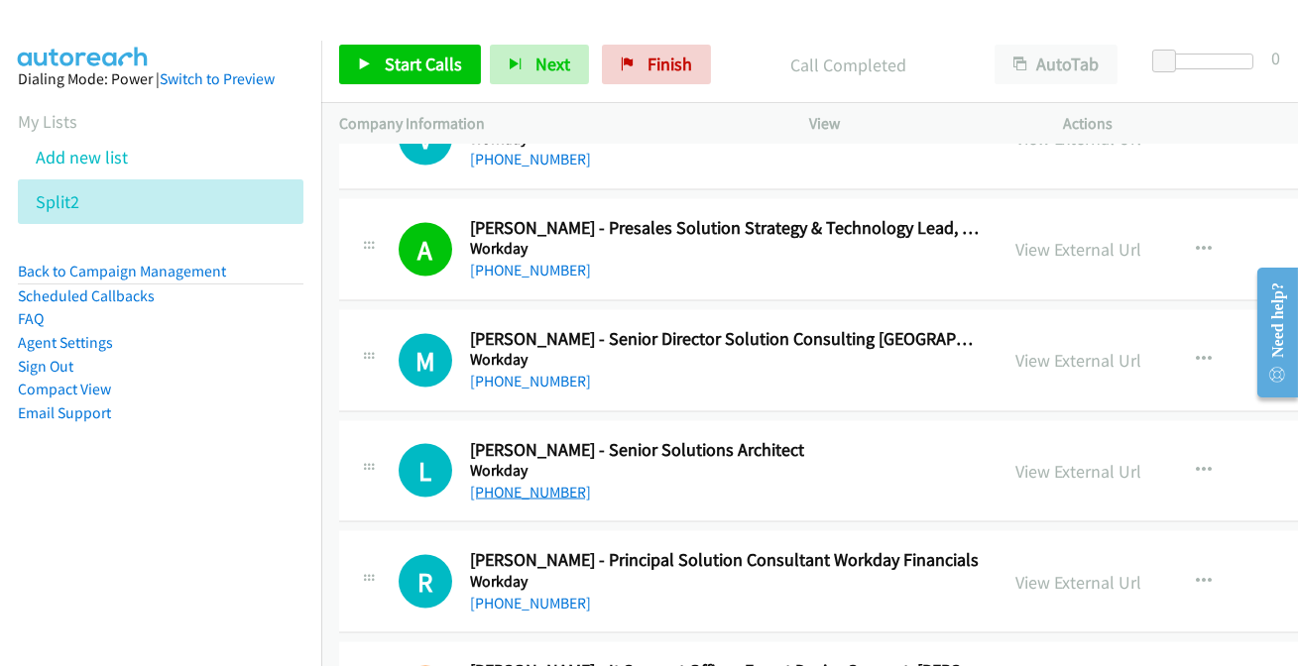
click at [495, 483] on link "+61 452 516 610" at bounding box center [530, 492] width 121 height 19
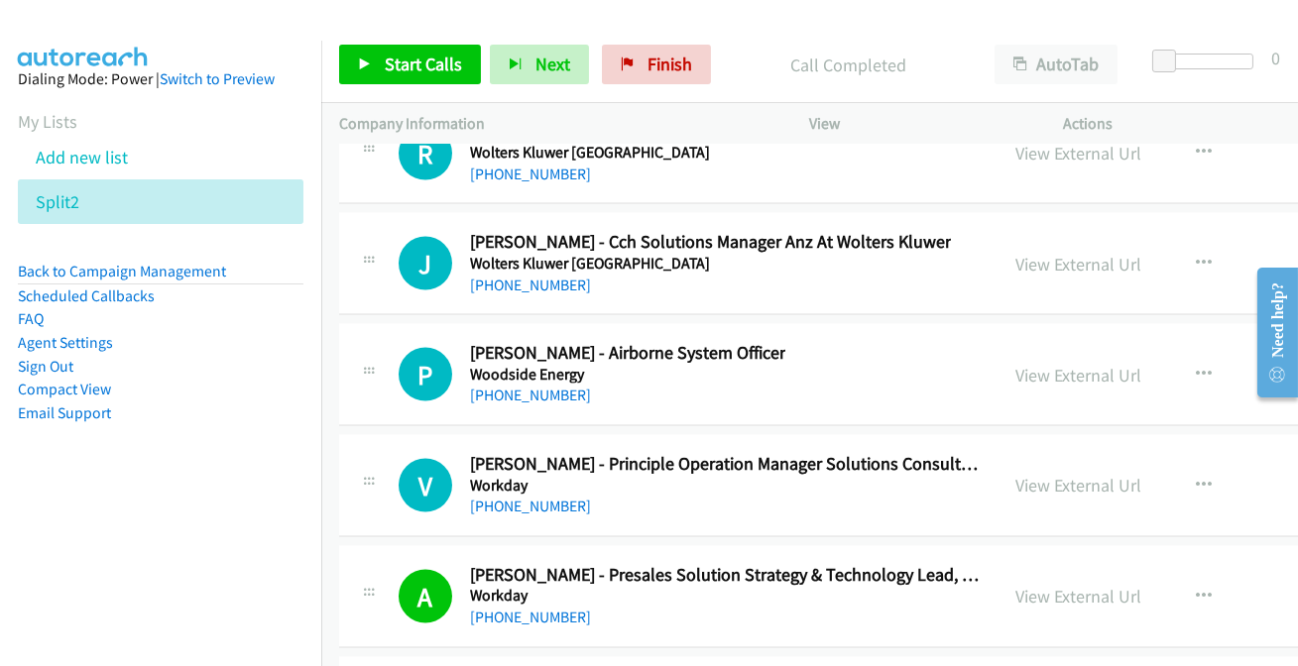
scroll to position [34852, 0]
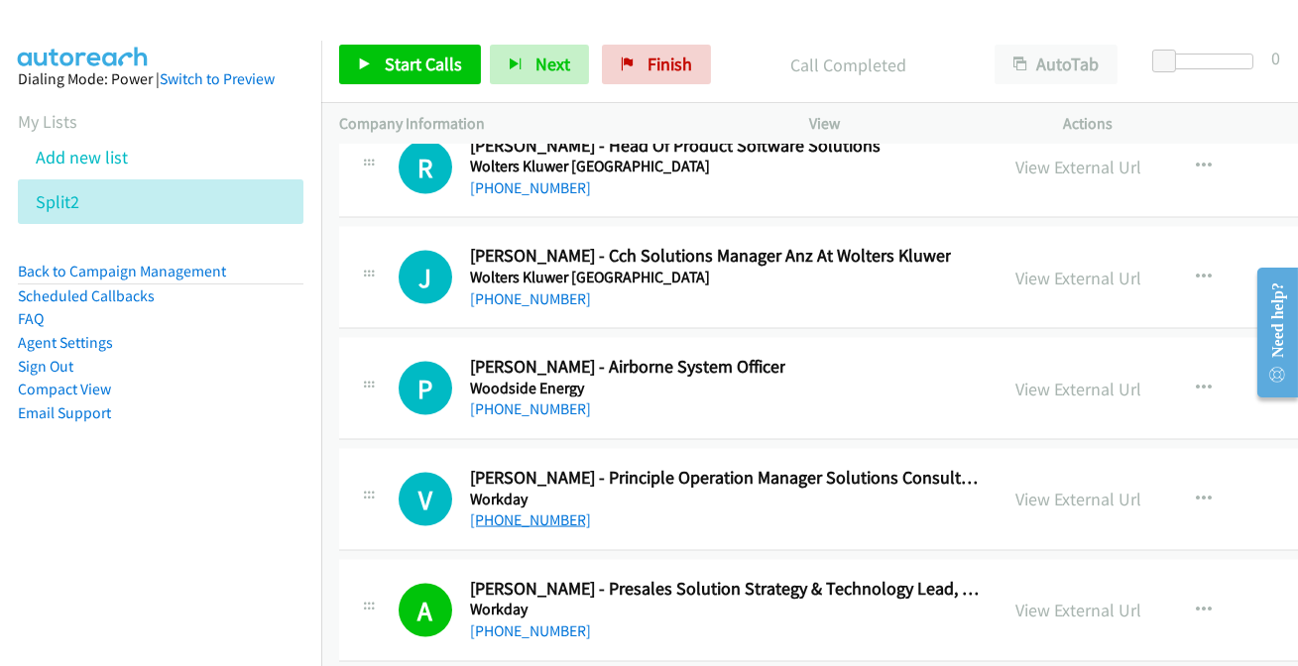
click at [526, 511] on link "+61 433 536 823" at bounding box center [530, 520] width 121 height 19
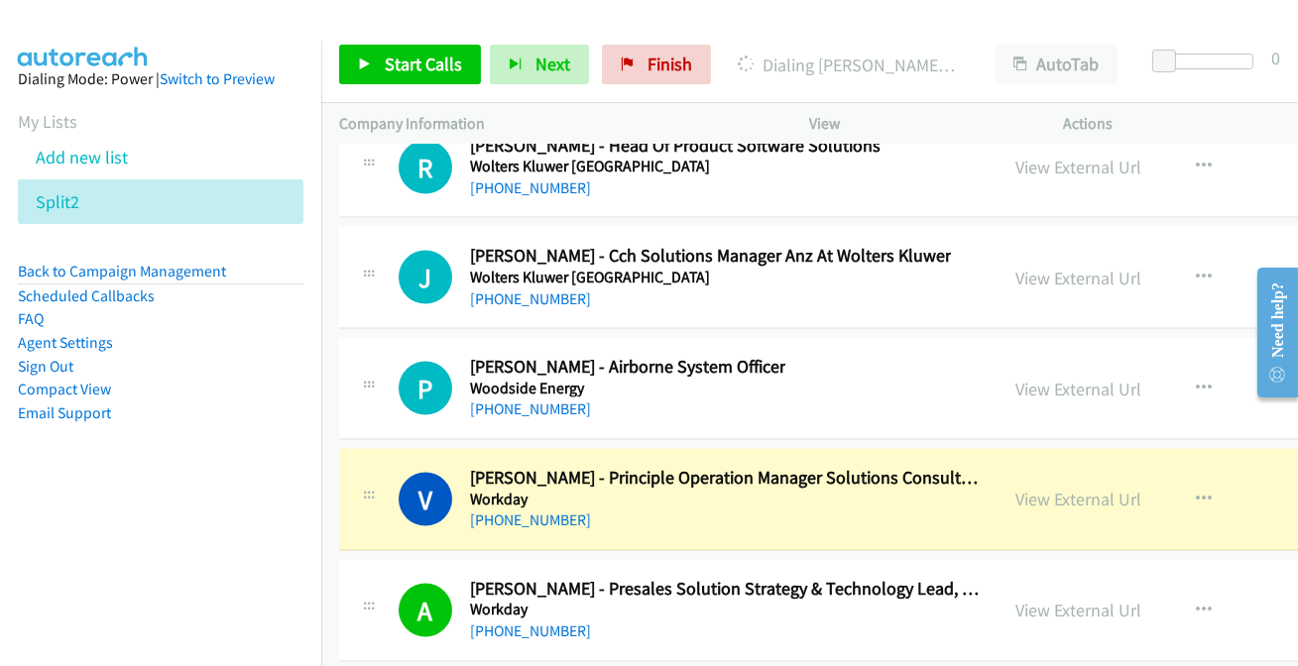
scroll to position [34762, 0]
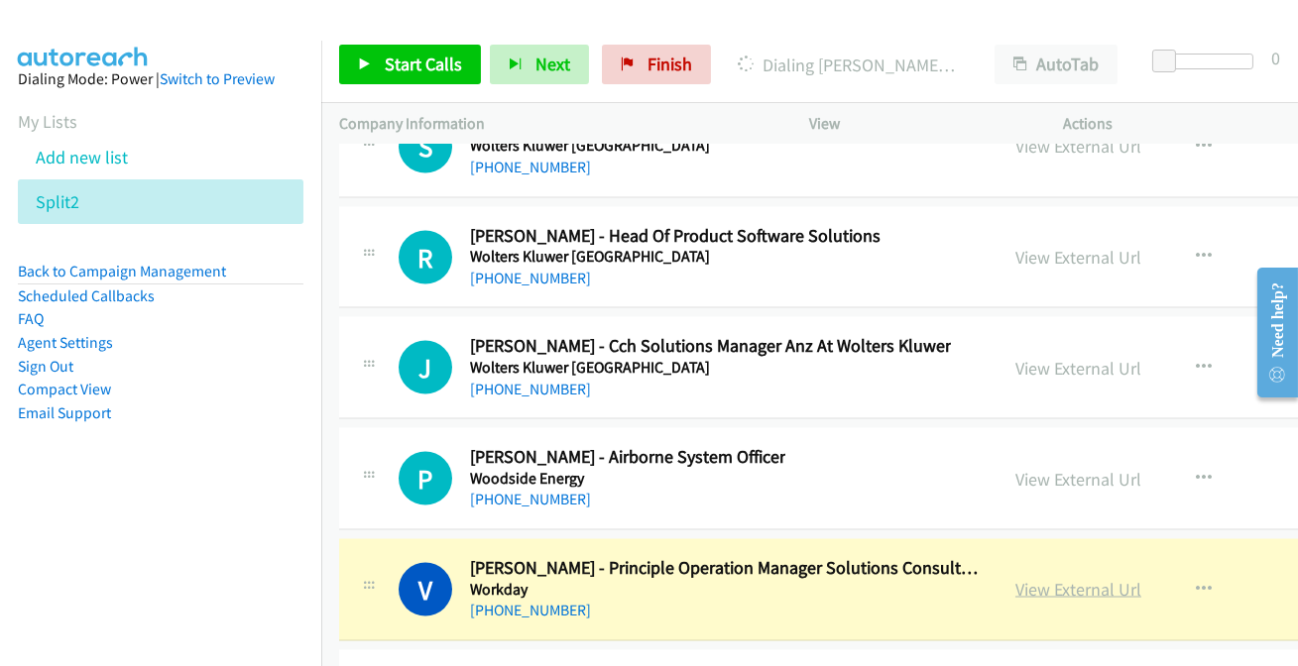
click at [1035, 578] on link "View External Url" at bounding box center [1079, 589] width 126 height 23
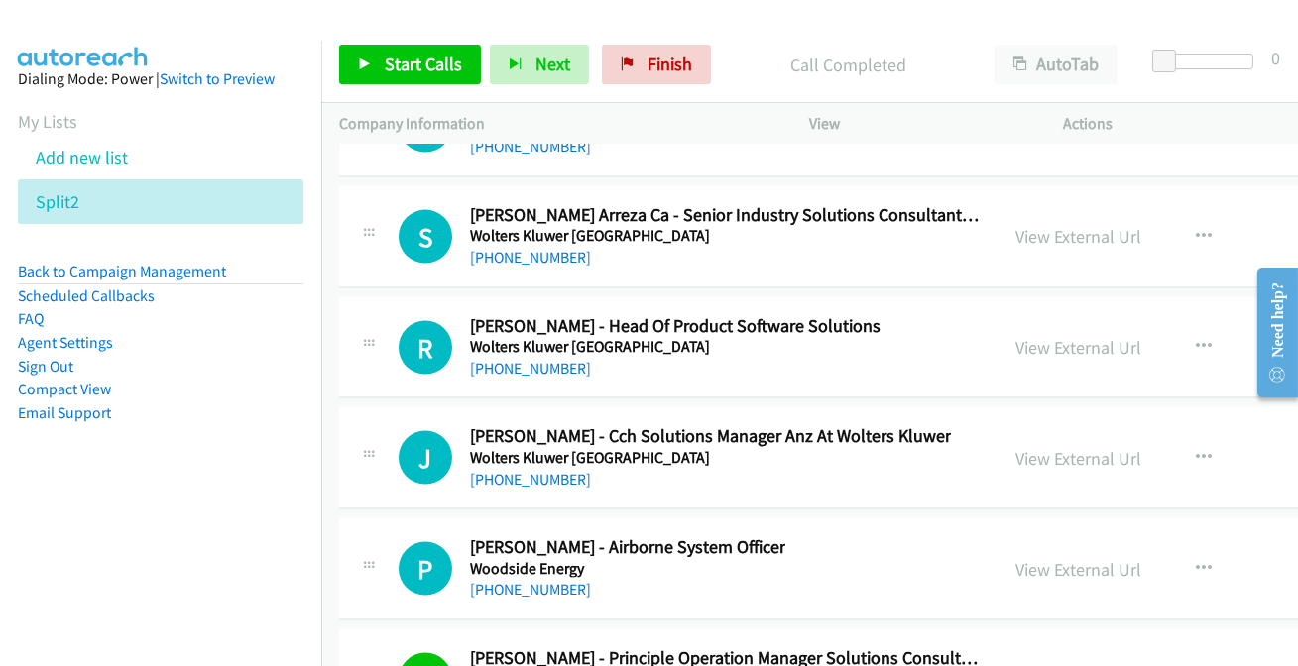
scroll to position [34582, 0]
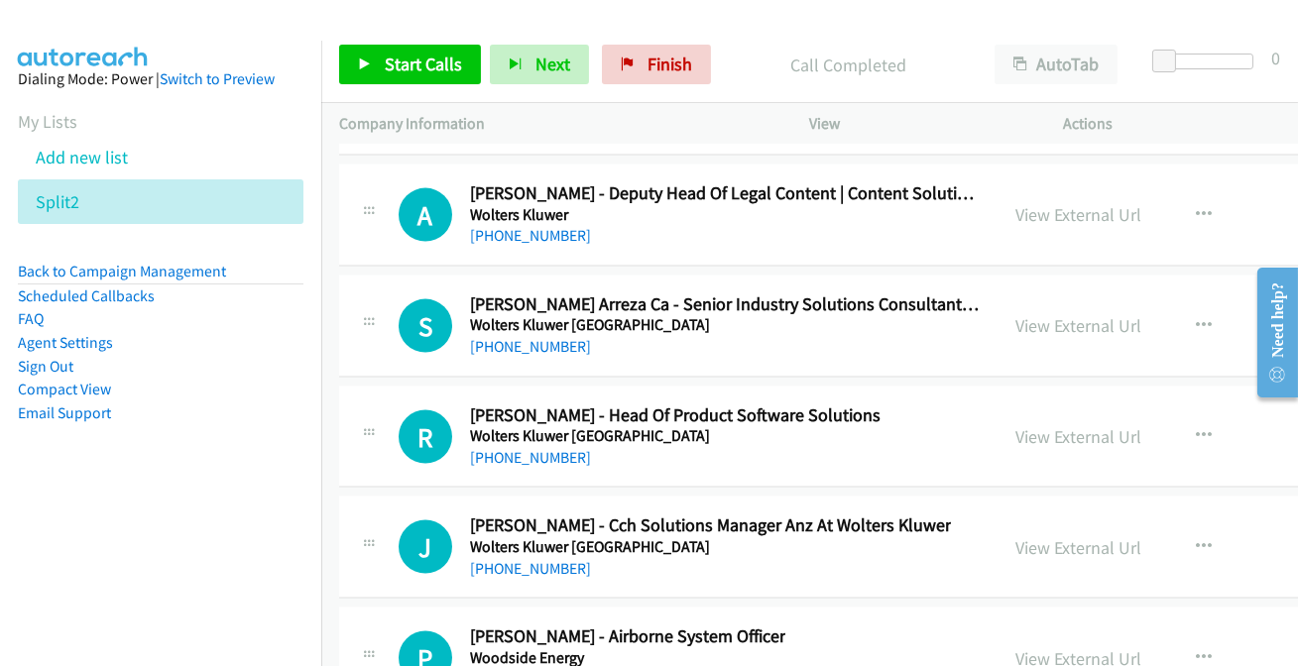
click at [506, 665] on link "+61 424 073 911" at bounding box center [530, 678] width 121 height 19
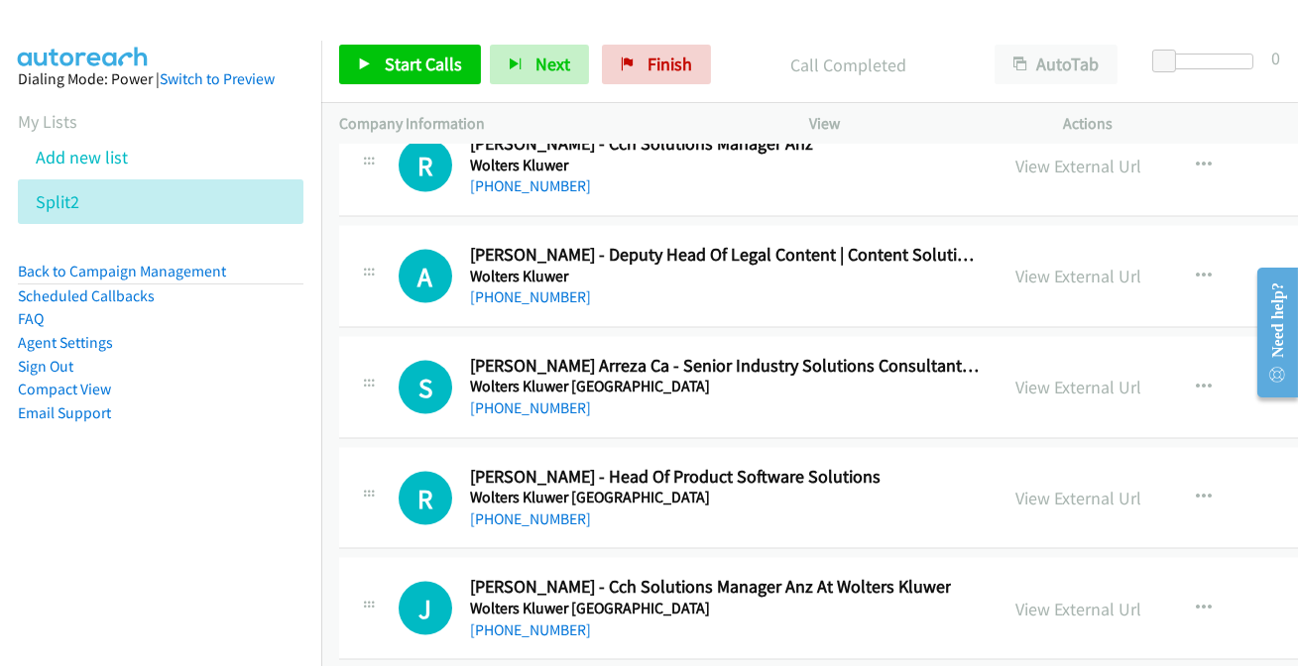
scroll to position [34492, 0]
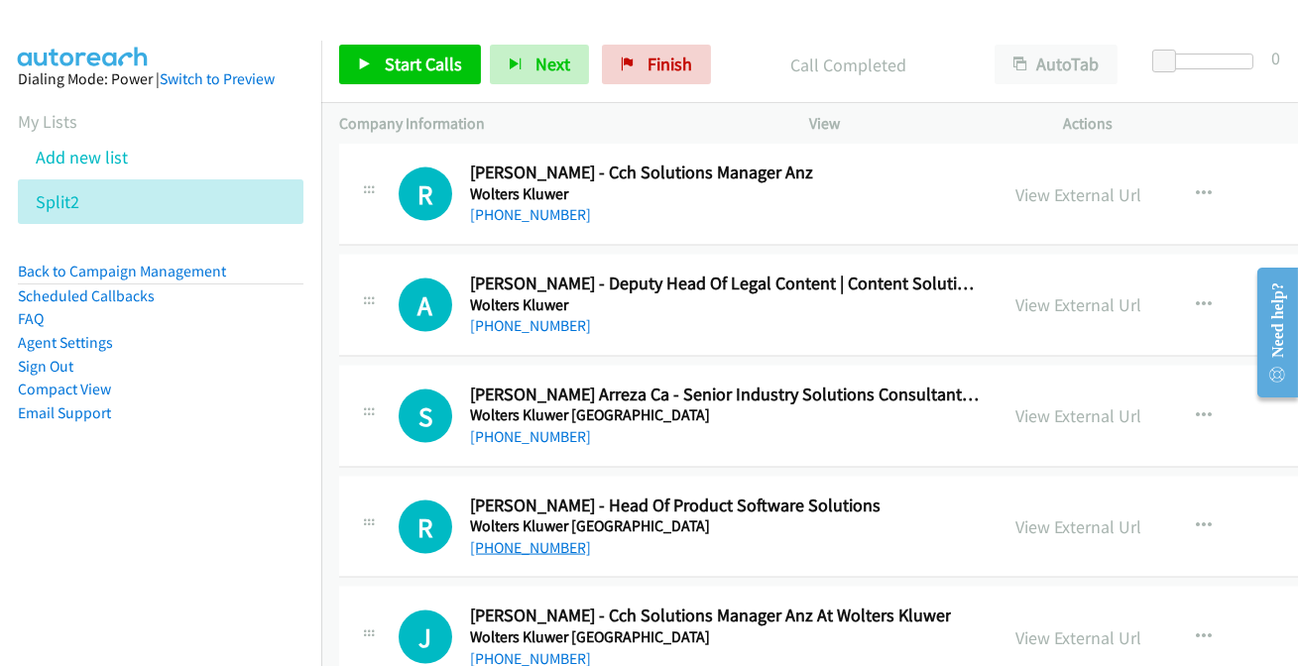
click at [522, 539] on link "+61 481 384 870" at bounding box center [530, 548] width 121 height 19
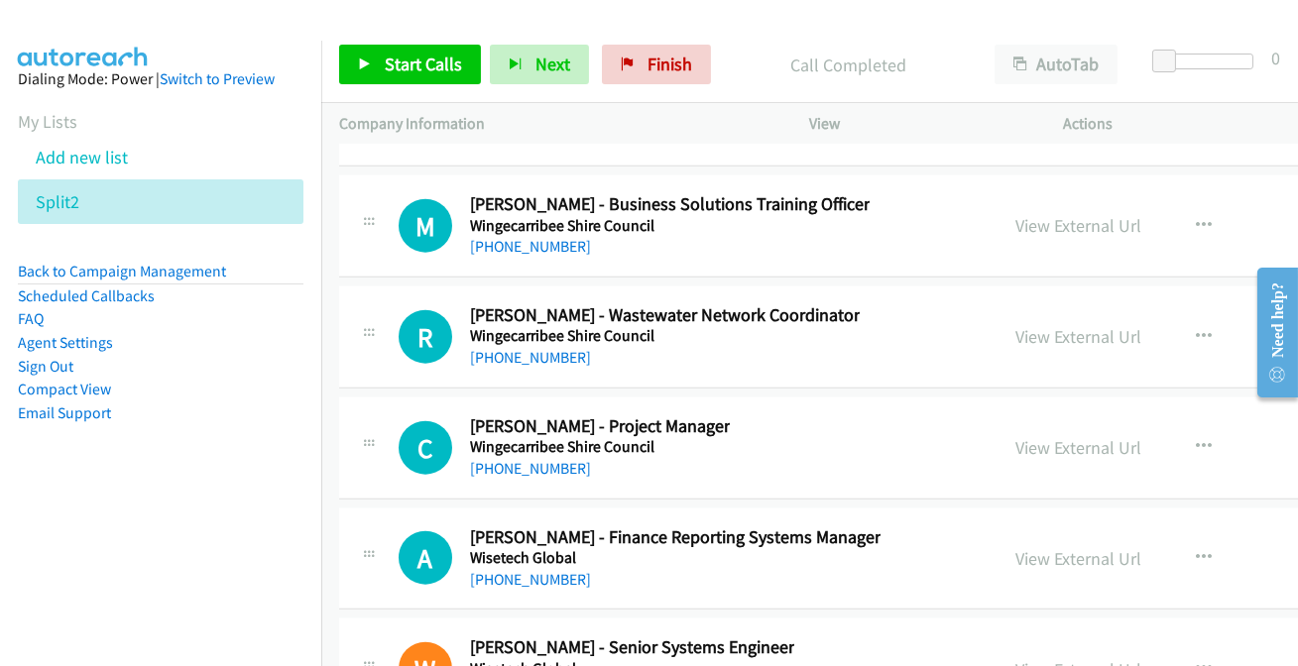
scroll to position [33320, 0]
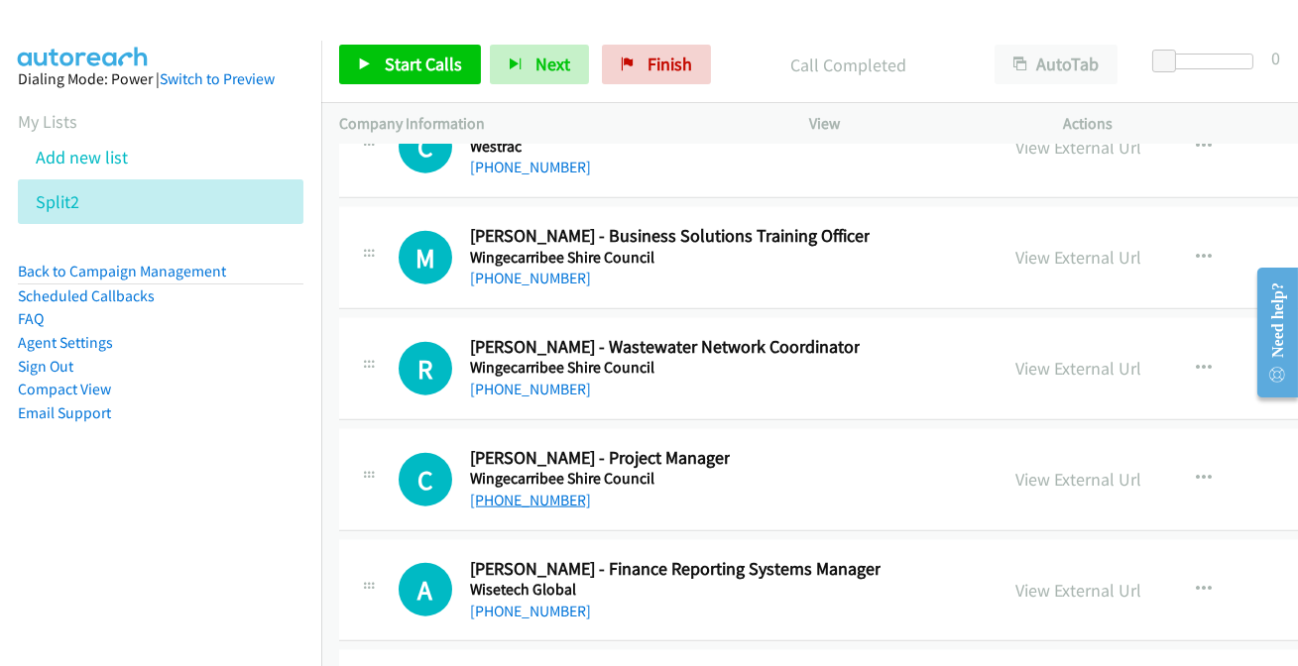
click at [488, 491] on link "+61 419 651 377" at bounding box center [530, 500] width 121 height 19
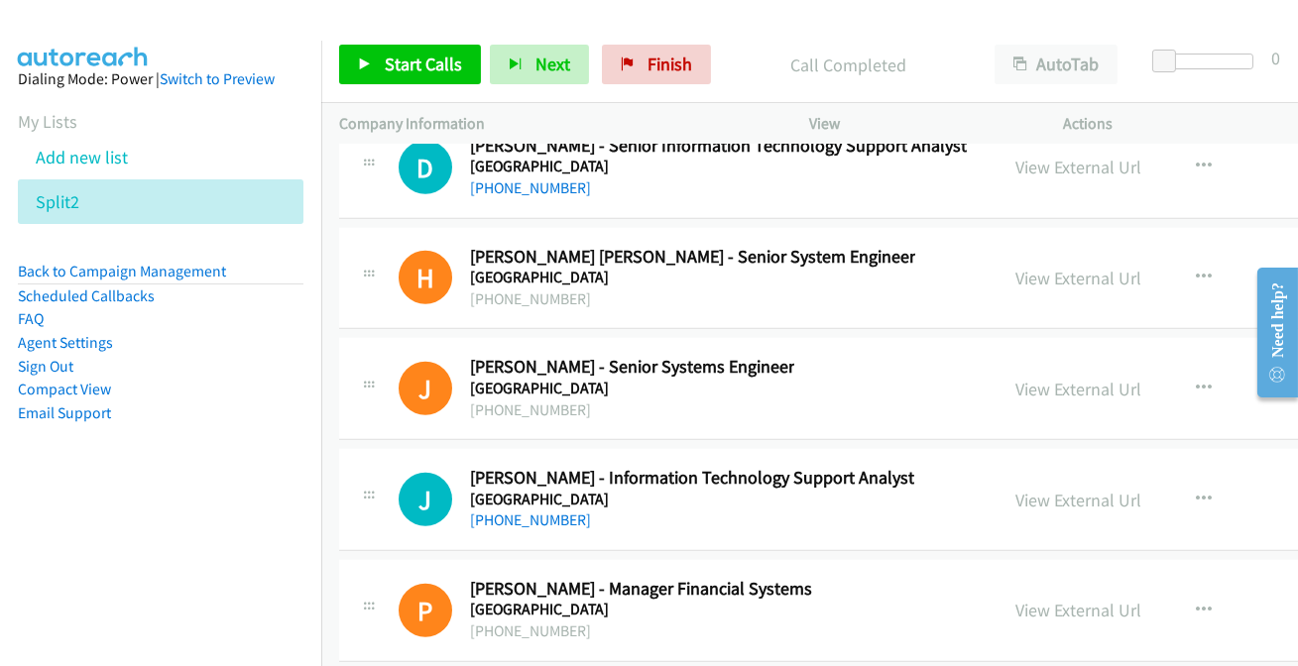
scroll to position [31786, 0]
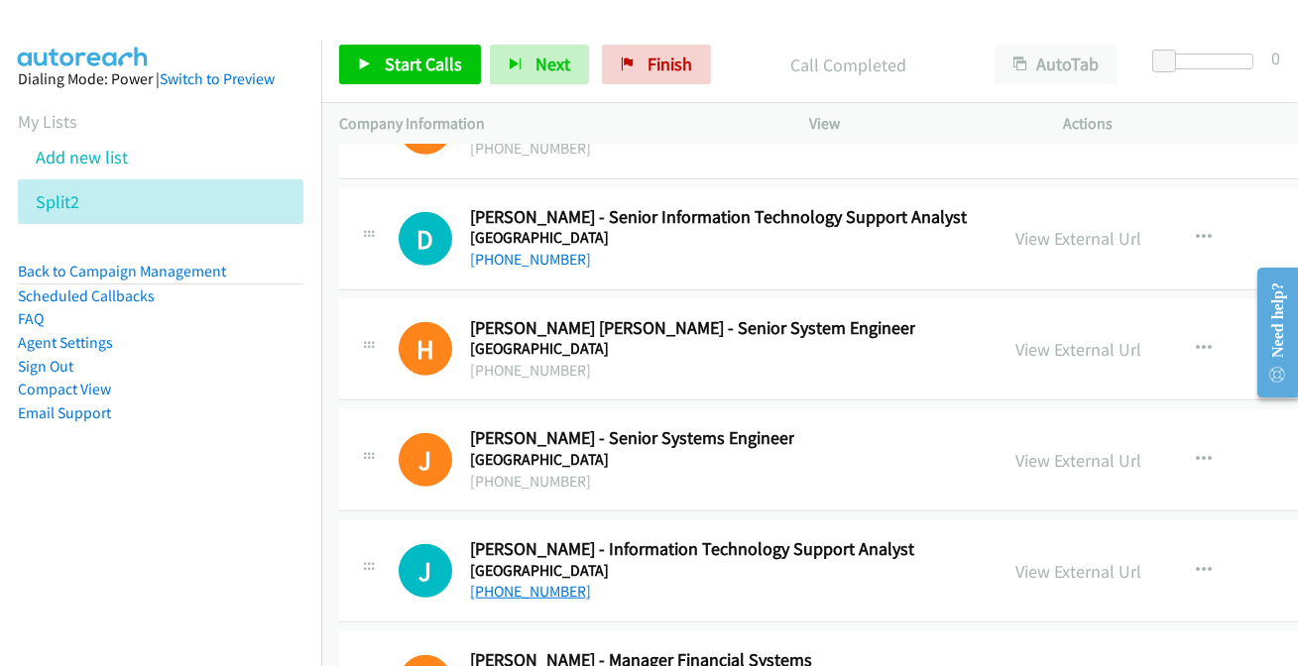
click at [500, 582] on link "+61 2 4736 0991" at bounding box center [530, 591] width 121 height 19
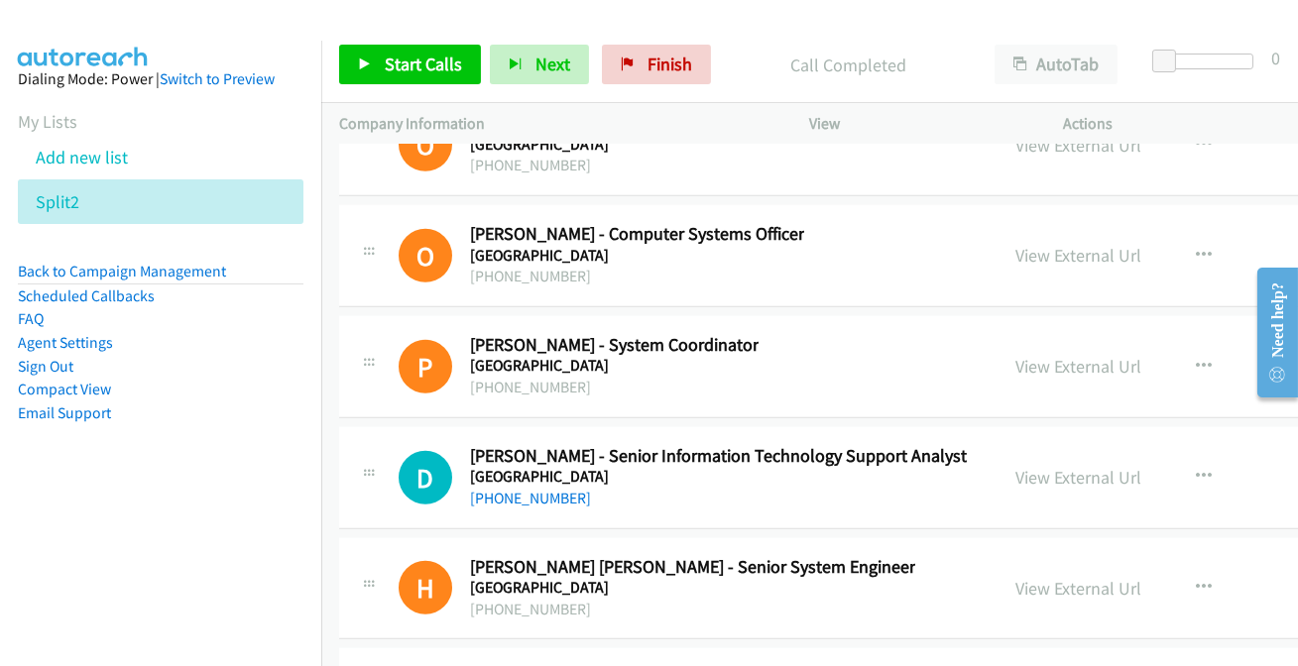
scroll to position [31517, 0]
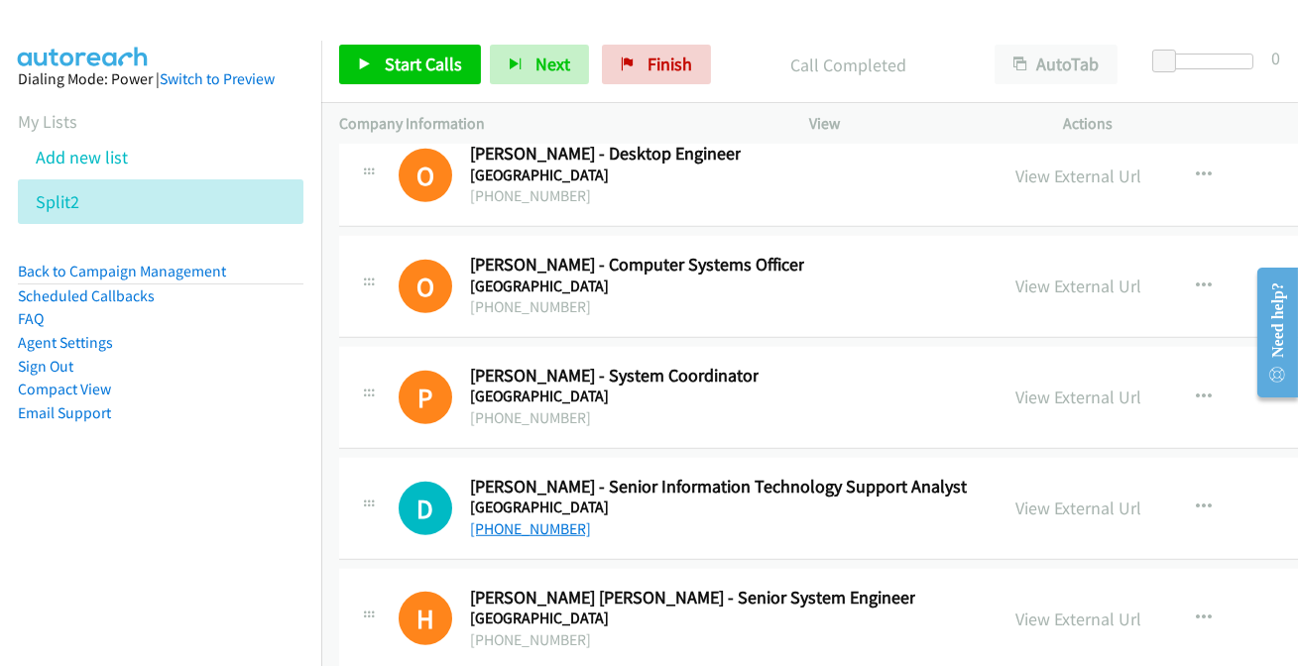
click at [559, 520] on link "+61 410 796 395" at bounding box center [530, 529] width 121 height 19
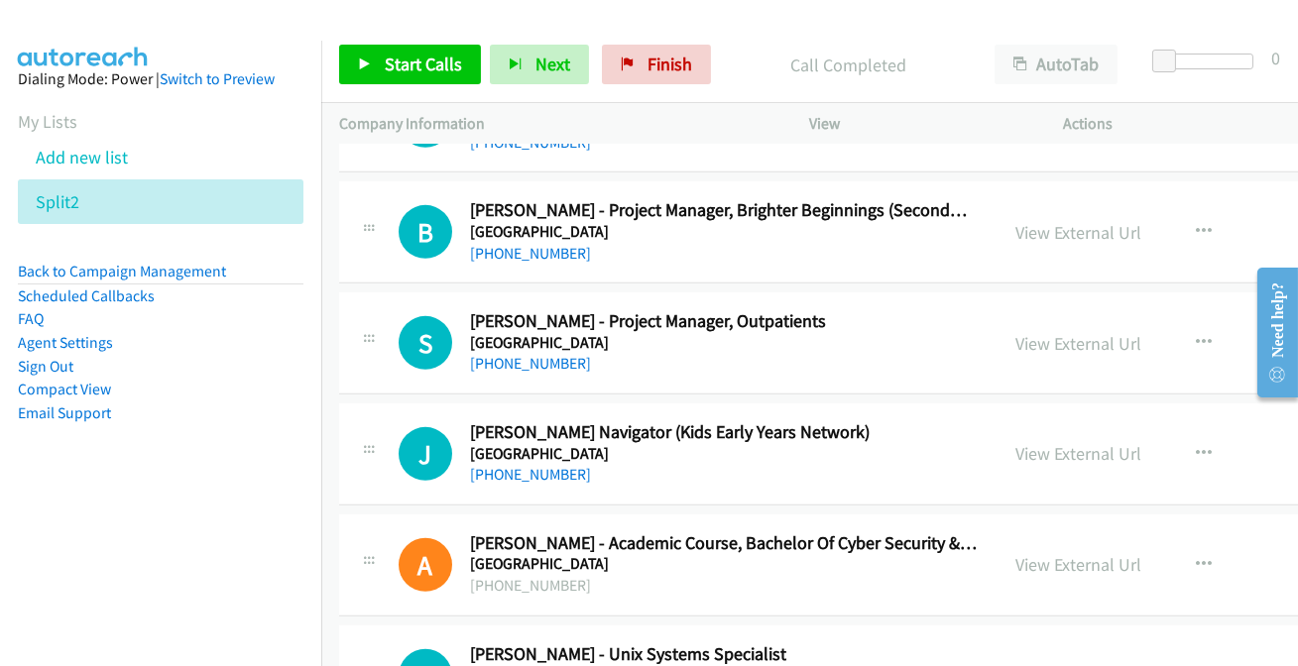
scroll to position [30704, 0]
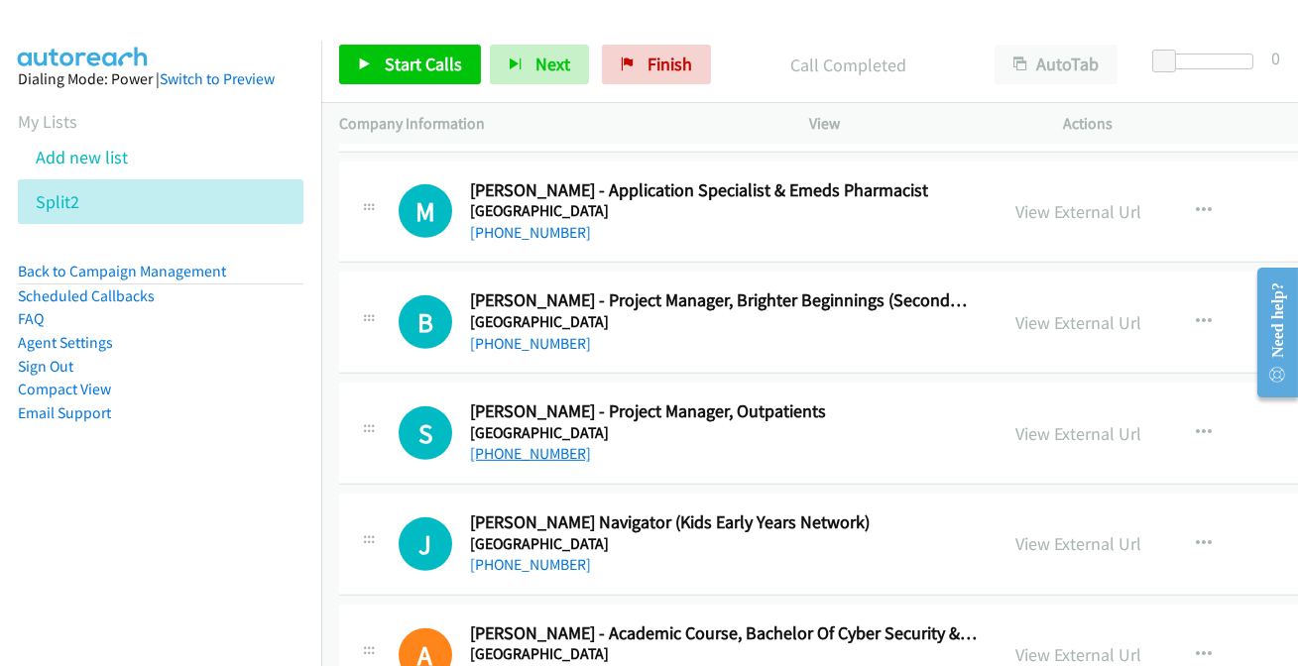
click at [520, 444] on link "+61 428 793 789" at bounding box center [530, 453] width 121 height 19
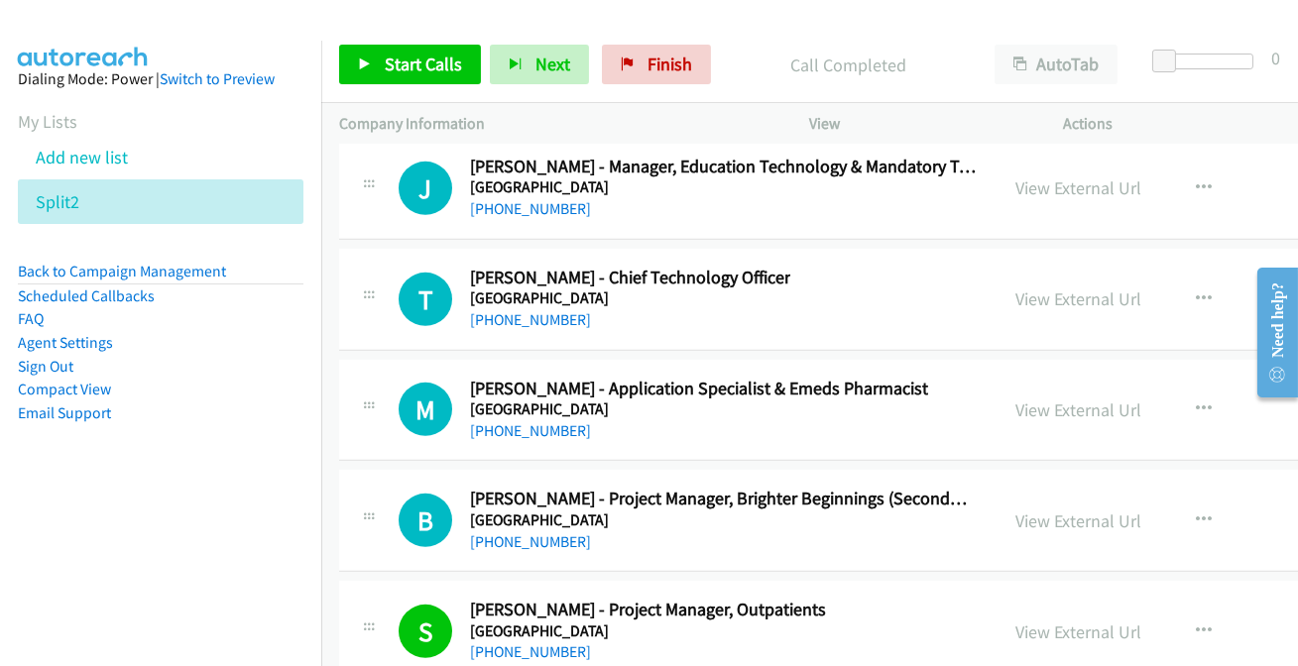
scroll to position [30435, 0]
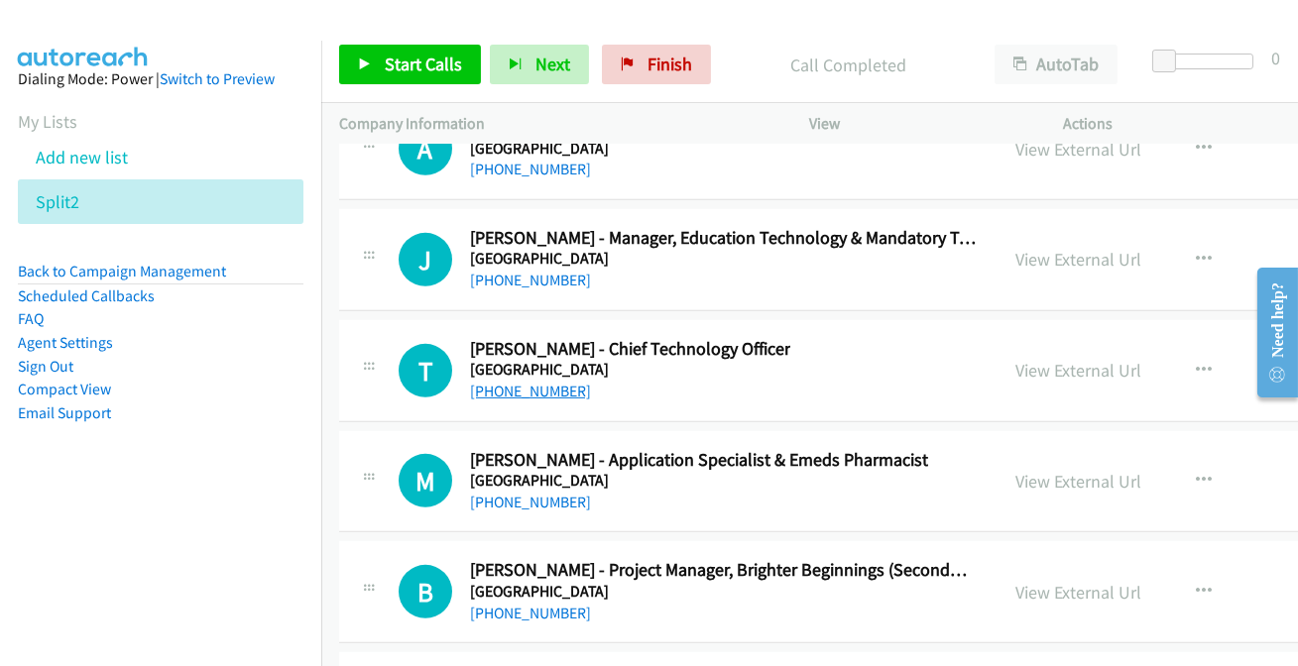
click at [527, 382] on link "+61 2 8711 3144" at bounding box center [530, 391] width 121 height 19
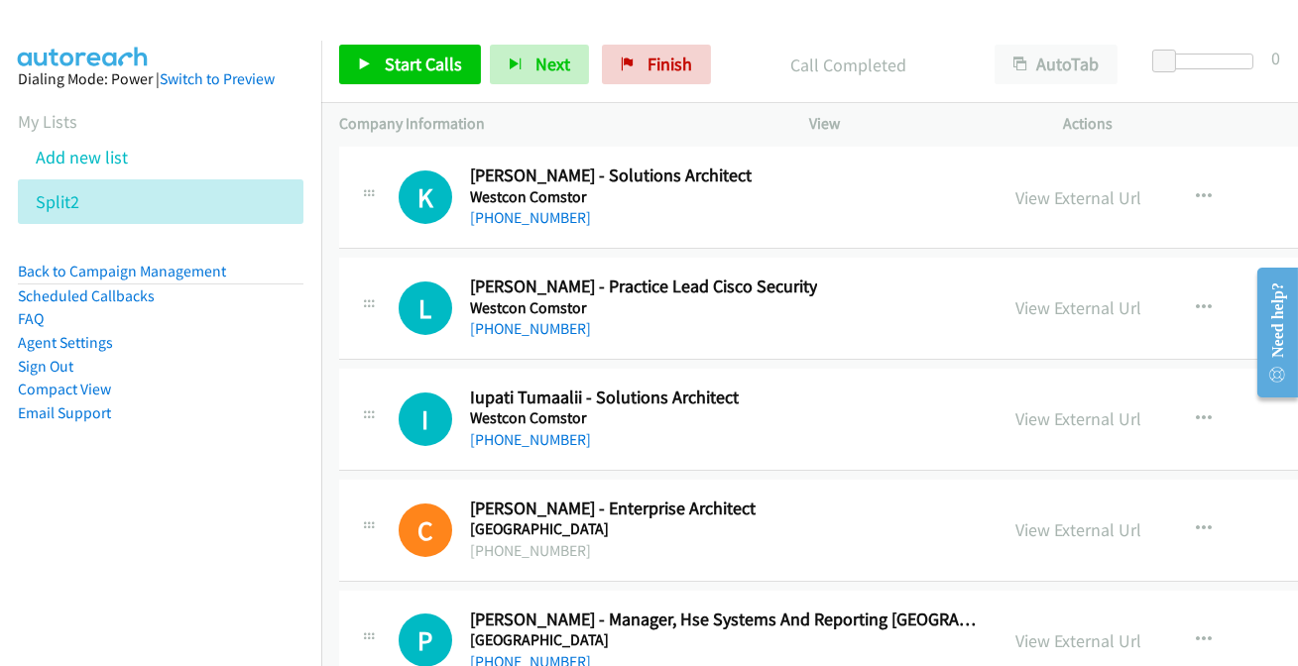
scroll to position [29713, 0]
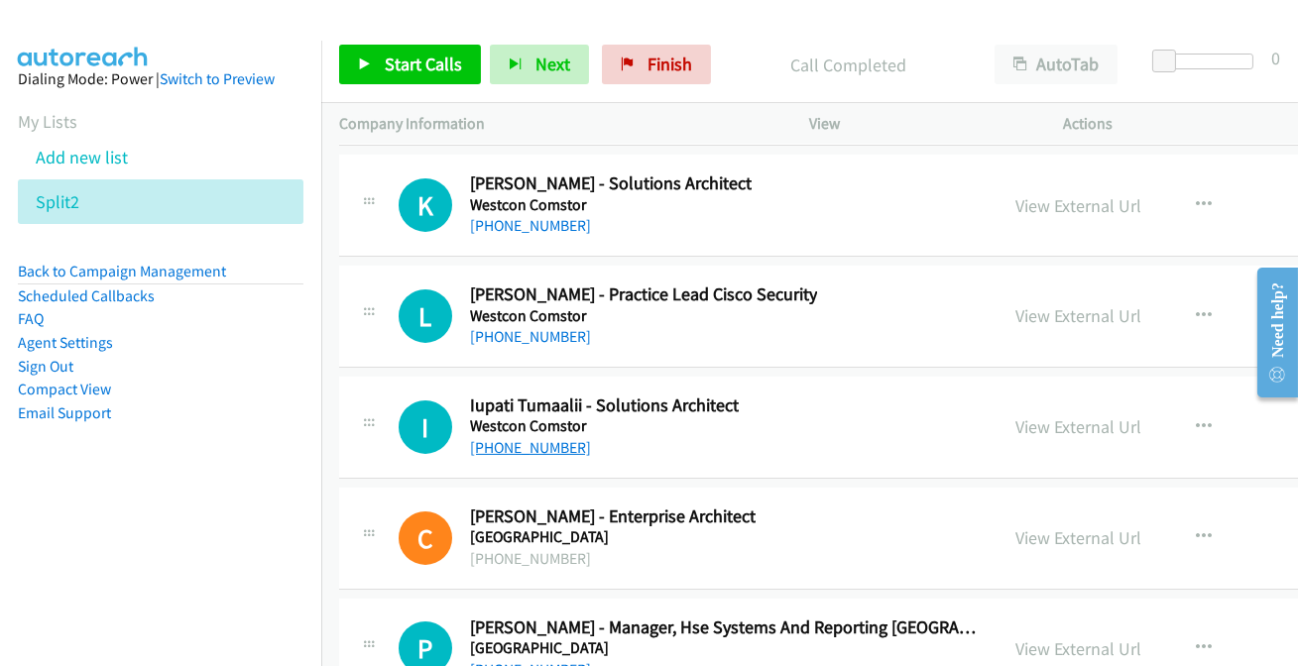
click at [499, 438] on link "+61 409 999 632" at bounding box center [530, 447] width 121 height 19
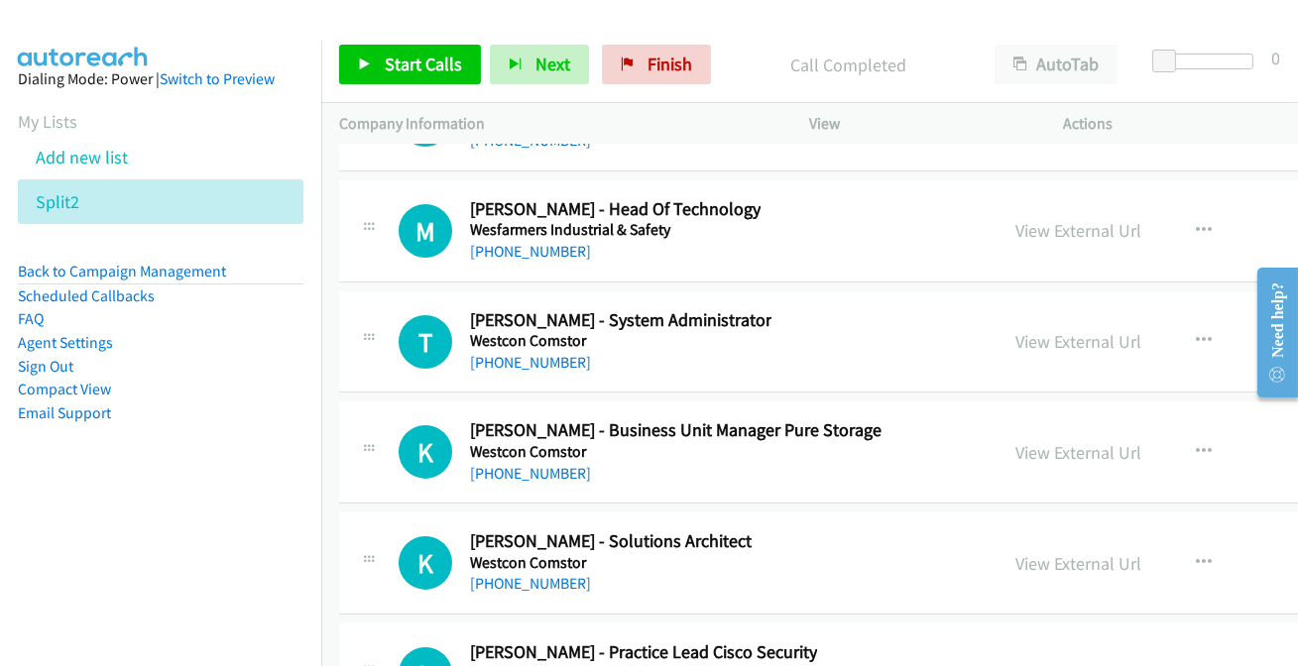
scroll to position [29353, 0]
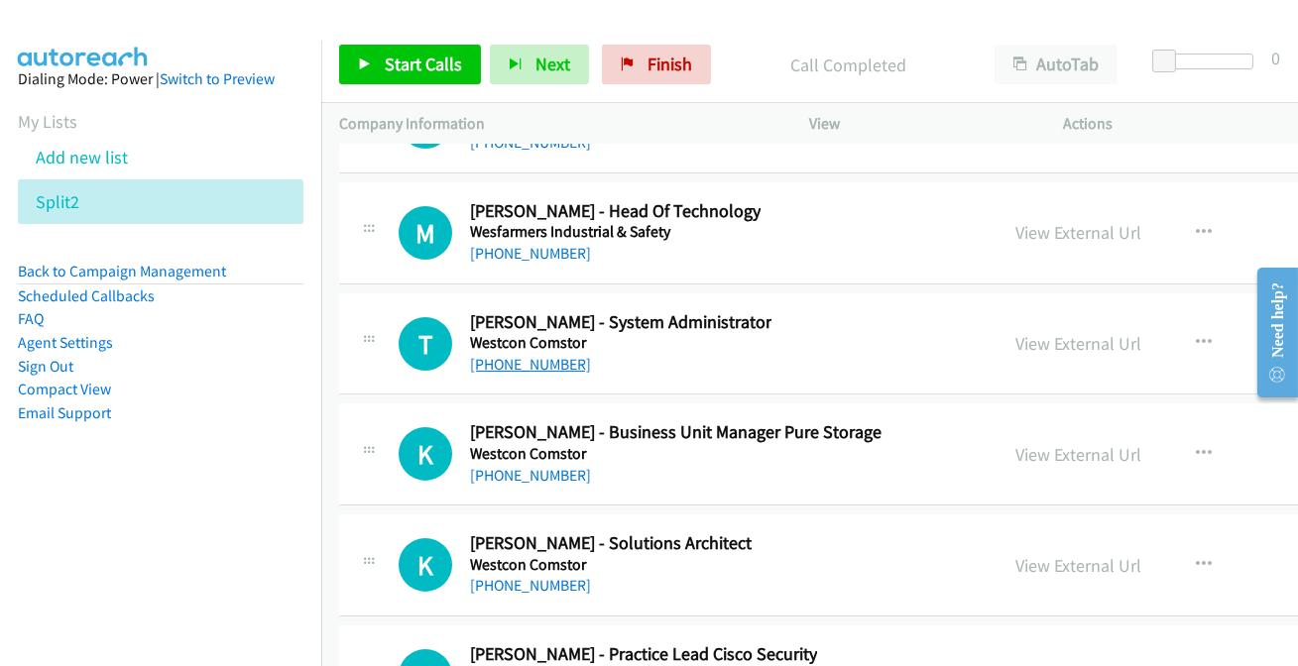
click at [526, 355] on link "+61 2 9432 1070" at bounding box center [530, 364] width 121 height 19
click at [514, 244] on link "+61 409 845 668" at bounding box center [530, 253] width 121 height 19
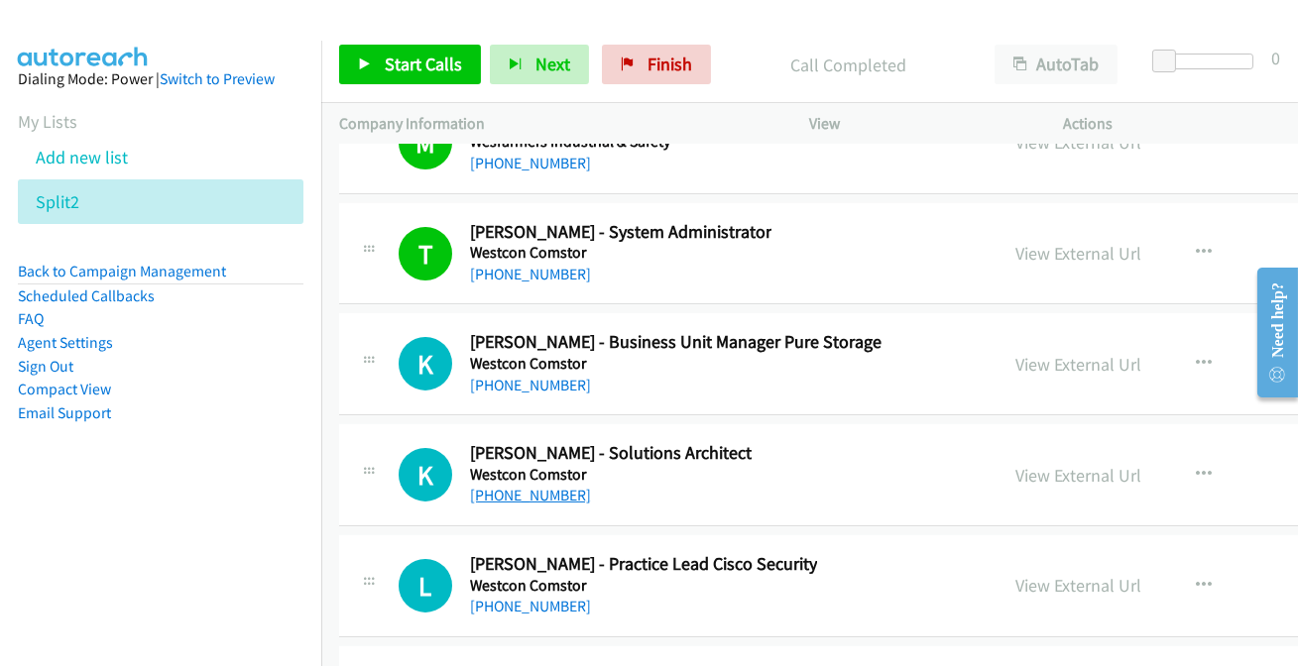
click at [516, 486] on link "+61 2 9988 3525" at bounding box center [530, 495] width 121 height 19
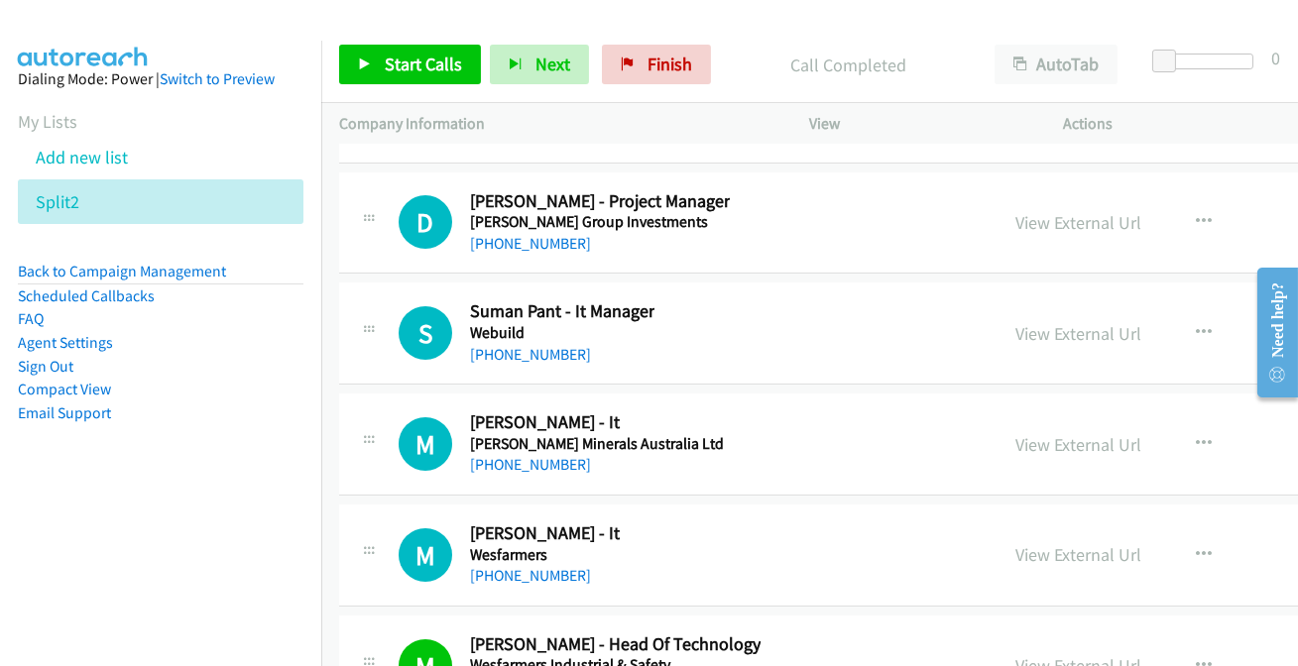
scroll to position [28811, 0]
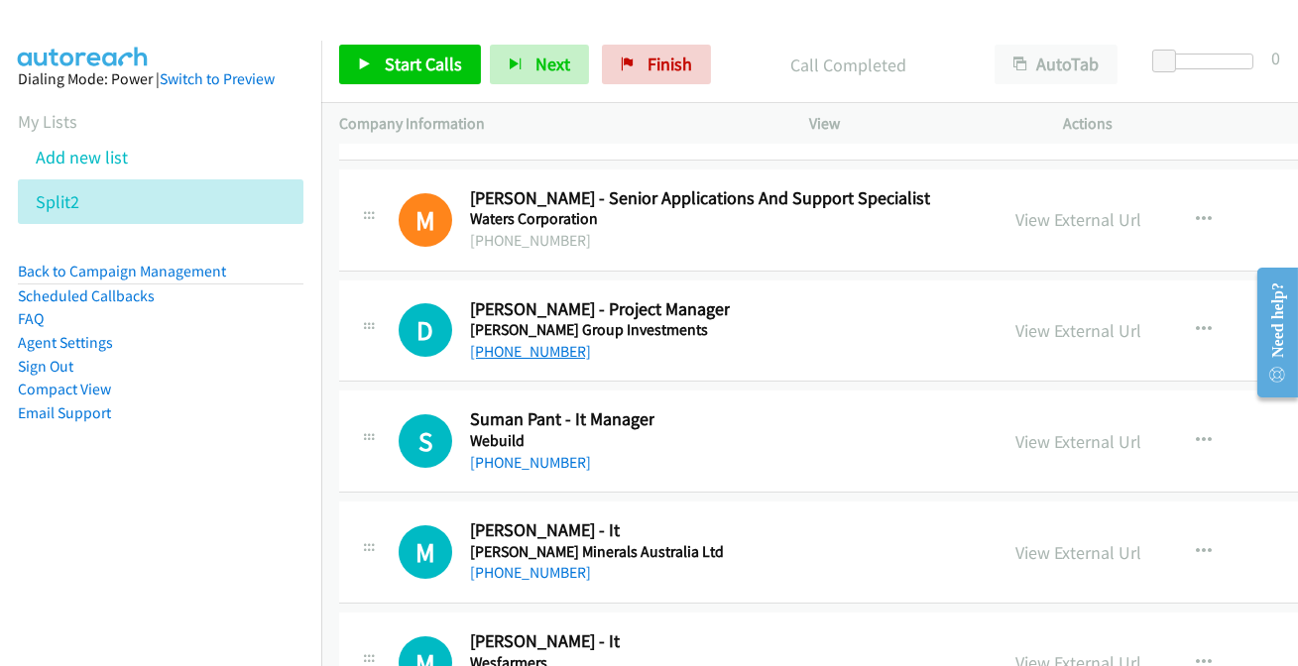
click at [514, 342] on link "+64 27 808 5823" at bounding box center [530, 351] width 121 height 19
click at [511, 453] on link "+61 487 887 211" at bounding box center [530, 462] width 121 height 19
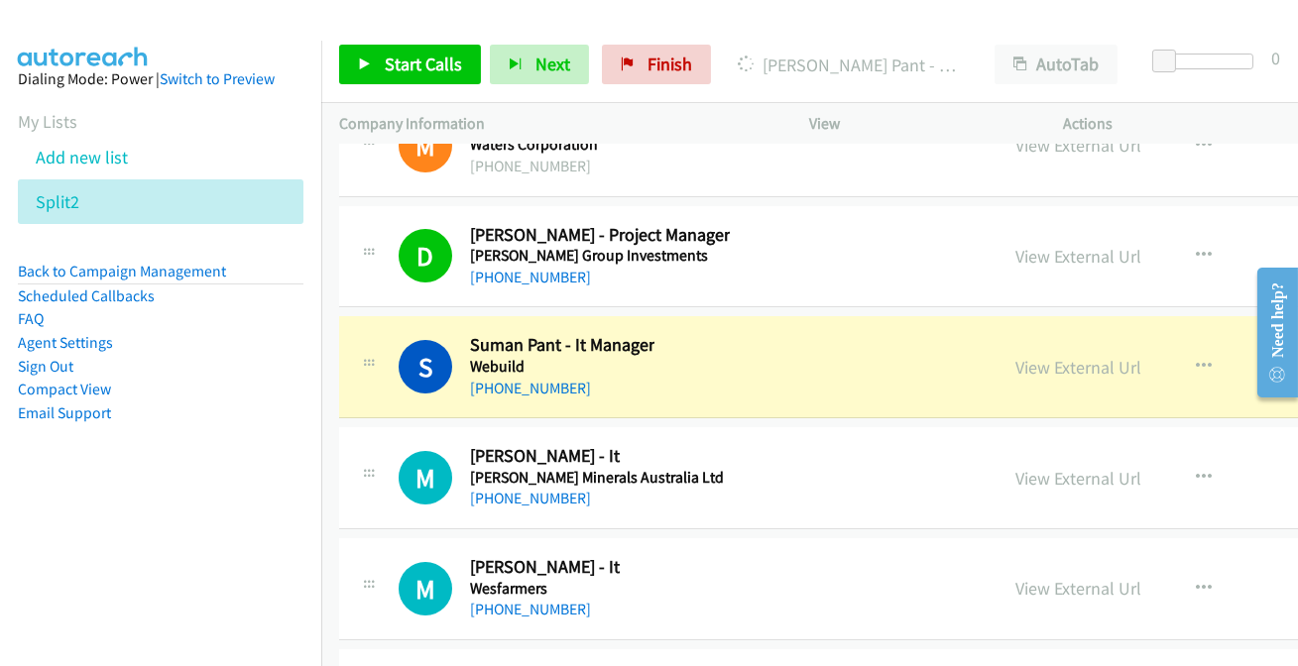
scroll to position [28901, 0]
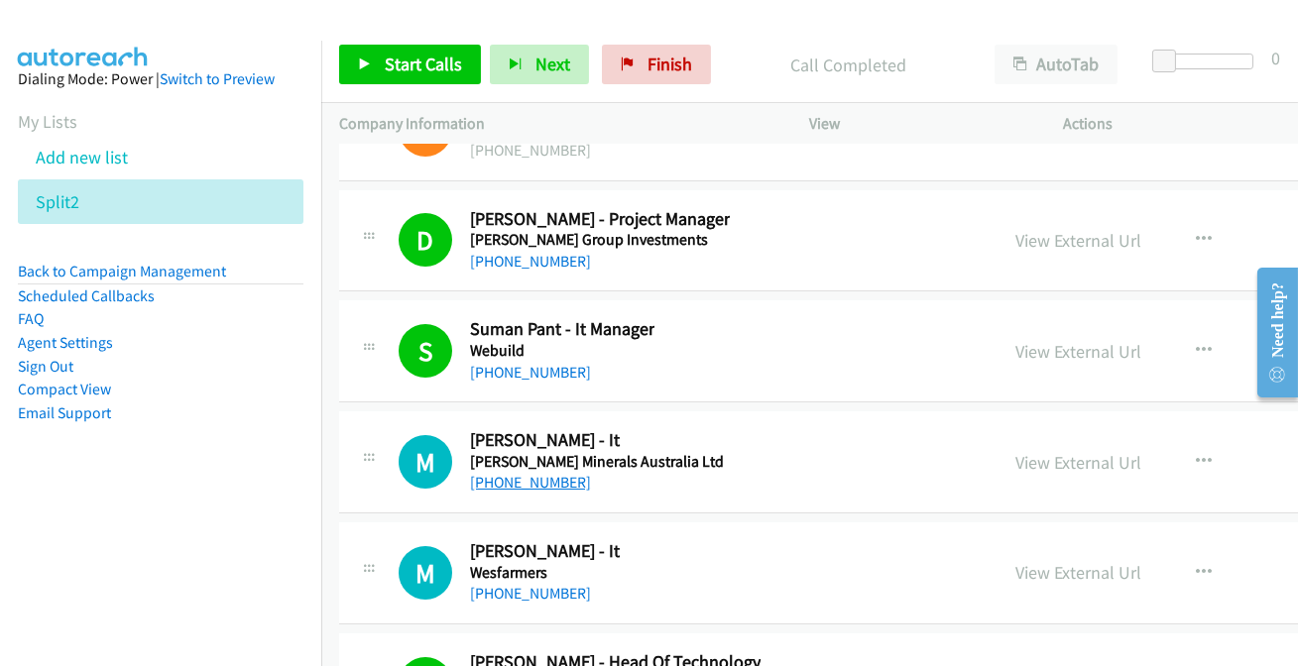
drag, startPoint x: 500, startPoint y: 436, endPoint x: 501, endPoint y: 446, distance: 10.0
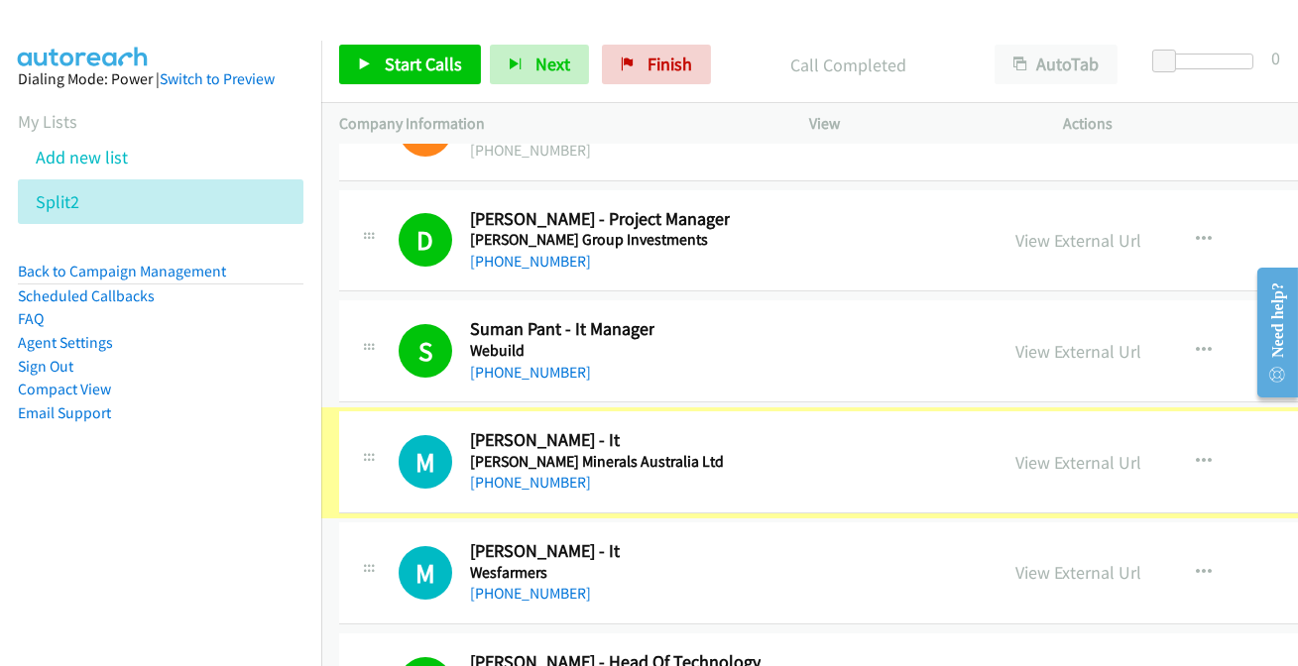
click at [501, 473] on link "+61 413 717 291" at bounding box center [530, 482] width 121 height 19
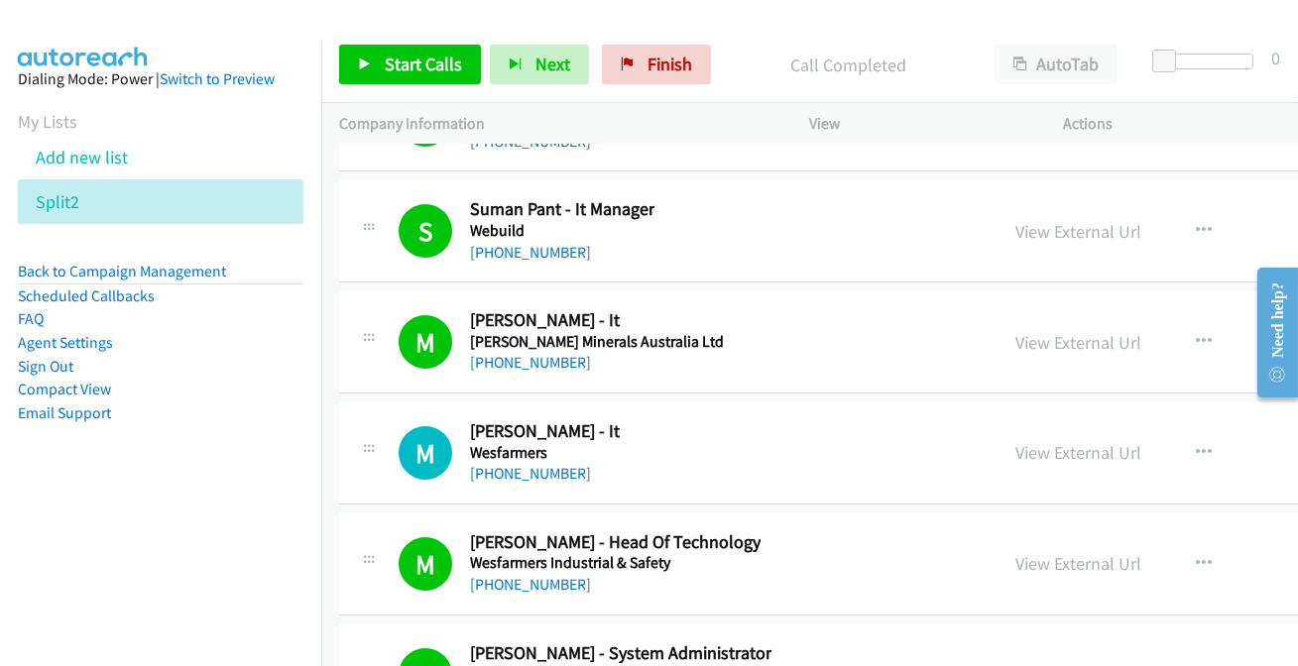
scroll to position [28992, 0]
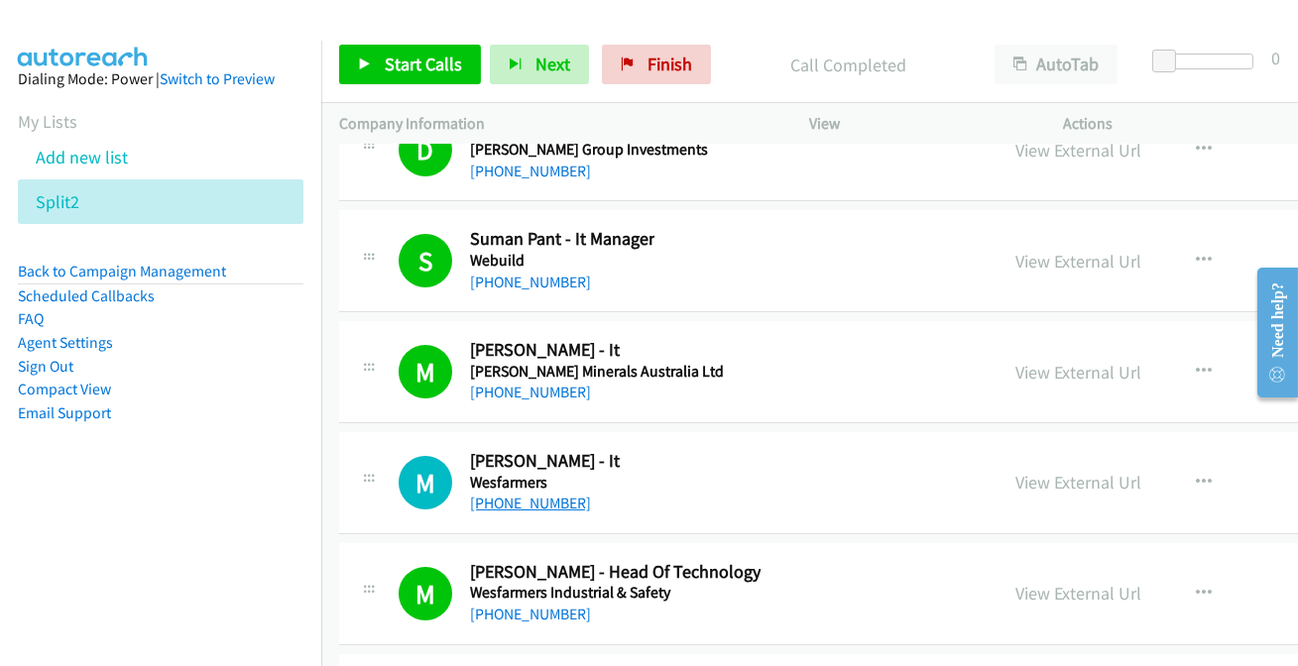
click at [505, 494] on link "+61 400 446 343" at bounding box center [530, 503] width 121 height 19
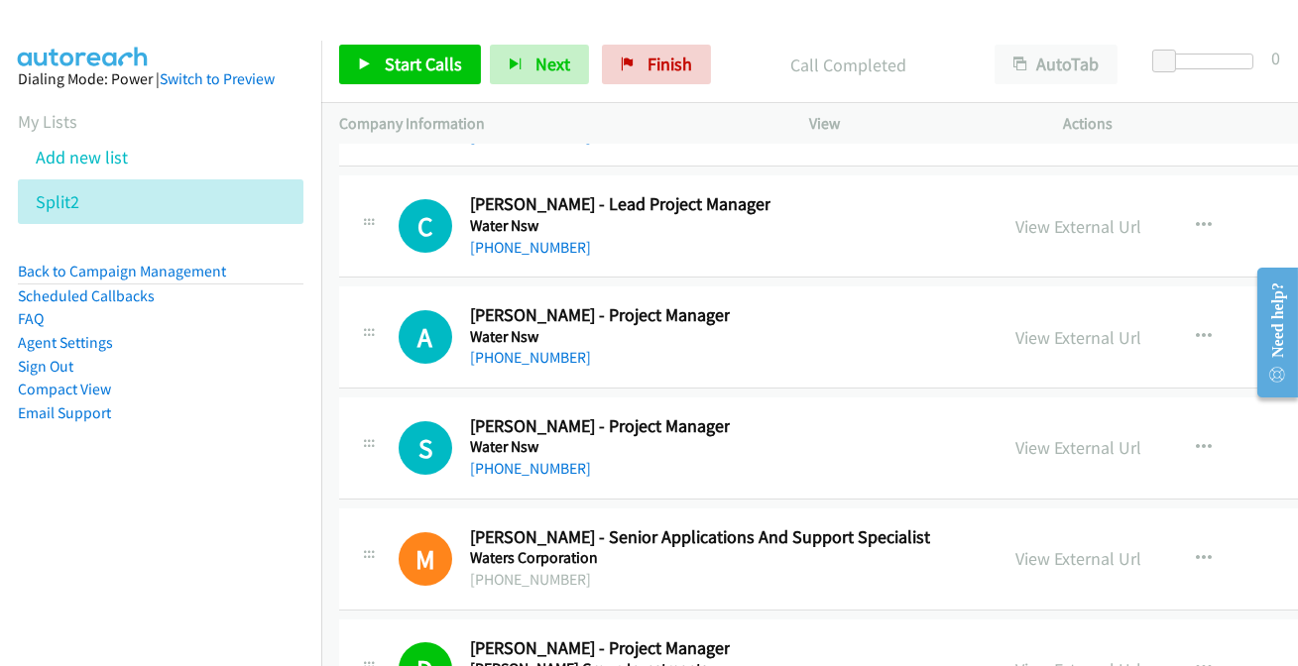
scroll to position [28451, 0]
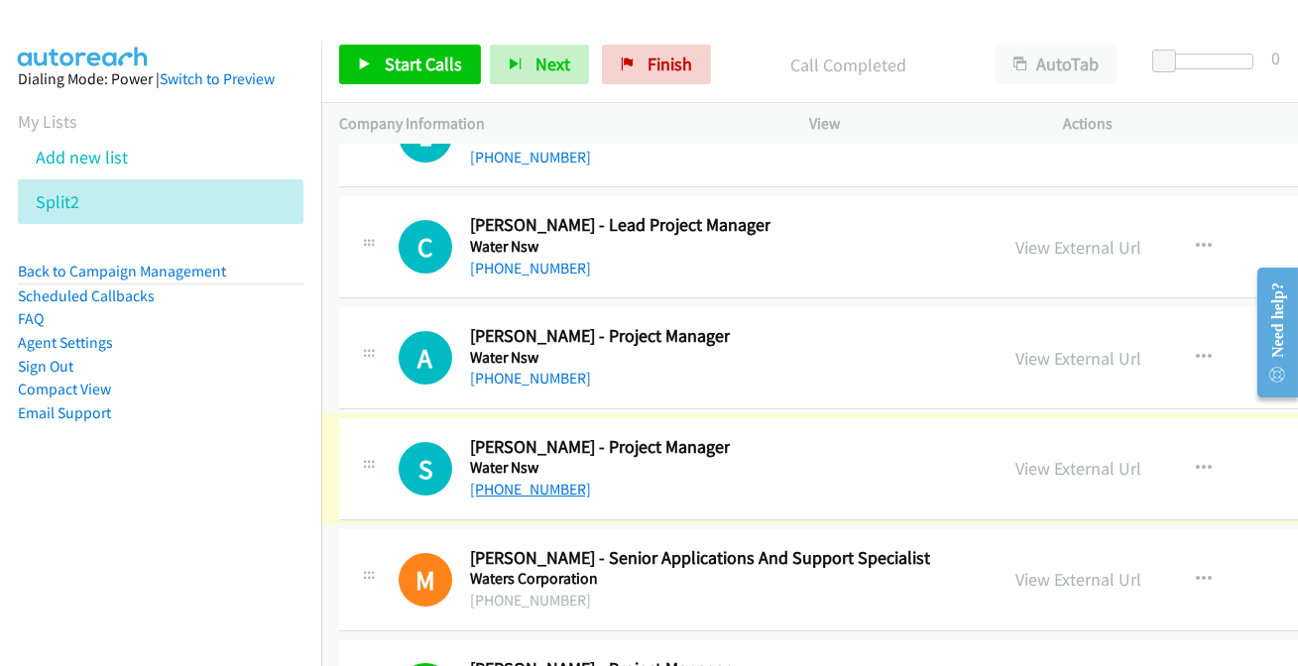
click at [510, 480] on link "+61 499 735 491" at bounding box center [530, 489] width 121 height 19
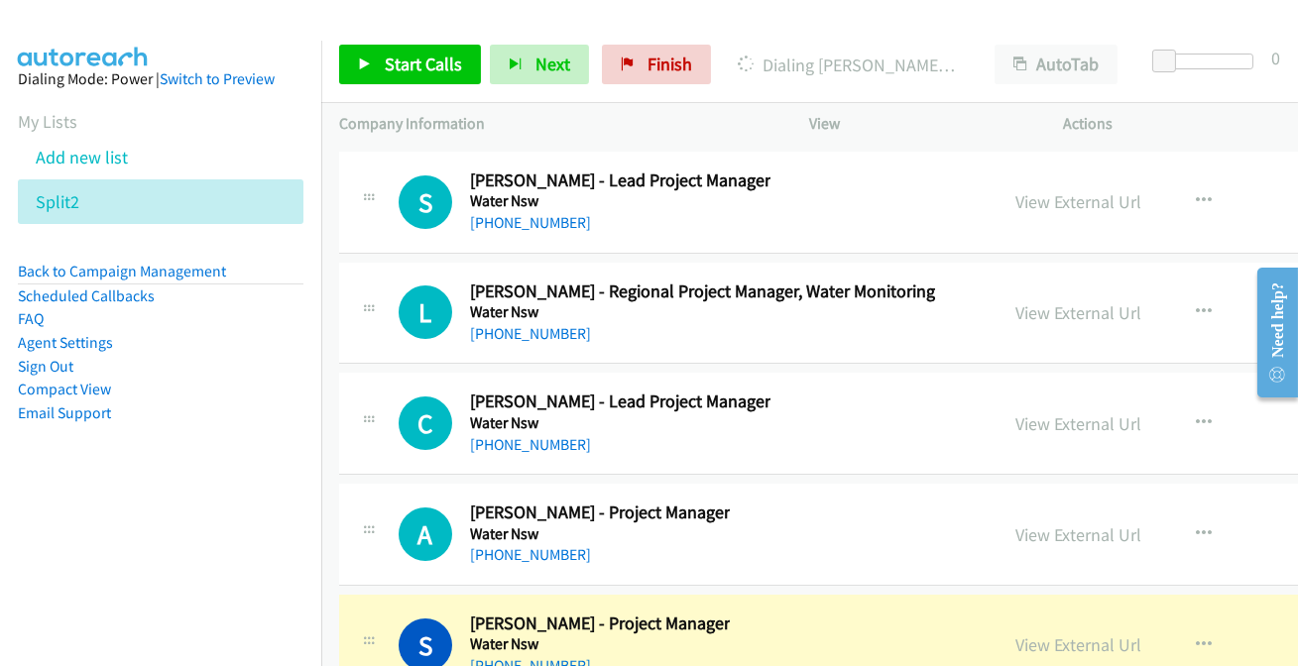
scroll to position [28271, 0]
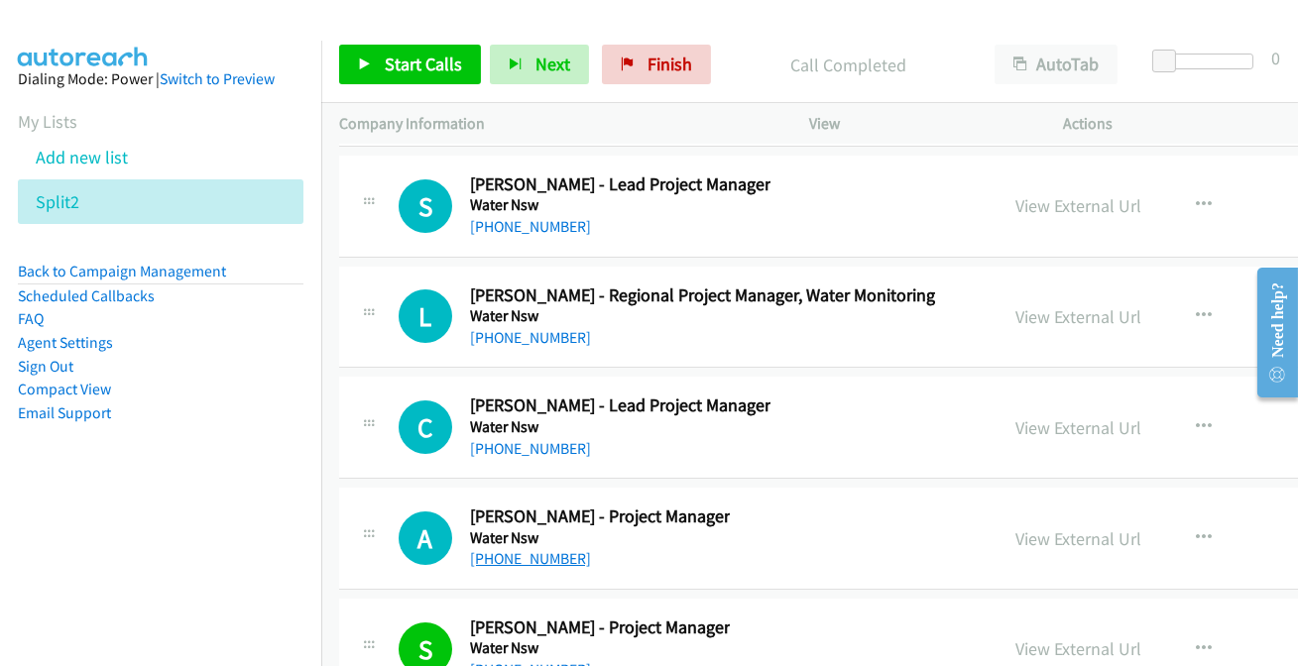
click at [511, 549] on link "+61 433 779 627" at bounding box center [530, 558] width 121 height 19
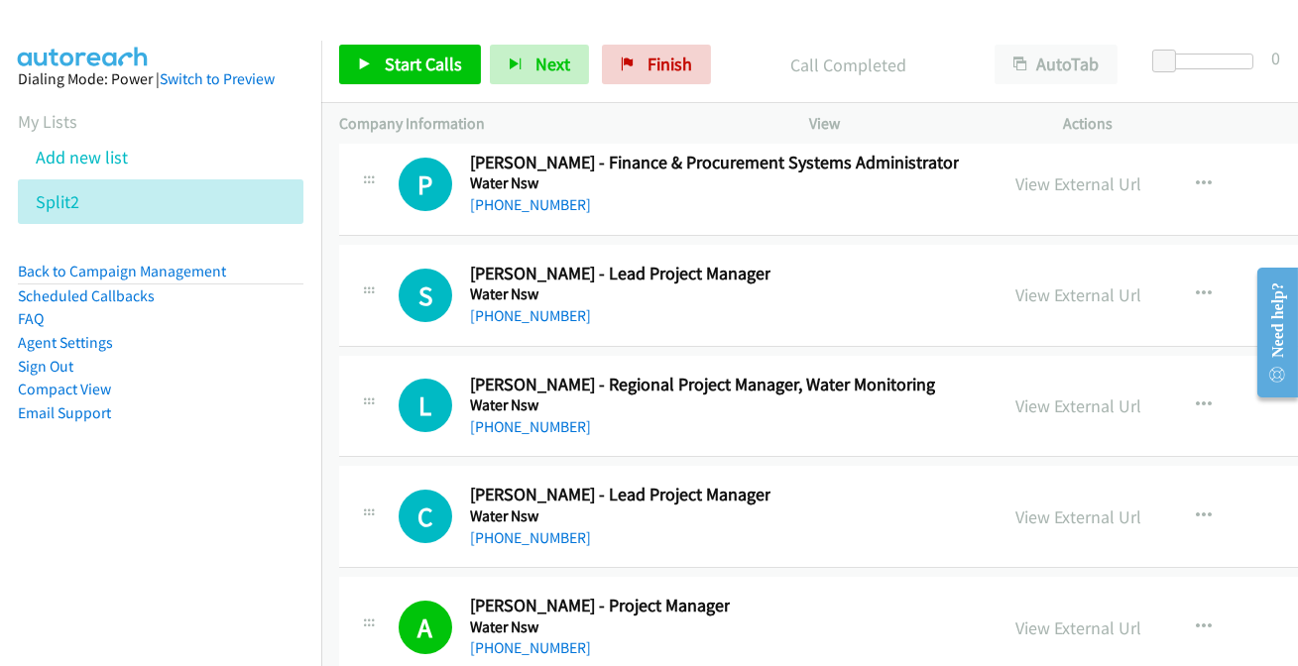
scroll to position [28090, 0]
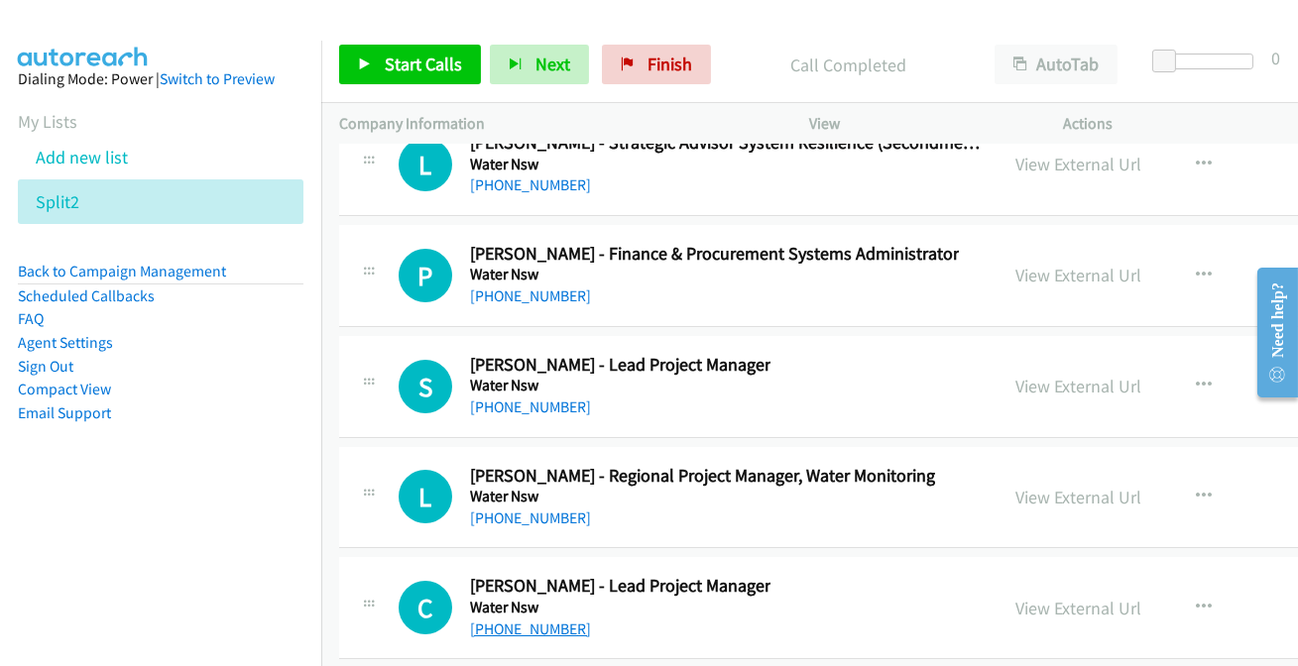
drag, startPoint x: 540, startPoint y: 595, endPoint x: 556, endPoint y: 595, distance: 16.9
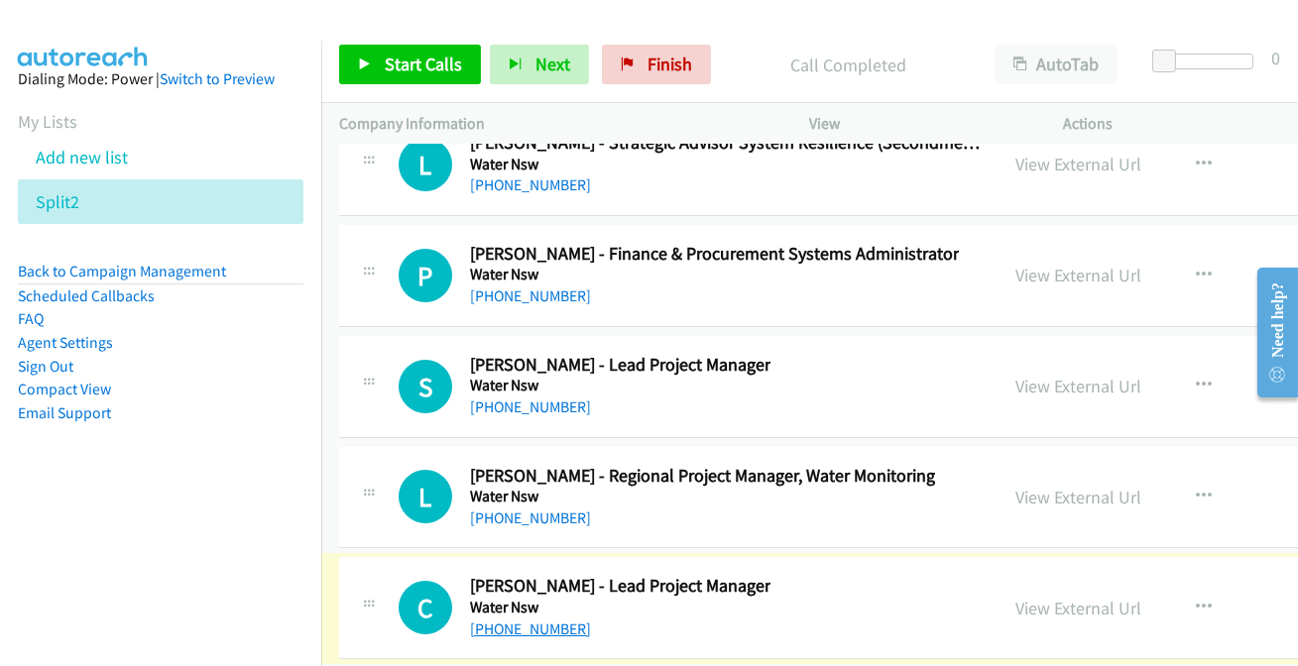
click at [549, 620] on link "+61 419 848 377" at bounding box center [530, 629] width 121 height 19
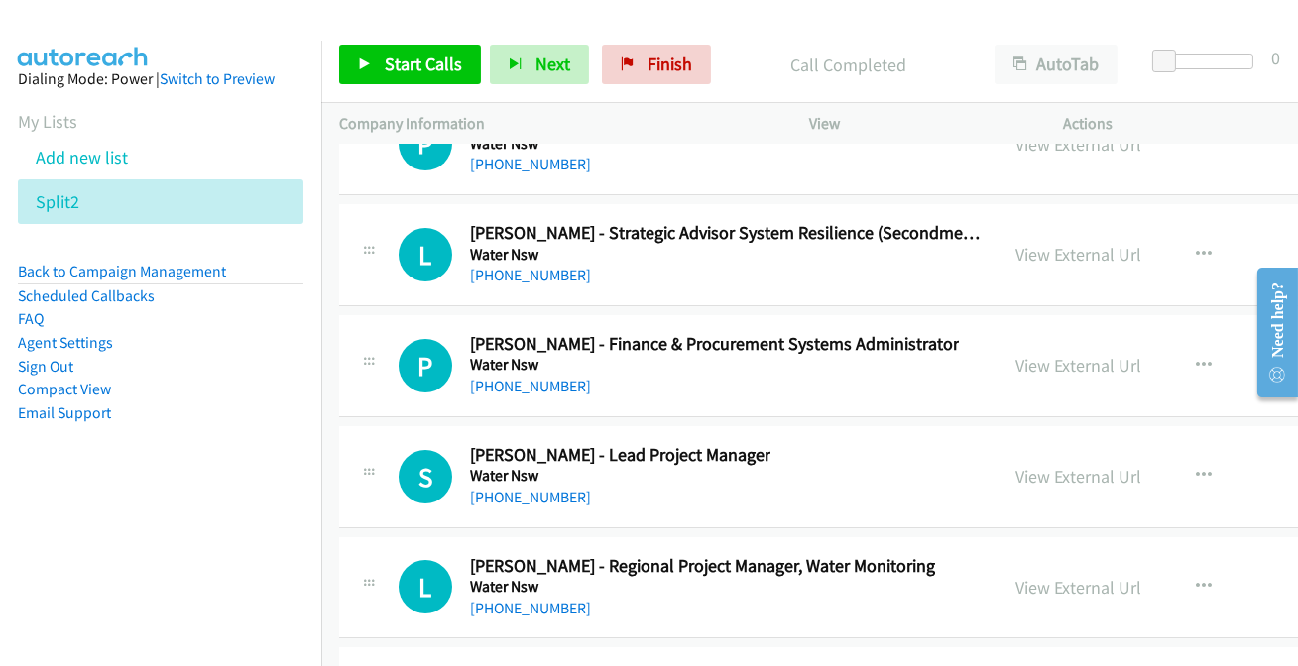
scroll to position [27910, 0]
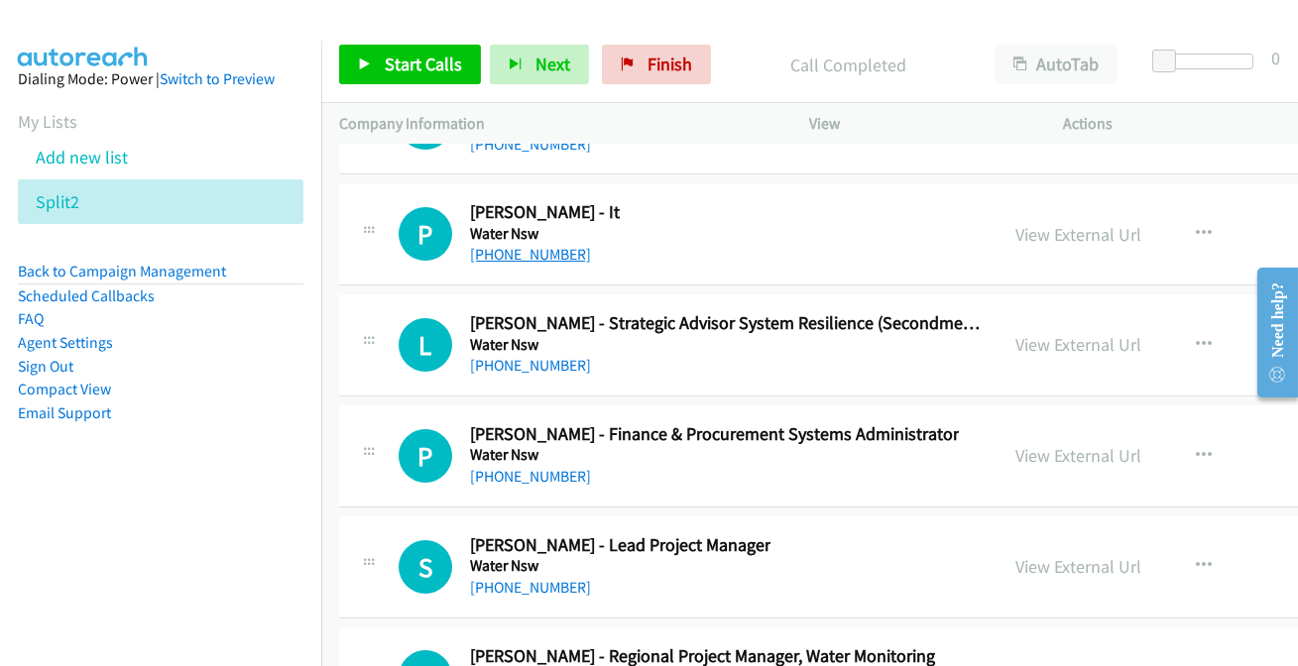
click at [498, 245] on link "+61 2 4570 1358" at bounding box center [530, 254] width 121 height 19
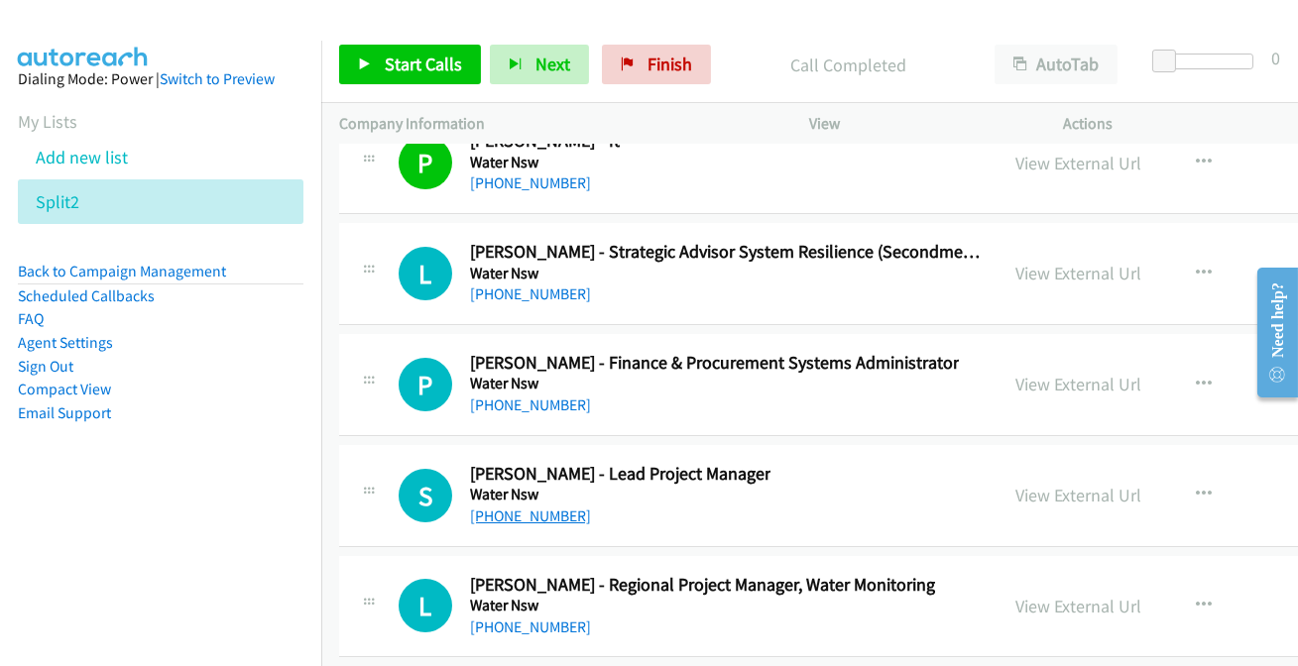
scroll to position [28000, 0]
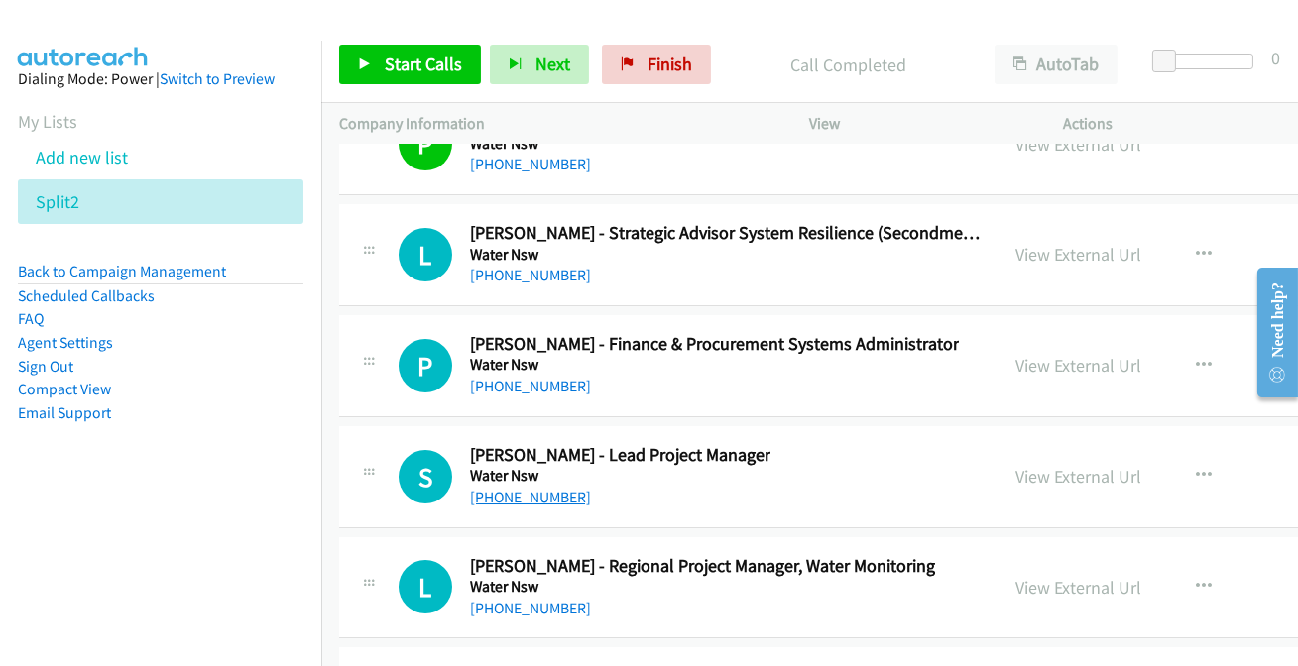
click at [538, 488] on link "+61 432 510 066" at bounding box center [530, 497] width 121 height 19
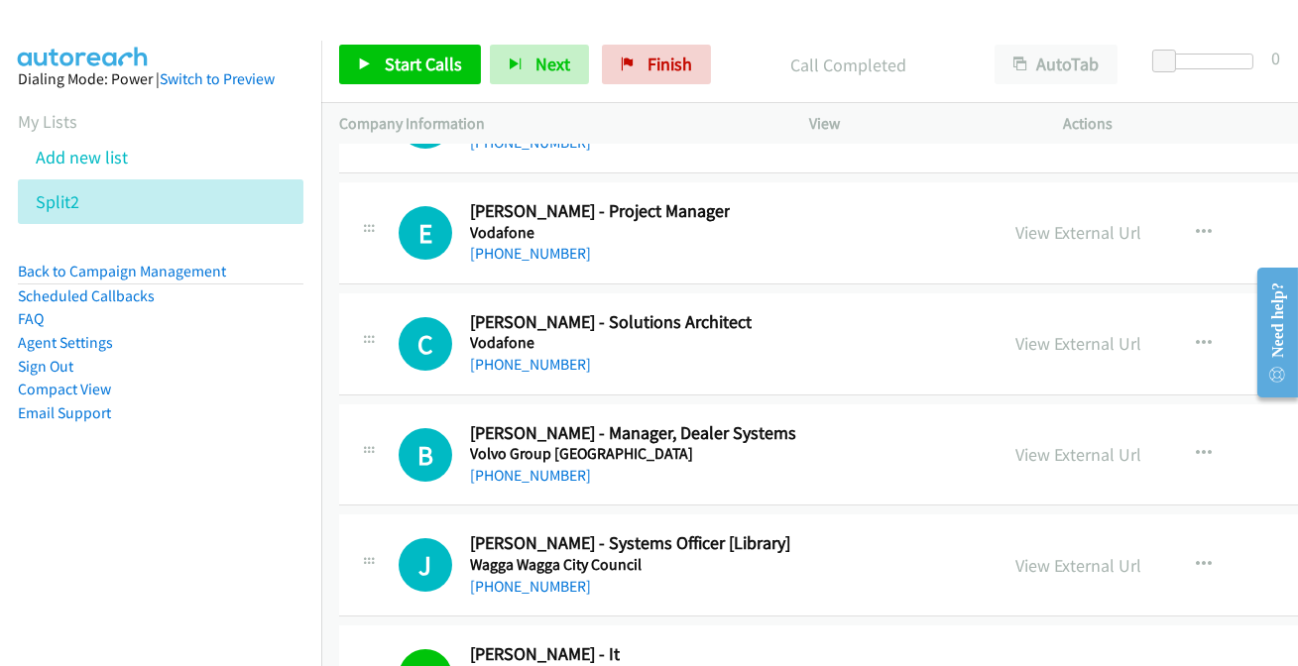
scroll to position [27369, 0]
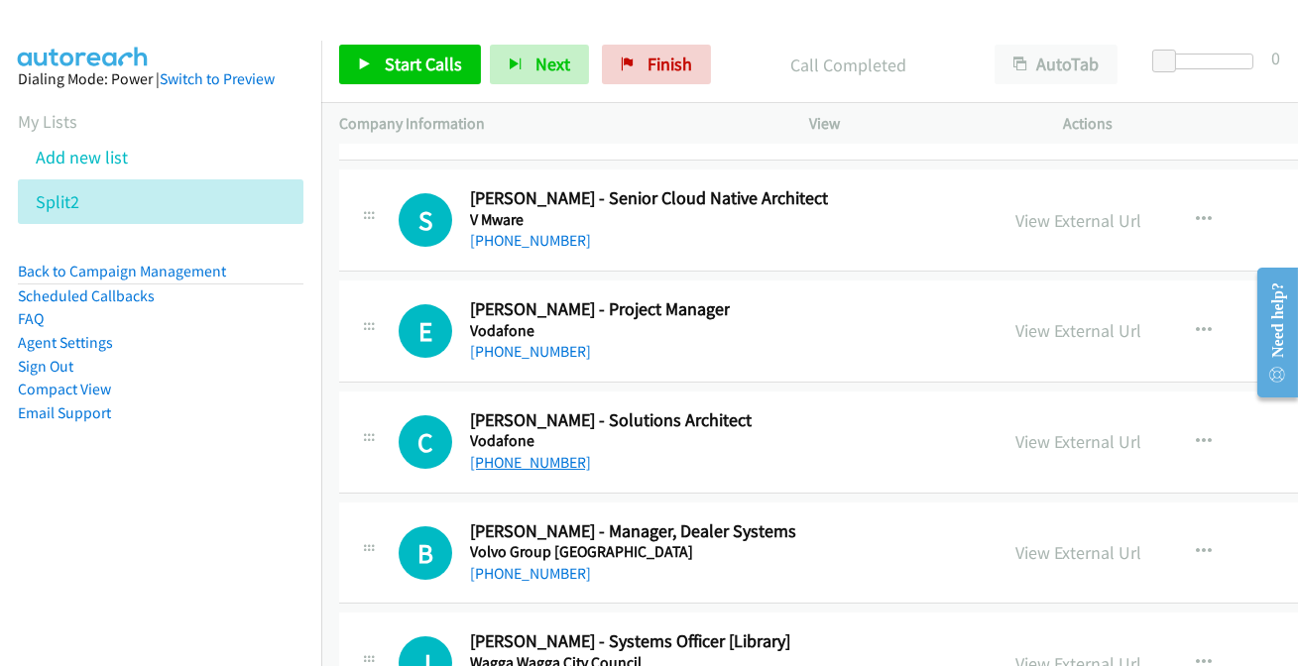
click at [527, 453] on link "+61 2 9415 7000" at bounding box center [530, 462] width 121 height 19
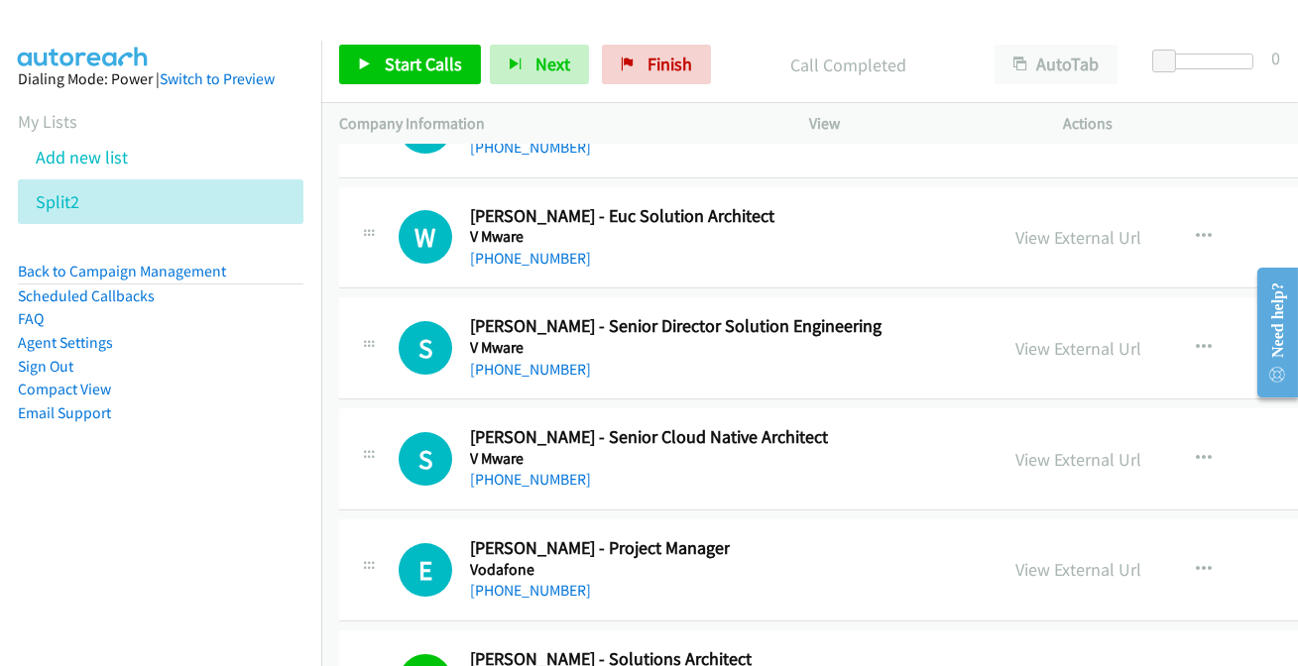
scroll to position [27098, 0]
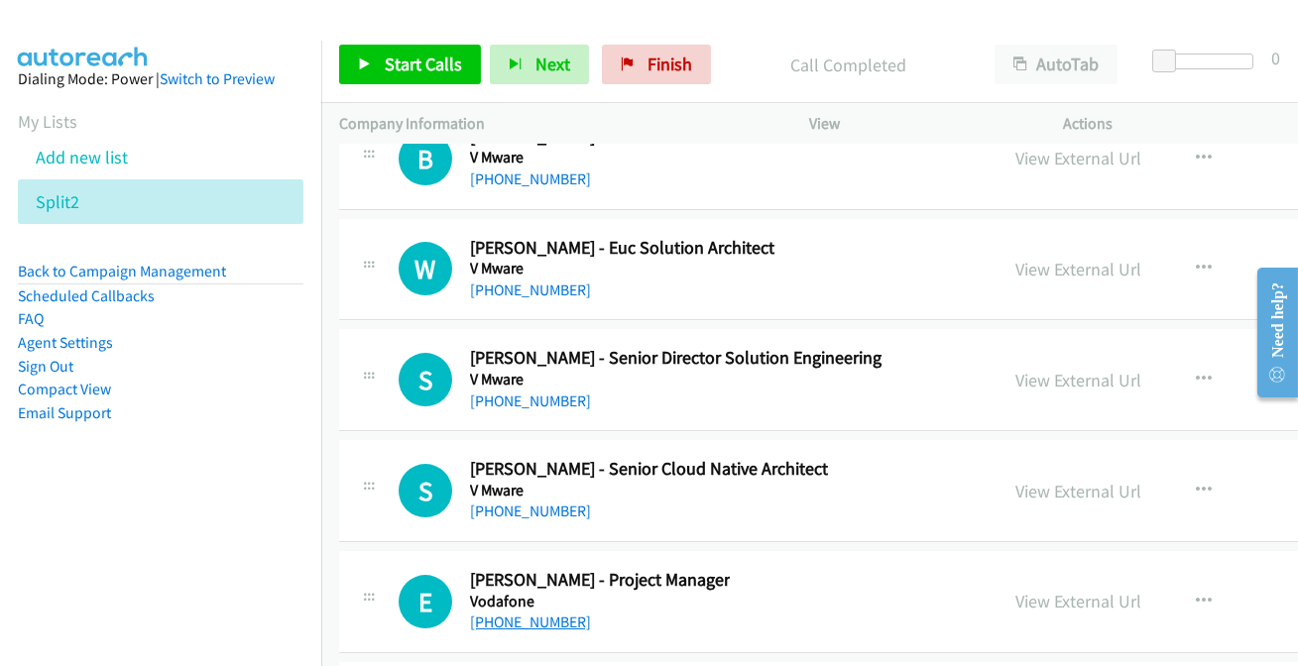
click at [518, 613] on link "+61 424 133 382" at bounding box center [530, 622] width 121 height 19
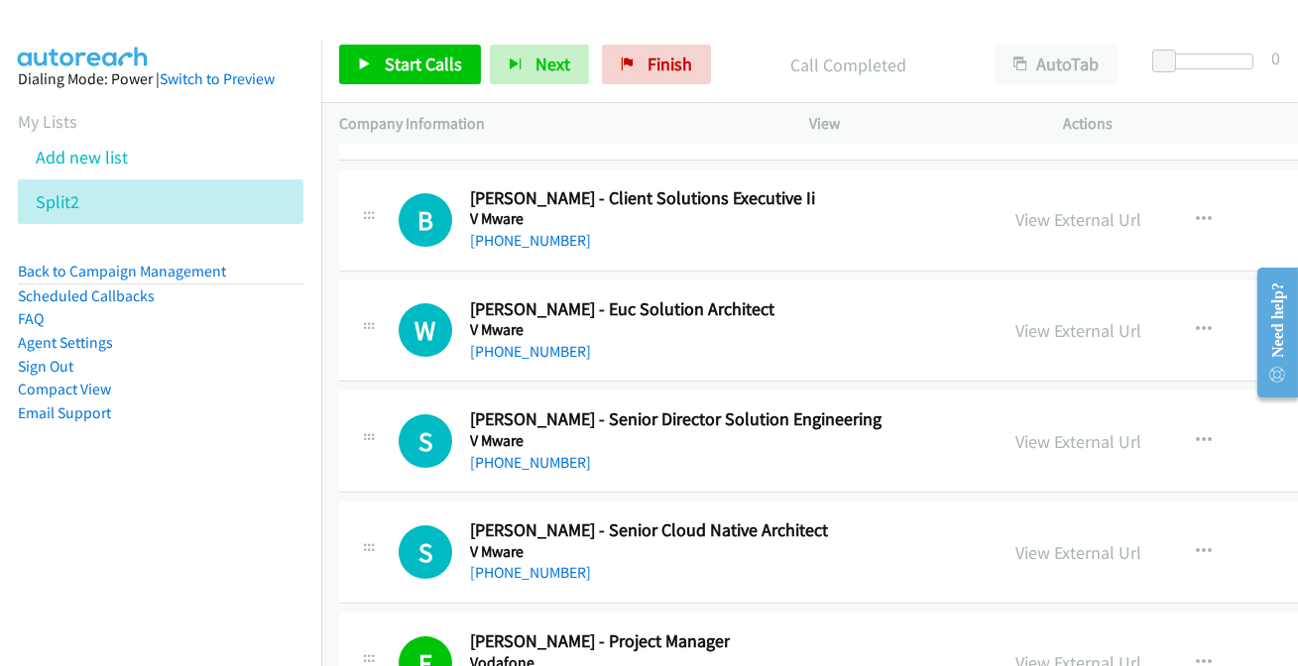
scroll to position [27008, 0]
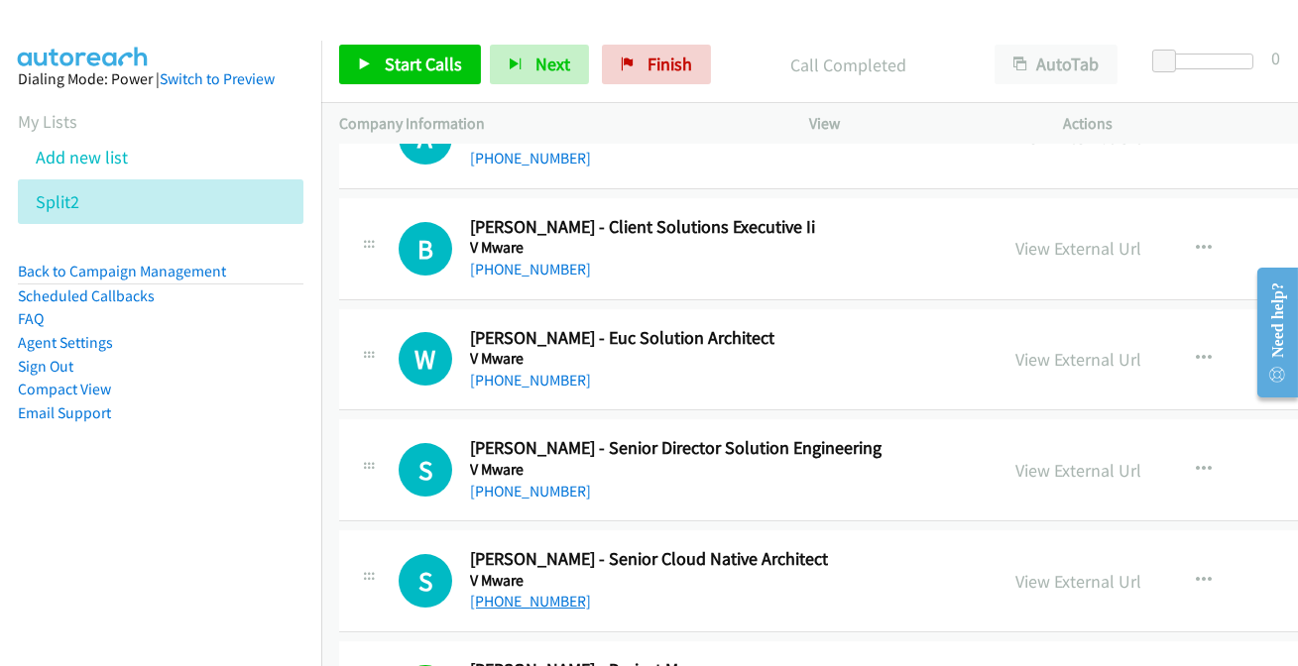
click at [534, 592] on link "+61 449 135 253" at bounding box center [530, 601] width 121 height 19
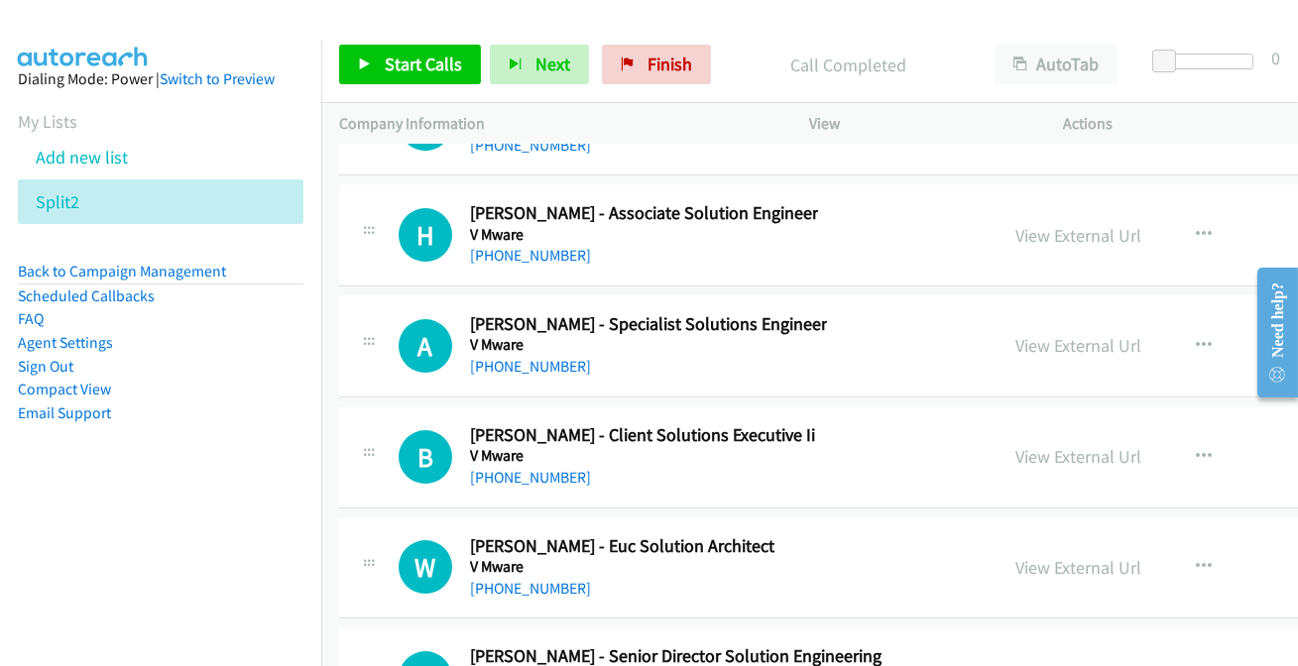
scroll to position [26828, 0]
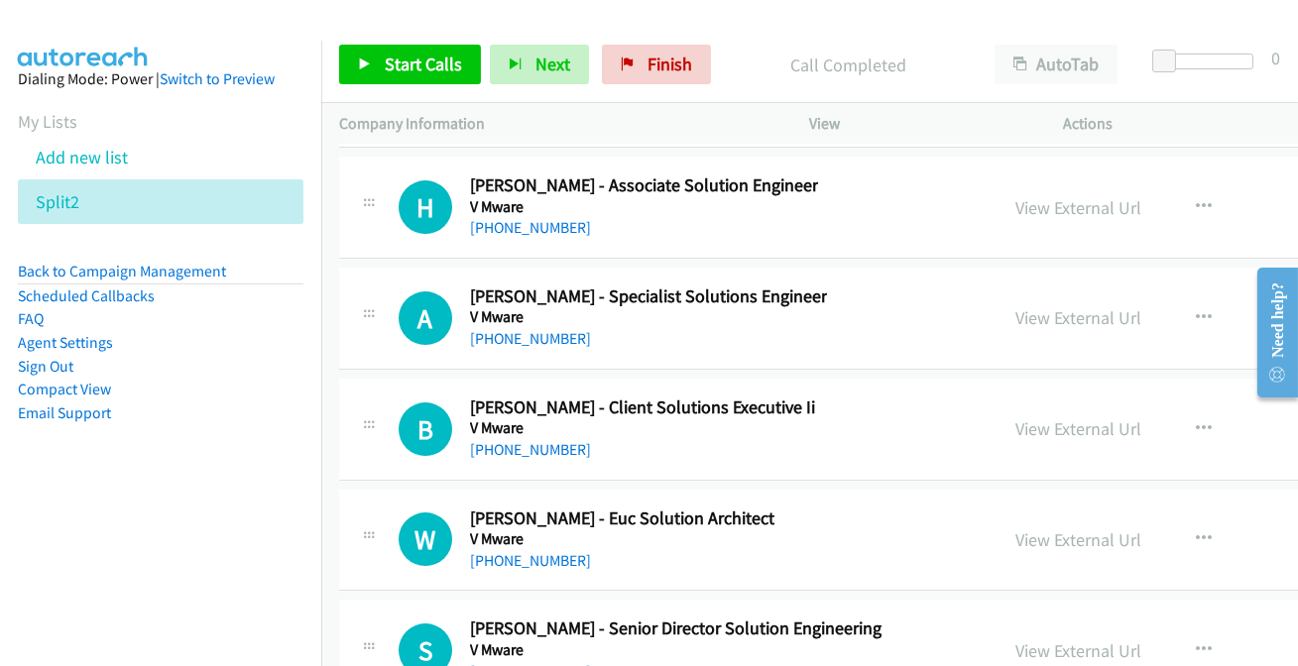
drag, startPoint x: 527, startPoint y: 633, endPoint x: 531, endPoint y: 644, distance: 11.6
click at [535, 662] on link "+61 421 206 733" at bounding box center [530, 671] width 121 height 19
drag, startPoint x: 528, startPoint y: 645, endPoint x: 555, endPoint y: 620, distance: 37.2
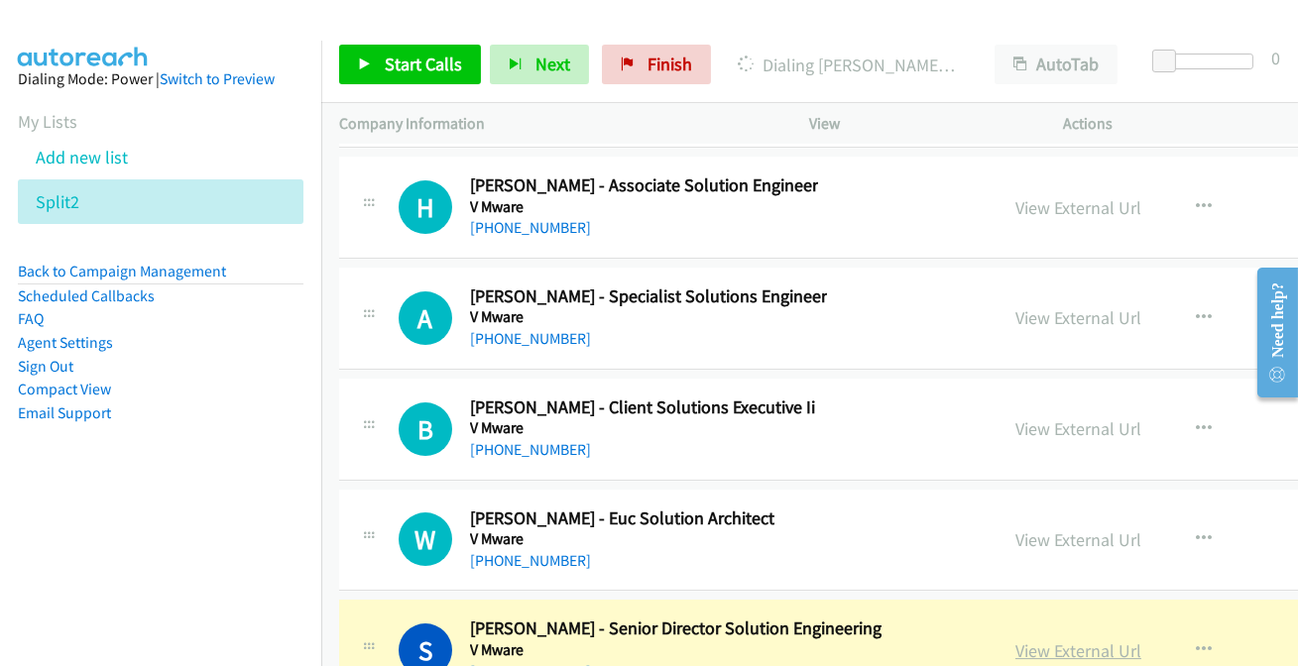
click at [1016, 640] on link "View External Url" at bounding box center [1079, 651] width 126 height 23
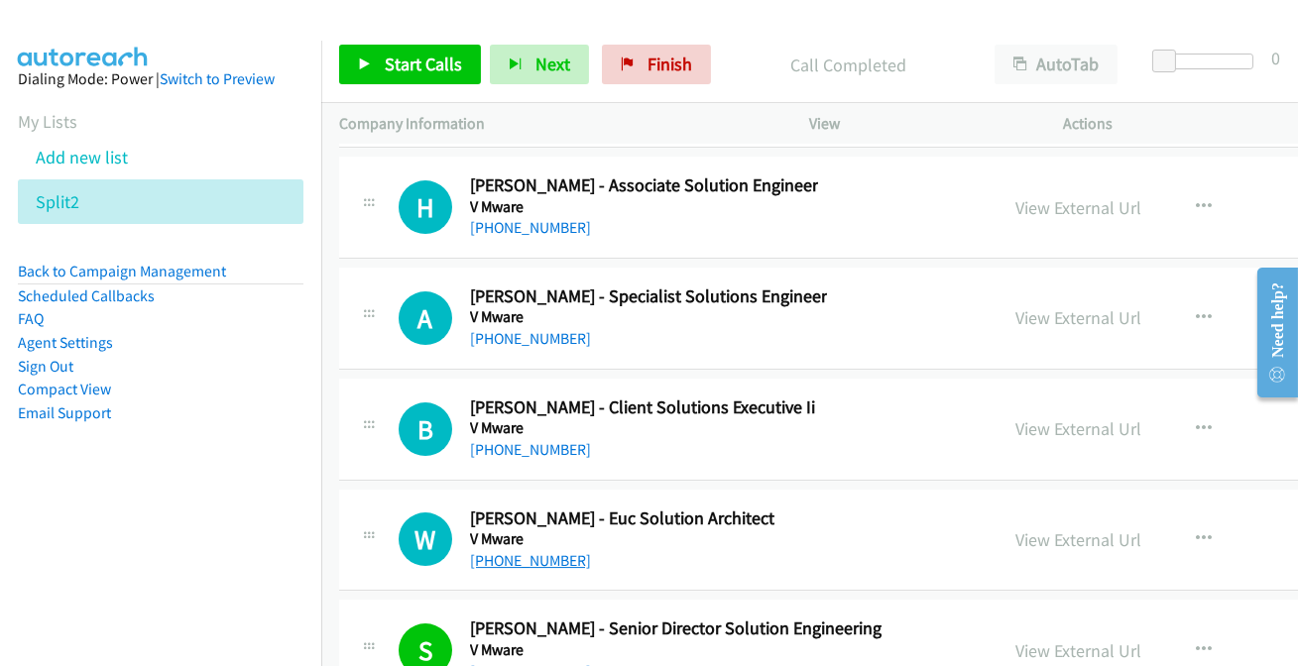
click at [502, 551] on link "+61 439 137 830" at bounding box center [530, 560] width 121 height 19
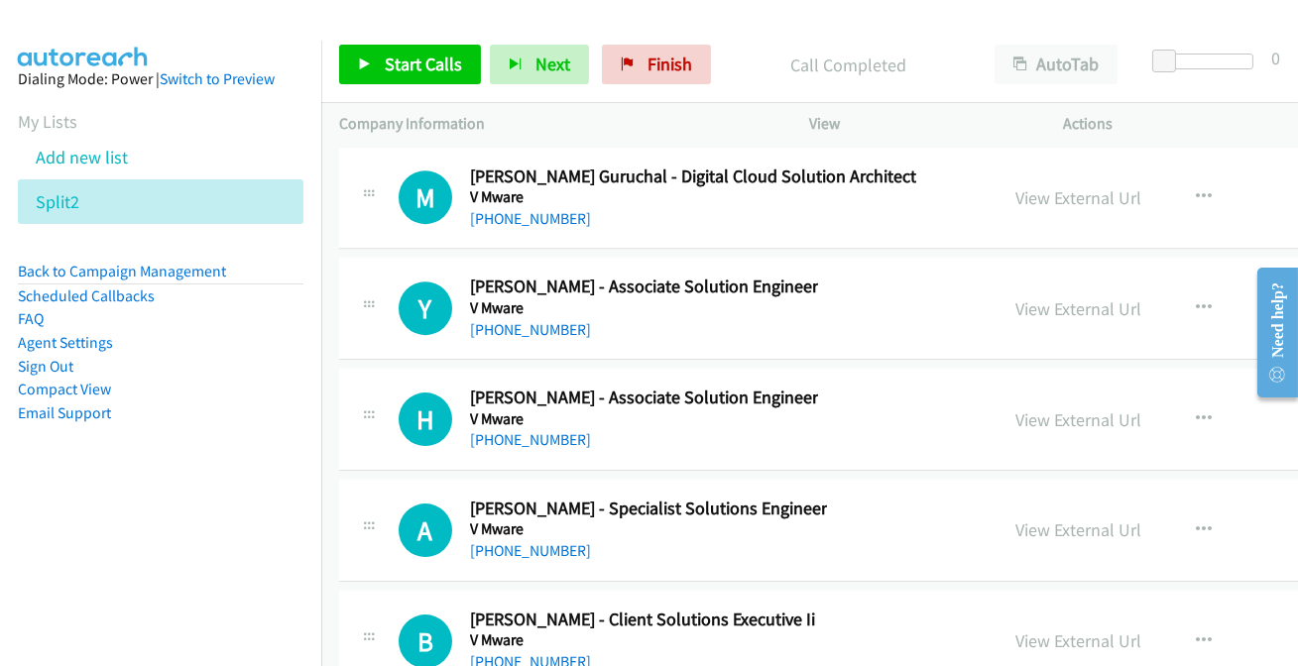
scroll to position [26648, 0]
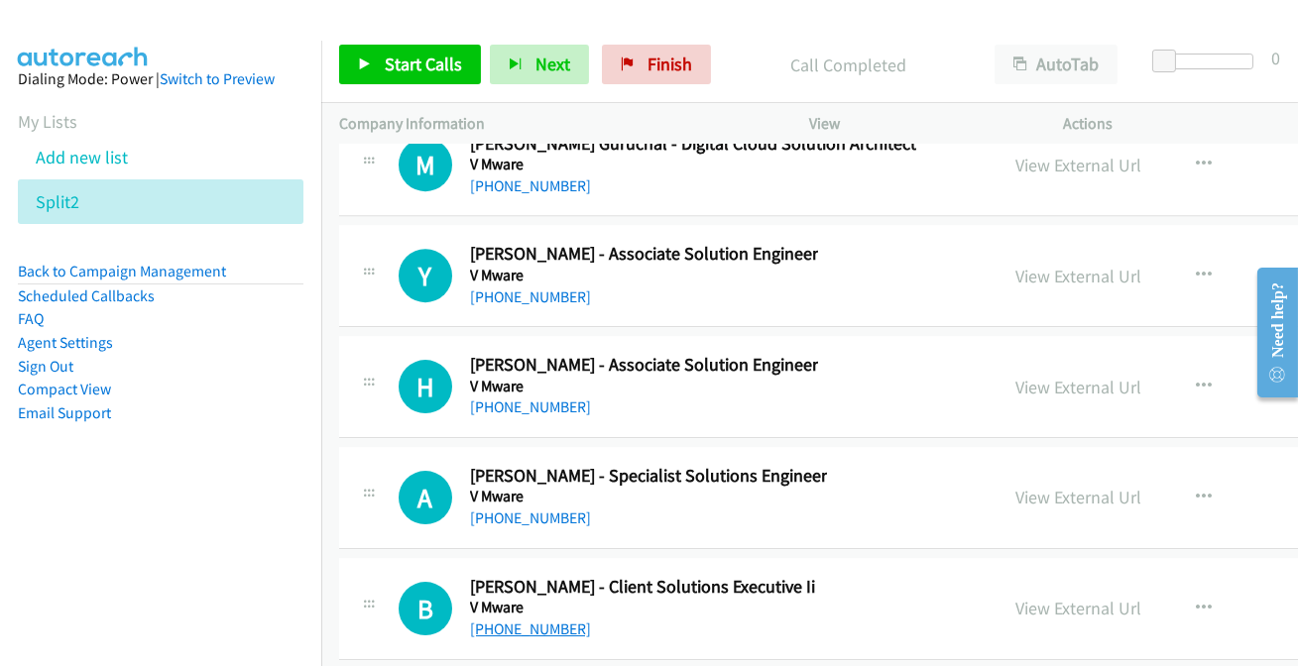
click at [533, 620] on link "+61 448 026 690" at bounding box center [530, 629] width 121 height 19
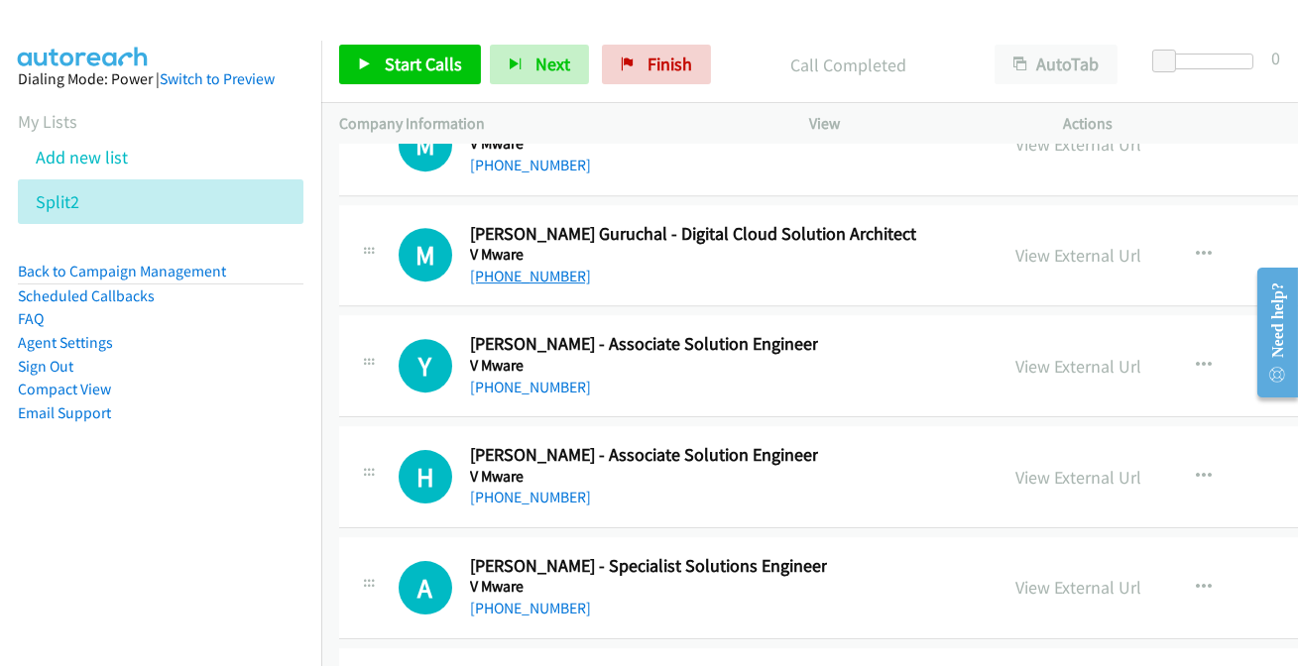
click at [536, 267] on link "+61 422 401 723" at bounding box center [530, 276] width 121 height 19
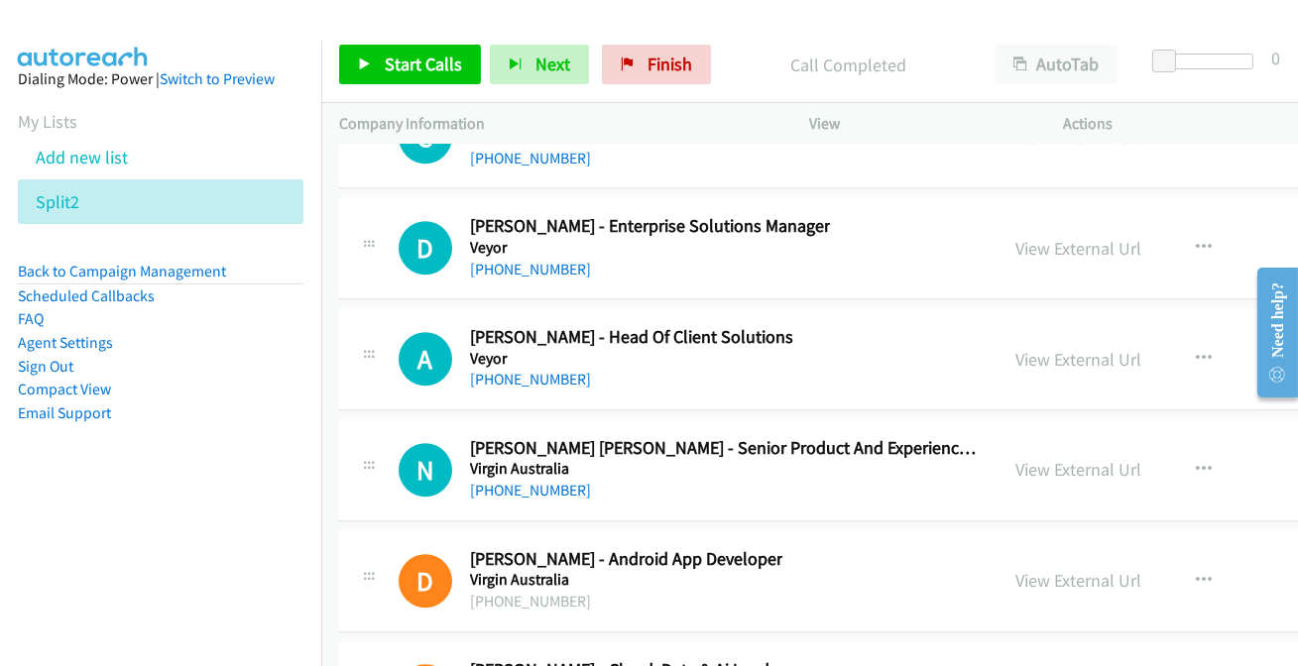
scroll to position [24844, 0]
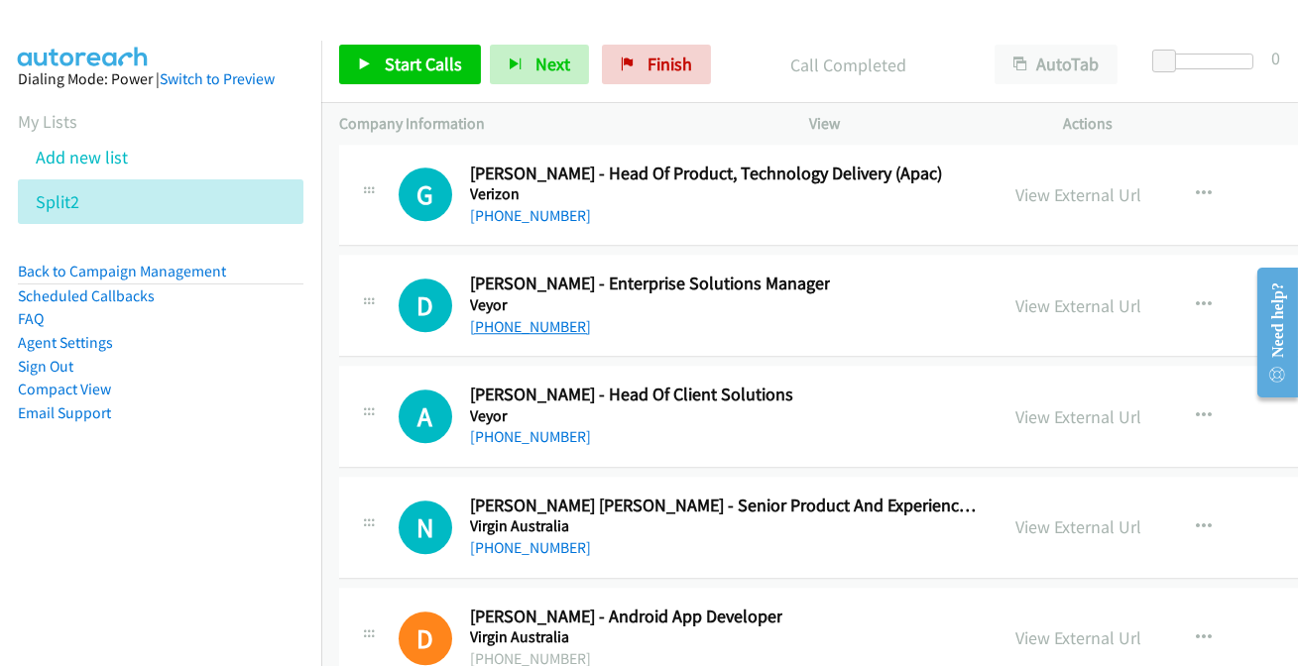
click at [519, 317] on link "+61 412 421 865" at bounding box center [530, 326] width 121 height 19
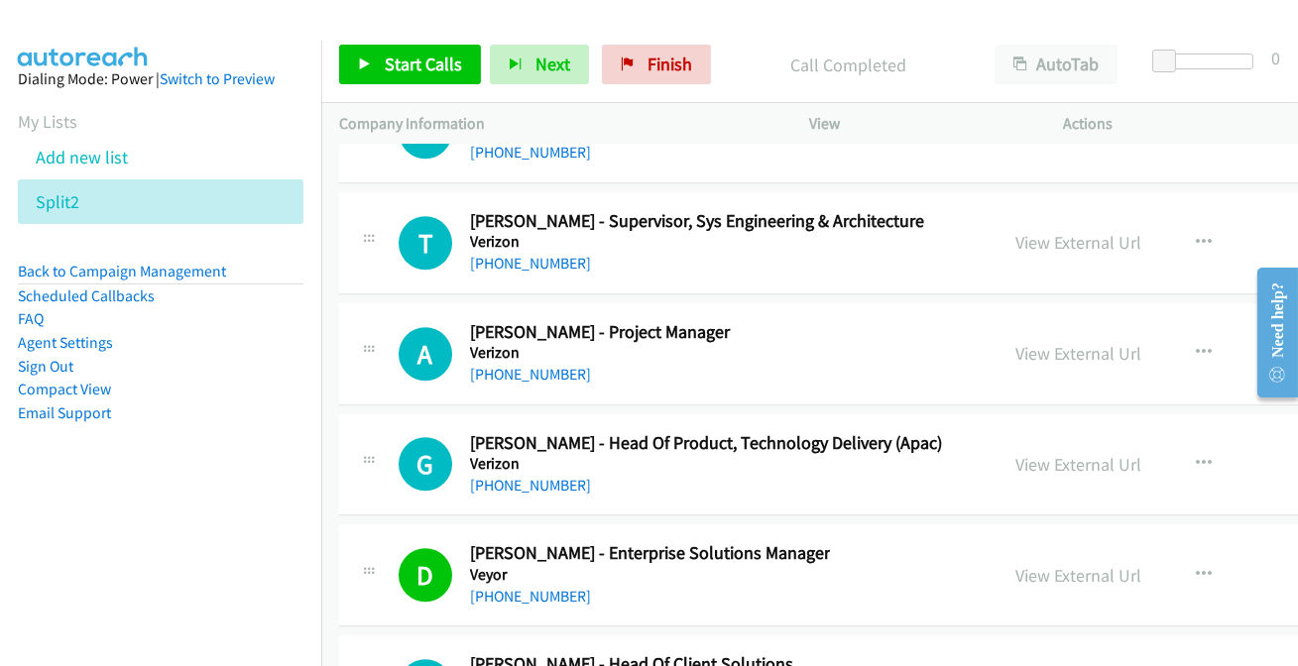
scroll to position [24394, 0]
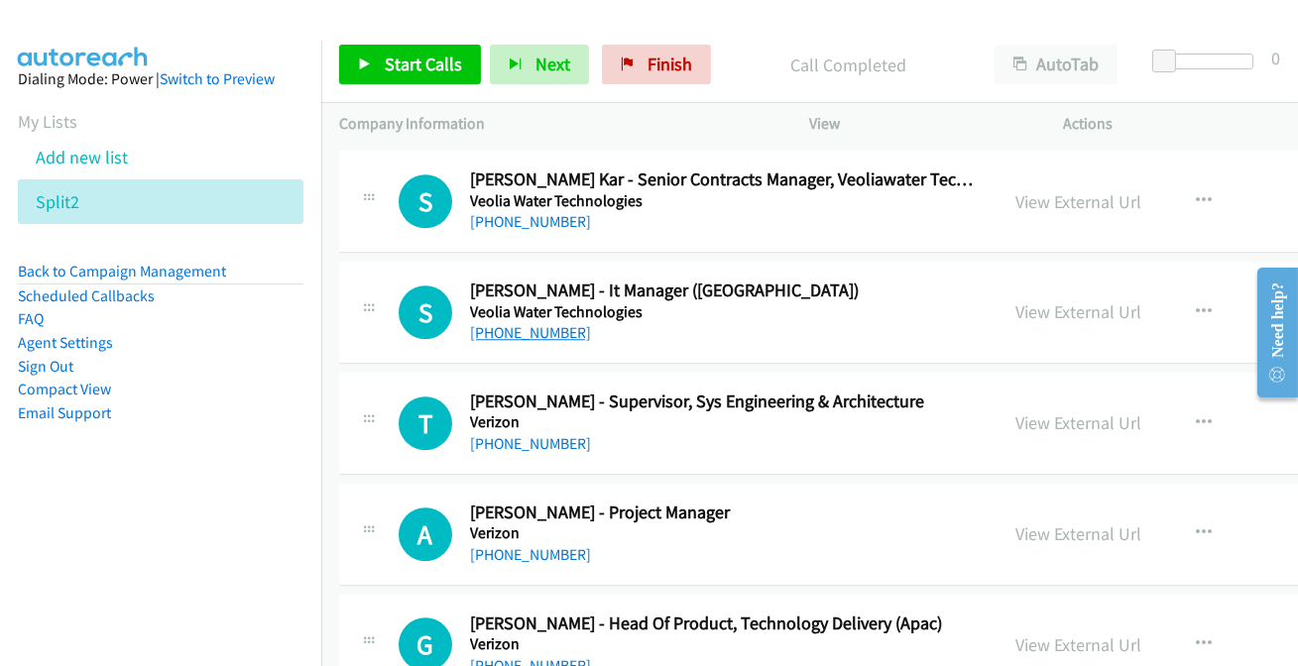
click at [551, 323] on link "+61 2 8514 3276" at bounding box center [530, 332] width 121 height 19
click at [506, 545] on link "+61 2 9434 5220" at bounding box center [530, 554] width 121 height 19
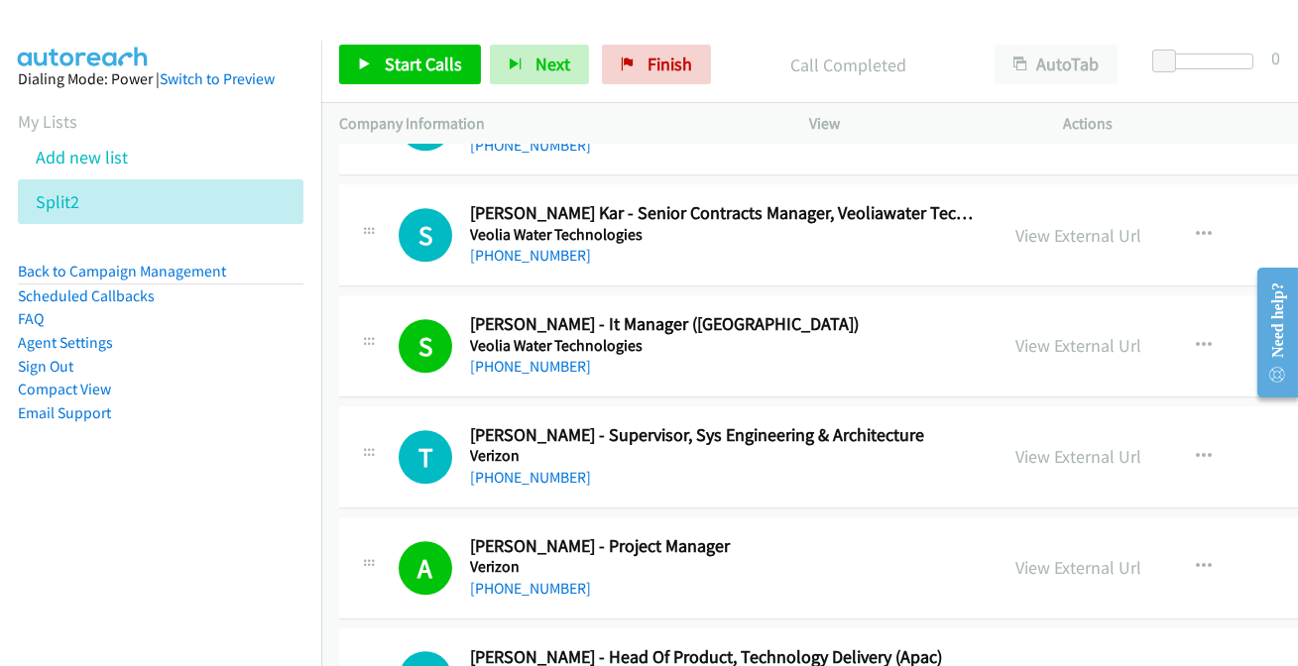
scroll to position [24304, 0]
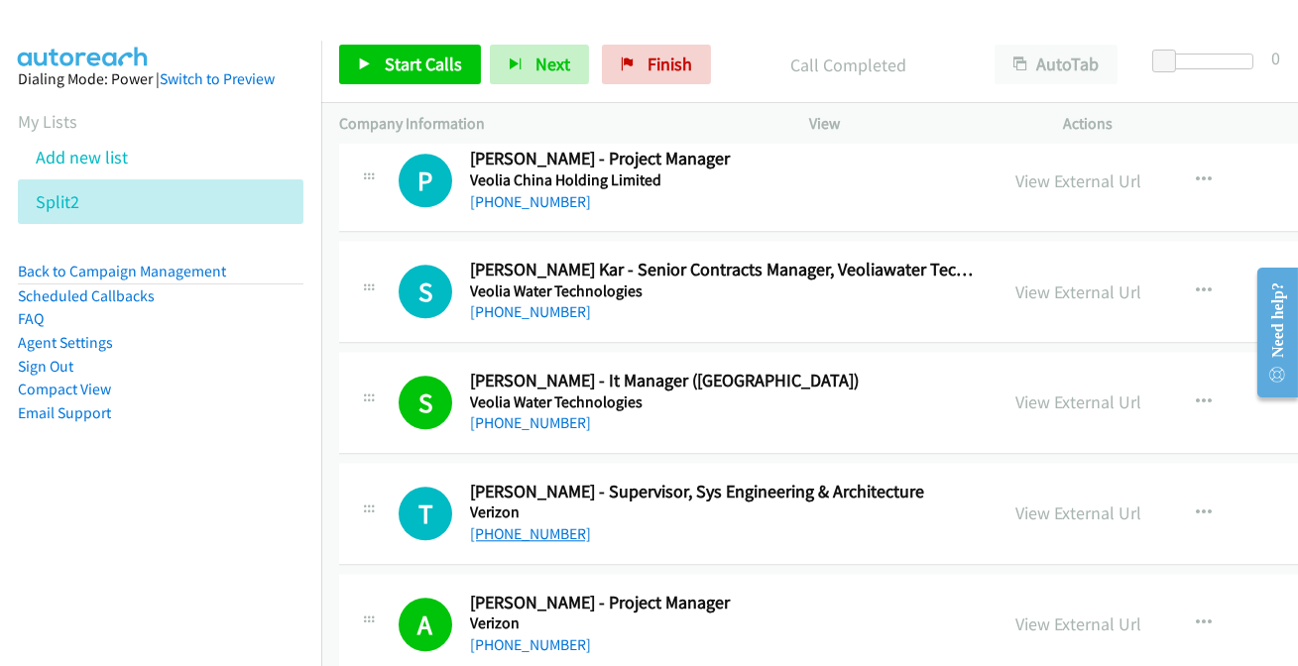
click at [515, 525] on link "+61 406 724 428" at bounding box center [530, 534] width 121 height 19
click at [486, 516] on div "T Callback Scheduled Tracy C. - Supervisor, Sys Engineering & Architecture Veri…" at bounding box center [962, 514] width 1246 height 102
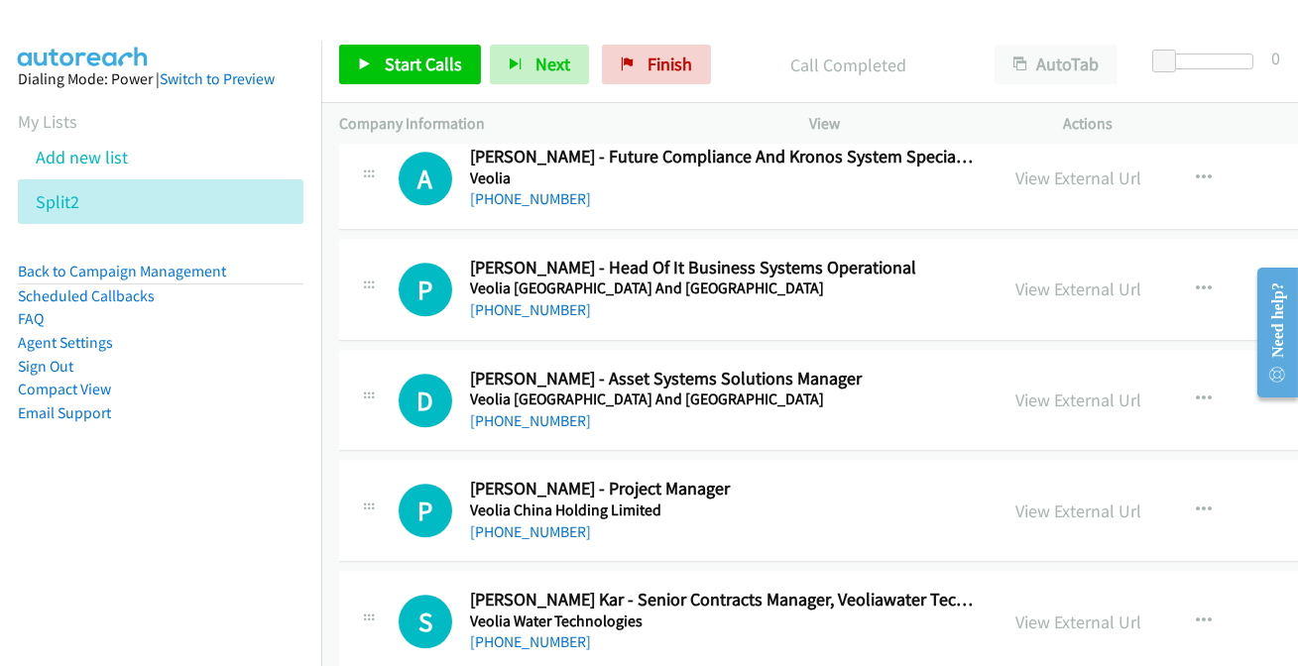
scroll to position [23943, 0]
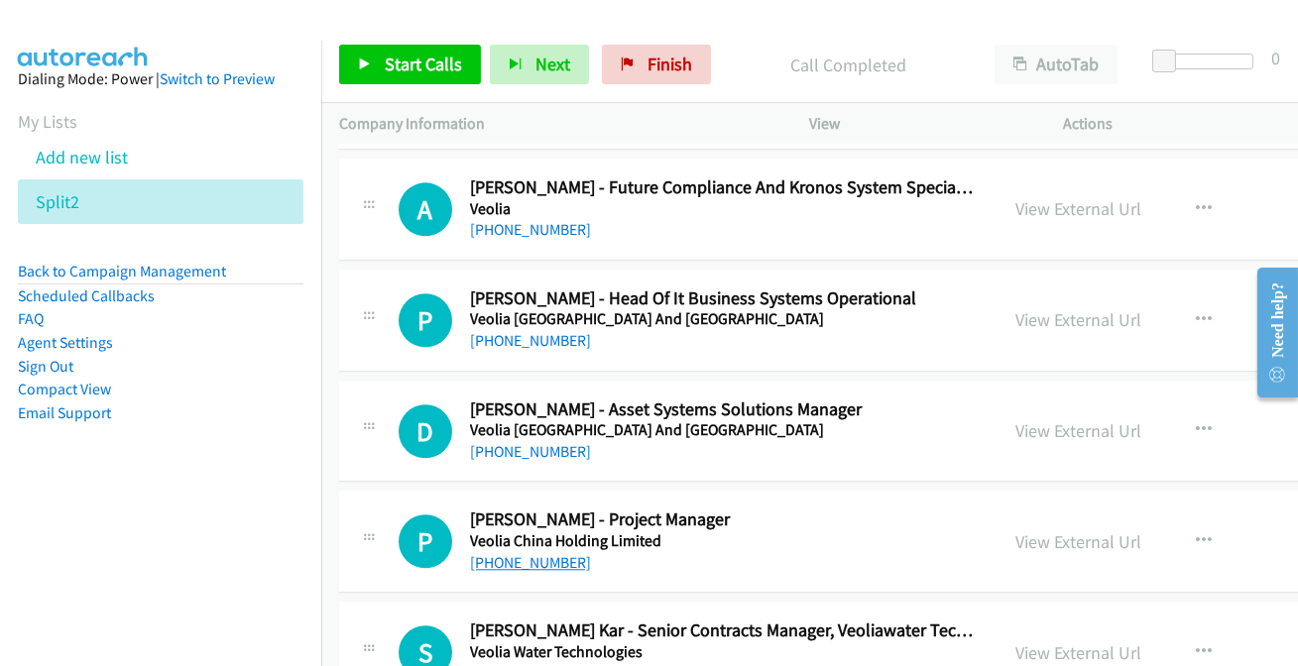
click at [513, 553] on link "+61 478 489 574" at bounding box center [530, 562] width 121 height 19
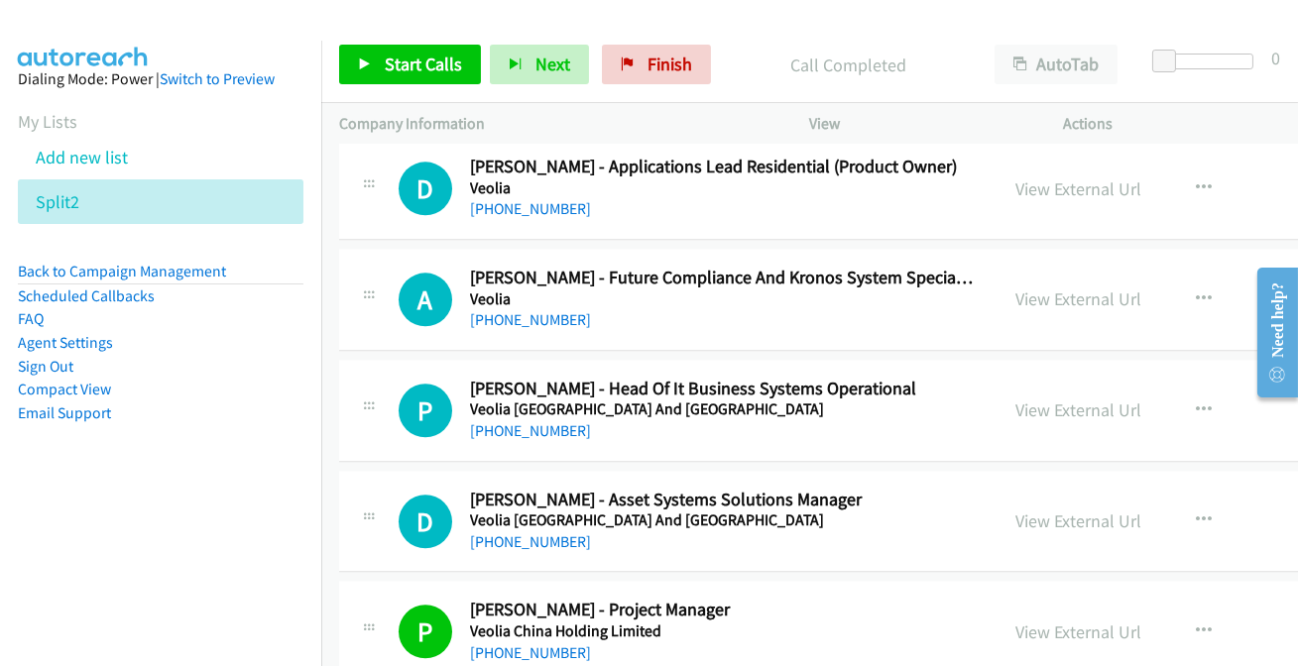
scroll to position [23762, 0]
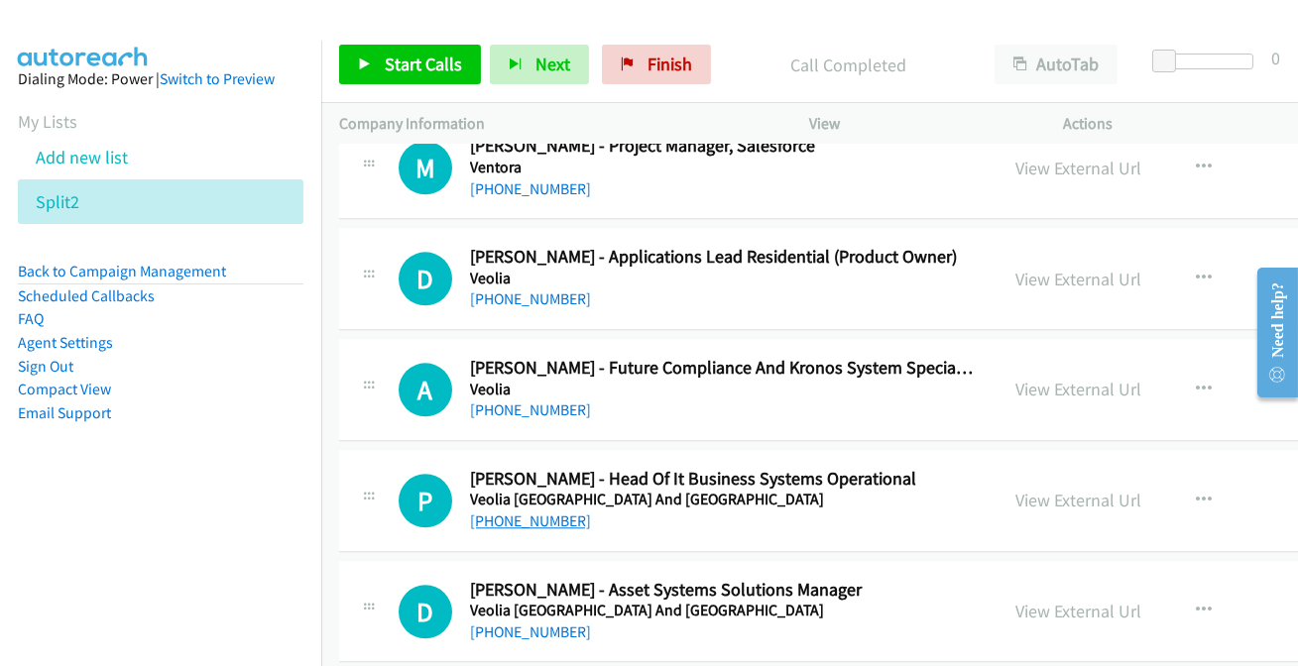
click at [536, 512] on link "+61 447 903 960" at bounding box center [530, 521] width 121 height 19
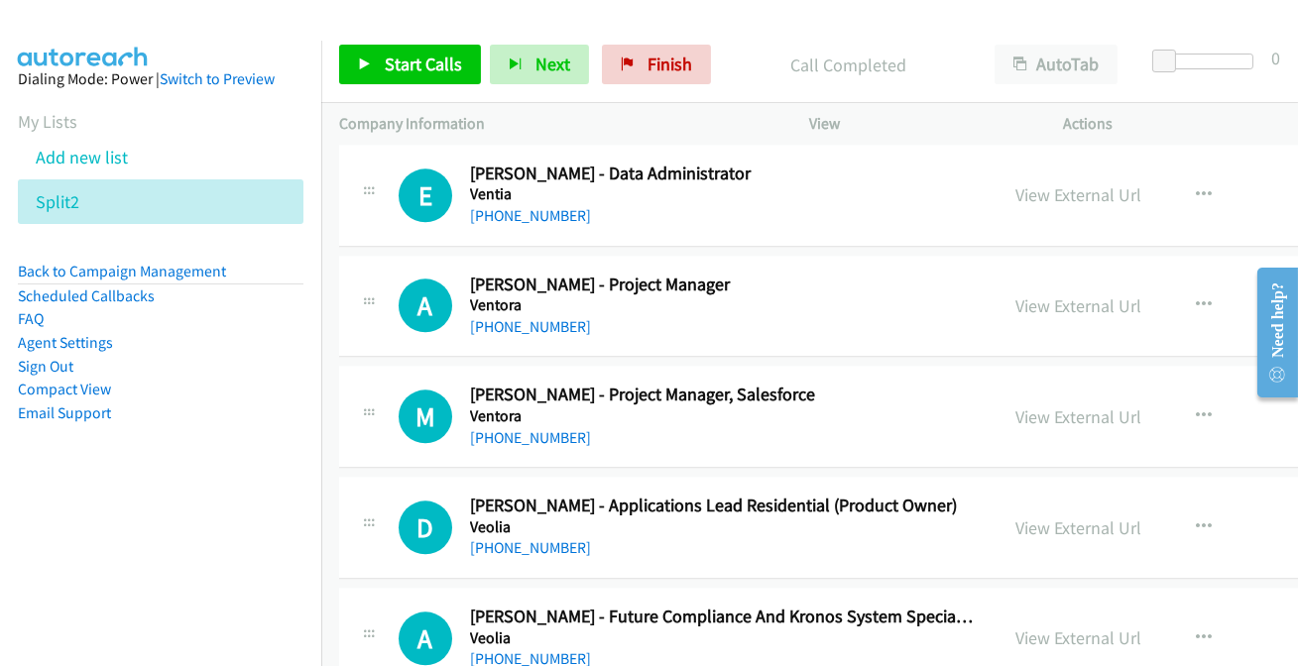
scroll to position [23492, 0]
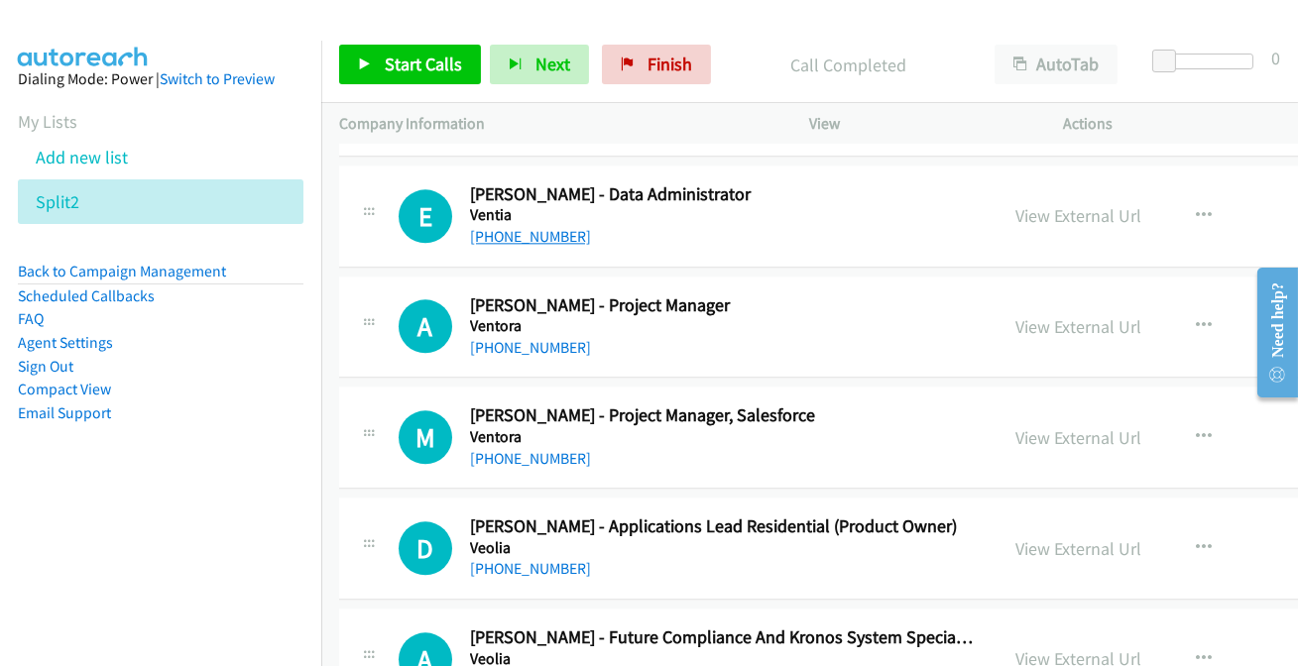
click at [479, 227] on link "+61 401 108 240" at bounding box center [530, 236] width 121 height 19
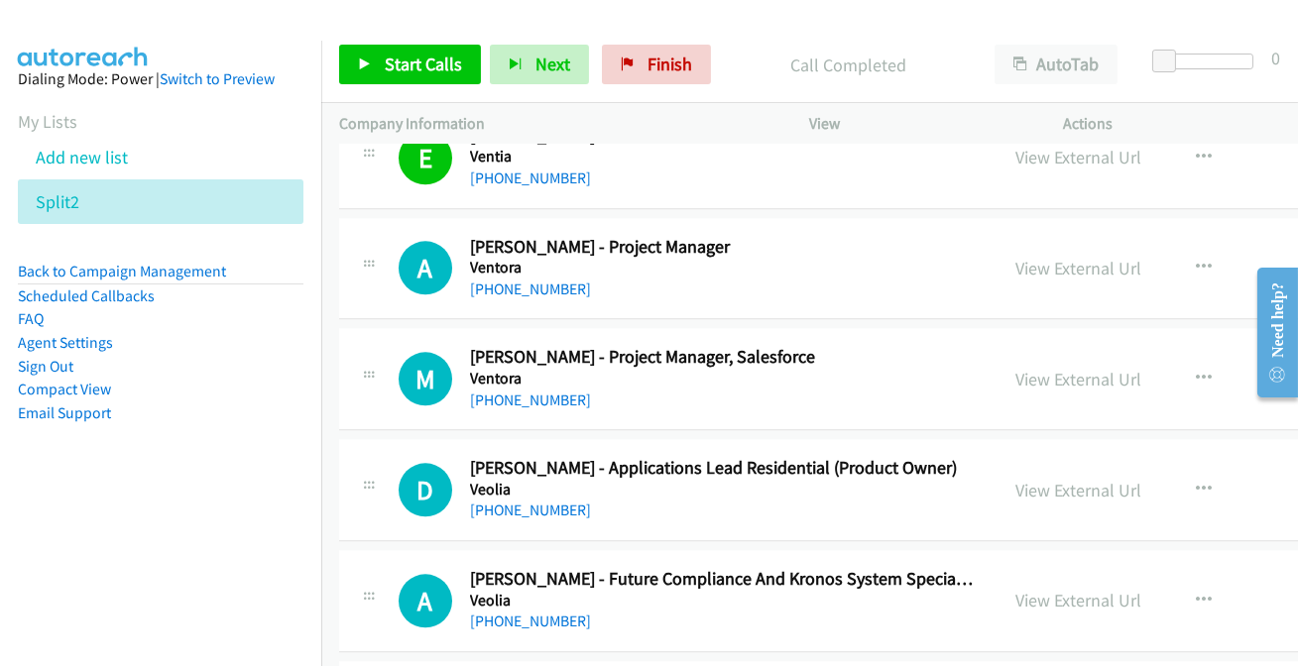
scroll to position [23583, 0]
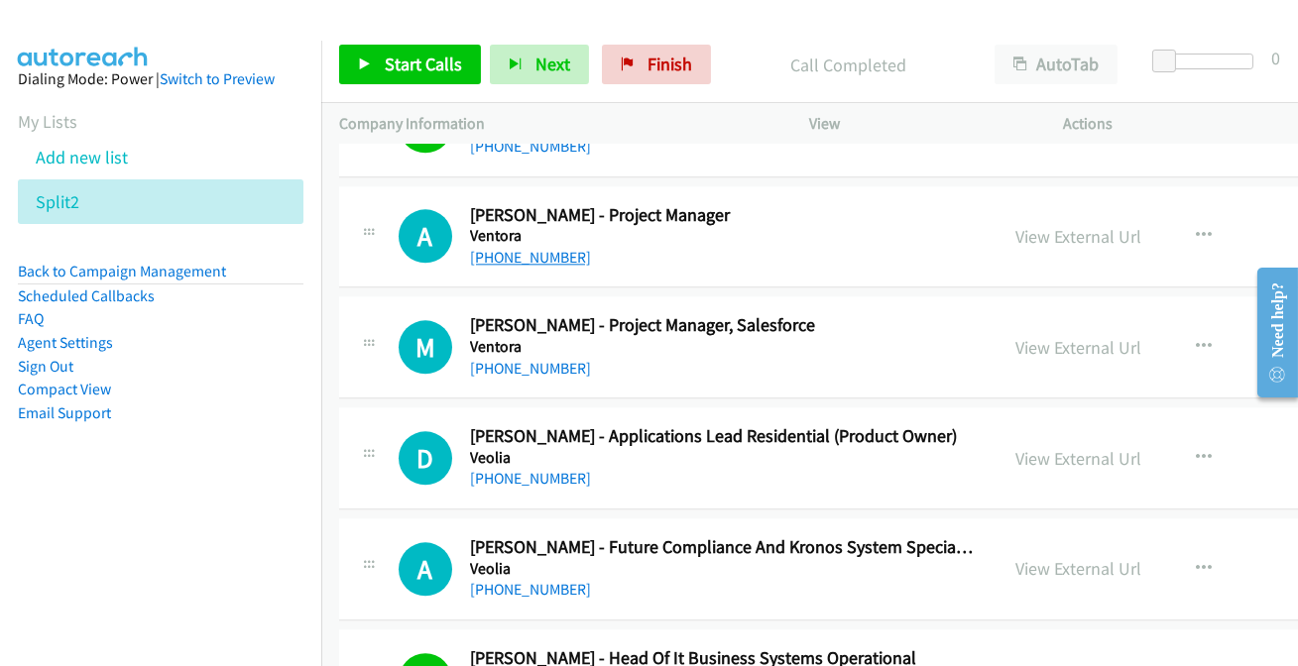
click at [507, 248] on link "+61 474 914 952" at bounding box center [530, 257] width 121 height 19
click at [526, 359] on link "+61 417 211 807" at bounding box center [530, 368] width 121 height 19
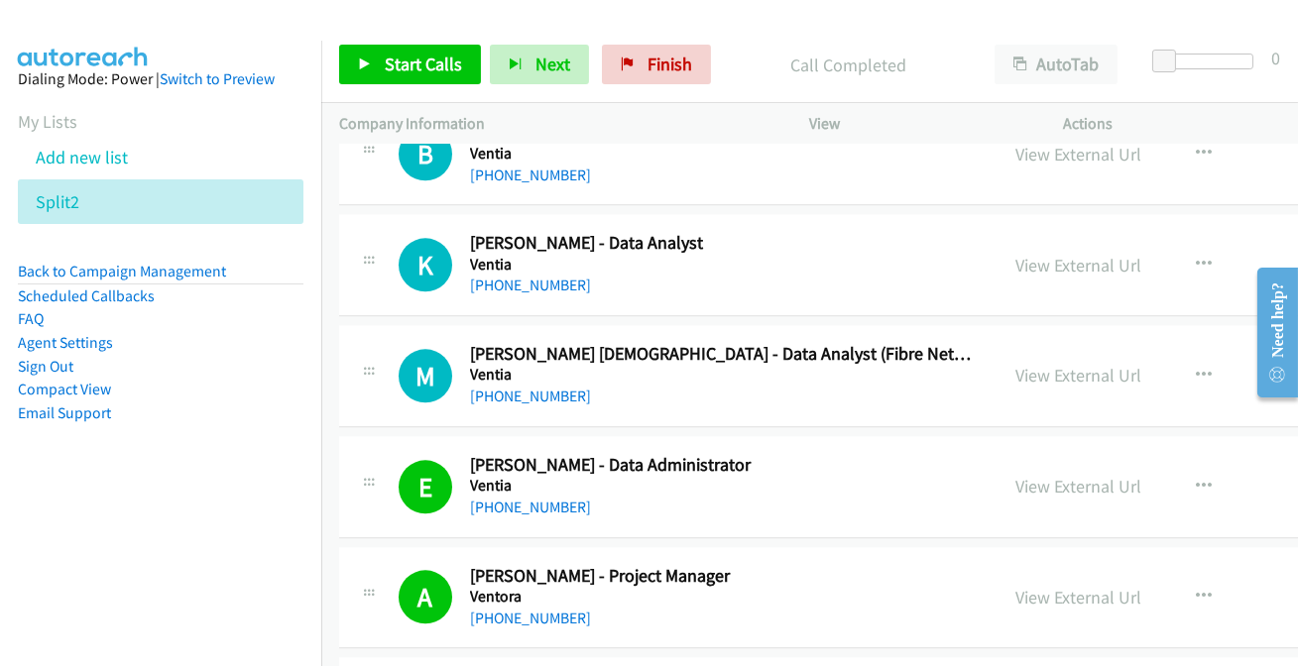
scroll to position [23041, 0]
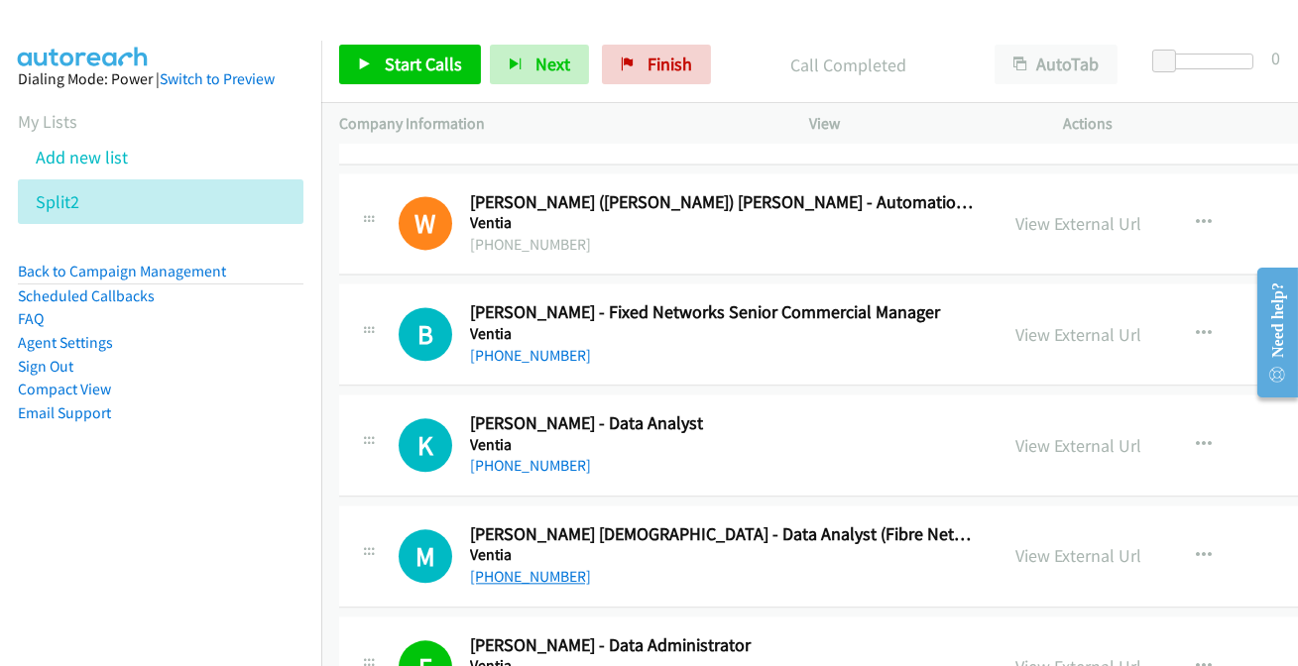
click at [508, 567] on link "+61 469 116 773" at bounding box center [530, 576] width 121 height 19
click at [522, 456] on link "+61 3 8823 7500" at bounding box center [530, 465] width 121 height 19
click at [530, 456] on link "+61 3 8823 7500" at bounding box center [530, 465] width 121 height 19
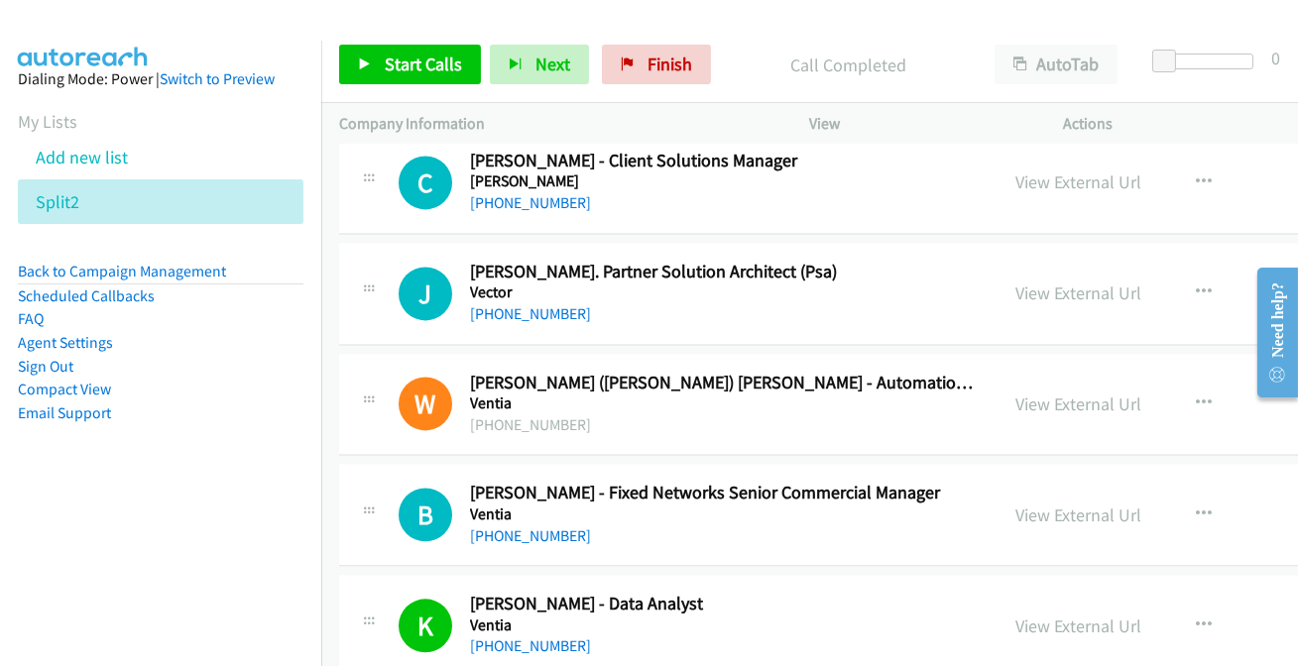
scroll to position [22770, 0]
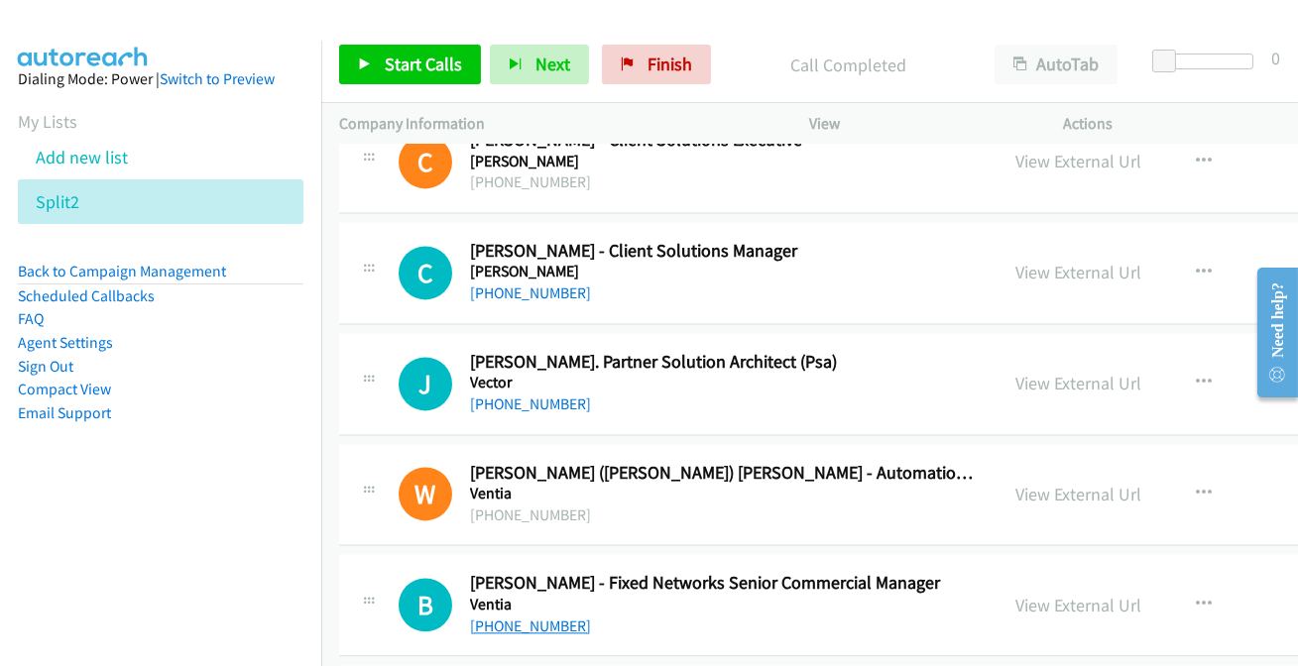
click at [505, 617] on link "+61 408 297 822" at bounding box center [530, 626] width 121 height 19
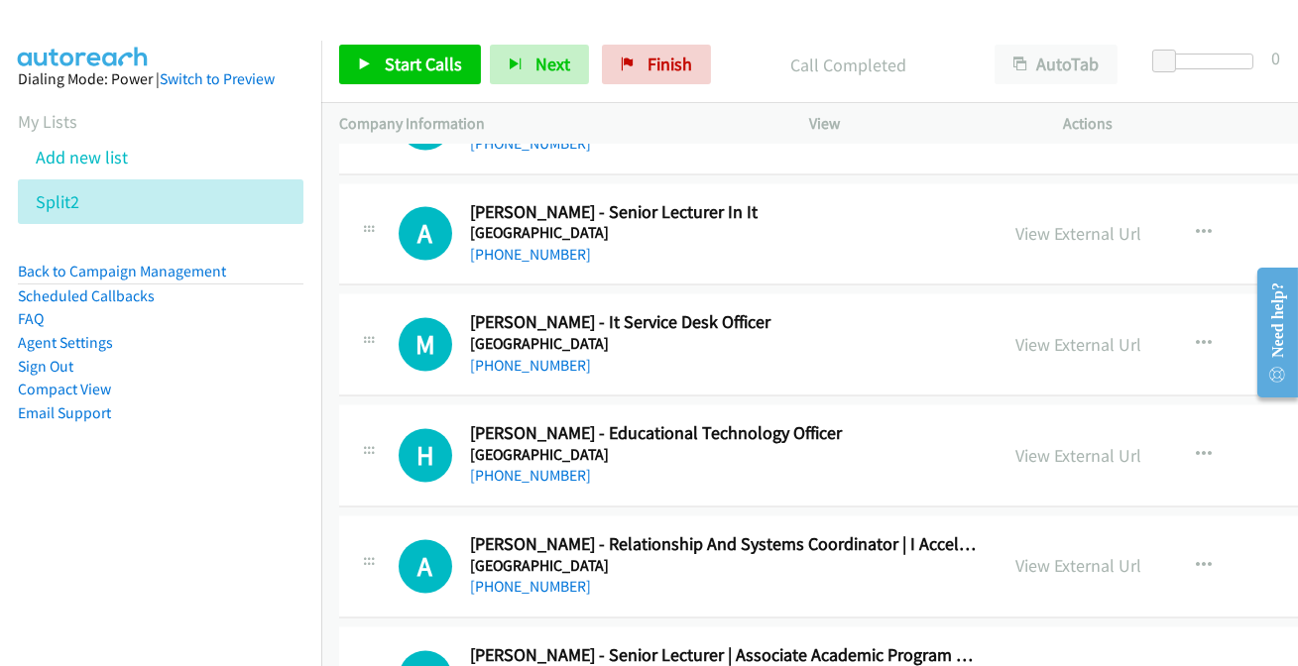
scroll to position [21779, 0]
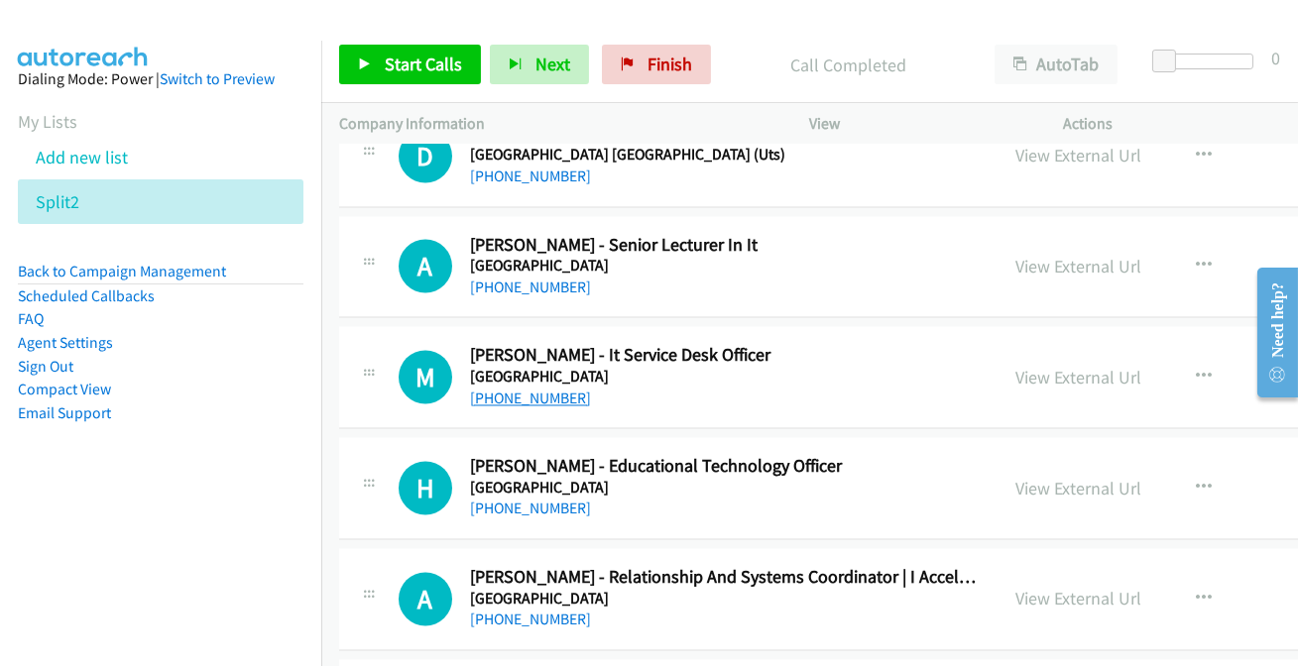
click at [502, 389] on link "+61 2 4221 3000" at bounding box center [530, 398] width 121 height 19
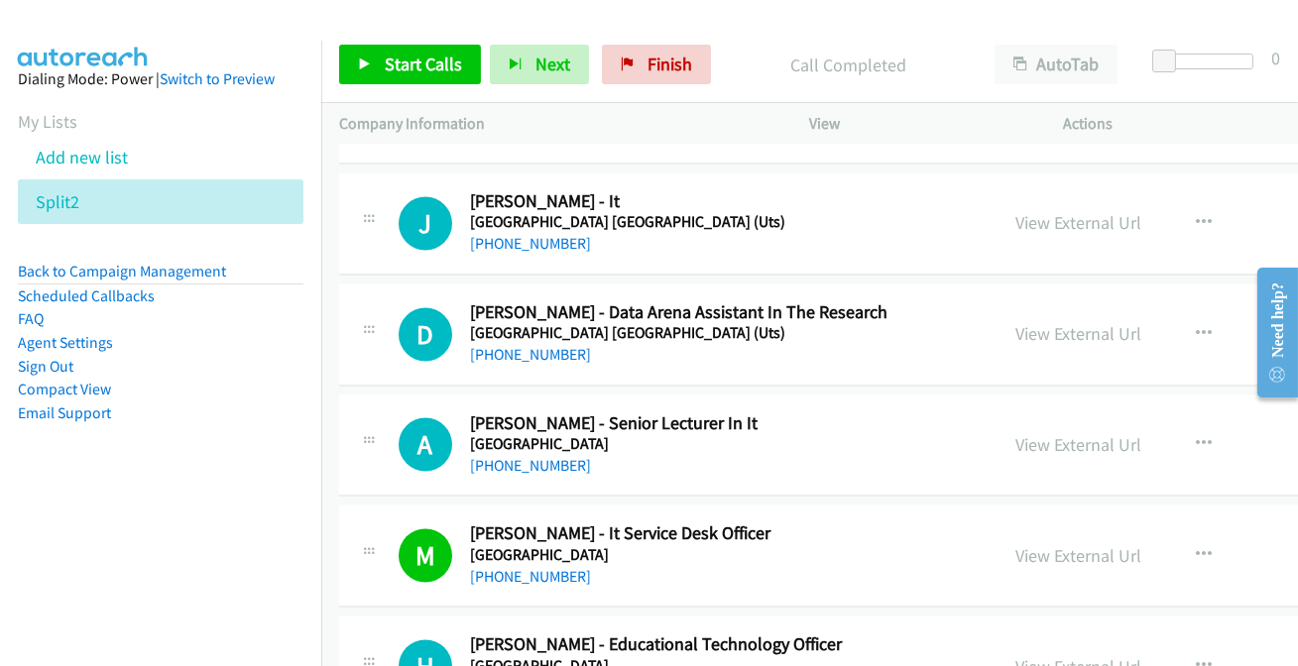
scroll to position [21599, 0]
click at [519, 235] on link "+61 2 9385 7719" at bounding box center [530, 244] width 121 height 19
click at [549, 457] on link "+61 2 4221 3884" at bounding box center [530, 466] width 121 height 19
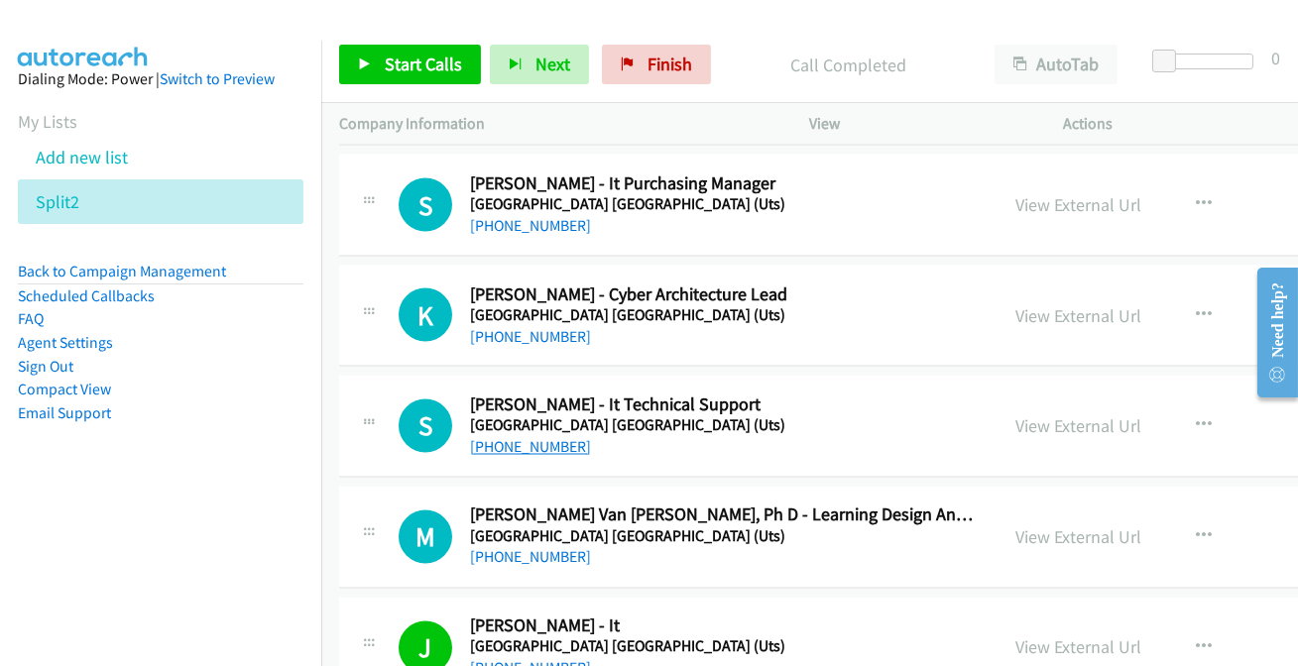
scroll to position [21148, 0]
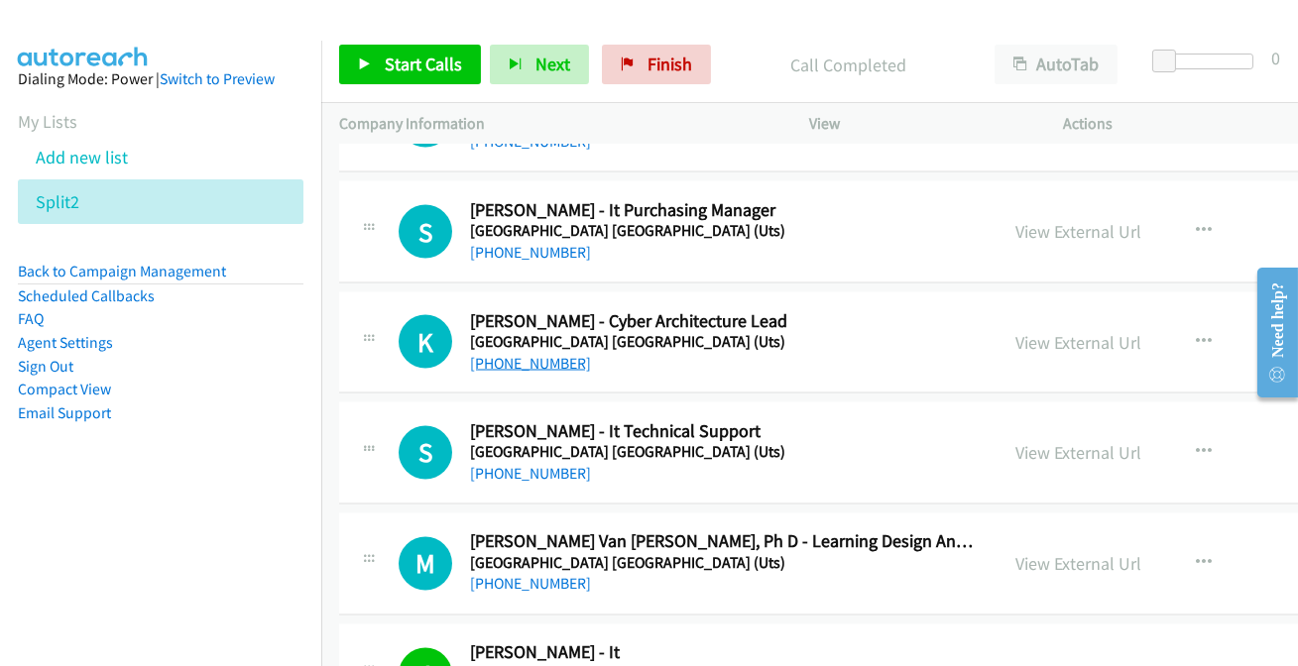
click at [492, 354] on link "+61 414 498 240" at bounding box center [530, 363] width 121 height 19
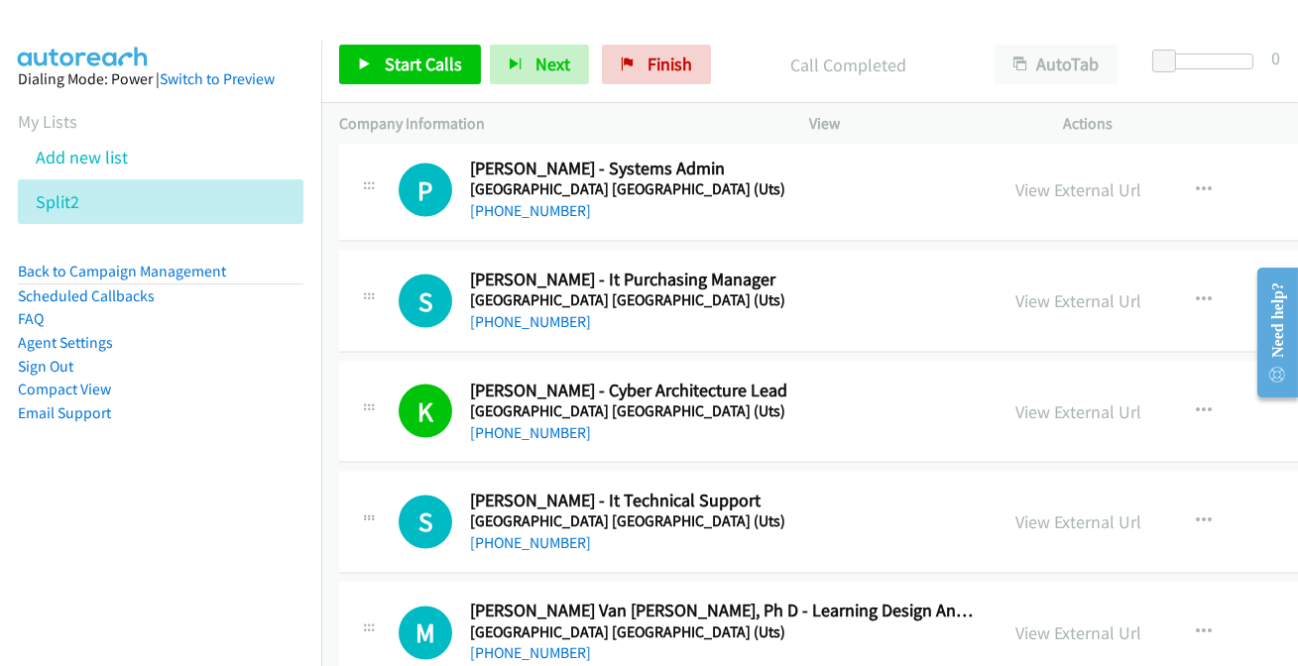
scroll to position [21058, 0]
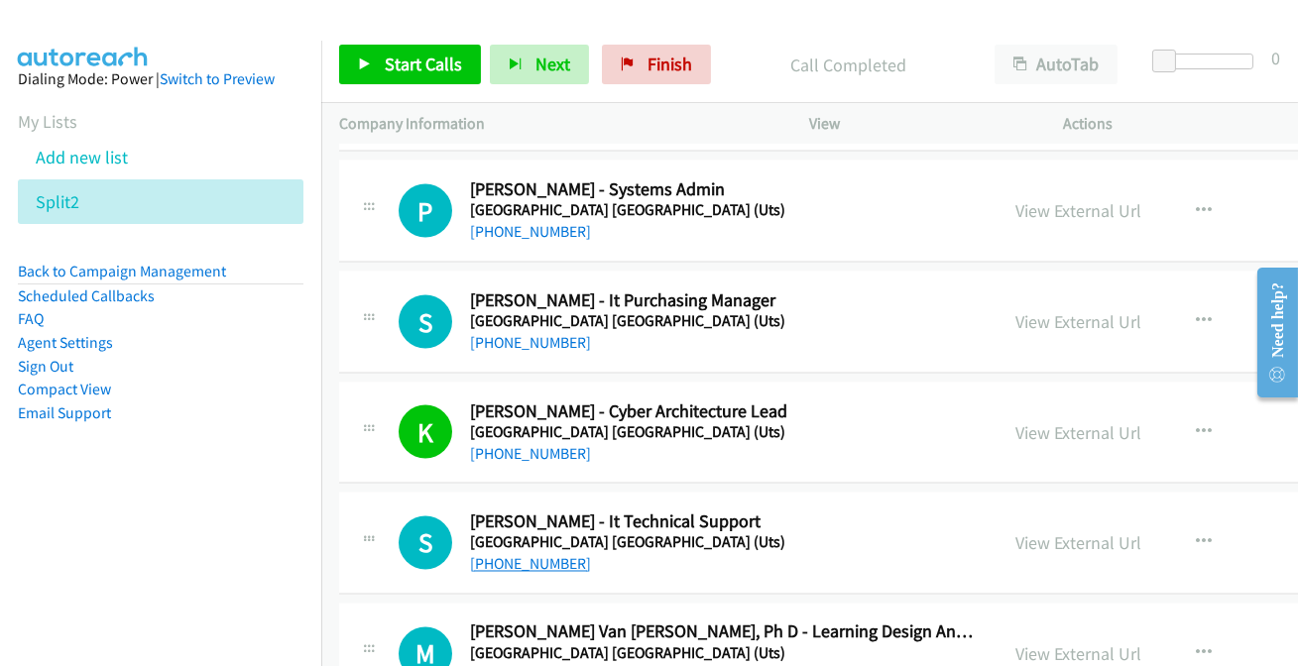
drag, startPoint x: 491, startPoint y: 534, endPoint x: 498, endPoint y: 543, distance: 12.1
click at [491, 555] on link "+61 419 202 438" at bounding box center [530, 564] width 121 height 19
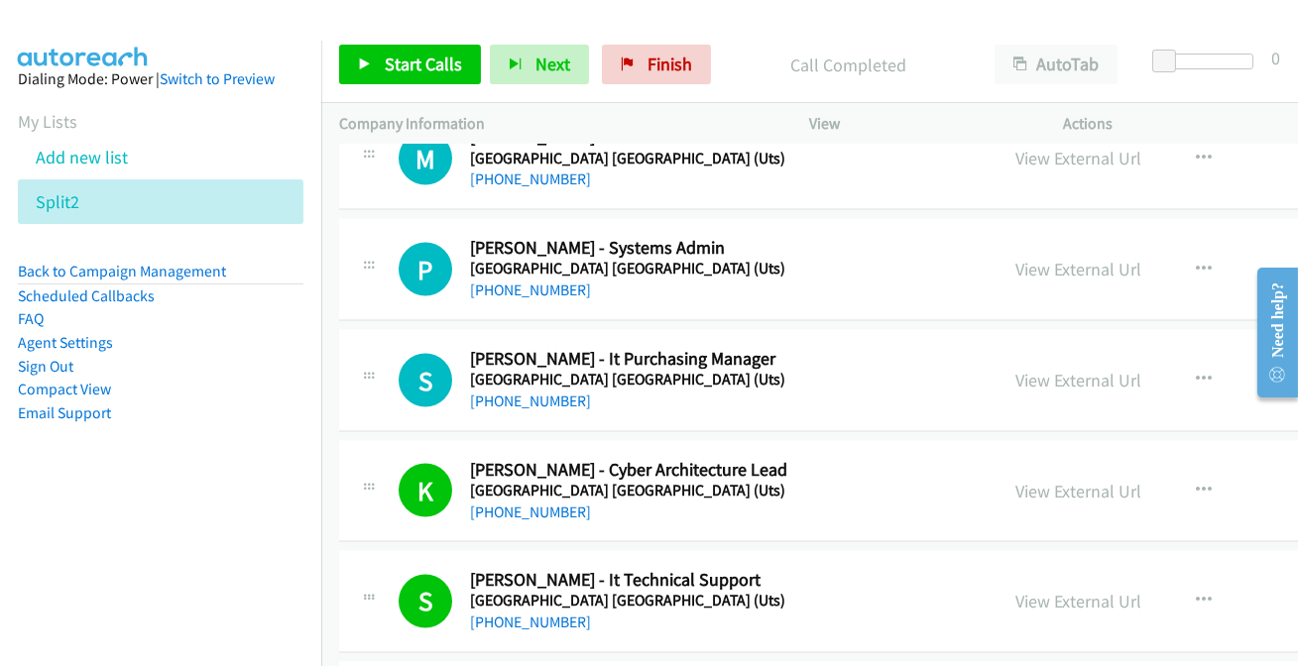
scroll to position [20967, 0]
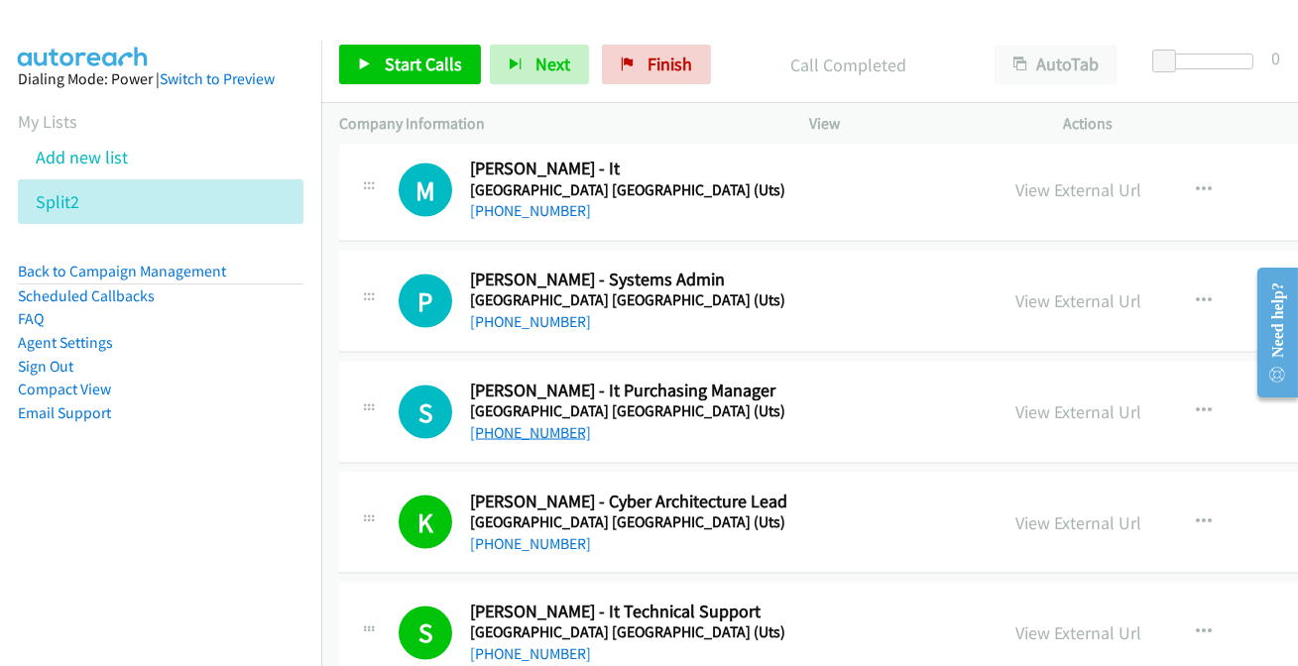
click at [520, 423] on link "+61 414 208 727" at bounding box center [530, 432] width 121 height 19
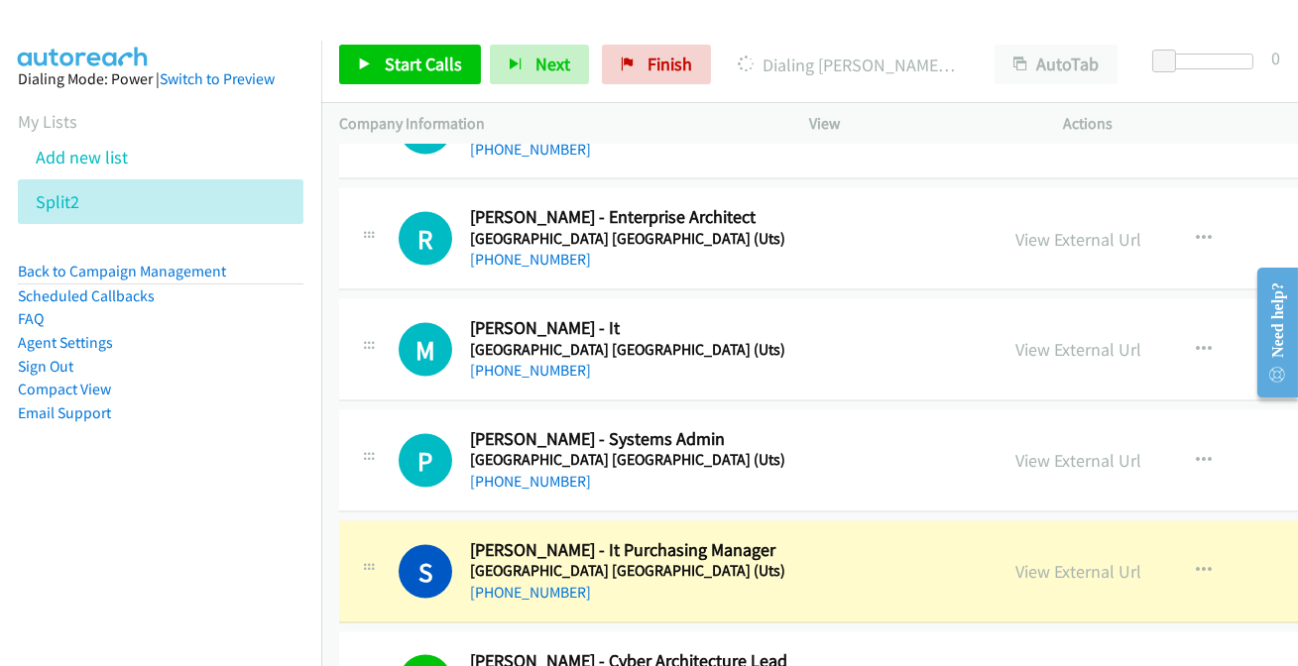
scroll to position [20787, 0]
